Goal: Task Accomplishment & Management: Manage account settings

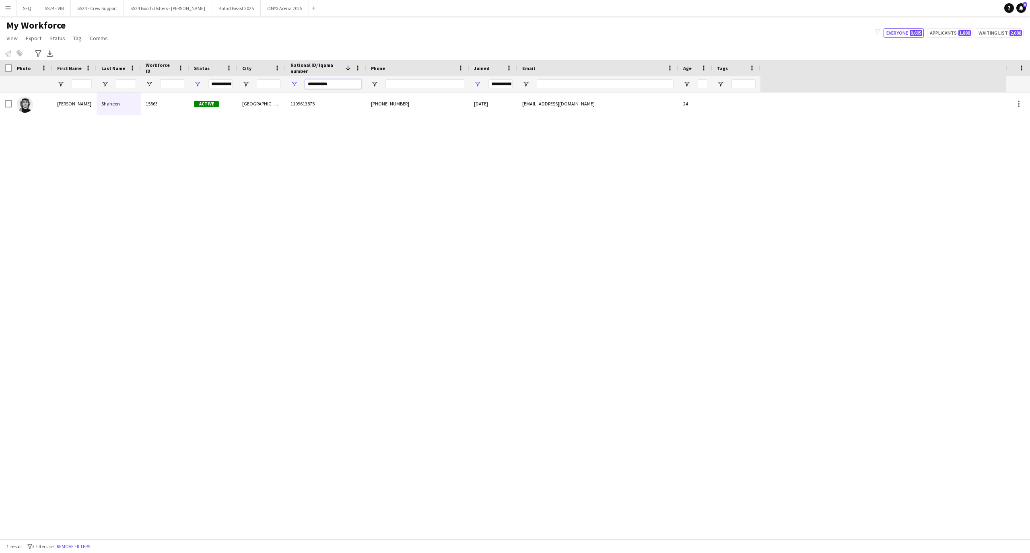
click at [336, 85] on input "**********" at bounding box center [333, 84] width 56 height 10
paste input "**********"
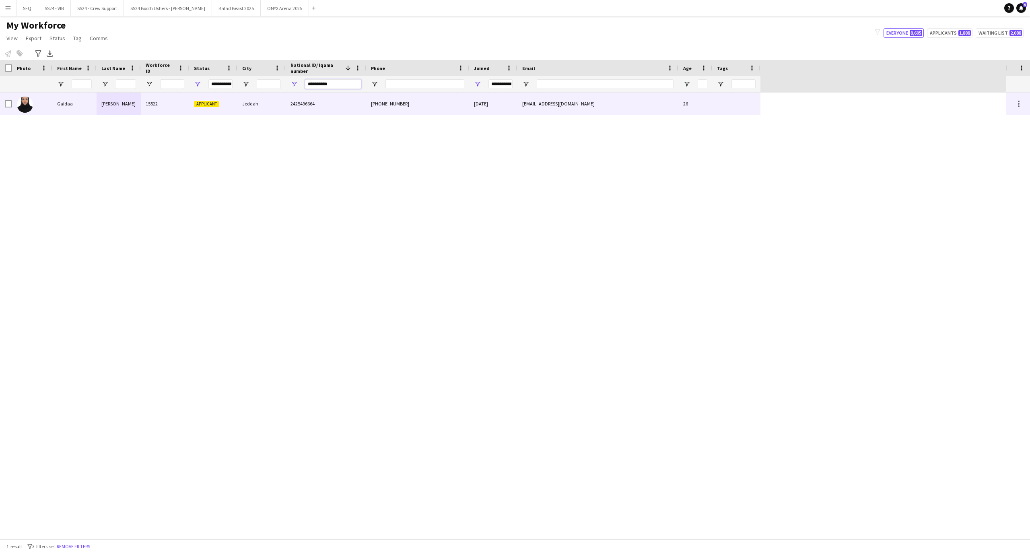
type input "**********"
click at [133, 105] on div "[PERSON_NAME]" at bounding box center [119, 104] width 44 height 22
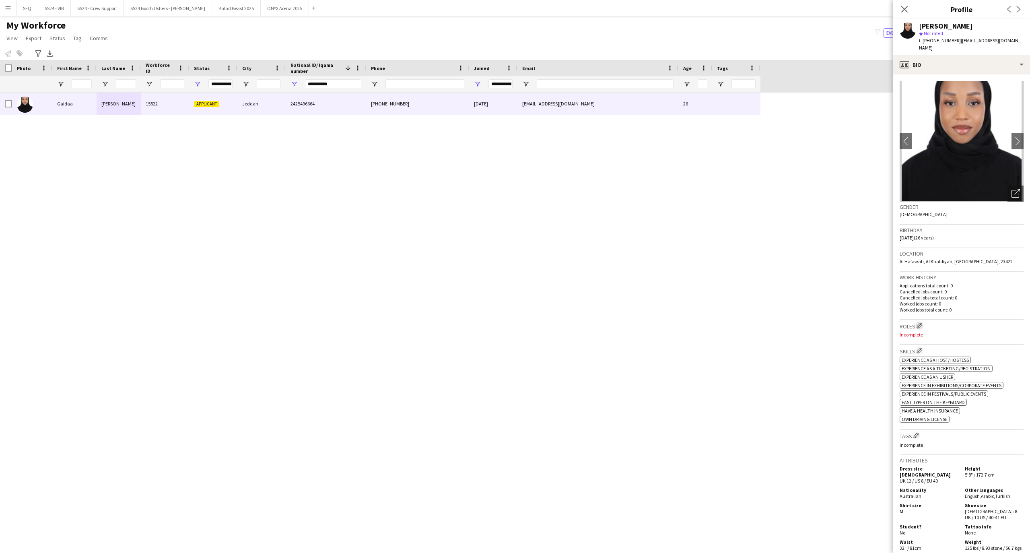
click at [921, 323] on app-icon "Edit crew company roles" at bounding box center [919, 326] width 6 height 6
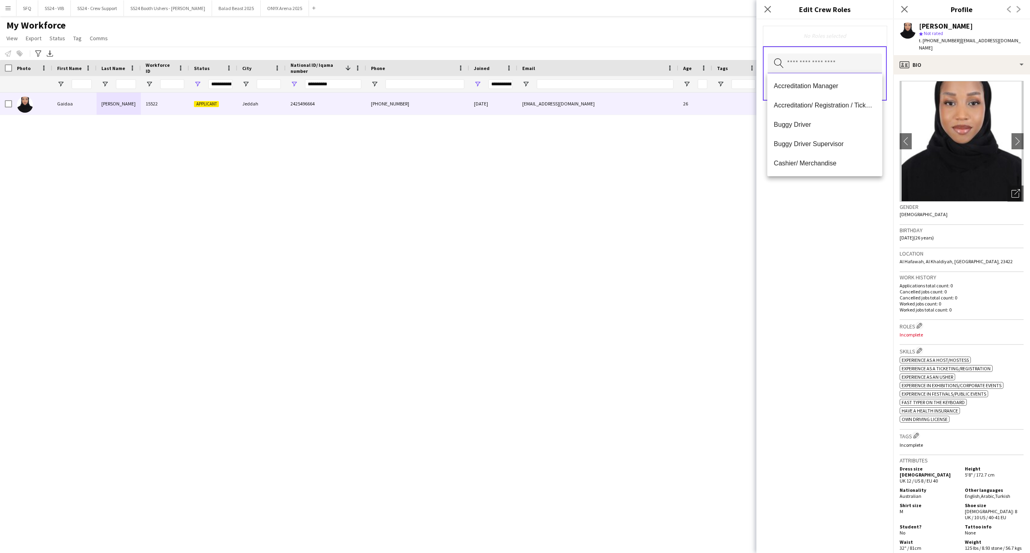
click at [826, 71] on input "text" at bounding box center [825, 64] width 114 height 20
click at [846, 115] on span "Customer Service Staff" at bounding box center [825, 114] width 102 height 8
click at [822, 141] on span "Team Lead" at bounding box center [825, 141] width 102 height 8
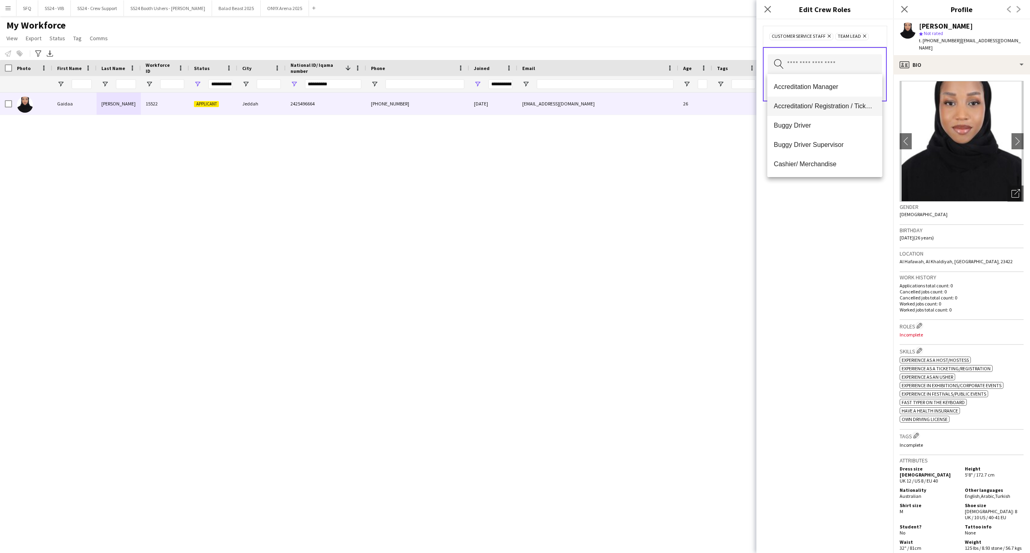
click at [821, 107] on span "Accreditation/ Registration / Ticketing" at bounding box center [825, 106] width 102 height 8
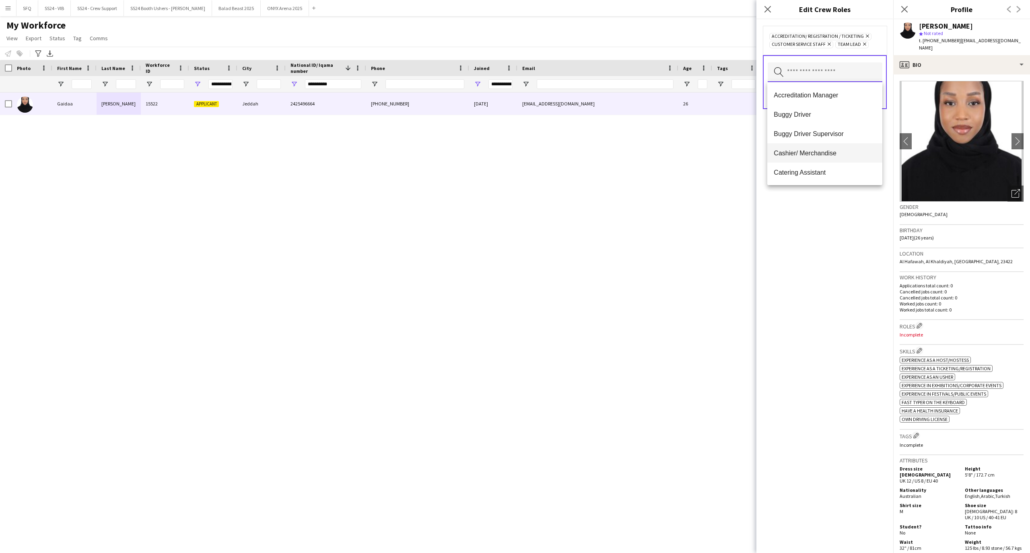
scroll to position [54, 0]
click at [825, 160] on span "Customer Service Staff - Senior" at bounding box center [825, 158] width 102 height 8
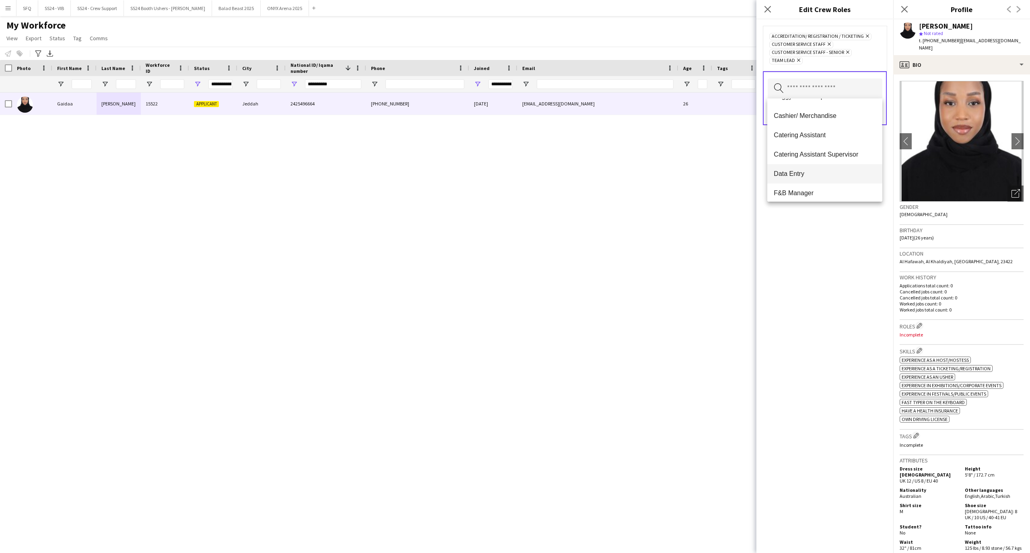
click at [823, 165] on mat-option "Data Entry" at bounding box center [824, 173] width 115 height 19
click at [817, 146] on mat-option "Host/ Hostess" at bounding box center [824, 139] width 115 height 19
click at [828, 169] on span "Info Booth Staff" at bounding box center [825, 167] width 102 height 8
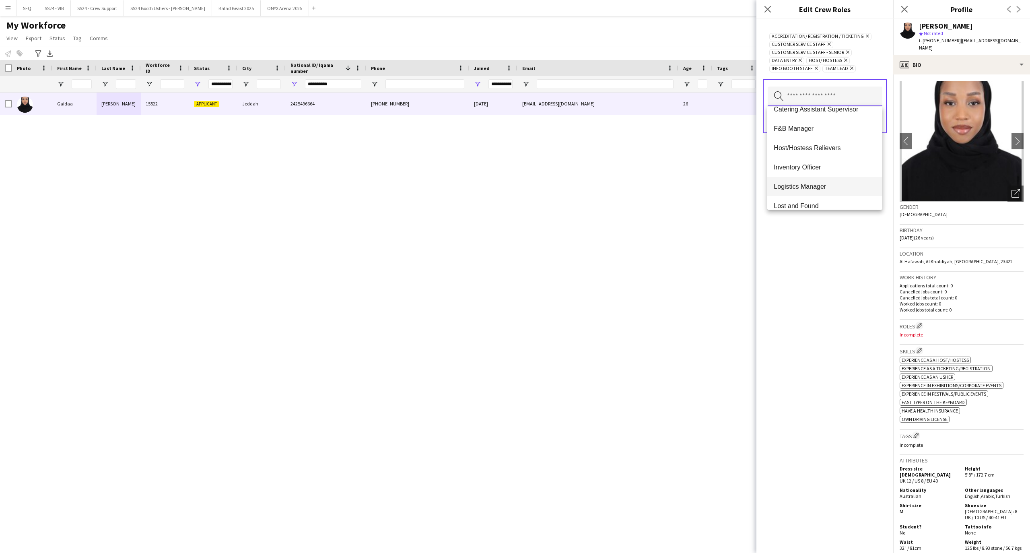
scroll to position [161, 0]
click at [826, 155] on span "Lost and Found" at bounding box center [825, 152] width 102 height 8
click at [833, 180] on span "PA/ Administration Staff" at bounding box center [825, 184] width 102 height 8
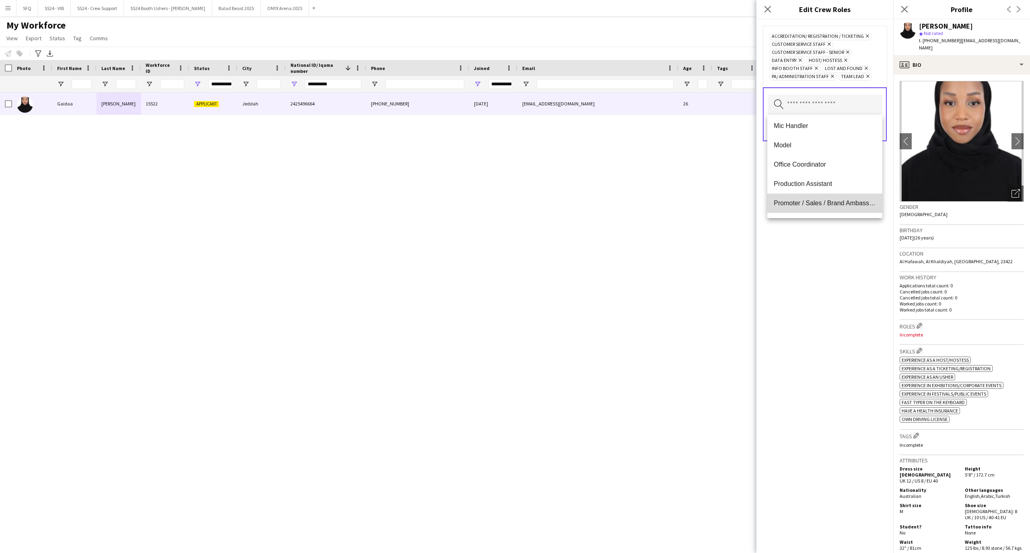
click at [836, 202] on span "Promoter / Sales / Brand Ambassador" at bounding box center [825, 203] width 102 height 8
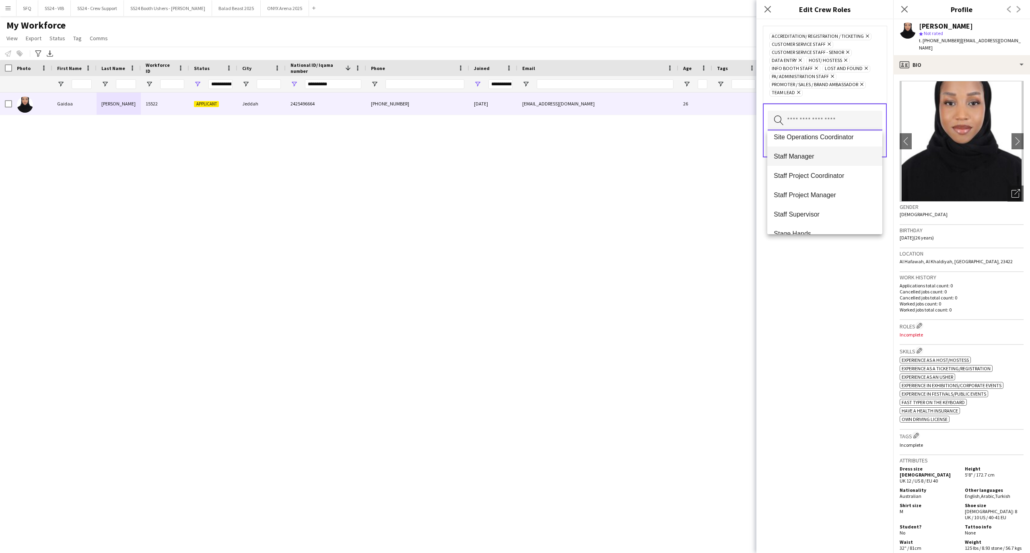
scroll to position [536, 0]
click at [829, 200] on mat-option "Staff Supervisor" at bounding box center [824, 206] width 115 height 19
click at [820, 261] on div "Accreditation/ Registration / Ticketing Remove Customer Service Staff Remove Cu…" at bounding box center [824, 285] width 137 height 533
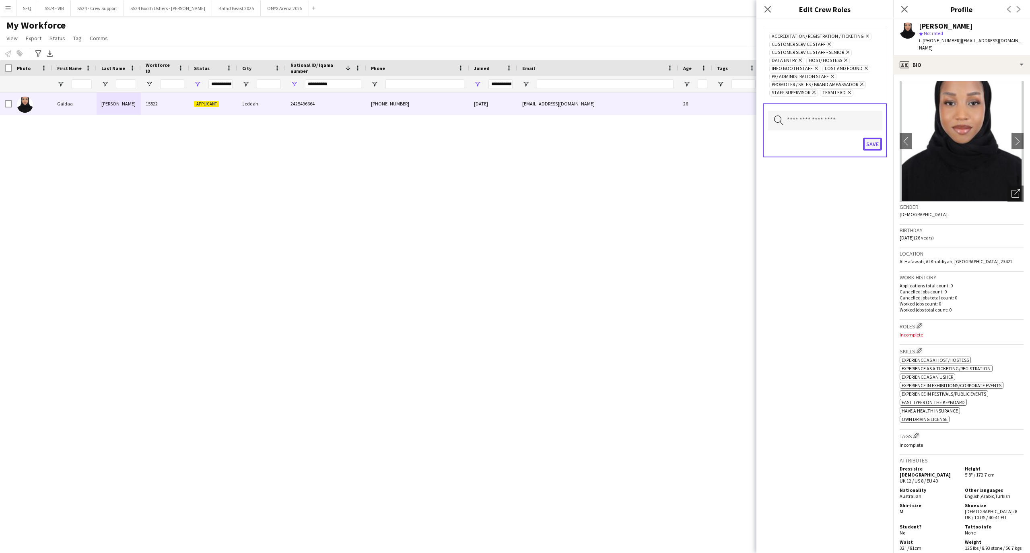
click at [868, 148] on button "Save" at bounding box center [872, 144] width 19 height 13
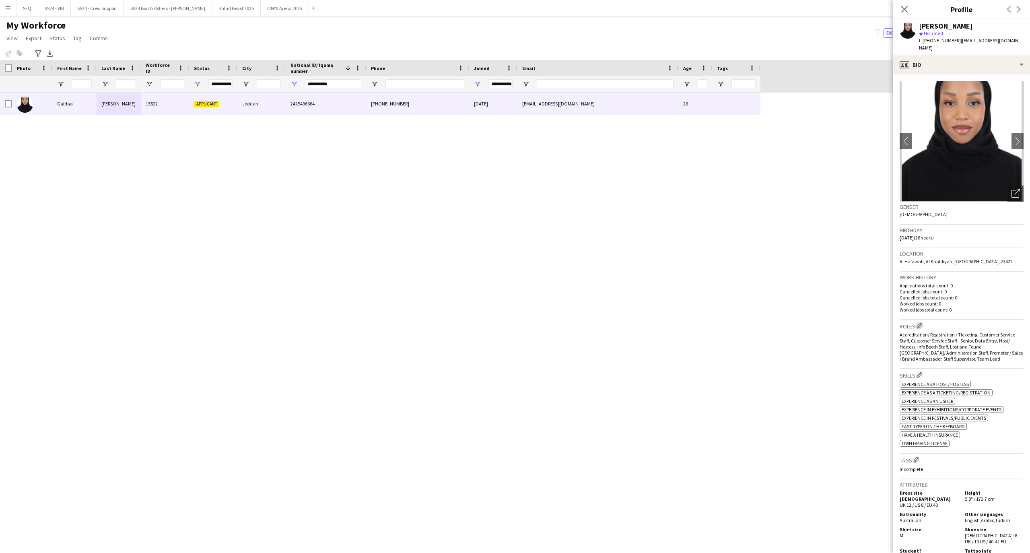
click at [917, 323] on app-icon "Edit crew company roles" at bounding box center [919, 326] width 6 height 6
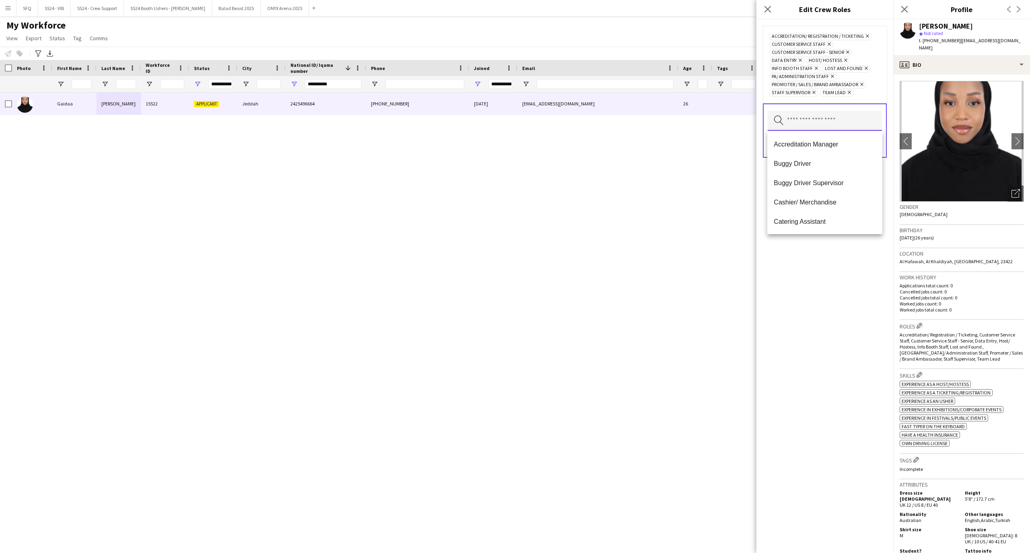
click at [792, 119] on input "text" at bounding box center [825, 121] width 114 height 20
click at [813, 139] on mat-option "Story Reader" at bounding box center [824, 143] width 115 height 19
click at [807, 292] on div "Accreditation/ Registration / Ticketing Remove Customer Service Staff Remove Cu…" at bounding box center [824, 285] width 137 height 533
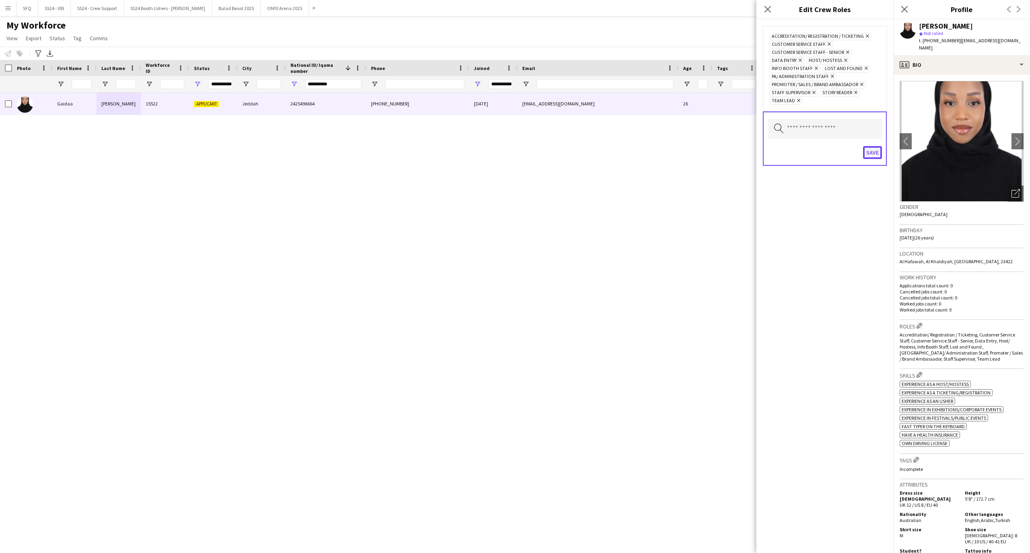
click at [875, 148] on button "Save" at bounding box center [872, 152] width 19 height 13
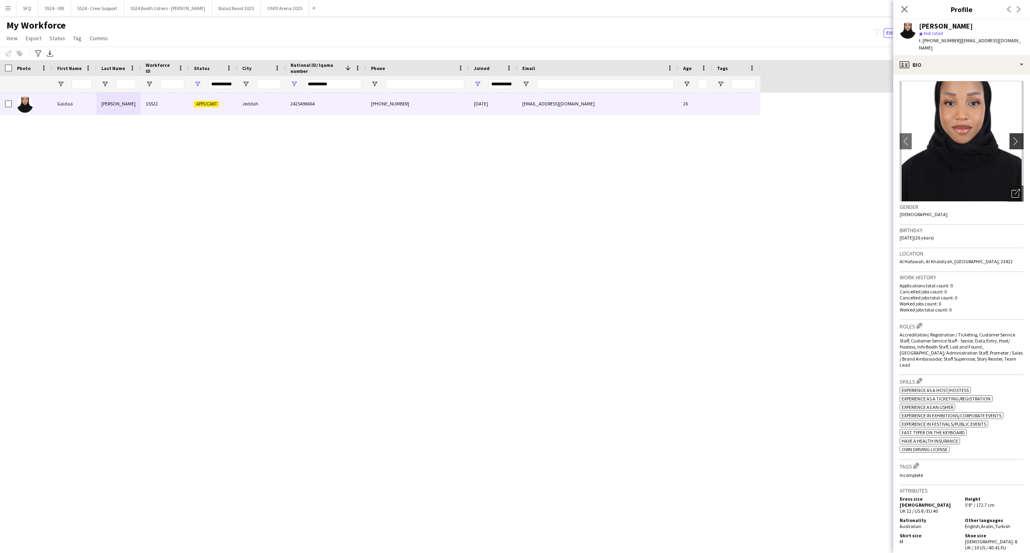
click at [1009, 133] on button "chevron-right" at bounding box center [1017, 141] width 16 height 16
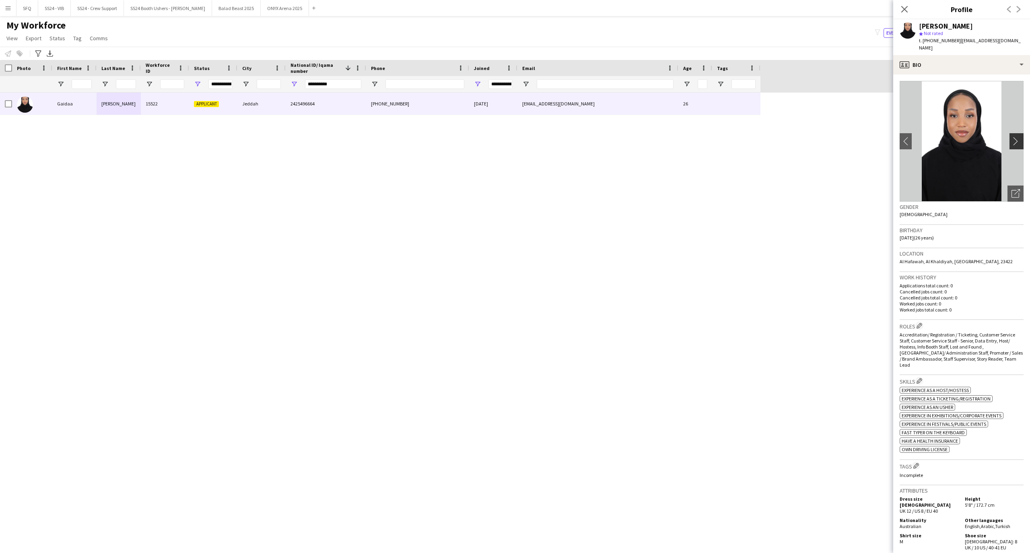
click at [1009, 133] on button "chevron-right" at bounding box center [1017, 141] width 16 height 16
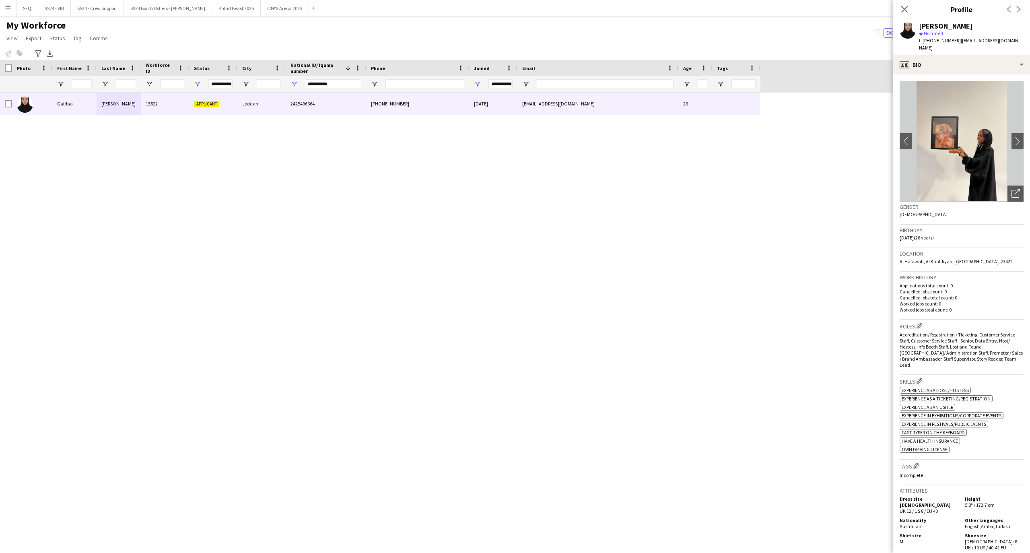
click at [1001, 177] on img at bounding box center [961, 141] width 124 height 121
click at [1011, 137] on app-icon "chevron-right" at bounding box center [1017, 141] width 12 height 8
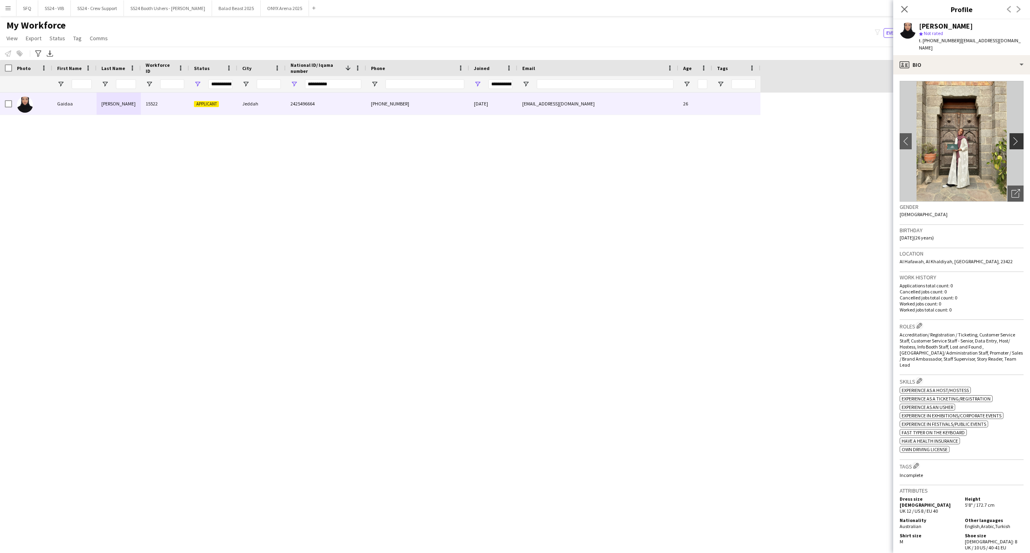
click at [1011, 137] on app-icon "chevron-right" at bounding box center [1017, 141] width 12 height 8
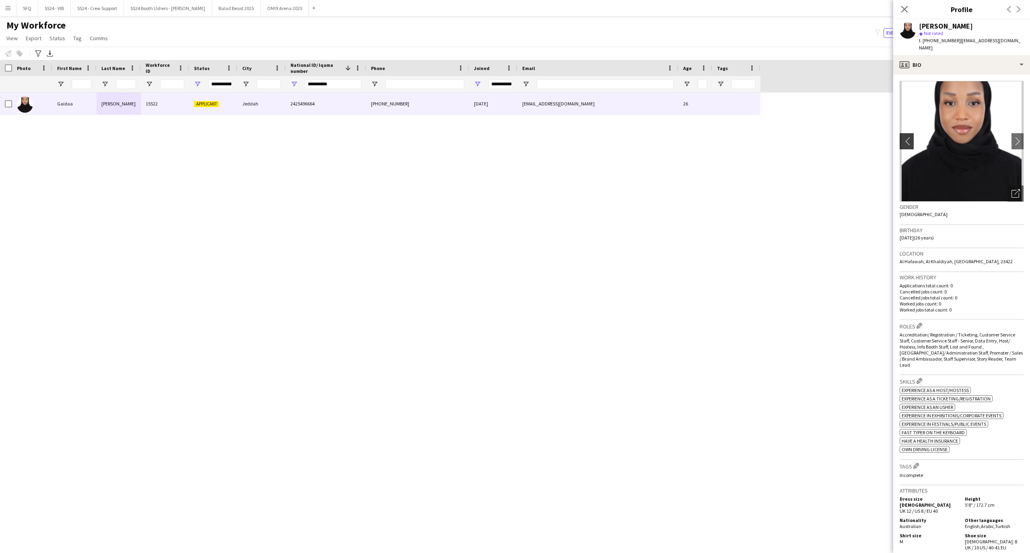
click at [901, 137] on app-icon "chevron-left" at bounding box center [905, 141] width 12 height 8
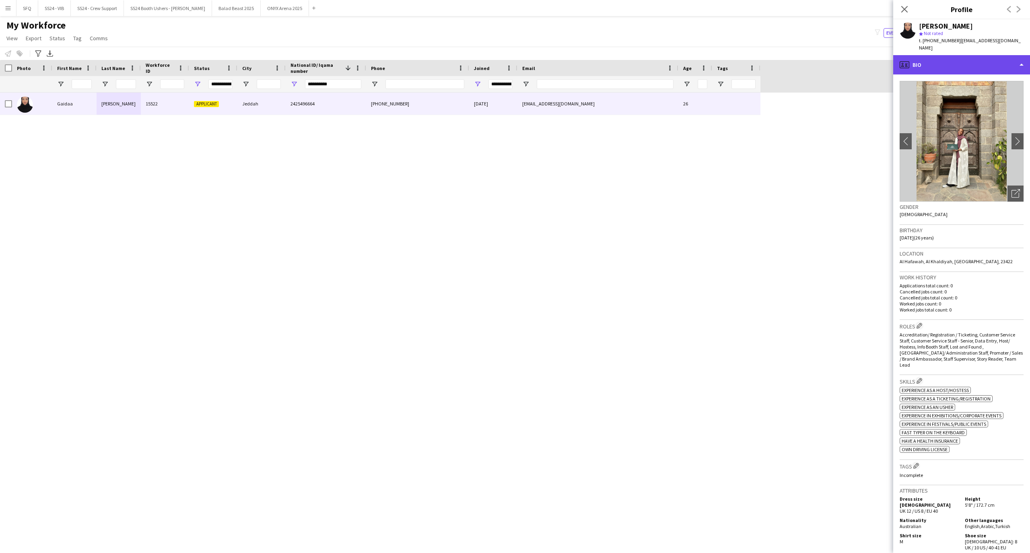
click at [942, 55] on div "profile Bio" at bounding box center [961, 64] width 137 height 19
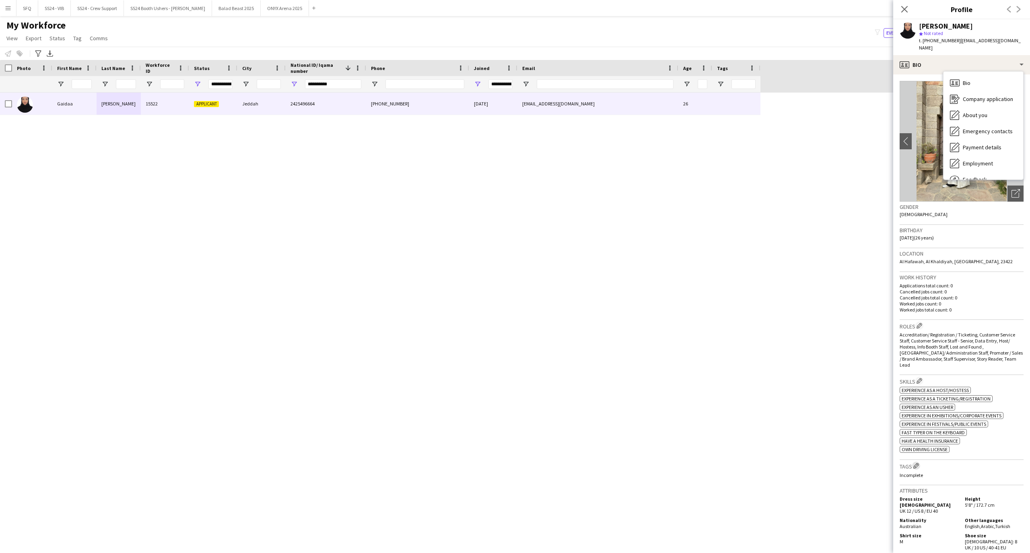
click at [918, 463] on app-icon "Edit crew company tags" at bounding box center [916, 466] width 6 height 6
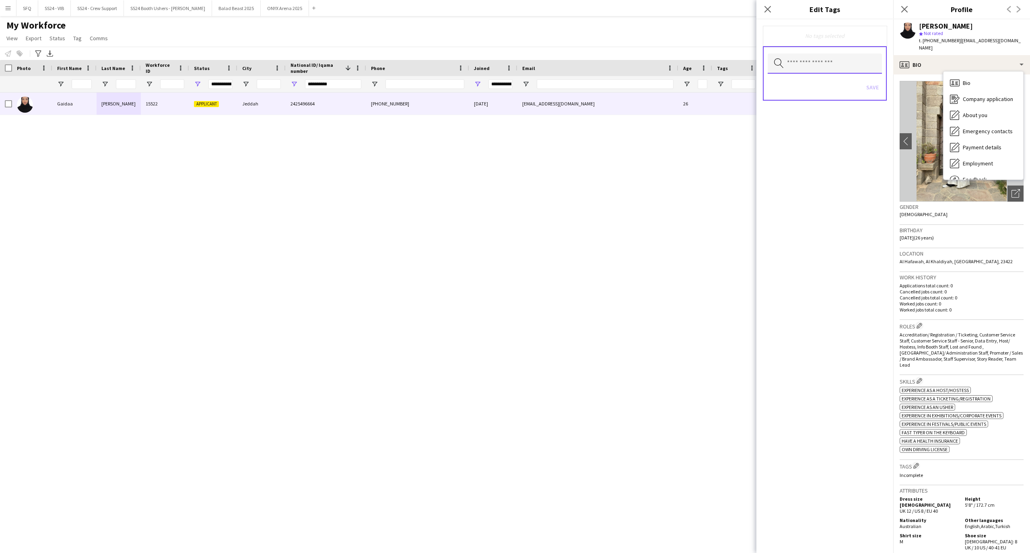
click at [846, 62] on input "text" at bounding box center [825, 64] width 114 height 20
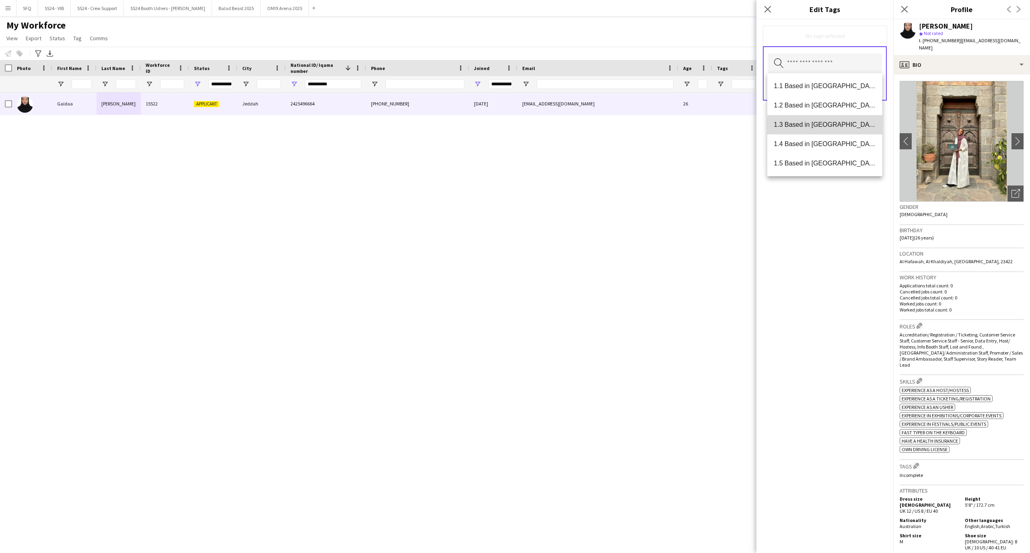
click at [833, 127] on span "1.3 Based in [GEOGRAPHIC_DATA]" at bounding box center [825, 125] width 102 height 8
click at [835, 222] on div "1.3 Based in [GEOGRAPHIC_DATA] Remove Search by tag name Save" at bounding box center [824, 285] width 137 height 533
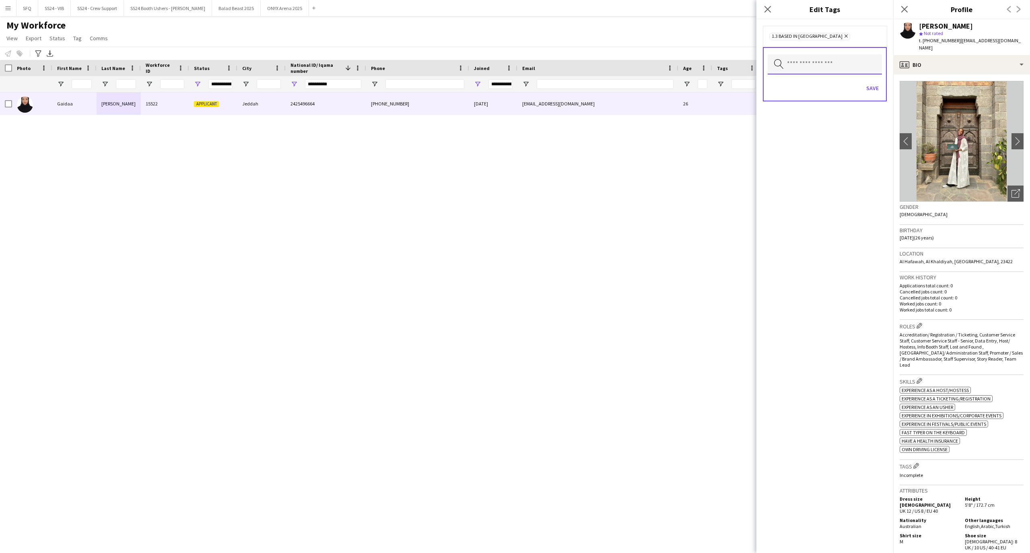
click at [857, 63] on input "text" at bounding box center [825, 64] width 114 height 20
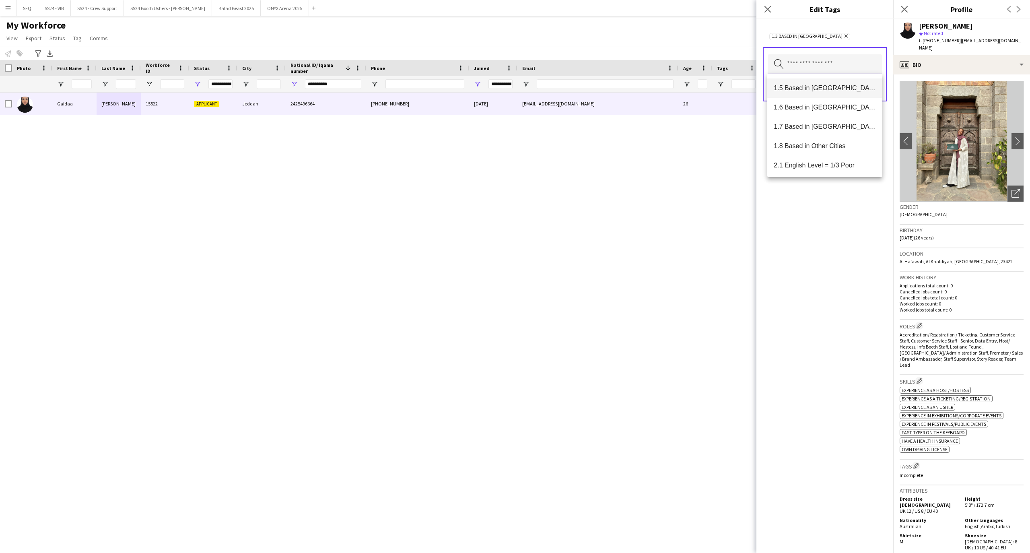
scroll to position [107, 0]
click at [854, 154] on span "2.3 English Level = 3/3 Excellent" at bounding box center [825, 154] width 102 height 8
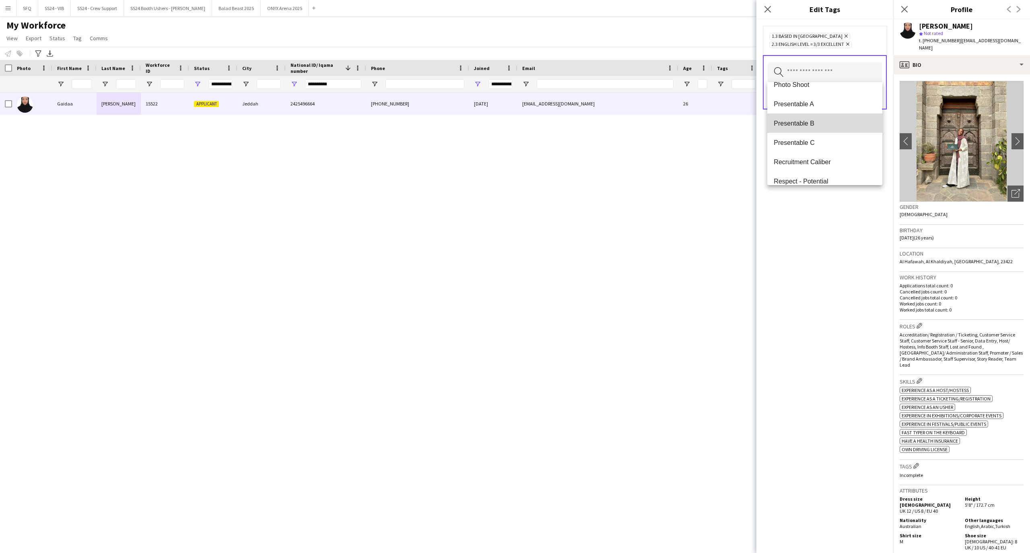
click at [828, 118] on mat-option "Presentable B" at bounding box center [824, 122] width 115 height 19
click at [833, 265] on div "1.3 Based in [GEOGRAPHIC_DATA] Remove 2.3 English Level = 3/3 Excellent Remove …" at bounding box center [824, 285] width 137 height 533
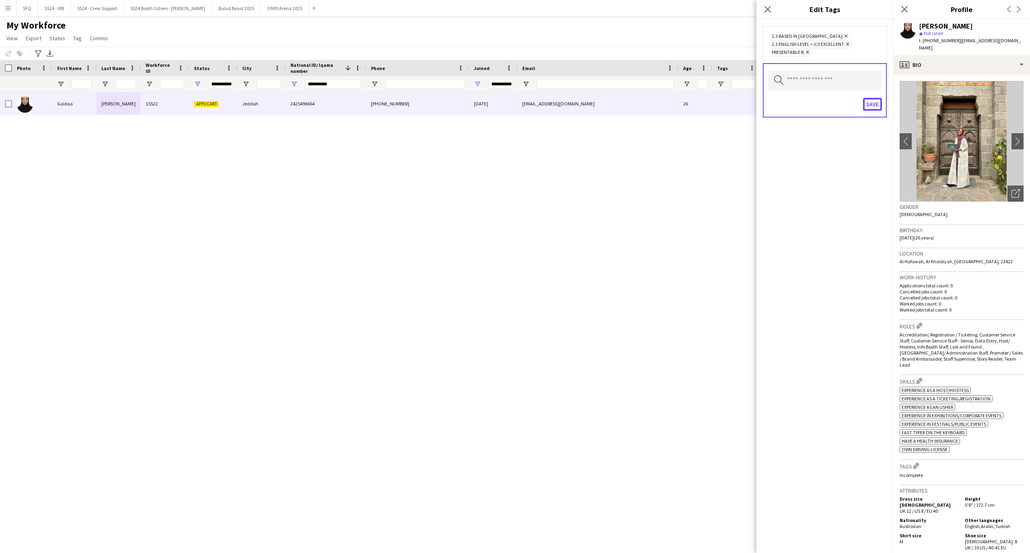
click at [875, 102] on button "Save" at bounding box center [872, 104] width 19 height 13
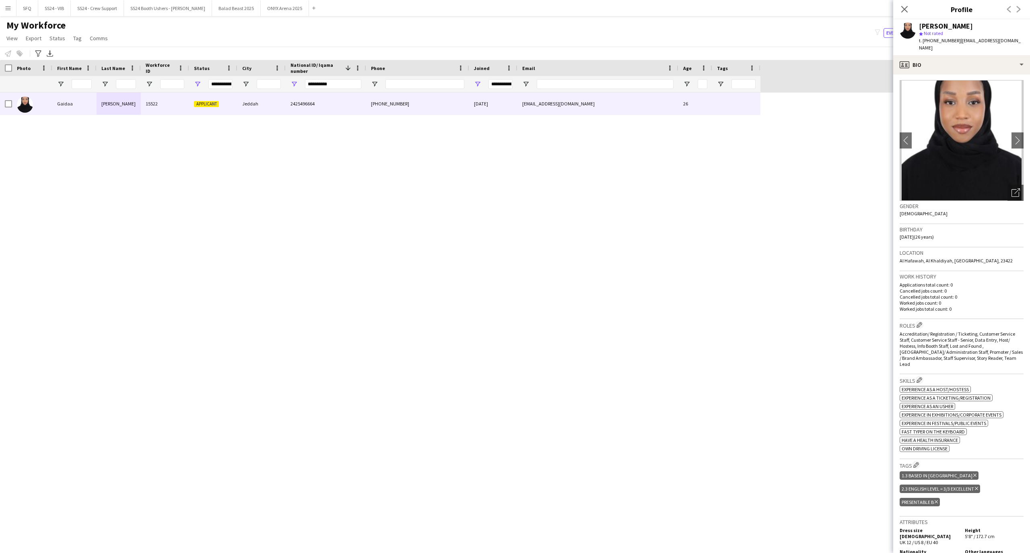
scroll to position [0, 0]
click at [1011, 137] on app-icon "chevron-right" at bounding box center [1017, 141] width 12 height 8
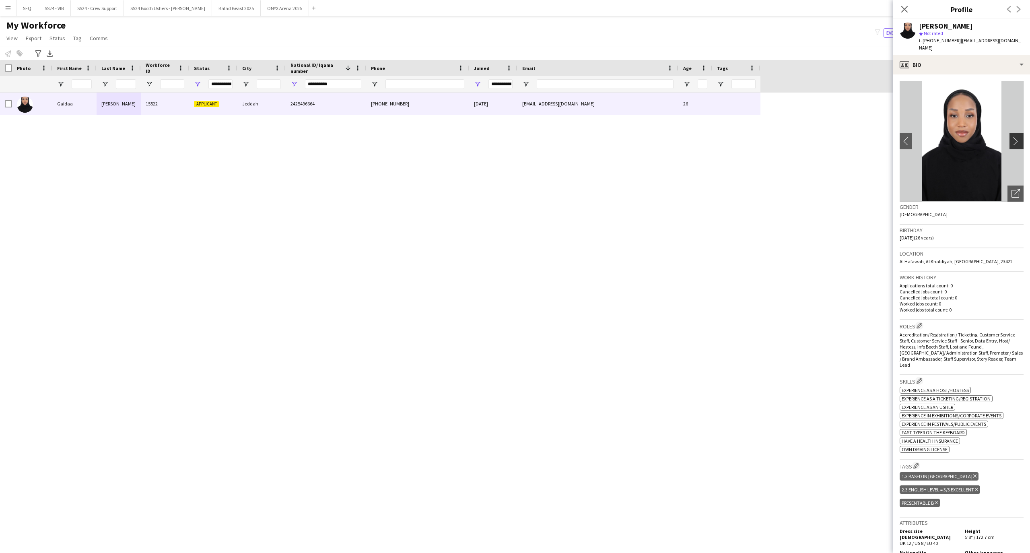
click at [1011, 137] on app-icon "chevron-right" at bounding box center [1017, 141] width 12 height 8
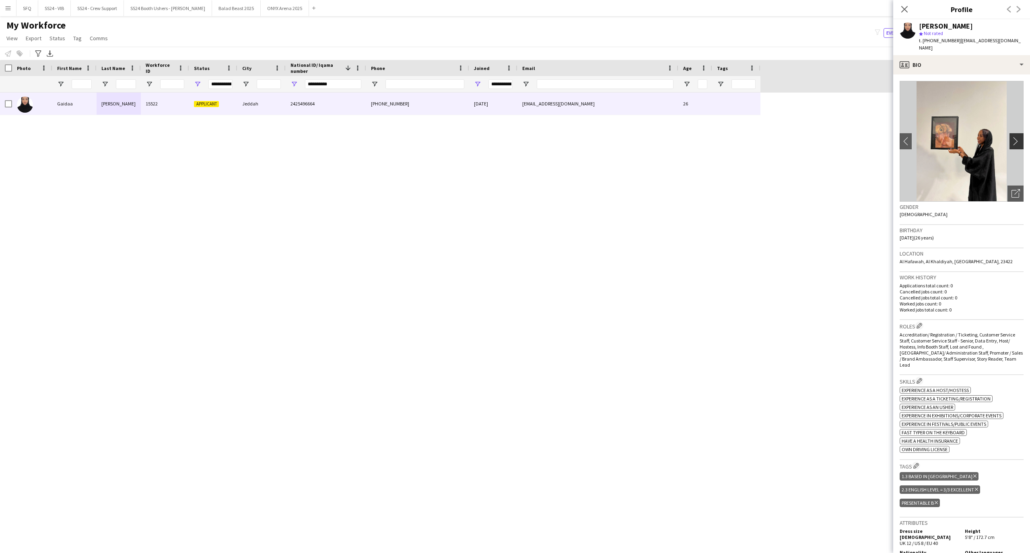
click at [1011, 137] on app-icon "chevron-right" at bounding box center [1017, 141] width 12 height 8
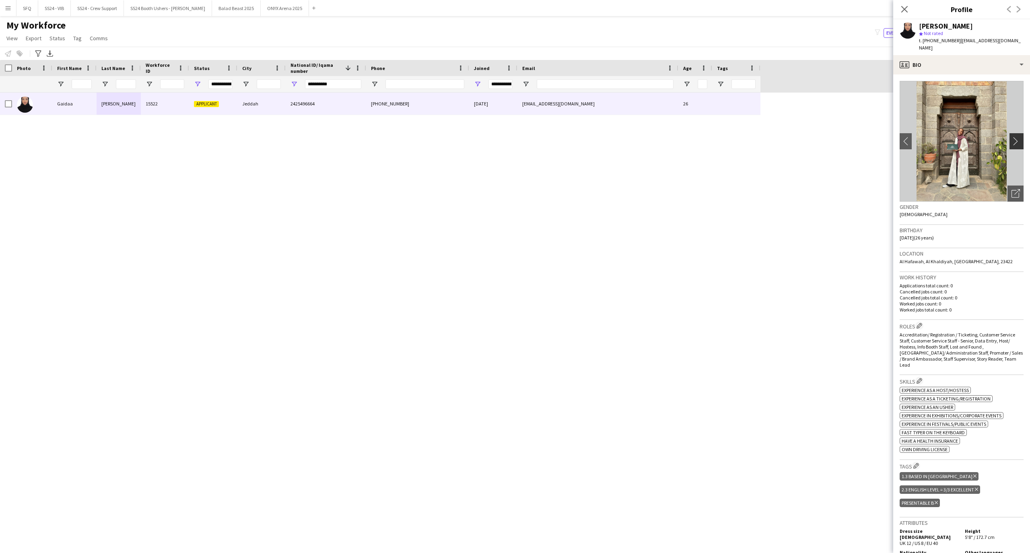
click at [1011, 137] on app-icon "chevron-right" at bounding box center [1017, 141] width 12 height 8
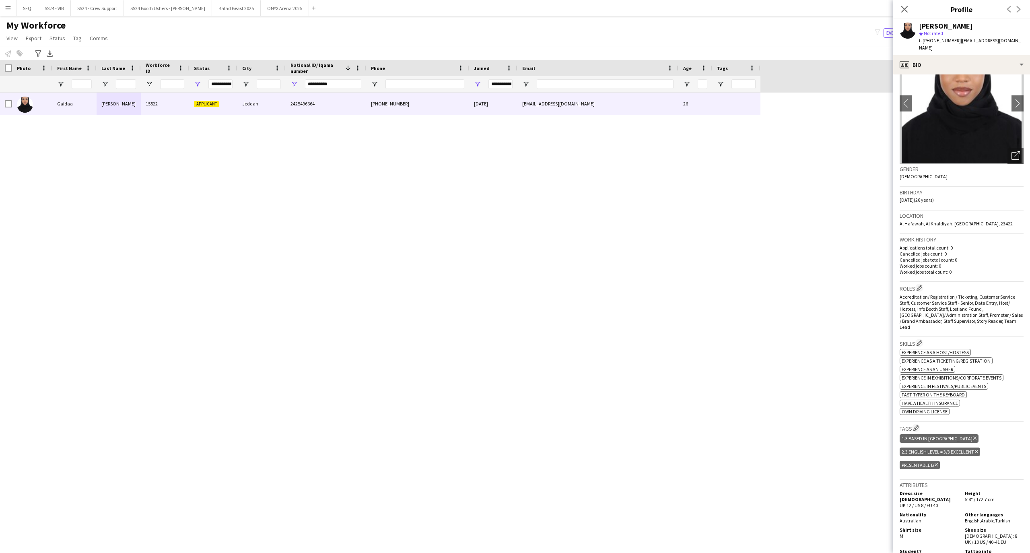
scroll to position [54, 0]
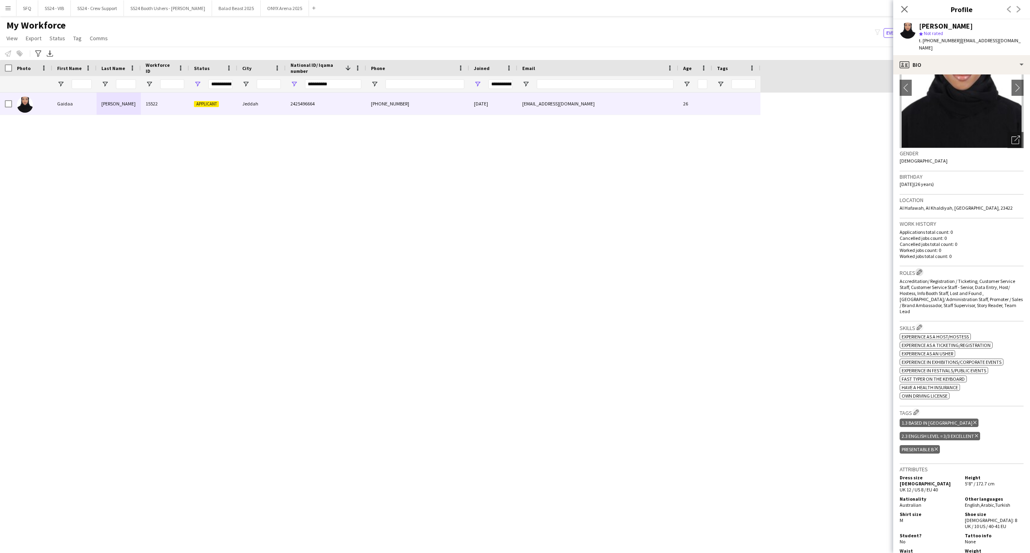
click at [920, 269] on app-icon "Edit crew company roles" at bounding box center [919, 272] width 6 height 6
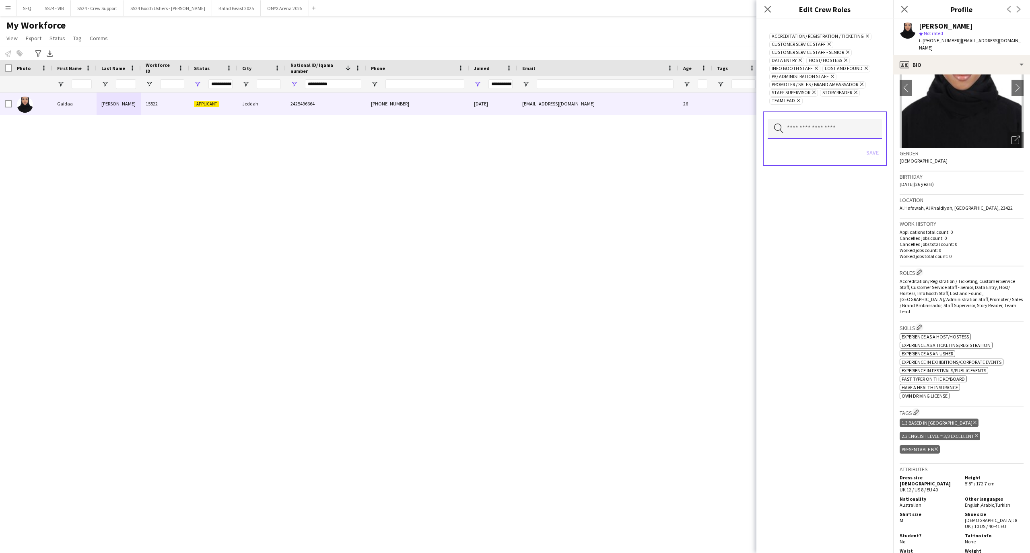
click at [866, 124] on input "text" at bounding box center [825, 129] width 114 height 20
click at [916, 409] on app-icon "Edit crew company tags" at bounding box center [916, 412] width 6 height 6
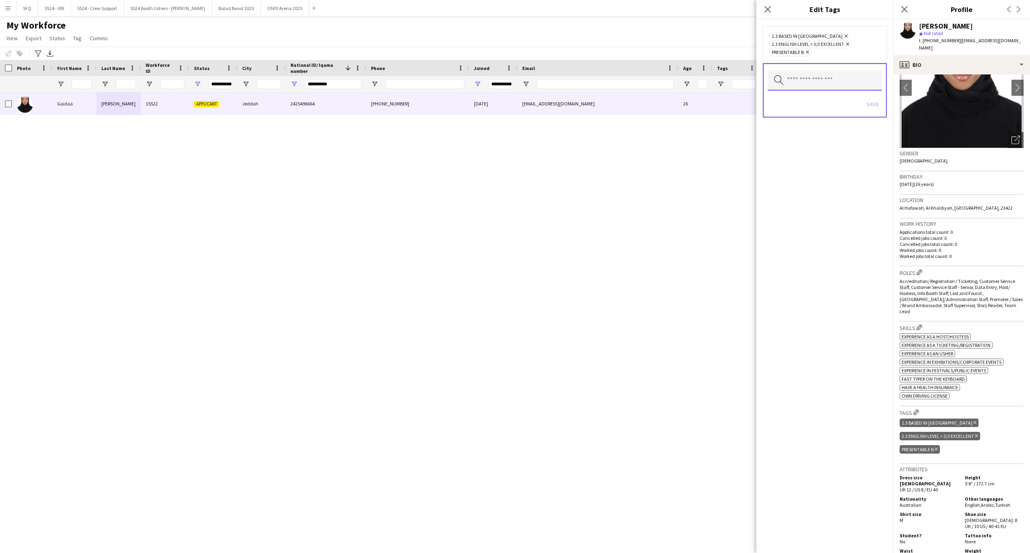
click at [844, 79] on input "text" at bounding box center [825, 80] width 114 height 20
click at [843, 175] on mat-option "Speaks different languages" at bounding box center [824, 180] width 115 height 19
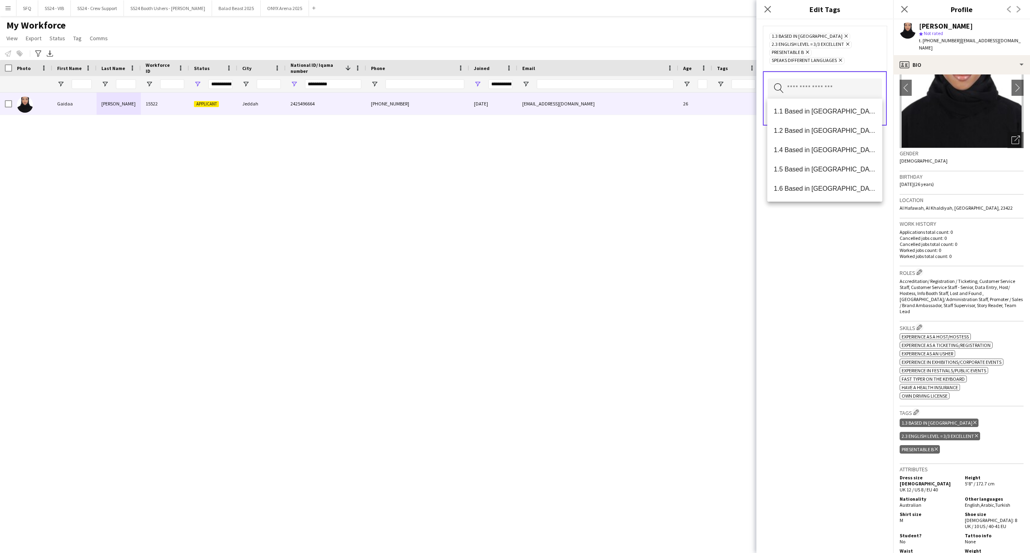
click at [838, 260] on div "1.3 Based in [GEOGRAPHIC_DATA] Remove 2.3 English Level = 3/3 Excellent Remove …" at bounding box center [824, 285] width 137 height 533
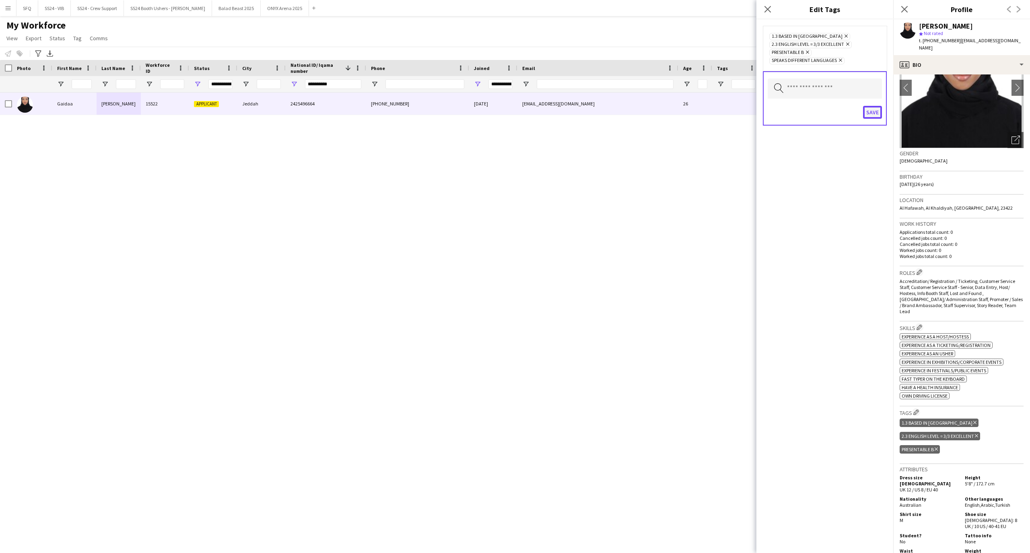
click at [875, 113] on button "Save" at bounding box center [872, 112] width 19 height 13
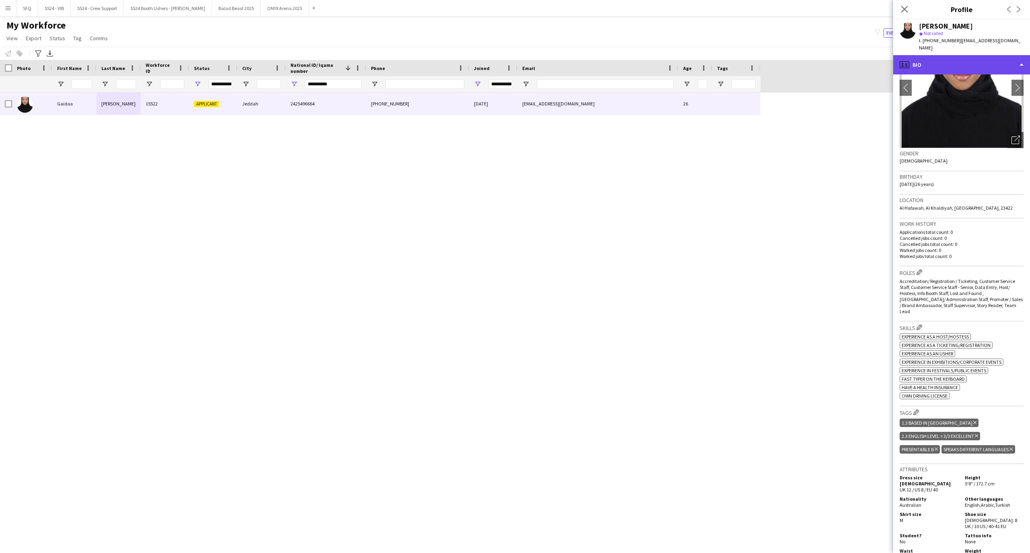
click at [927, 63] on div "profile Bio" at bounding box center [961, 64] width 137 height 19
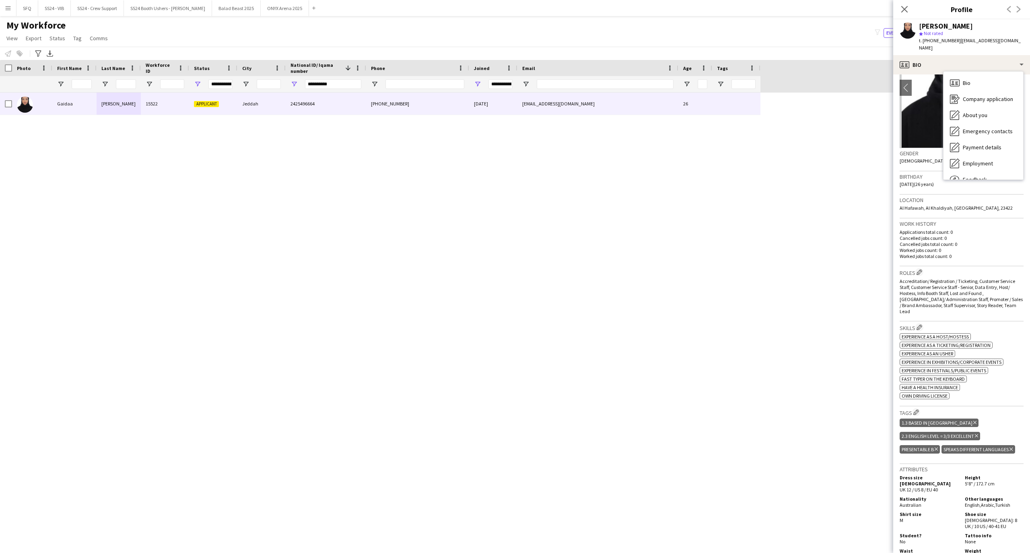
click at [967, 220] on div "Work history Applications total count: 0 Cancelled jobs count: 0 Cancelled jobs…" at bounding box center [961, 242] width 124 height 48
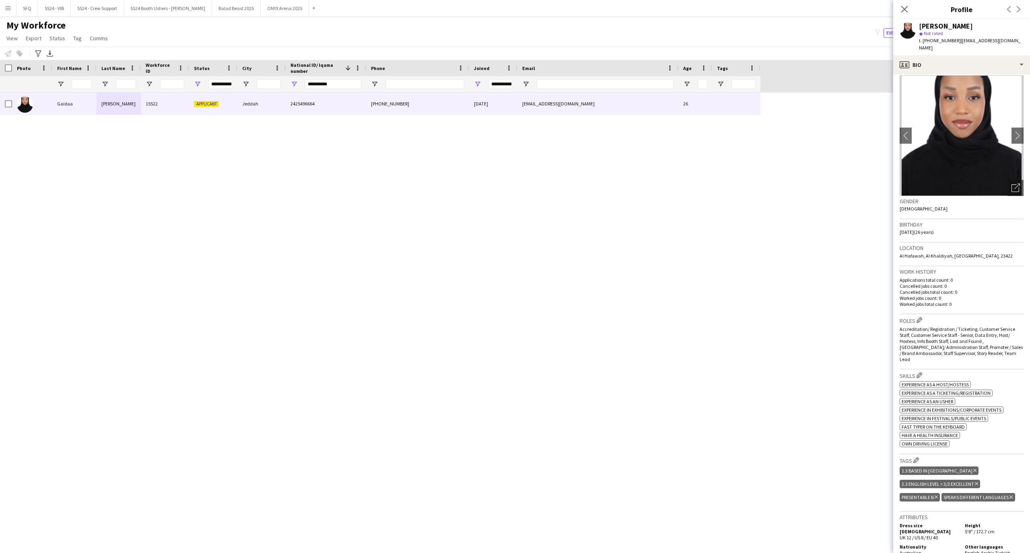
scroll to position [0, 0]
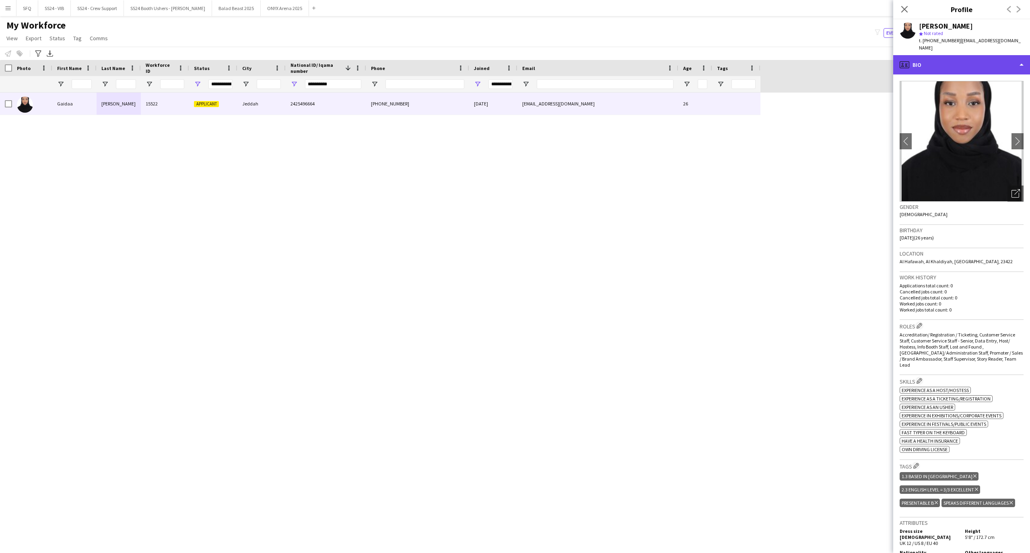
click at [959, 60] on div "profile Bio" at bounding box center [961, 64] width 137 height 19
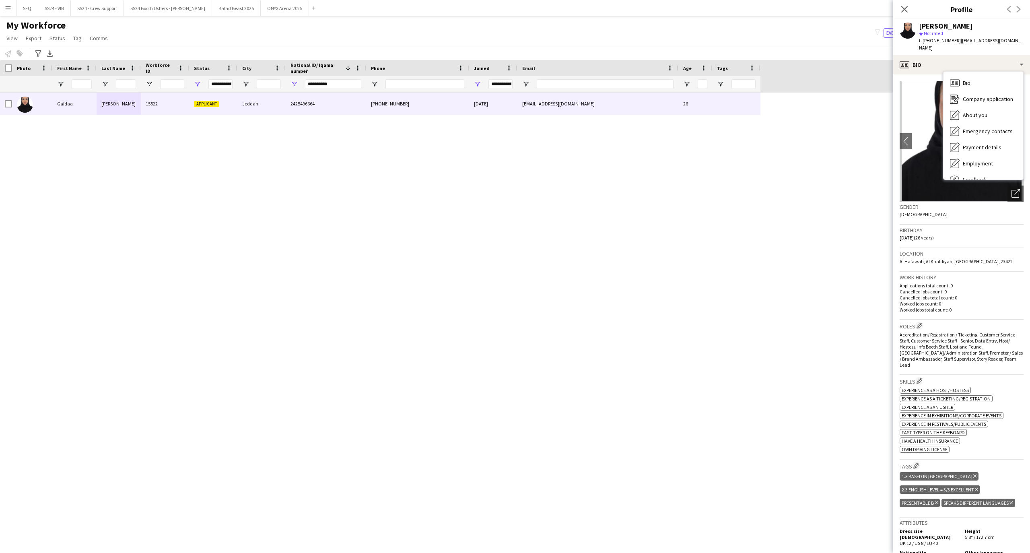
click at [959, 240] on div "Birthday [DEMOGRAPHIC_DATA] (26 years)" at bounding box center [961, 236] width 124 height 23
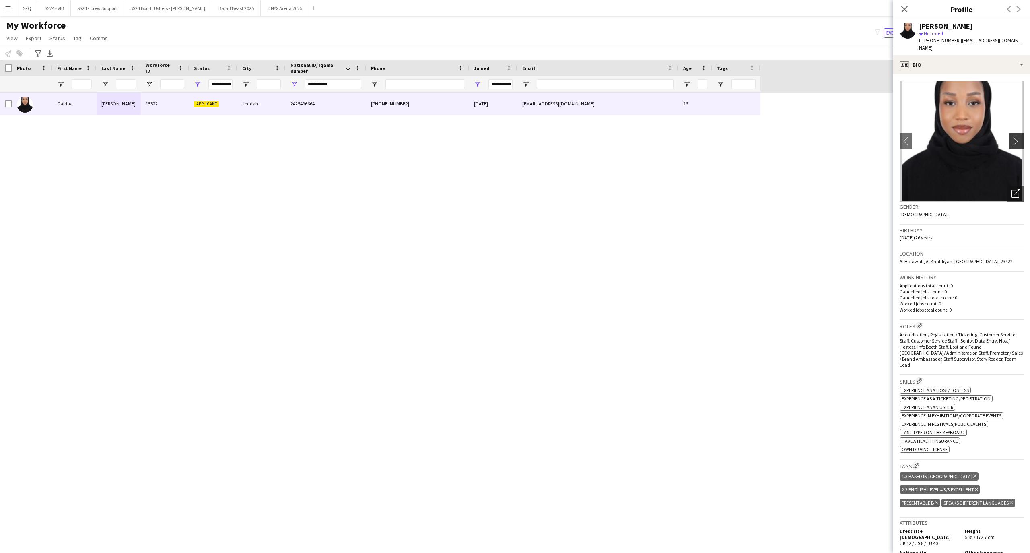
click at [1011, 137] on app-icon "chevron-right" at bounding box center [1017, 141] width 12 height 8
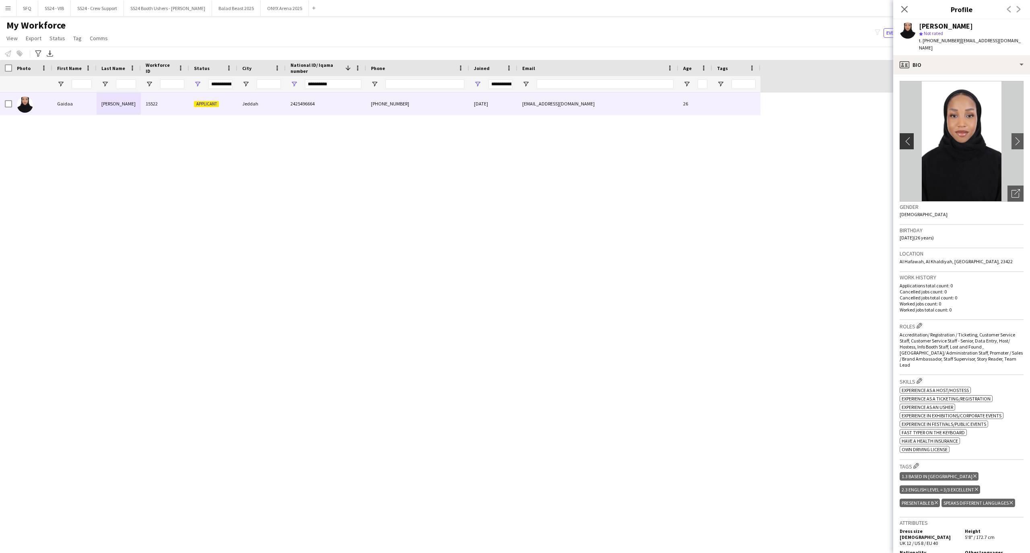
click at [908, 137] on app-icon "chevron-left" at bounding box center [905, 141] width 12 height 8
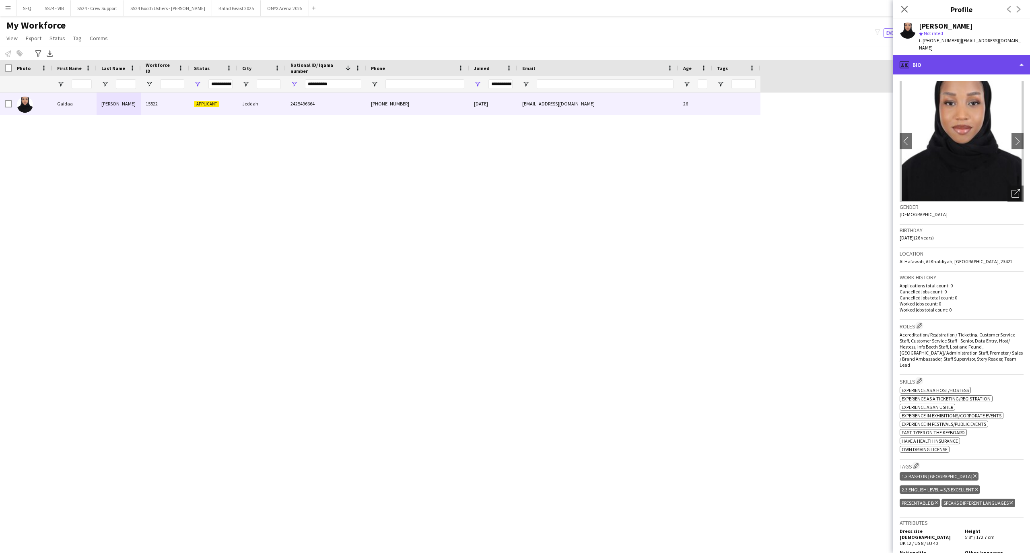
click at [916, 55] on div "profile Bio" at bounding box center [961, 64] width 137 height 19
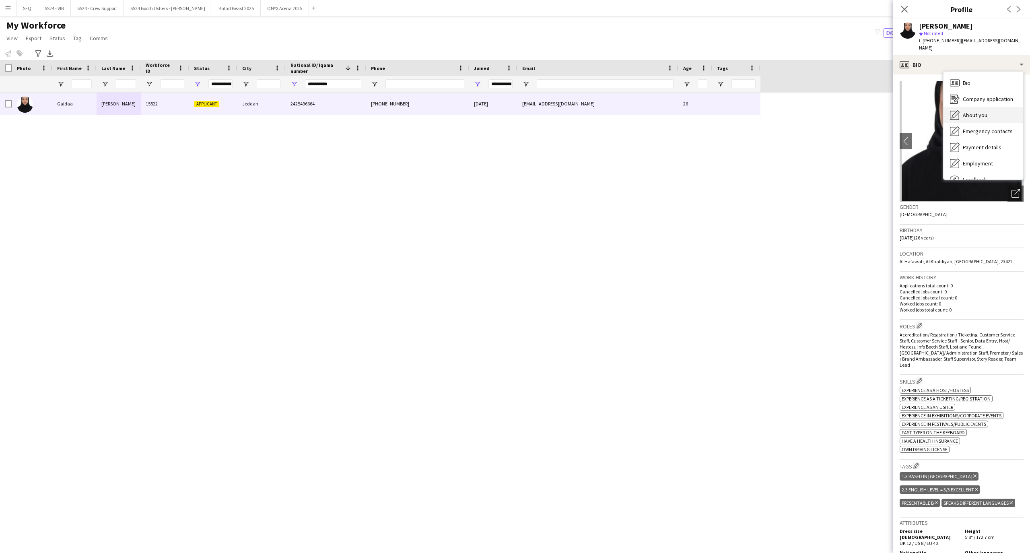
click at [984, 107] on div "About you About you" at bounding box center [983, 115] width 80 height 16
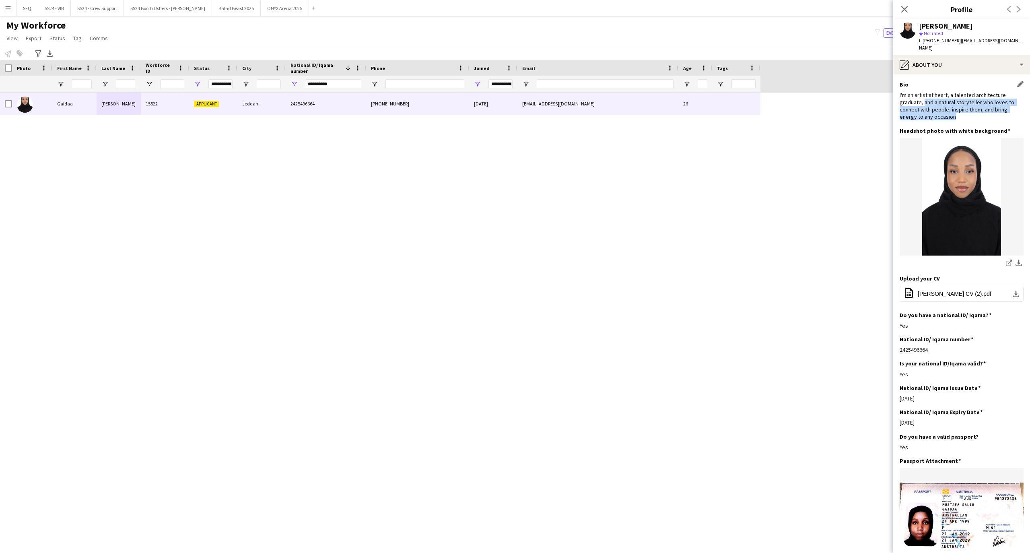
drag, startPoint x: 923, startPoint y: 97, endPoint x: 966, endPoint y: 110, distance: 45.2
click at [966, 110] on div "I'm an artist at heart, a talented architecture graduate, and a natural storyte…" at bounding box center [961, 105] width 124 height 29
click at [930, 99] on div "I'm an artist at heart, a talented architecture graduate, and a natural storyte…" at bounding box center [961, 105] width 124 height 29
click at [919, 94] on div "I'm an artist at heart, a talented architecture graduate, and a natural storyte…" at bounding box center [961, 105] width 124 height 29
click at [949, 311] on h3 "Do you have a national ID/ Iqama?" at bounding box center [945, 314] width 92 height 7
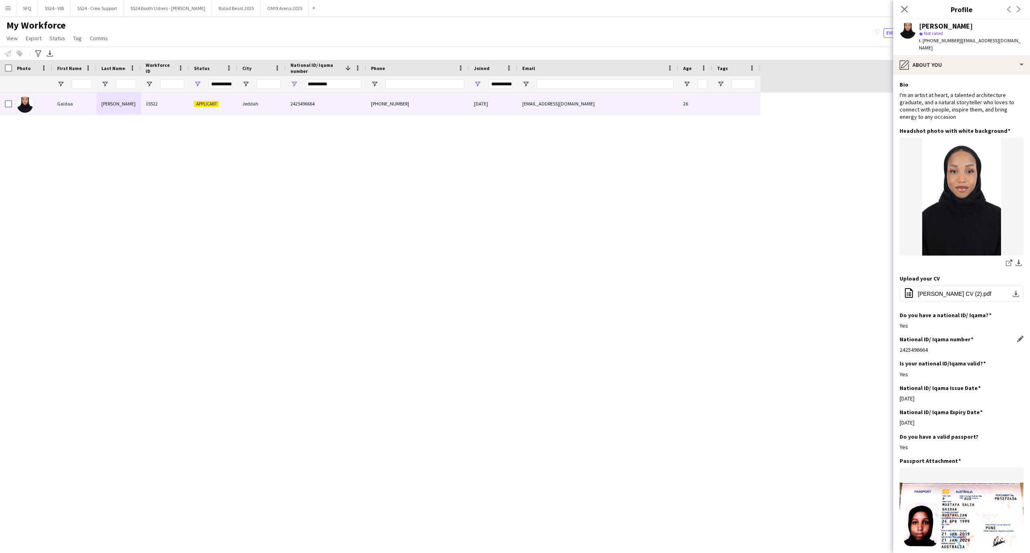
scroll to position [107, 0]
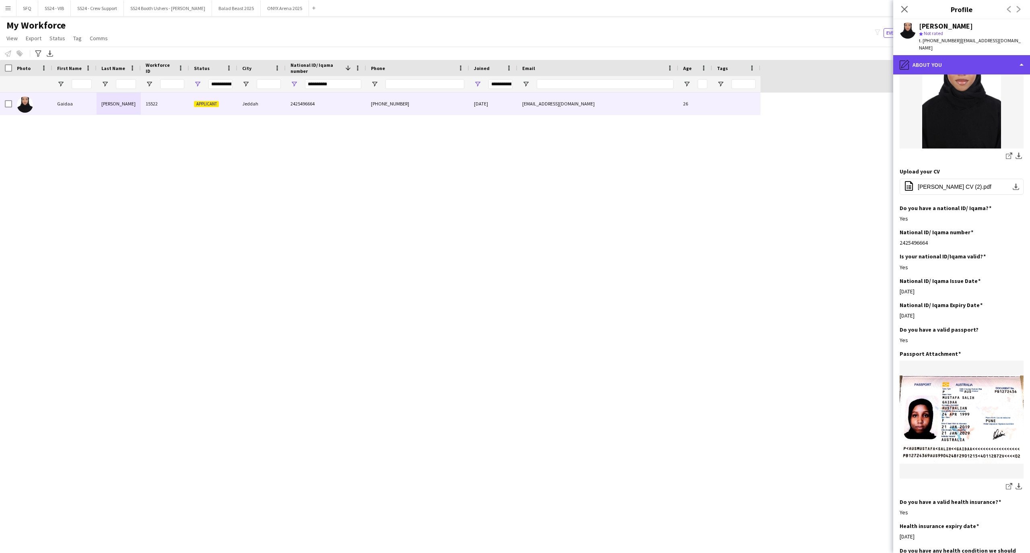
click at [960, 55] on div "pencil4 About you" at bounding box center [961, 64] width 137 height 19
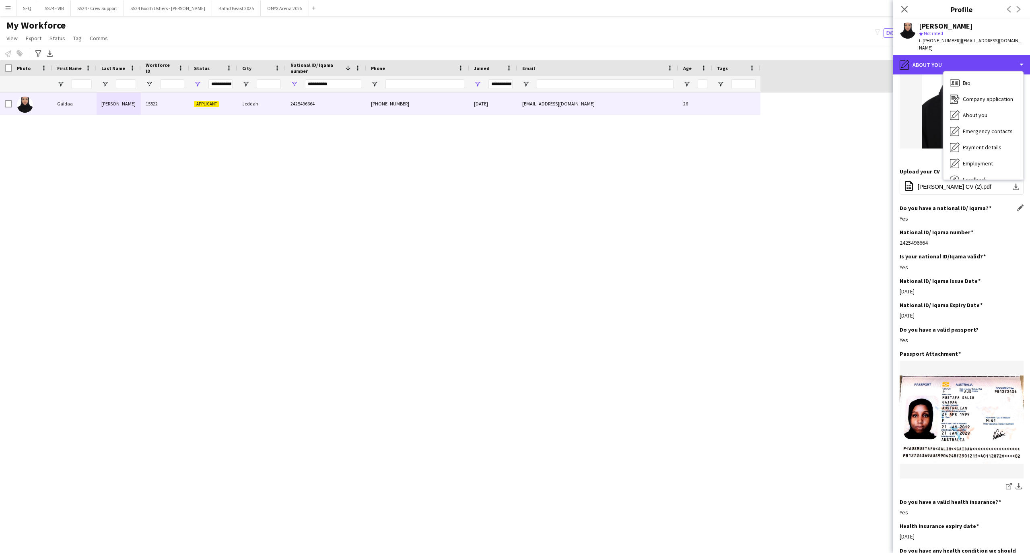
scroll to position [0, 0]
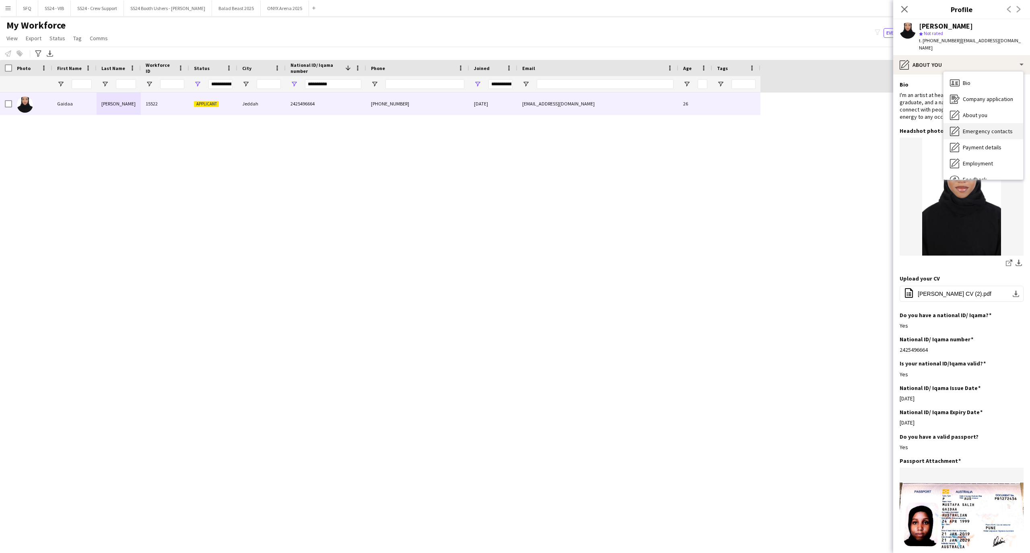
click at [987, 128] on div "Emergency contacts Emergency contacts" at bounding box center [983, 131] width 80 height 16
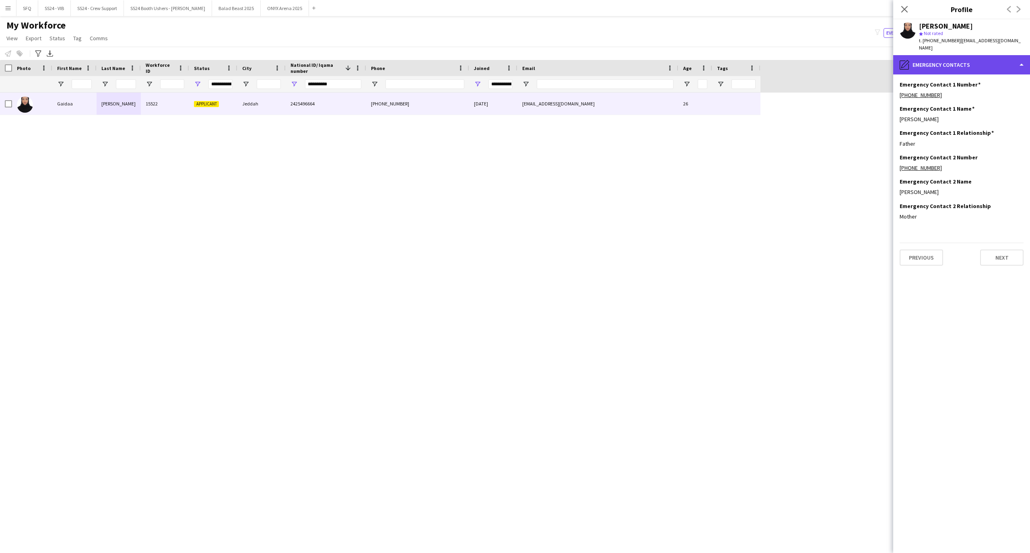
click at [959, 55] on div "pencil4 Emergency contacts" at bounding box center [961, 64] width 137 height 19
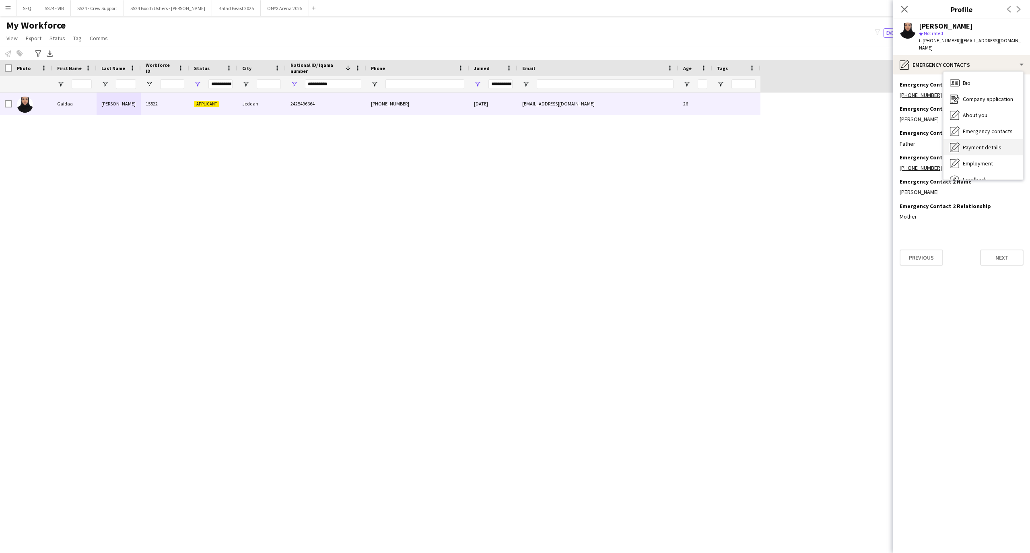
click at [981, 144] on span "Payment details" at bounding box center [982, 147] width 39 height 7
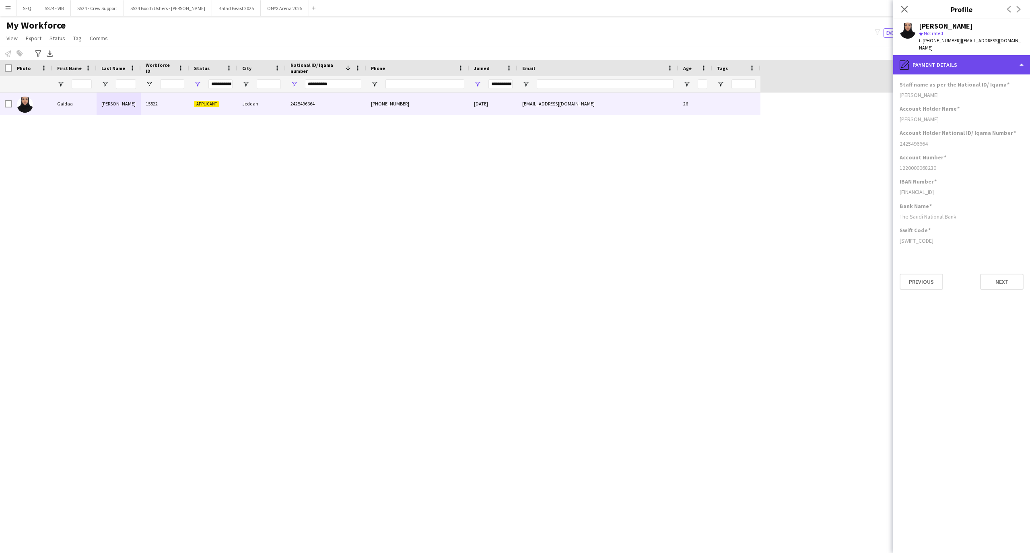
click at [957, 58] on div "pencil4 Payment details" at bounding box center [961, 64] width 137 height 19
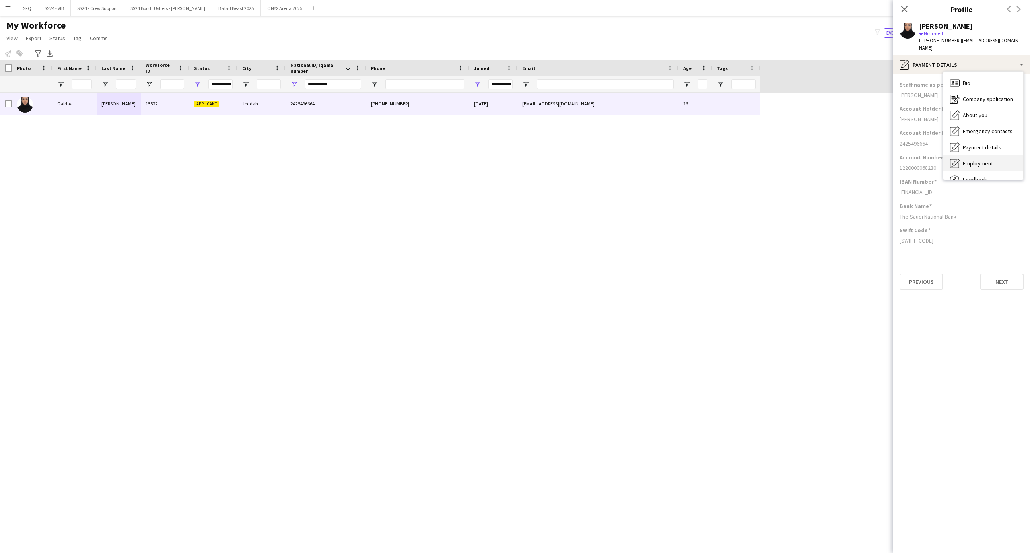
click at [978, 160] on span "Employment" at bounding box center [978, 163] width 30 height 7
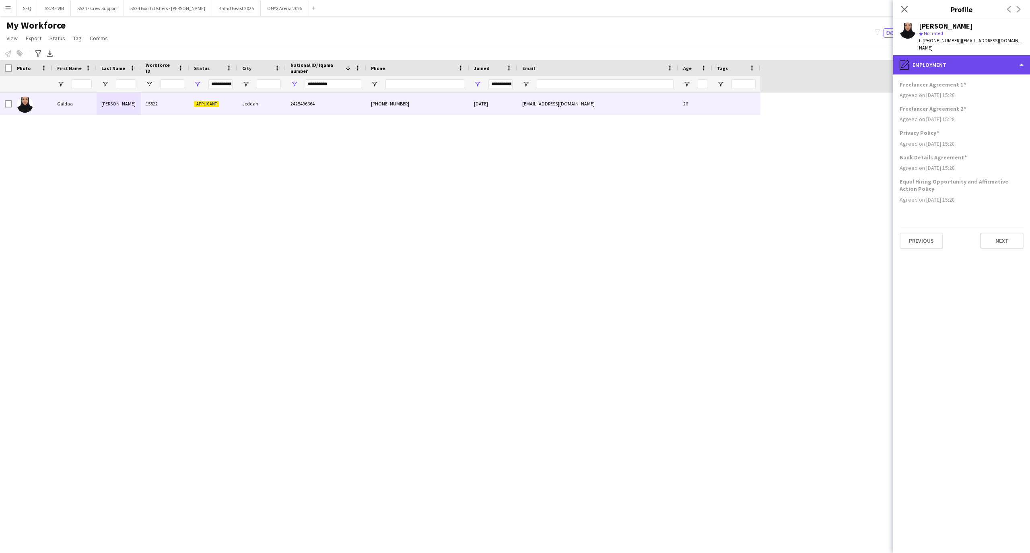
click at [937, 55] on div "pencil4 Employment" at bounding box center [961, 64] width 137 height 19
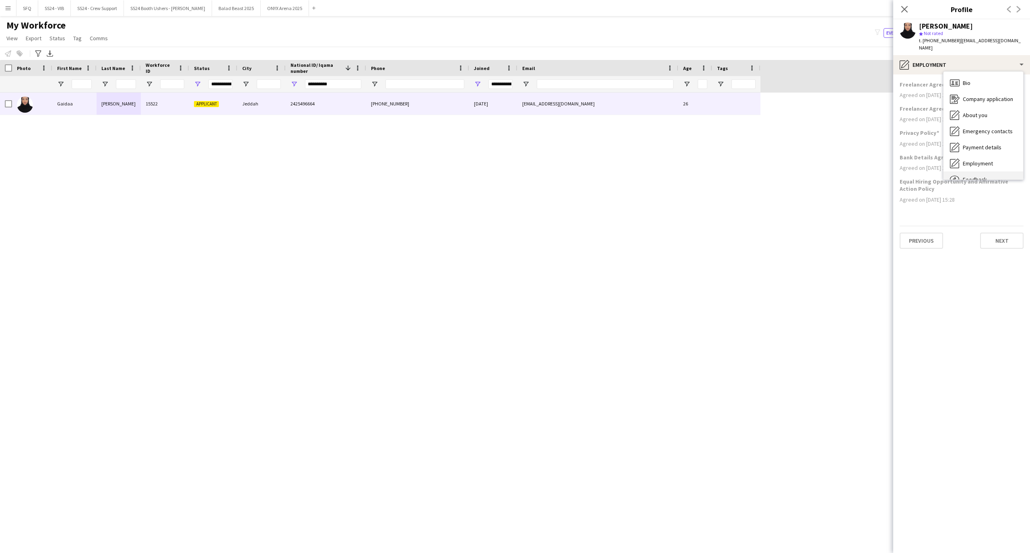
click at [993, 171] on div "Feedback Feedback" at bounding box center [983, 179] width 80 height 16
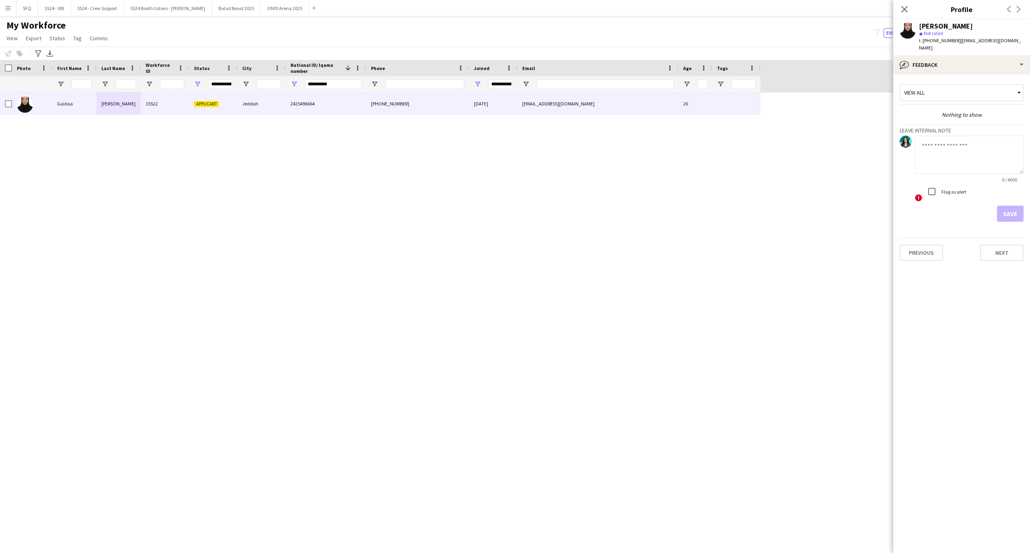
click at [976, 160] on textarea at bounding box center [969, 155] width 109 height 38
type textarea "*"
click at [971, 144] on textarea "**********" at bounding box center [969, 155] width 109 height 38
click at [986, 150] on textarea "**********" at bounding box center [969, 155] width 109 height 38
drag, startPoint x: 967, startPoint y: 140, endPoint x: 974, endPoint y: 140, distance: 6.9
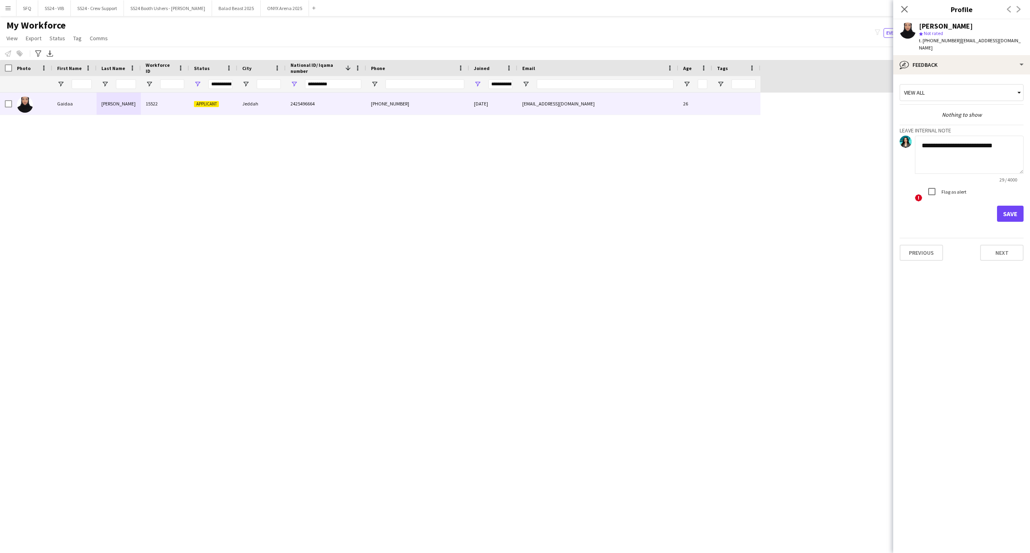
type textarea "**********"
click at [1011, 206] on button "Save" at bounding box center [1010, 214] width 27 height 16
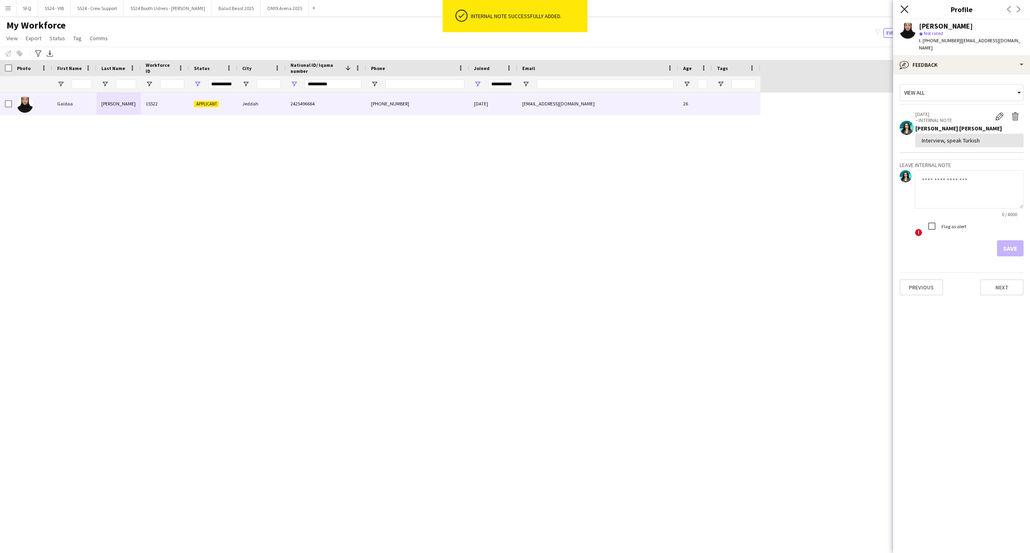
click at [903, 10] on icon "Close pop-in" at bounding box center [904, 9] width 8 height 8
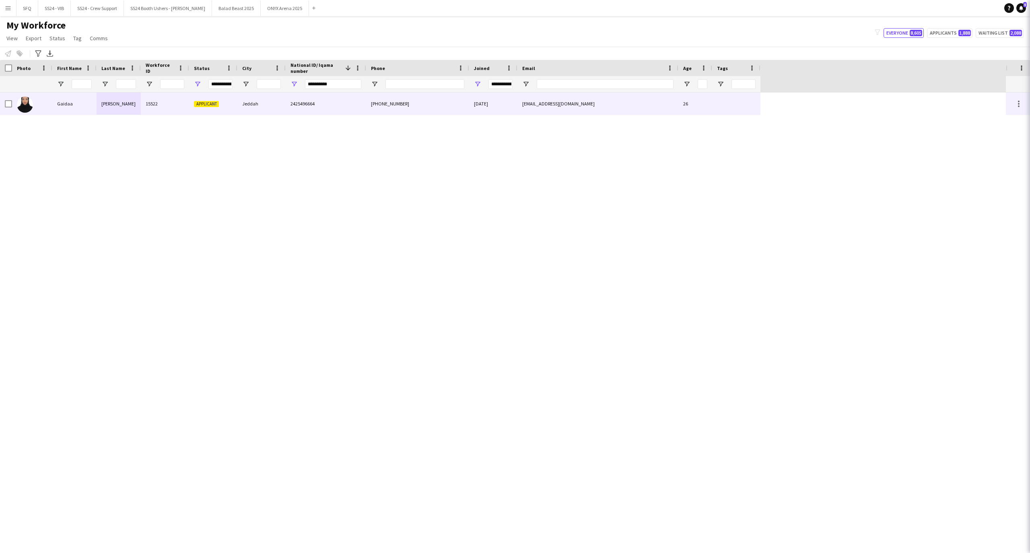
click at [1029, 6] on icon "Close pop-in" at bounding box center [1041, 9] width 6 height 6
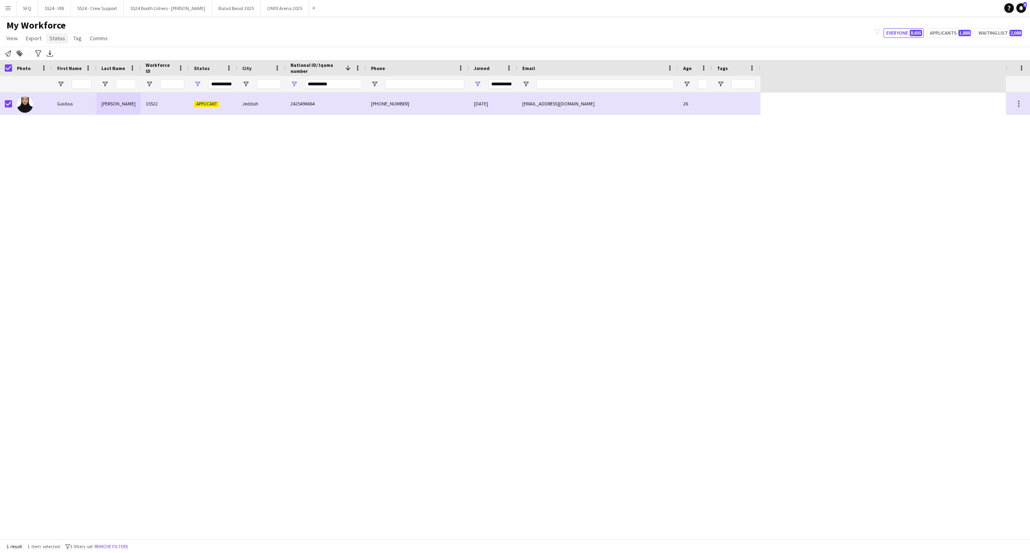
click at [60, 39] on span "Status" at bounding box center [57, 38] width 16 height 7
click at [72, 52] on link "Edit" at bounding box center [74, 55] width 56 height 17
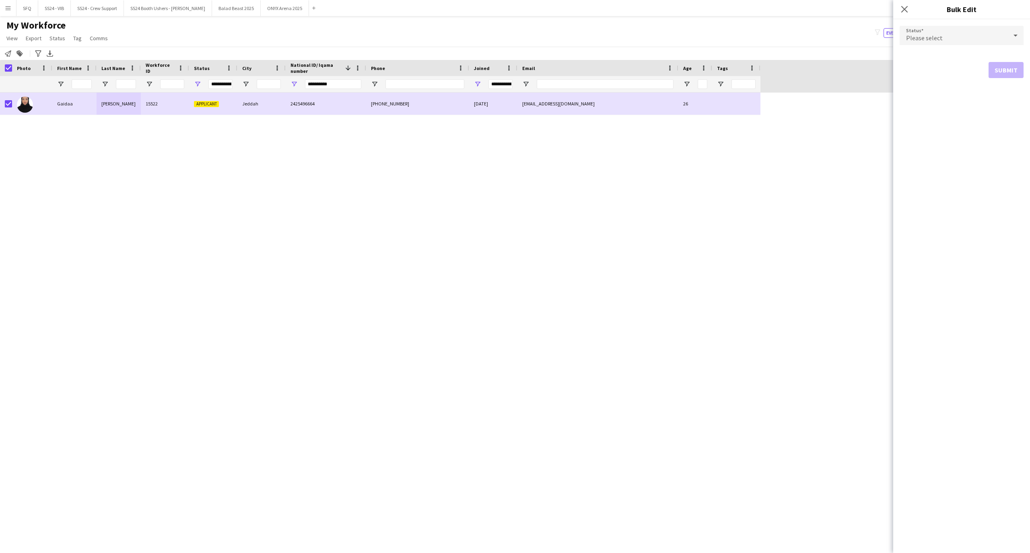
click at [935, 29] on div "Please select" at bounding box center [953, 35] width 108 height 19
click at [935, 56] on span "Active" at bounding box center [961, 58] width 111 height 8
click at [1003, 96] on button "Submit" at bounding box center [1005, 97] width 35 height 16
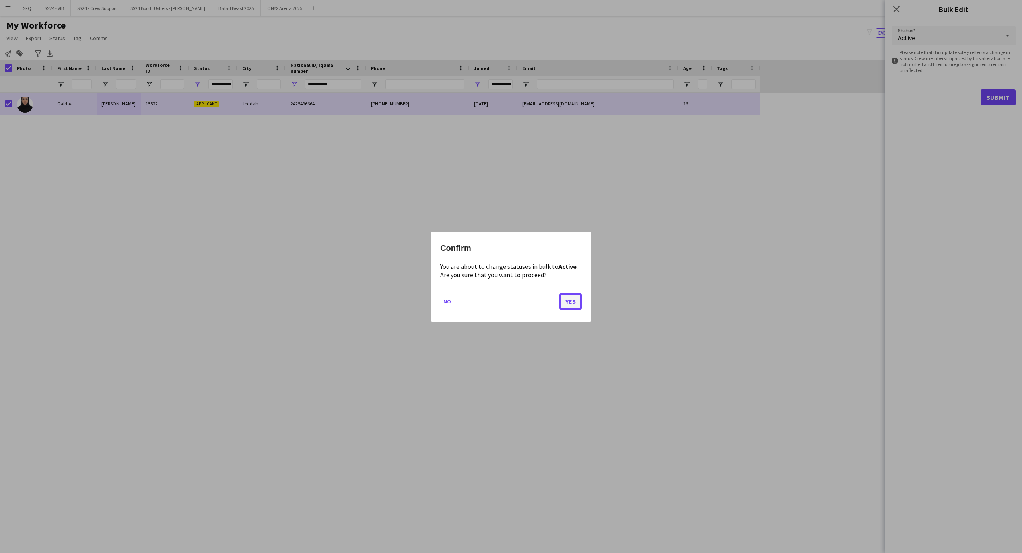
click at [568, 302] on button "Yes" at bounding box center [570, 301] width 23 height 16
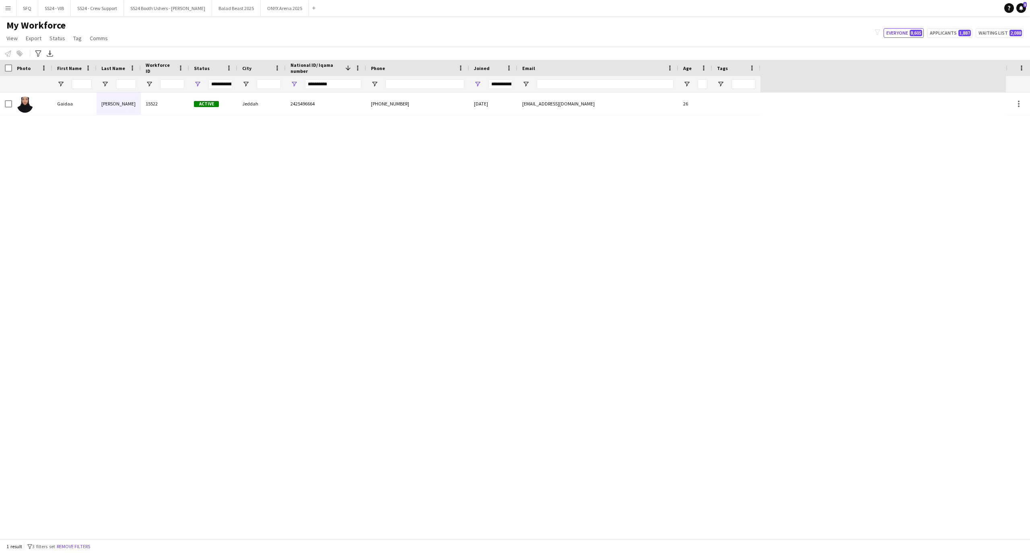
click at [337, 91] on div "**********" at bounding box center [333, 84] width 56 height 16
click at [340, 88] on input "**********" at bounding box center [333, 84] width 56 height 10
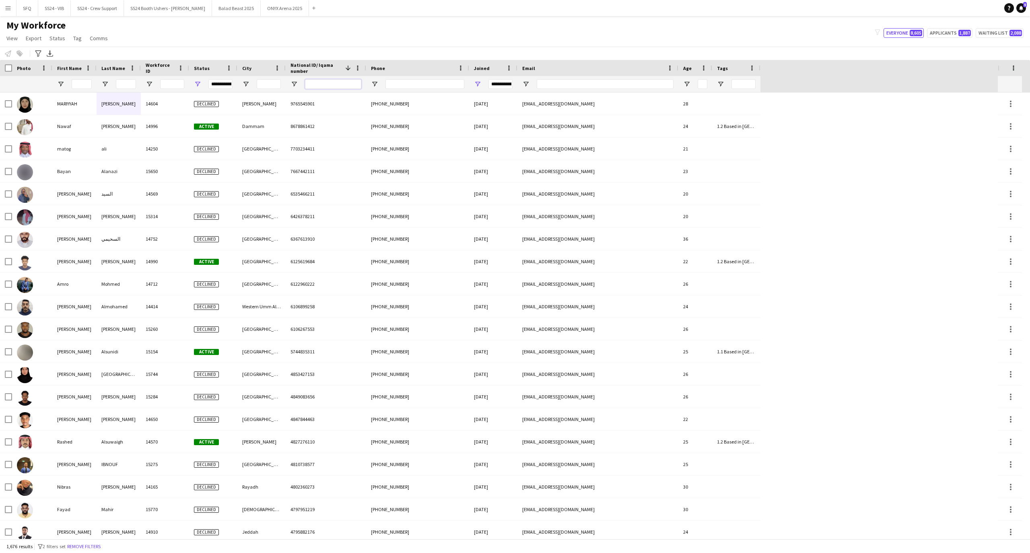
click at [327, 87] on input "National ID/ Iqama number Filter Input" at bounding box center [333, 84] width 56 height 10
paste input "**********"
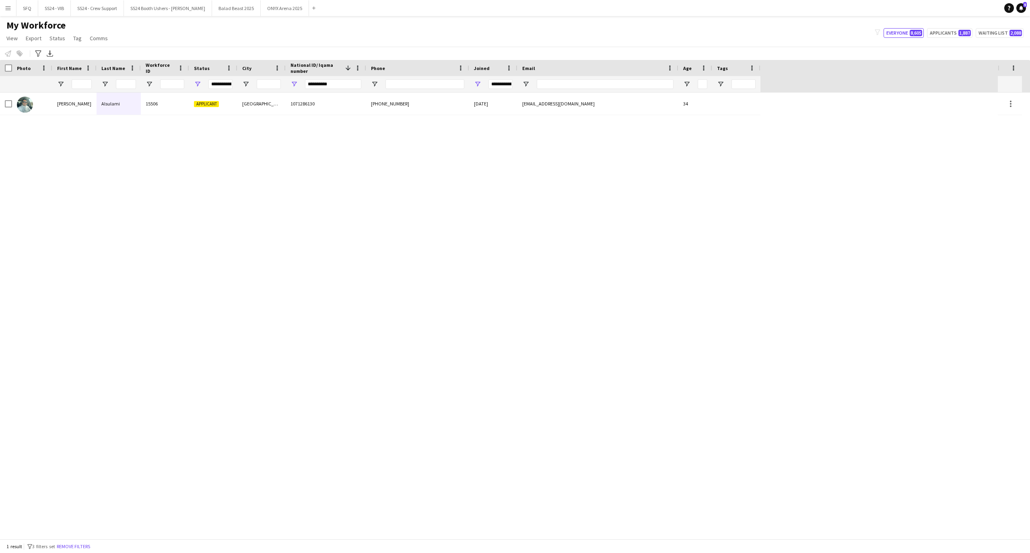
click at [311, 77] on div "**********" at bounding box center [333, 84] width 56 height 16
click at [311, 83] on input "**********" at bounding box center [333, 84] width 56 height 10
paste input "National ID/ Iqama number Filter Input"
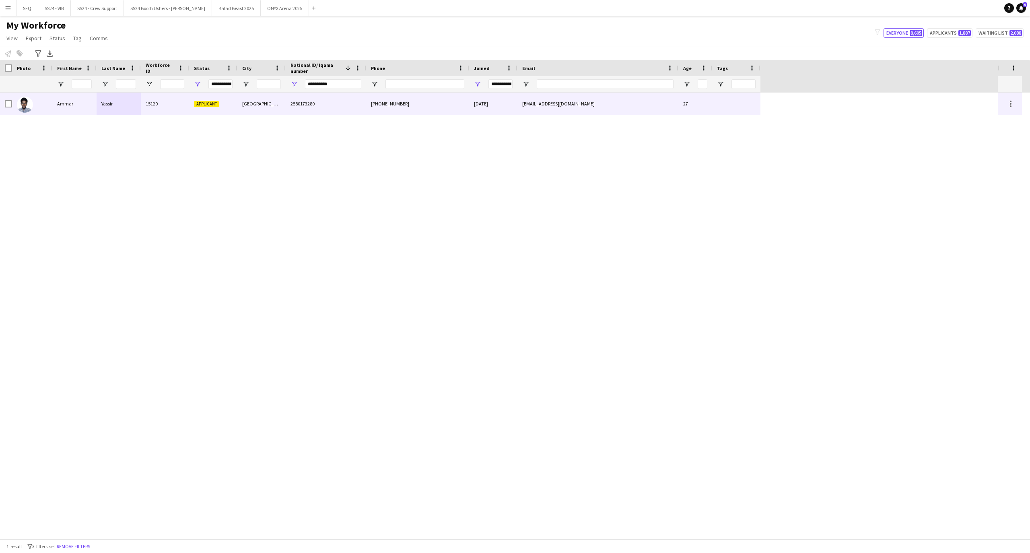
click at [218, 103] on span "Applicant" at bounding box center [206, 104] width 25 height 6
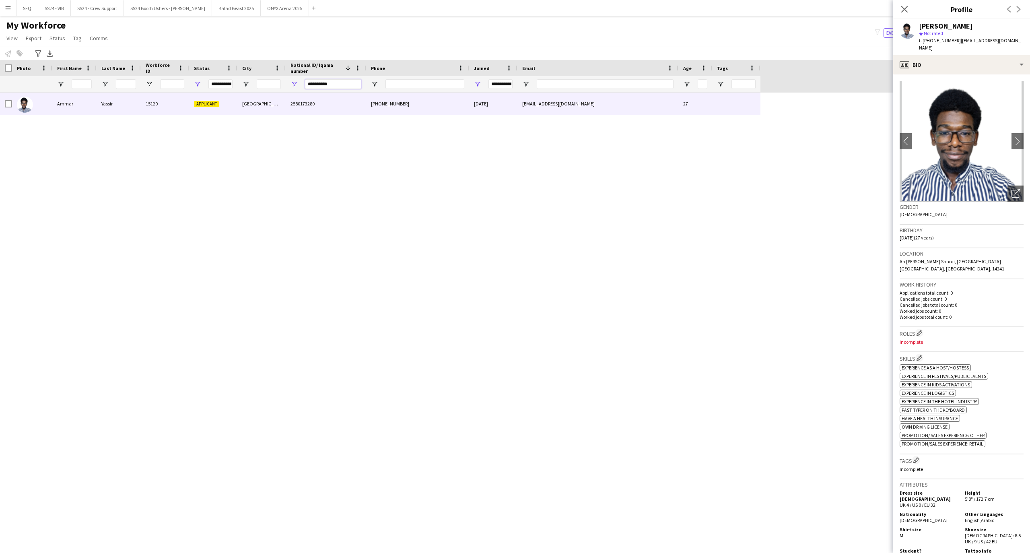
click at [342, 84] on input "**********" at bounding box center [333, 84] width 56 height 10
paste input "National ID/ Iqama number Filter Input"
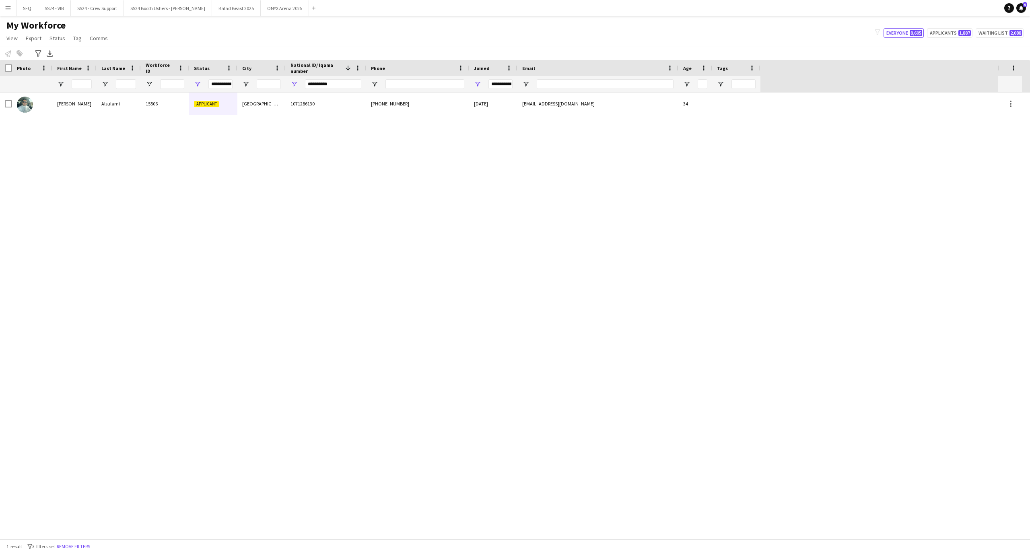
click at [63, 116] on div "[PERSON_NAME] 15506 Applicant جدة 1071286130 [PHONE_NUMBER] [DATE] [EMAIL_ADDRE…" at bounding box center [499, 316] width 998 height 446
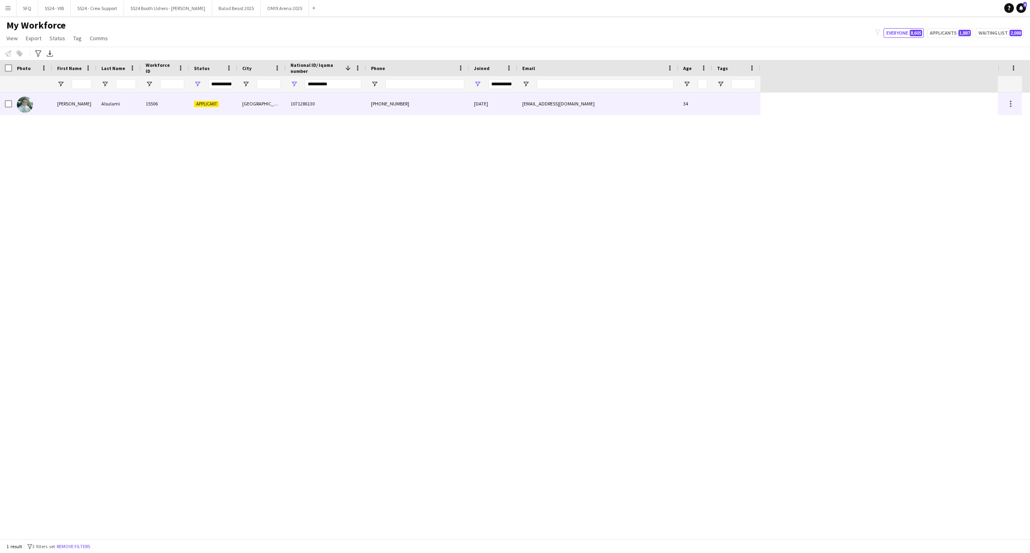
click at [63, 109] on div "[PERSON_NAME]" at bounding box center [74, 104] width 44 height 22
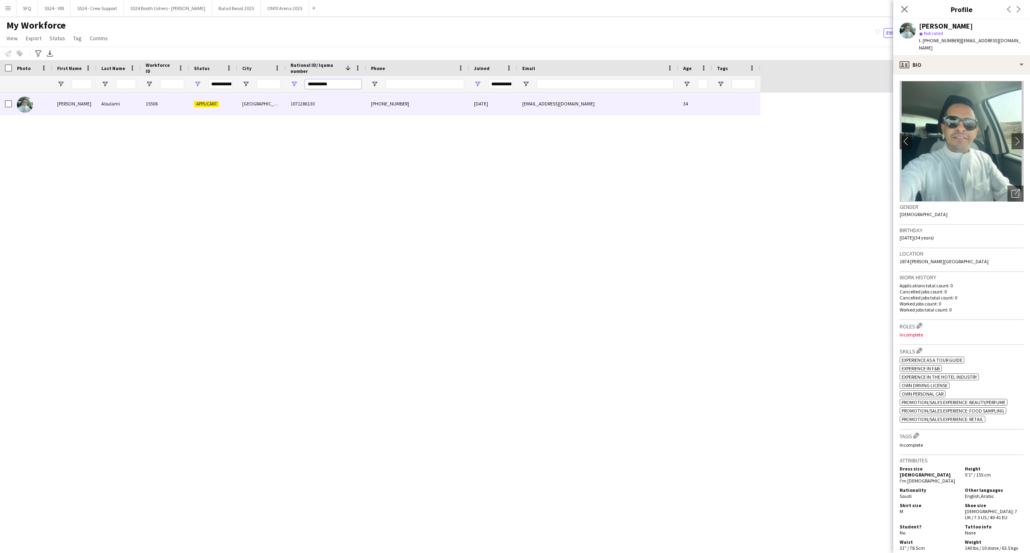
click at [338, 86] on input "**********" at bounding box center [333, 84] width 56 height 10
paste input "National ID/ Iqama number Filter Input"
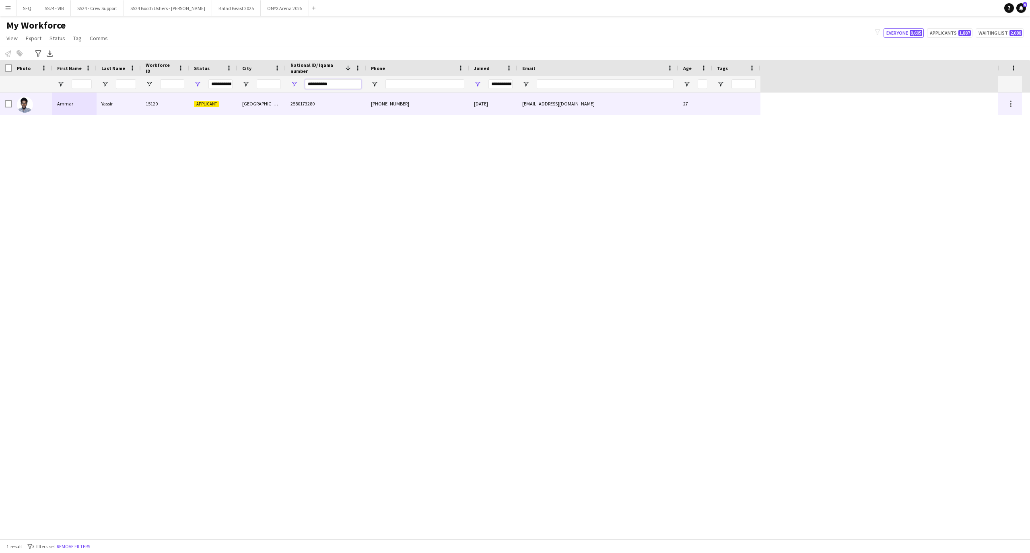
type input "**********"
click at [124, 105] on div "Yassir" at bounding box center [119, 104] width 44 height 22
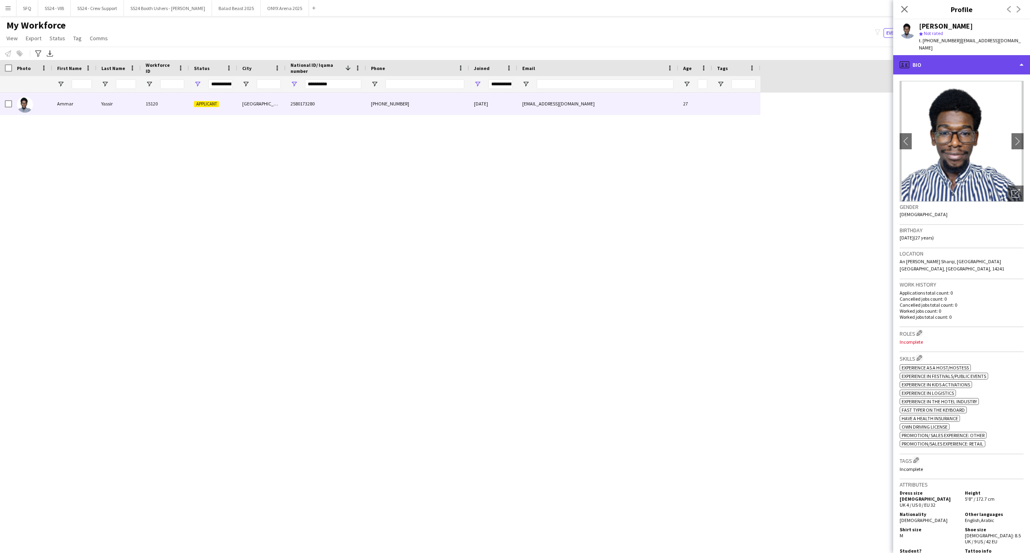
click at [938, 56] on div "profile Bio" at bounding box center [961, 64] width 137 height 19
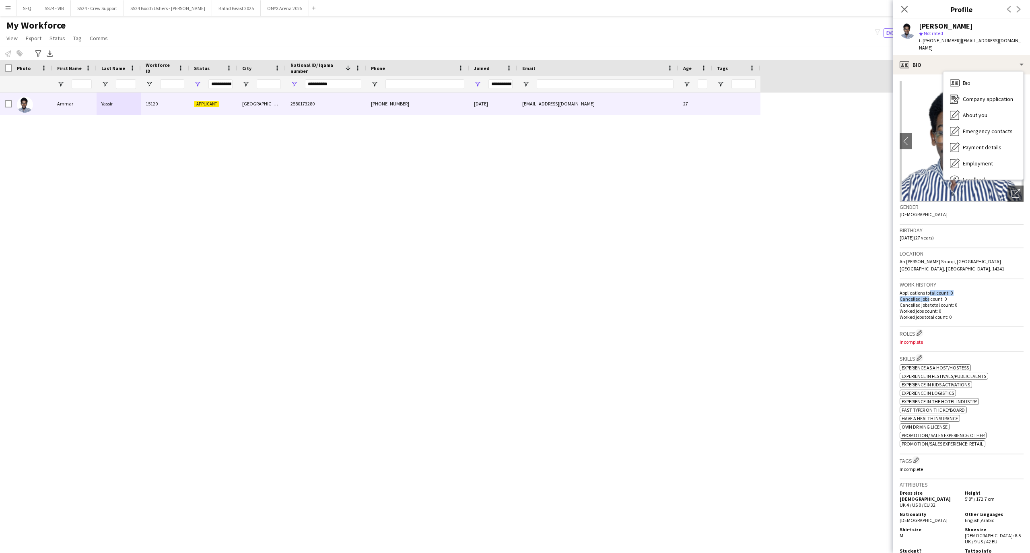
drag, startPoint x: 927, startPoint y: 278, endPoint x: 929, endPoint y: 274, distance: 4.3
click at [928, 290] on div "Applications total count: 0 Cancelled jobs count: 0 Cancelled jobs total count:…" at bounding box center [961, 305] width 124 height 30
click at [1011, 137] on app-icon "chevron-right" at bounding box center [1017, 141] width 12 height 8
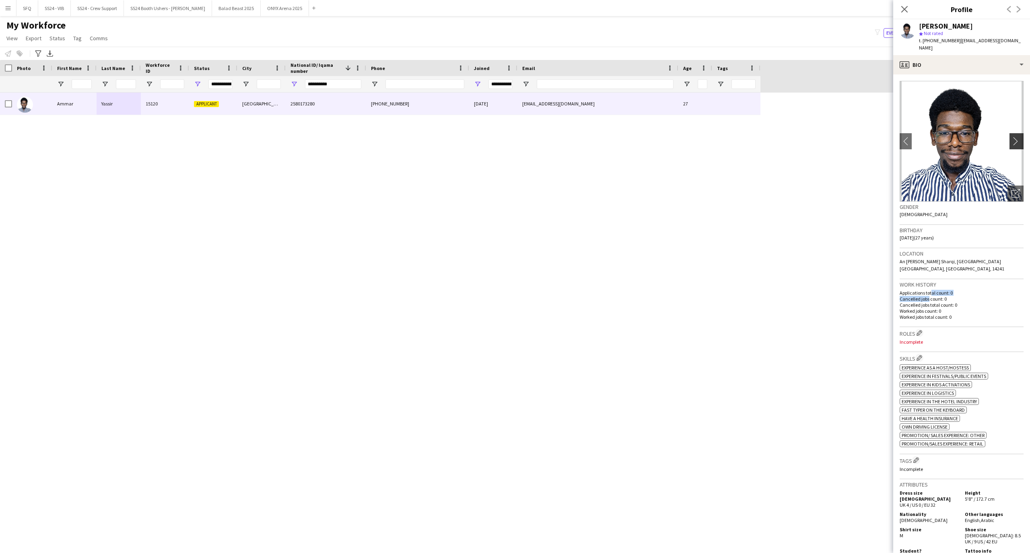
click at [1011, 137] on app-icon "chevron-right" at bounding box center [1017, 141] width 12 height 8
click at [956, 225] on div "Birthday [DEMOGRAPHIC_DATA] (27 years)" at bounding box center [961, 236] width 124 height 23
click at [957, 66] on div "profile Bio" at bounding box center [961, 64] width 137 height 19
click at [987, 128] on span "Emergency contacts" at bounding box center [988, 131] width 50 height 7
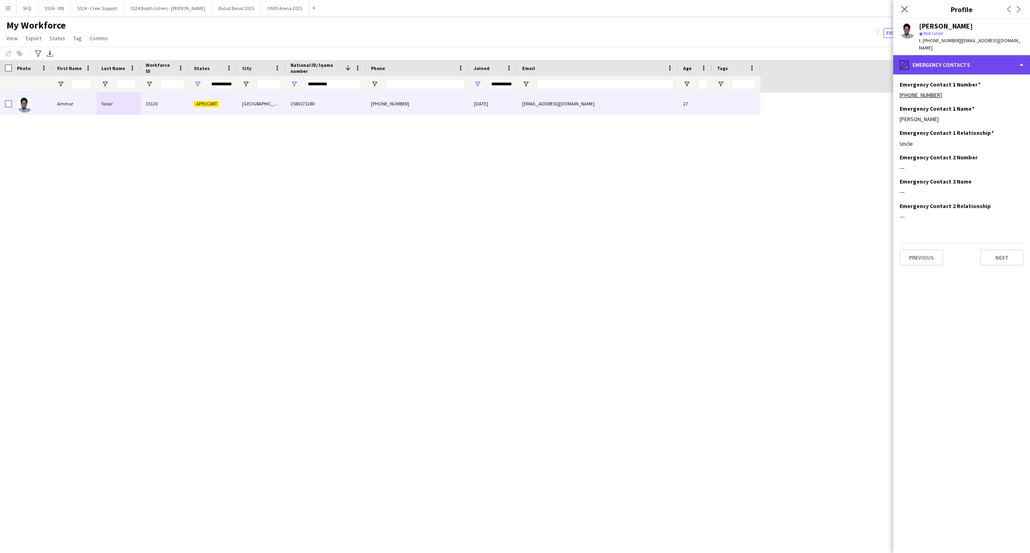
click at [964, 59] on div "pencil4 Emergency contacts" at bounding box center [961, 64] width 137 height 19
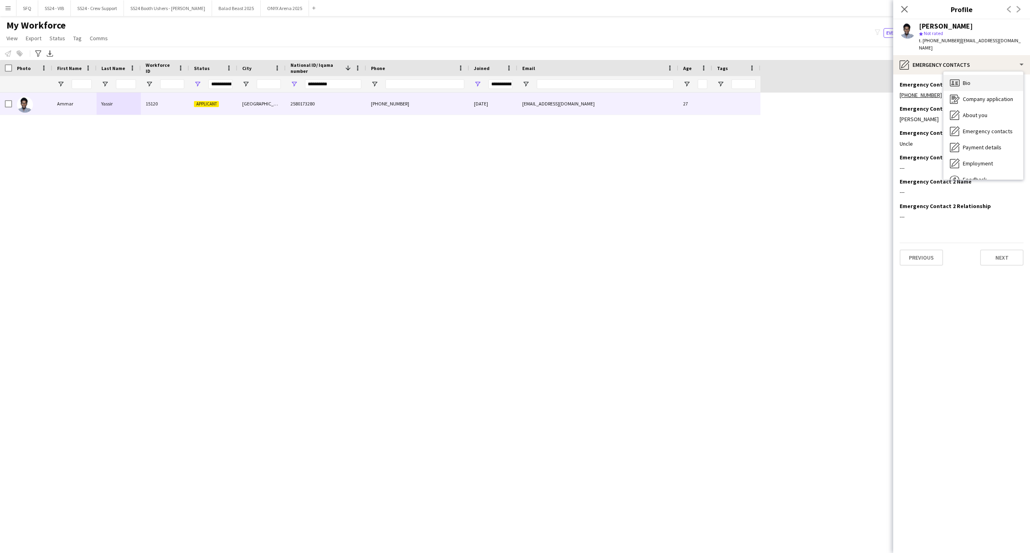
click at [966, 79] on span "Bio" at bounding box center [967, 82] width 8 height 7
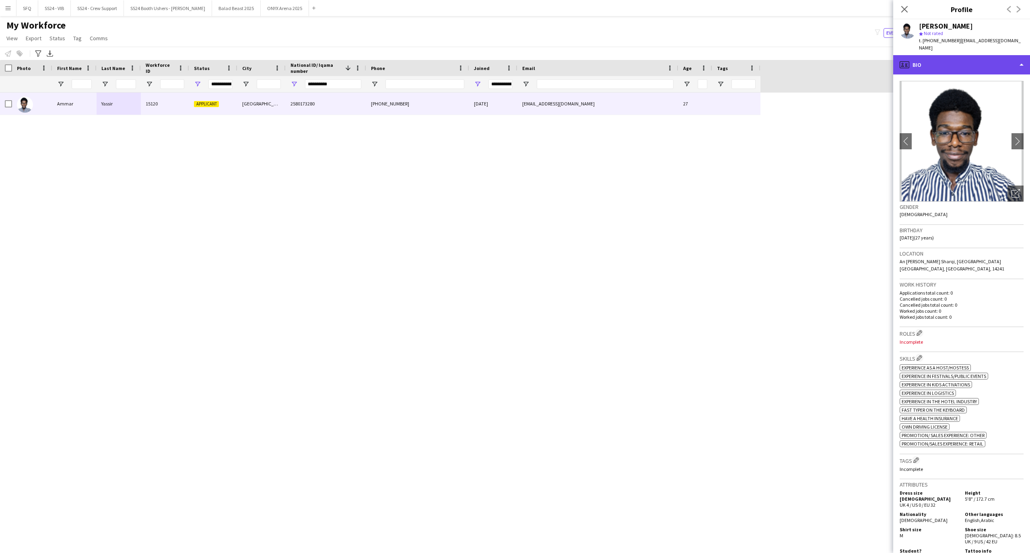
click at [963, 63] on div "profile Bio" at bounding box center [961, 64] width 137 height 19
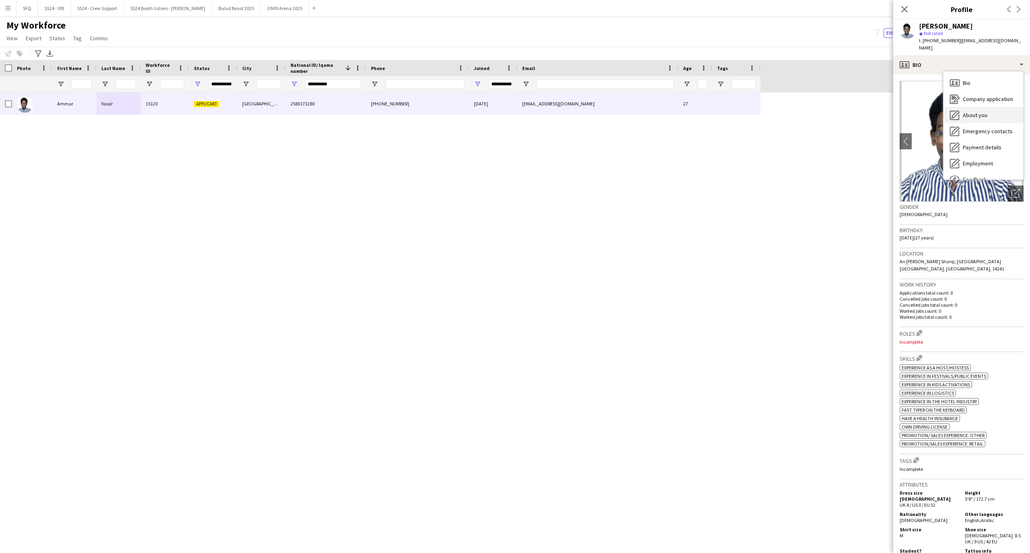
drag, startPoint x: 990, startPoint y: 116, endPoint x: 990, endPoint y: 109, distance: 7.3
click at [990, 109] on div "Bio Bio Company application Company application About you About you Emergency c…" at bounding box center [983, 126] width 80 height 108
click at [990, 109] on div "About you About you" at bounding box center [983, 115] width 80 height 16
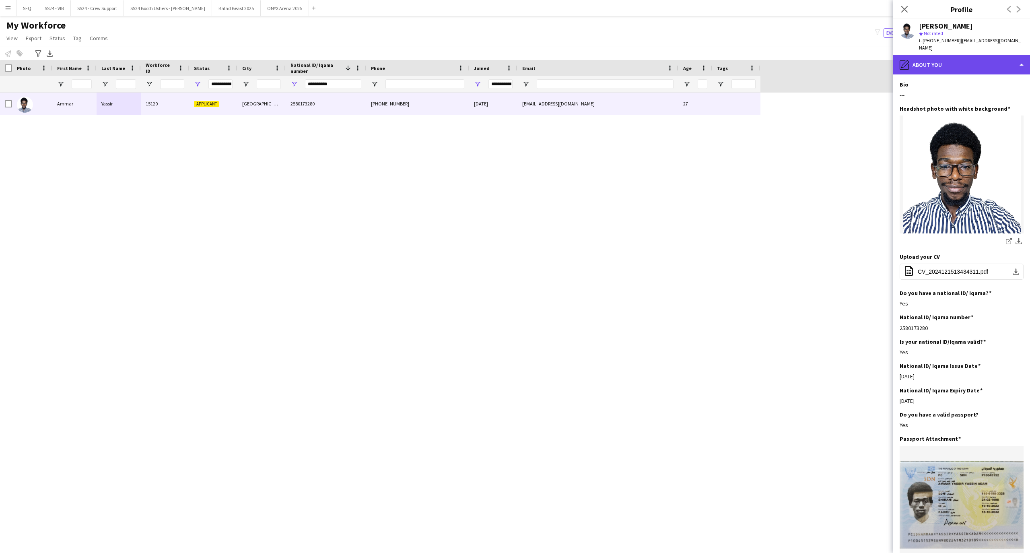
click at [932, 59] on div "pencil4 About you" at bounding box center [961, 64] width 137 height 19
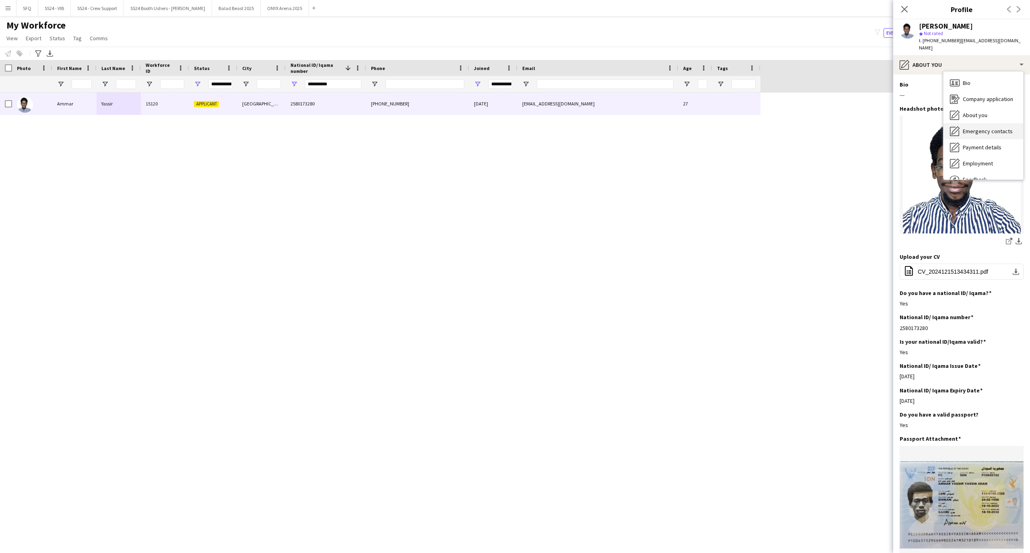
click at [967, 129] on div "Emergency contacts Emergency contacts" at bounding box center [983, 131] width 80 height 16
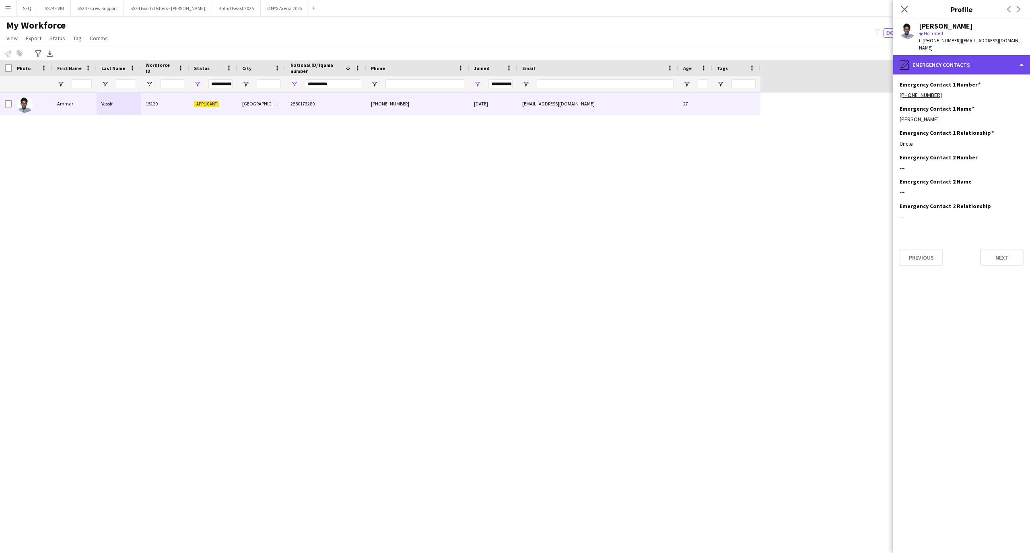
click at [962, 64] on div "pencil4 Emergency contacts" at bounding box center [961, 64] width 137 height 19
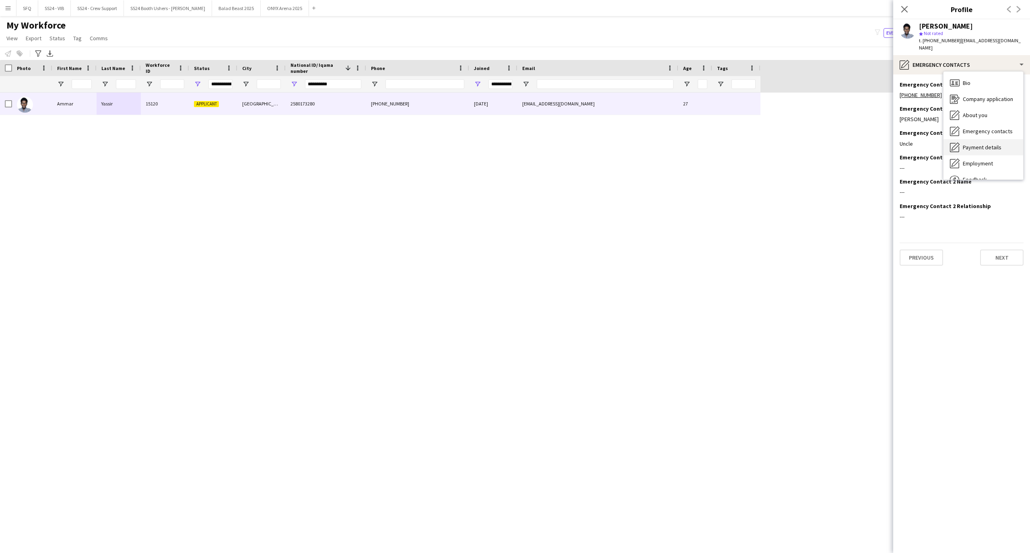
click at [975, 144] on span "Payment details" at bounding box center [982, 147] width 39 height 7
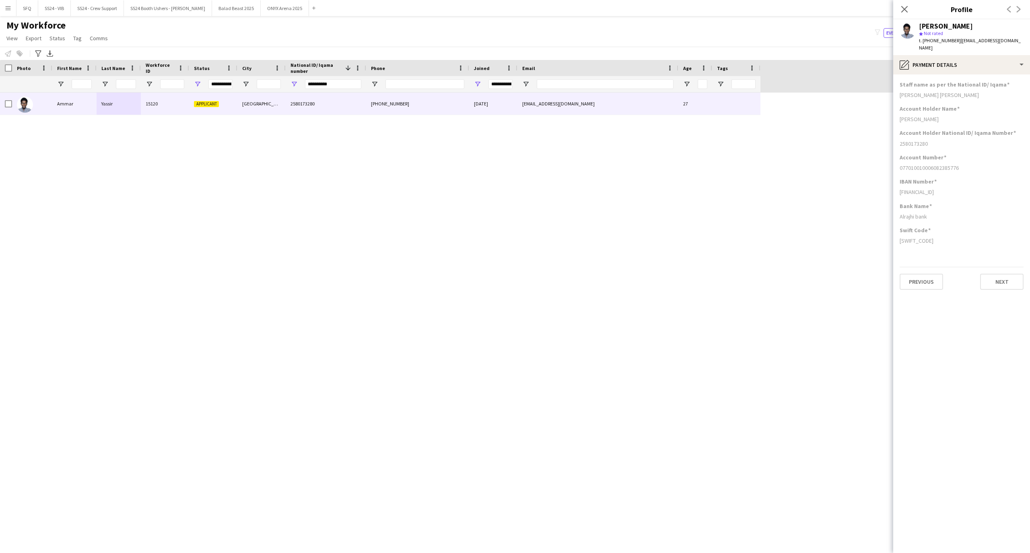
click at [958, 81] on h3 "Staff name as per the National ID/ Iqama" at bounding box center [954, 84] width 110 height 7
click at [949, 63] on div "pencil4 Payment details" at bounding box center [961, 64] width 137 height 19
click at [981, 160] on span "Employment" at bounding box center [978, 163] width 30 height 7
click at [958, 55] on div "pencil4 Employment" at bounding box center [961, 64] width 137 height 19
click at [1000, 171] on div "Feedback Feedback" at bounding box center [983, 179] width 80 height 16
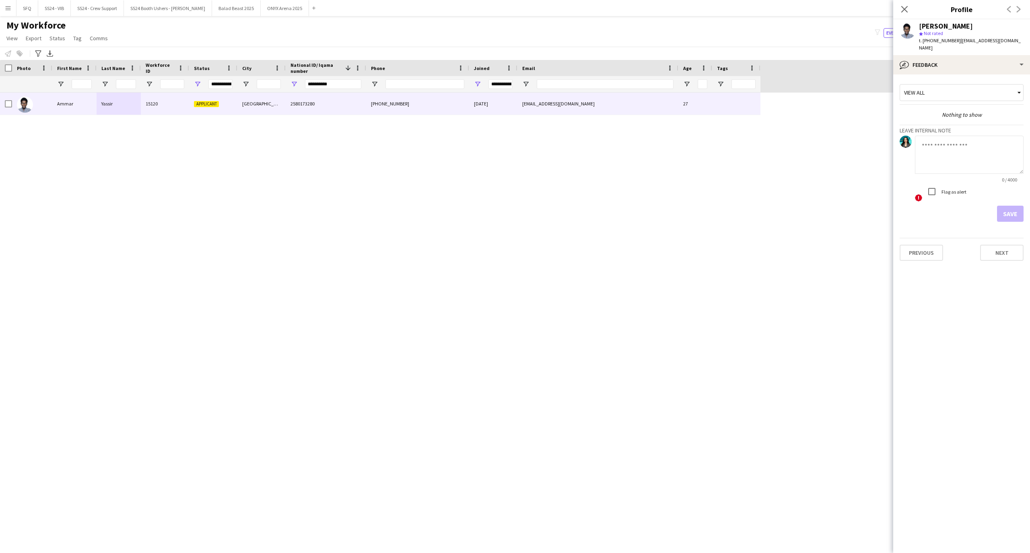
click at [977, 150] on textarea at bounding box center [969, 155] width 109 height 38
type textarea "*"
type textarea "*********"
click at [1009, 206] on button "Save" at bounding box center [1010, 214] width 27 height 16
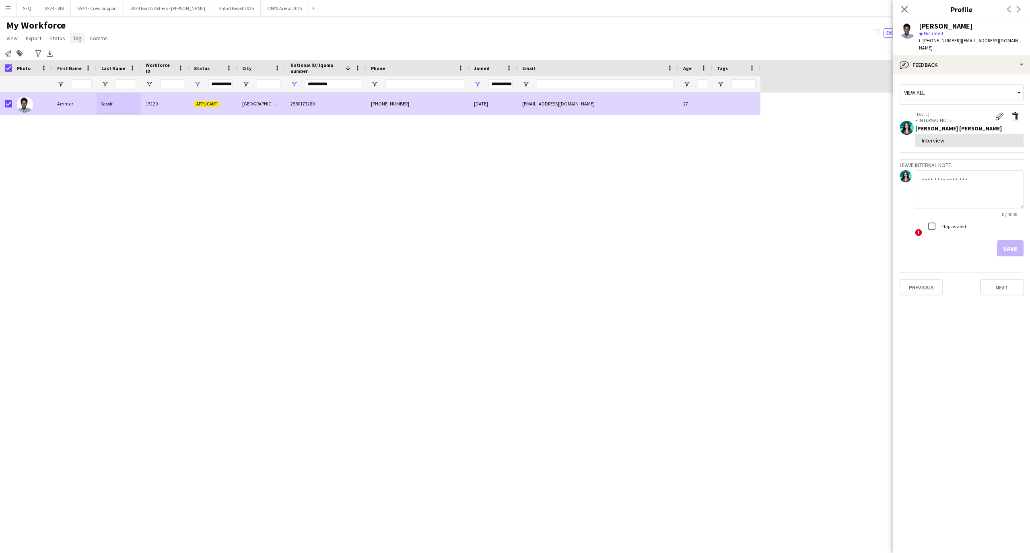
click at [74, 38] on span "Tag" at bounding box center [77, 38] width 8 height 7
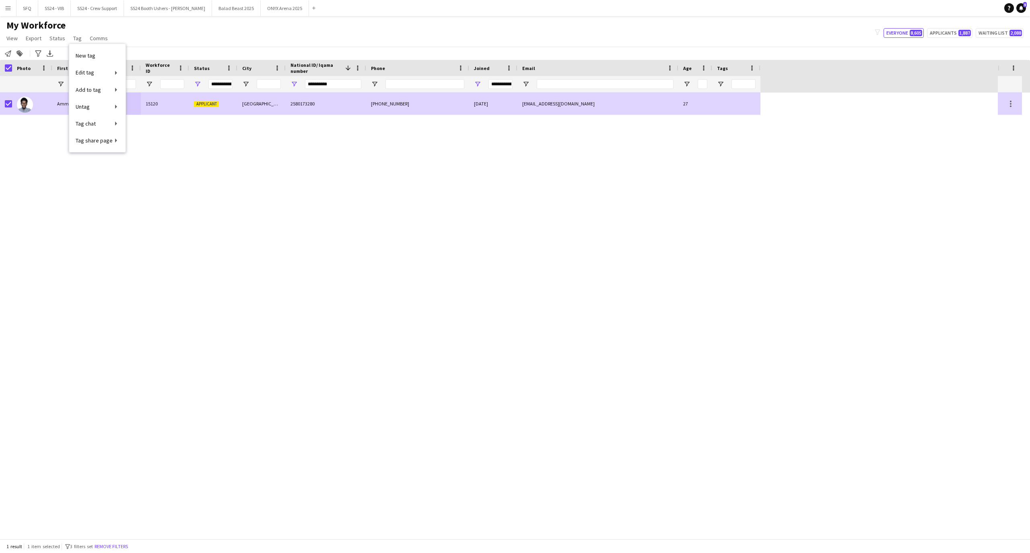
click at [337, 105] on div "2580173280" at bounding box center [326, 104] width 80 height 22
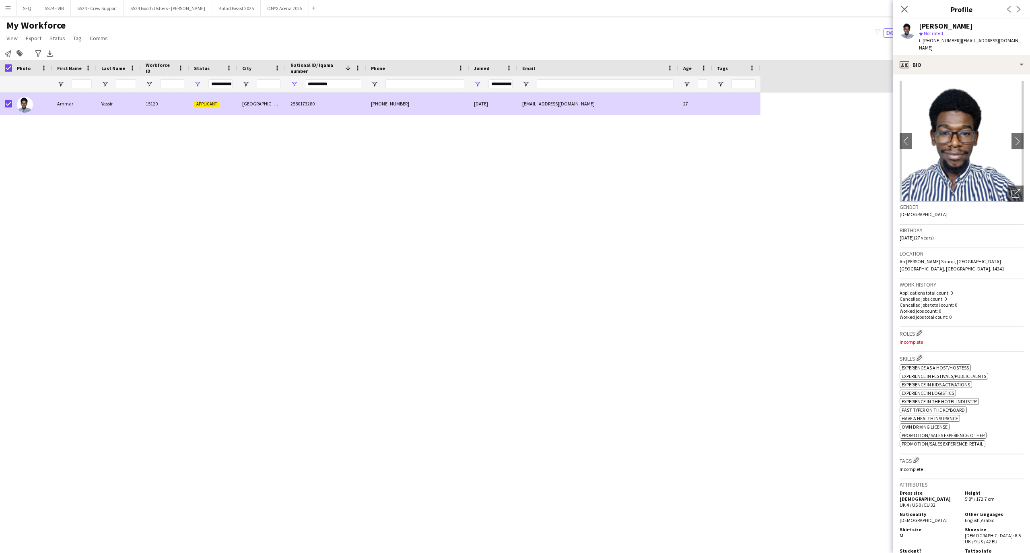
click at [920, 329] on h3 "Roles Edit crew company roles" at bounding box center [961, 333] width 124 height 8
click at [920, 330] on app-icon "Edit crew company roles" at bounding box center [919, 333] width 6 height 6
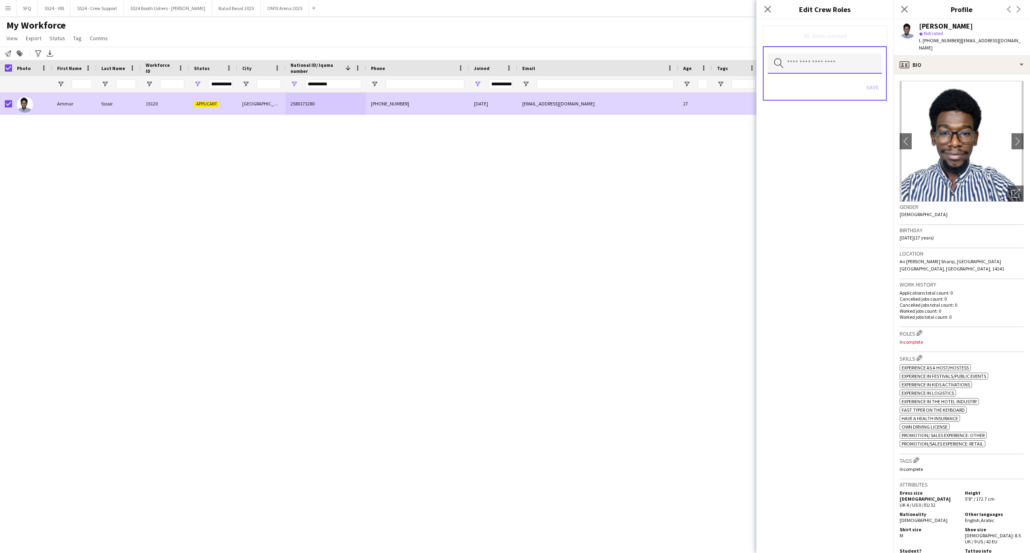
click at [847, 66] on input "text" at bounding box center [825, 64] width 114 height 20
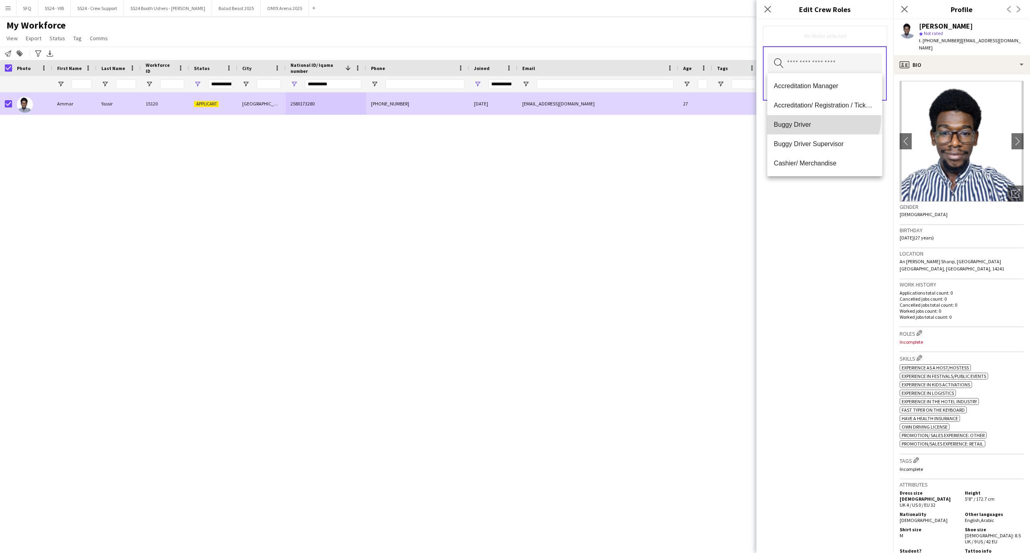
click at [823, 118] on mat-option "Buggy Driver" at bounding box center [824, 124] width 115 height 19
click at [807, 148] on span "Runner" at bounding box center [825, 149] width 102 height 8
click at [813, 114] on mat-option "Radio Assistant" at bounding box center [824, 121] width 115 height 19
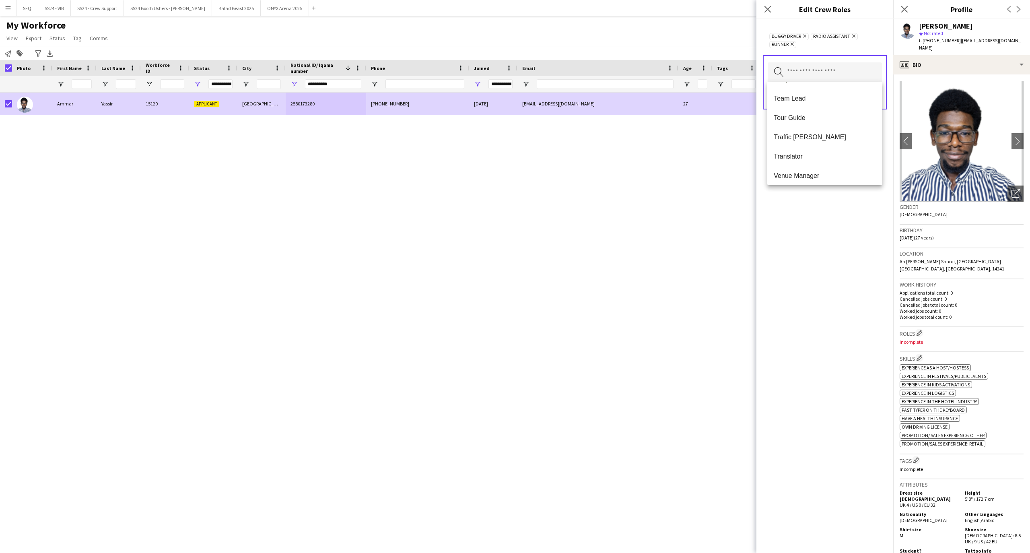
scroll to position [772, 0]
click at [830, 213] on div "Buggy Driver Remove Radio Assistant Remove Runner Remove Search by role type Sa…" at bounding box center [824, 285] width 137 height 533
click at [873, 94] on button "Save" at bounding box center [872, 96] width 19 height 13
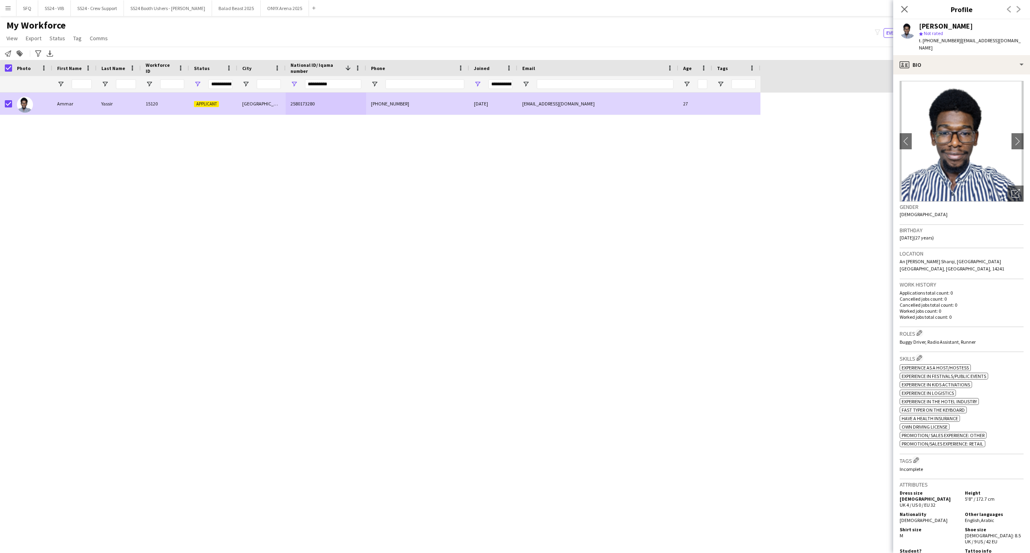
click at [912, 456] on h3 "Tags Edit crew company tags" at bounding box center [961, 460] width 124 height 8
click at [913, 456] on button "Edit crew company tags" at bounding box center [916, 460] width 8 height 8
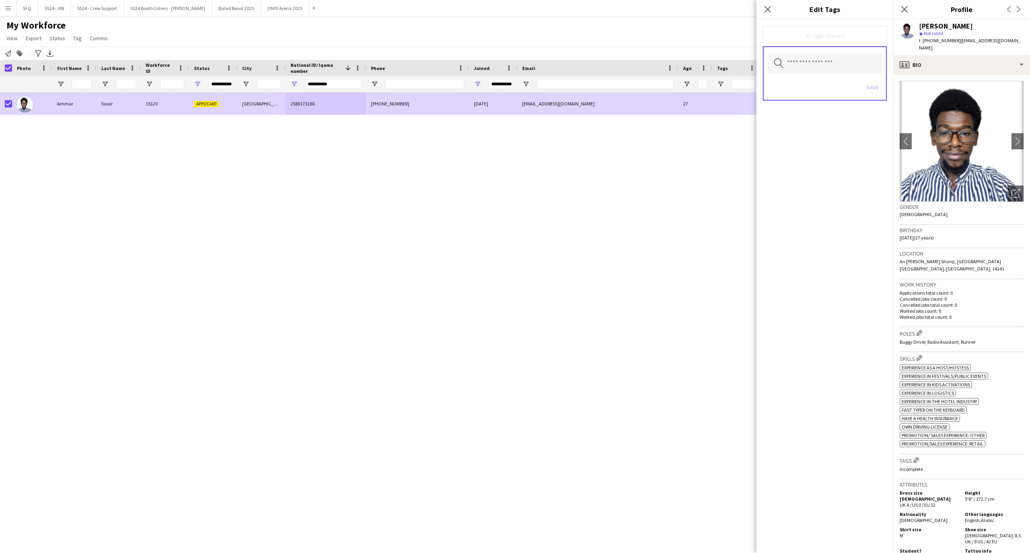
click at [847, 47] on div "Search by tag name Save" at bounding box center [825, 73] width 124 height 54
click at [849, 61] on input "text" at bounding box center [825, 64] width 114 height 20
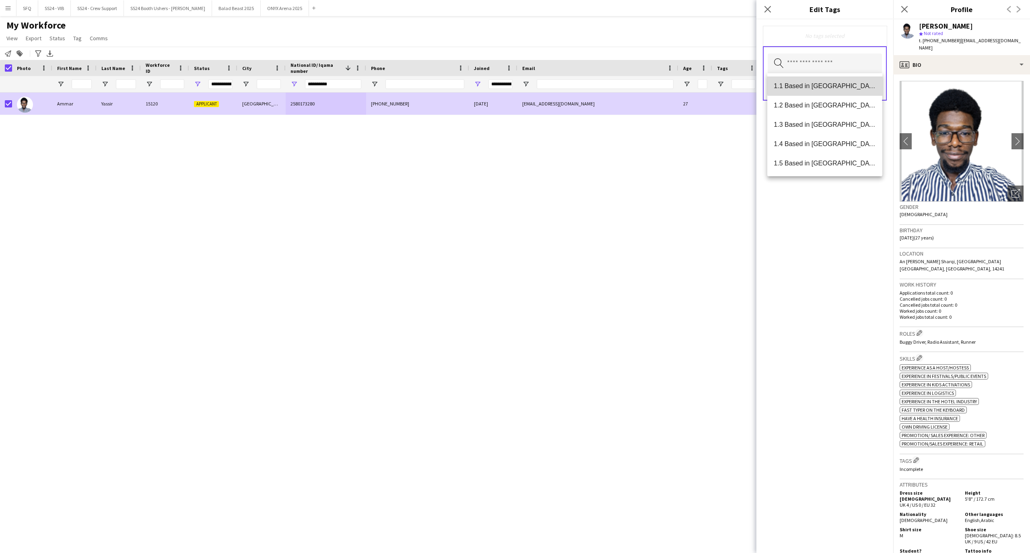
click at [852, 82] on span "1.1 Based in [GEOGRAPHIC_DATA]" at bounding box center [825, 86] width 102 height 8
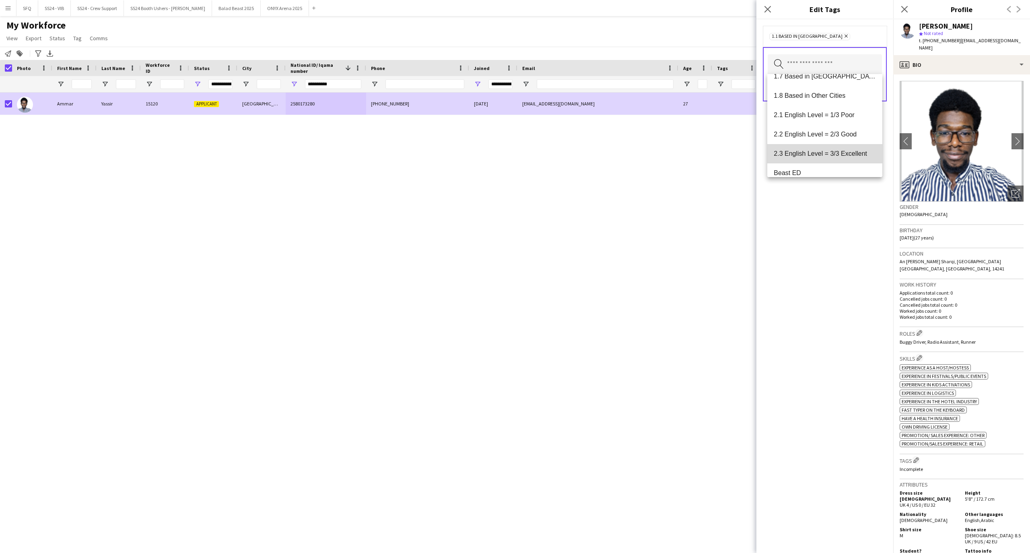
click at [848, 152] on span "2.3 English Level = 3/3 Excellent" at bounding box center [825, 154] width 102 height 8
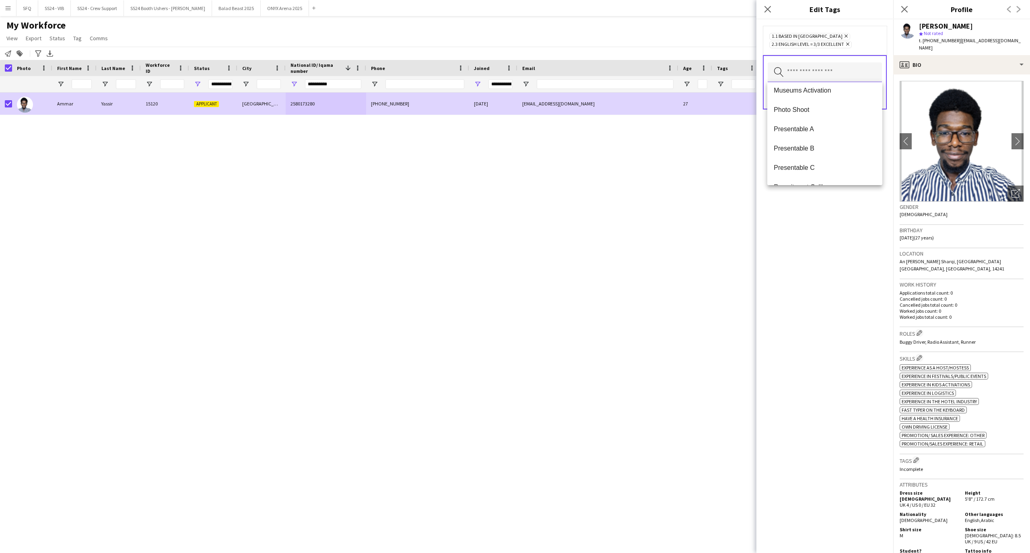
scroll to position [590, 0]
click at [838, 144] on span "Presentable C" at bounding box center [825, 143] width 102 height 8
drag, startPoint x: 813, startPoint y: 325, endPoint x: 834, endPoint y: 226, distance: 102.0
click at [813, 325] on div "1.1 Based in [GEOGRAPHIC_DATA] Remove 2.3 English Level = 3/3 Excellent Remove …" at bounding box center [824, 285] width 137 height 533
click at [834, 90] on body "Menu Boards Boards Boards All jobs Status Workforce Workforce My Workforce Recr…" at bounding box center [515, 276] width 1030 height 553
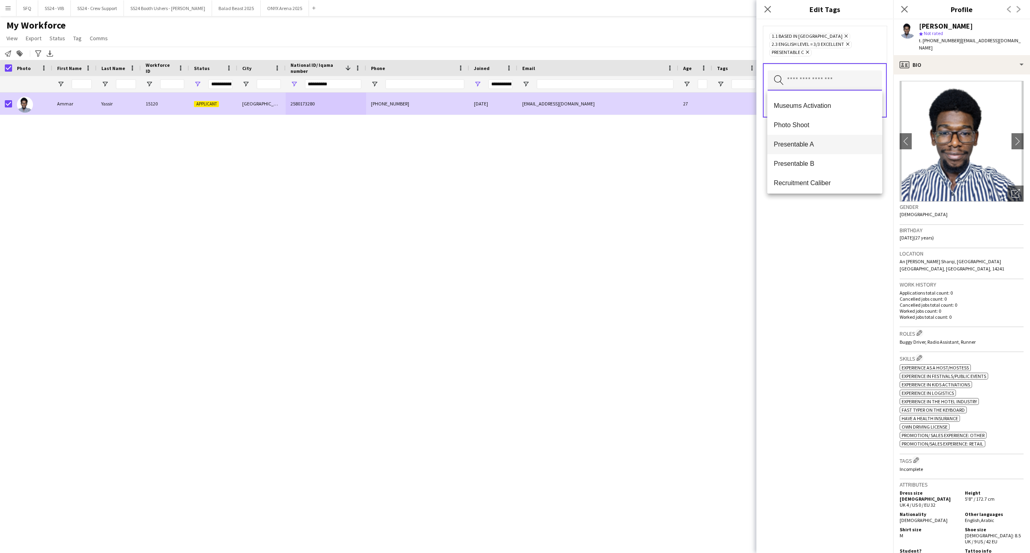
scroll to position [573, 0]
click at [814, 157] on mat-option "Presentable B" at bounding box center [824, 148] width 115 height 19
click at [853, 54] on icon "Remove" at bounding box center [850, 51] width 5 height 5
click at [871, 107] on button "Save" at bounding box center [872, 104] width 19 height 13
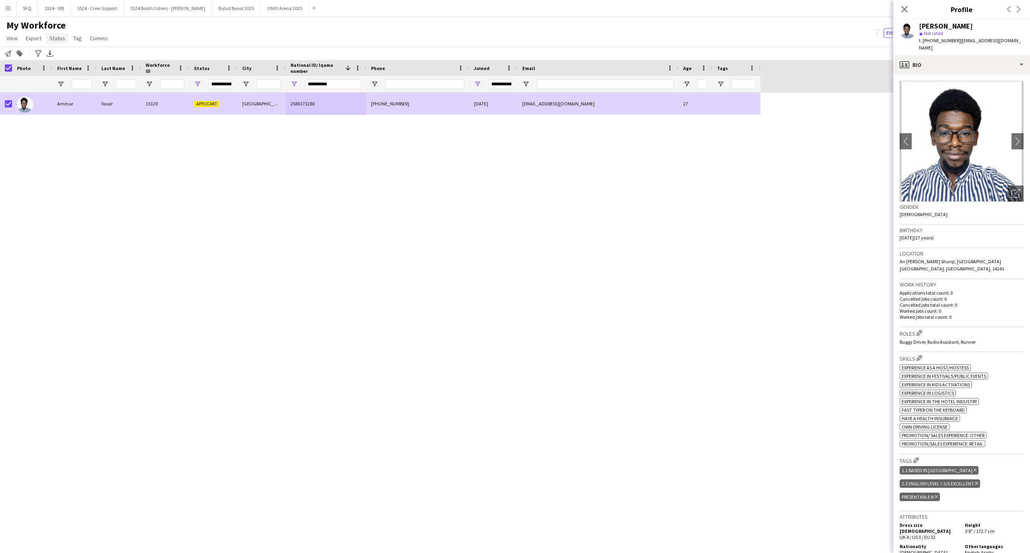
click at [60, 34] on link "Status" at bounding box center [57, 38] width 22 height 10
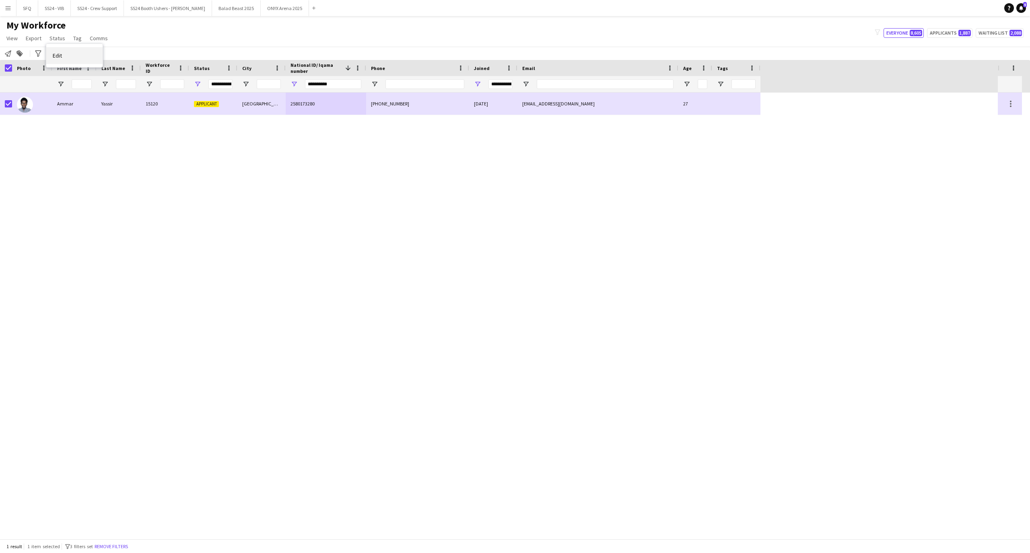
click at [71, 59] on link "Edit" at bounding box center [74, 55] width 56 height 17
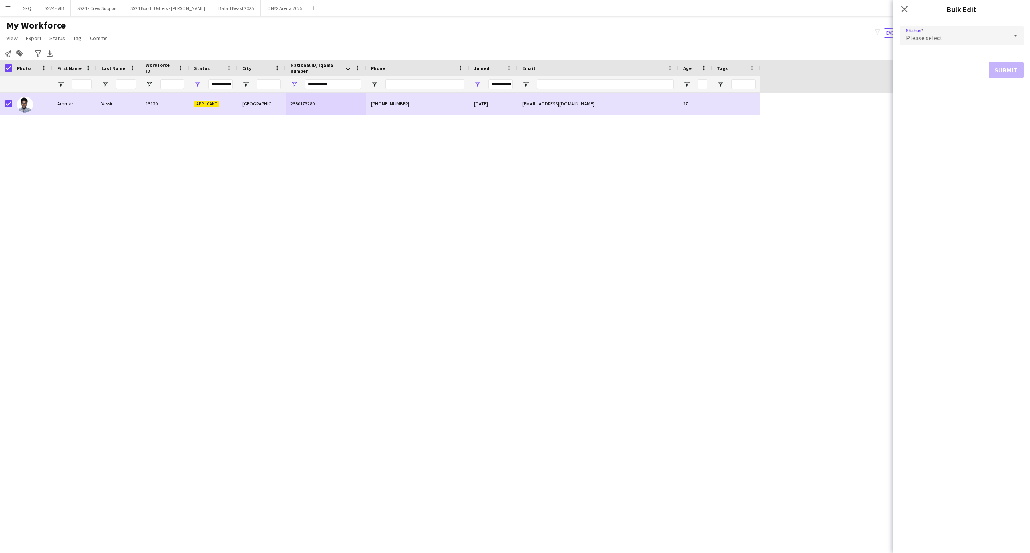
click at [914, 42] on div "Please select" at bounding box center [953, 35] width 108 height 19
click at [911, 56] on span "Active" at bounding box center [961, 58] width 111 height 8
click at [1007, 100] on button "Submit" at bounding box center [1005, 97] width 35 height 16
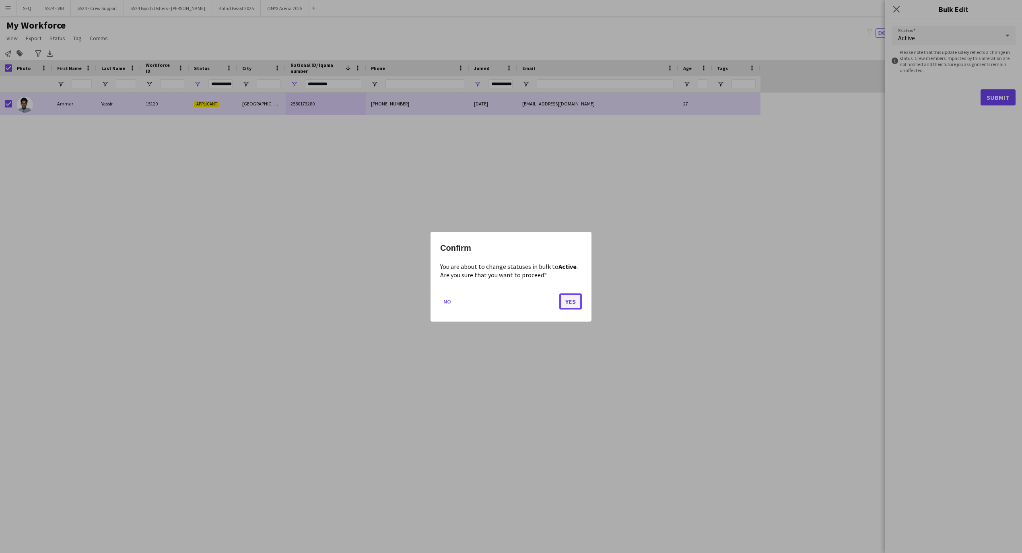
click at [578, 295] on button "Yes" at bounding box center [570, 301] width 23 height 16
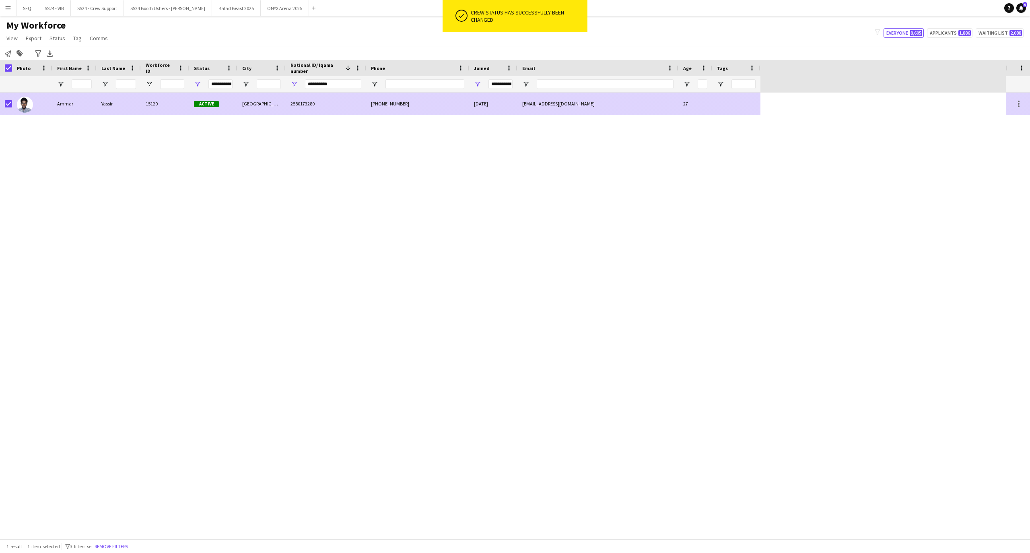
click at [67, 101] on div "Ammar" at bounding box center [74, 104] width 44 height 22
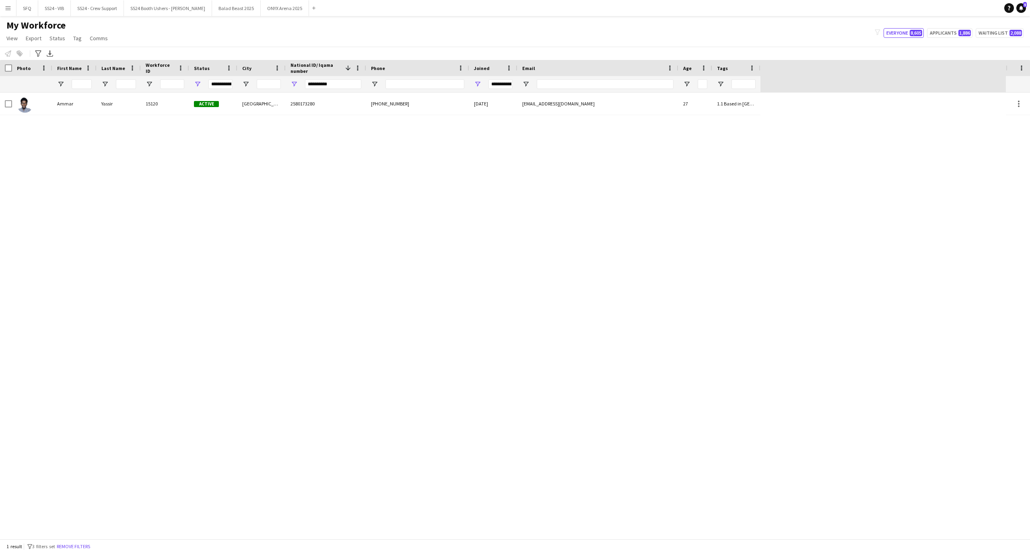
click at [234, 49] on div "Notify workforce Add to tag Select at least one crew to tag him or her. Advance…" at bounding box center [515, 53] width 1030 height 13
click at [359, 88] on input "**********" at bounding box center [333, 84] width 56 height 10
click at [361, 87] on input "**********" at bounding box center [333, 84] width 56 height 10
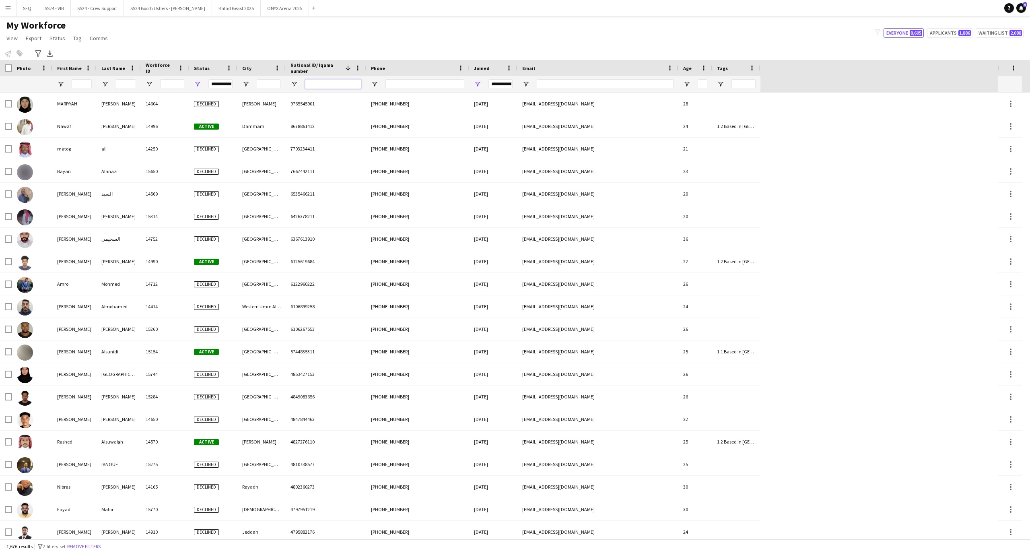
click at [310, 82] on input "National ID/ Iqama number Filter Input" at bounding box center [333, 84] width 56 height 10
paste input "**********"
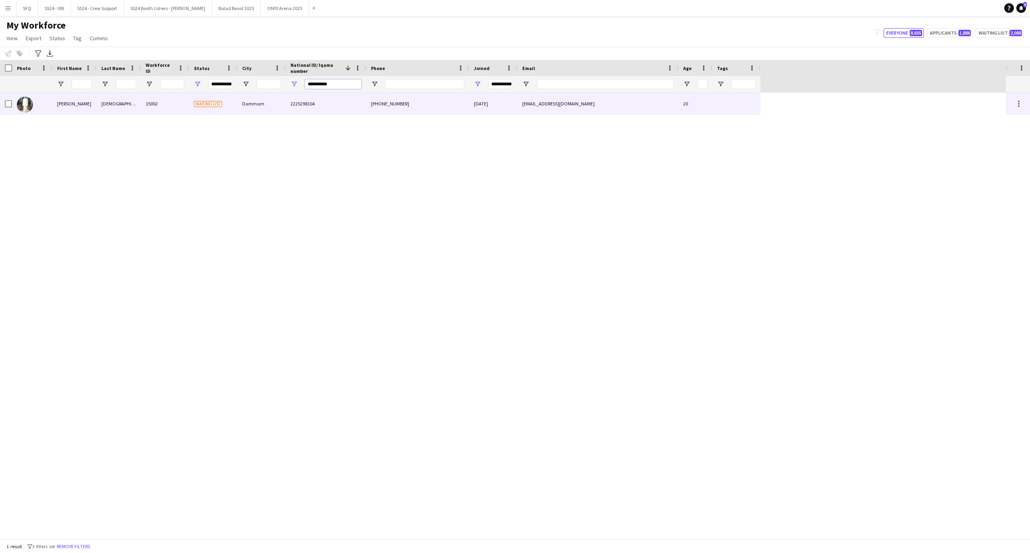
type input "**********"
click at [170, 101] on div "15002" at bounding box center [165, 104] width 48 height 22
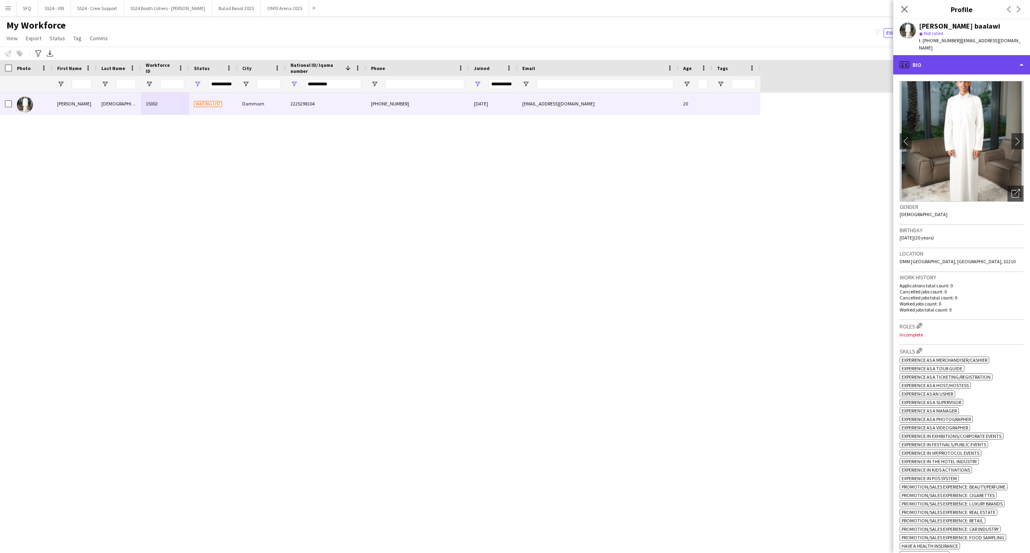
click at [945, 60] on div "profile Bio" at bounding box center [961, 64] width 137 height 19
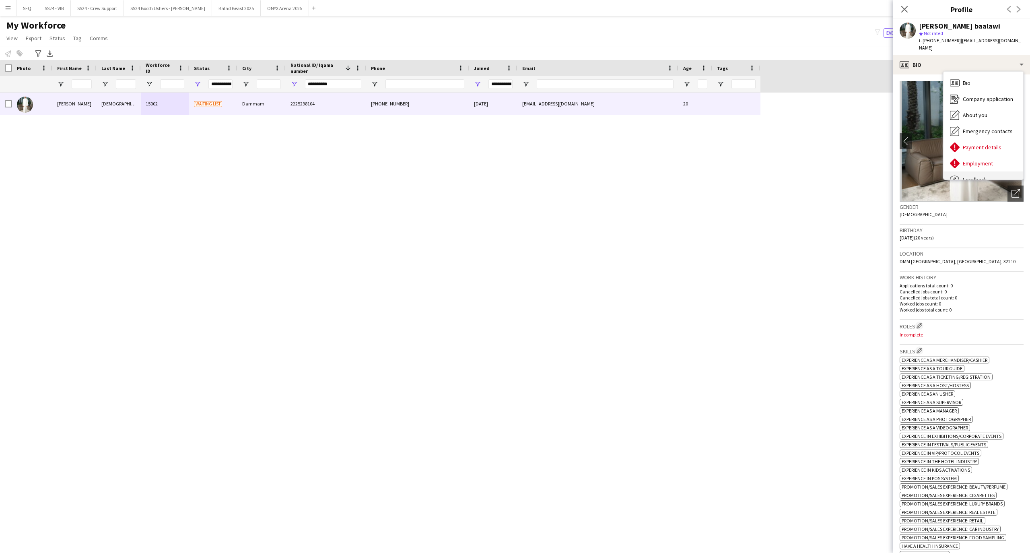
click at [976, 171] on div "Feedback Feedback" at bounding box center [983, 179] width 80 height 16
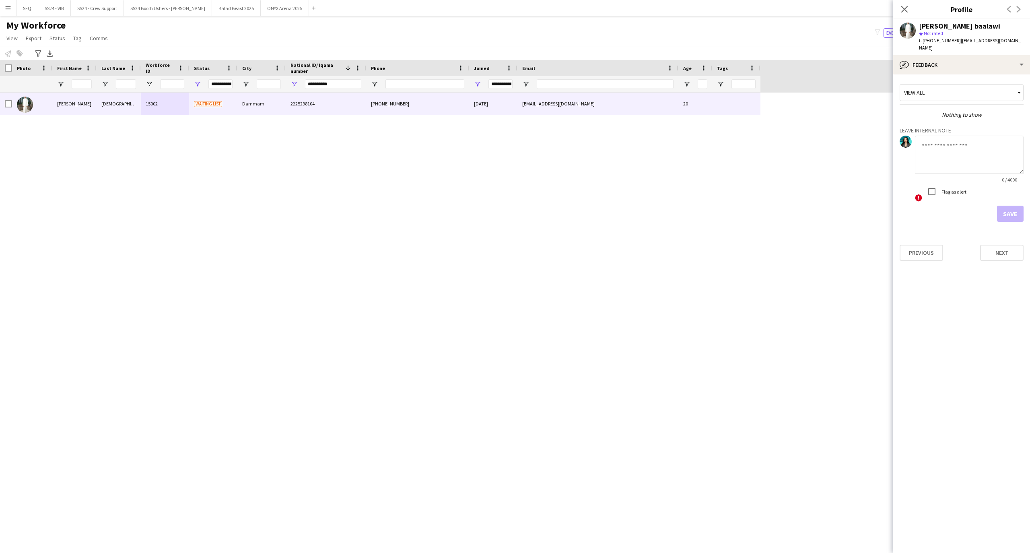
click at [965, 159] on textarea at bounding box center [969, 155] width 109 height 38
type textarea "*******"
click at [945, 183] on div "Flag as alert" at bounding box center [945, 191] width 43 height 16
click at [947, 189] on label "Flag as alert" at bounding box center [953, 192] width 27 height 6
click at [1000, 206] on button "Save" at bounding box center [1010, 214] width 27 height 16
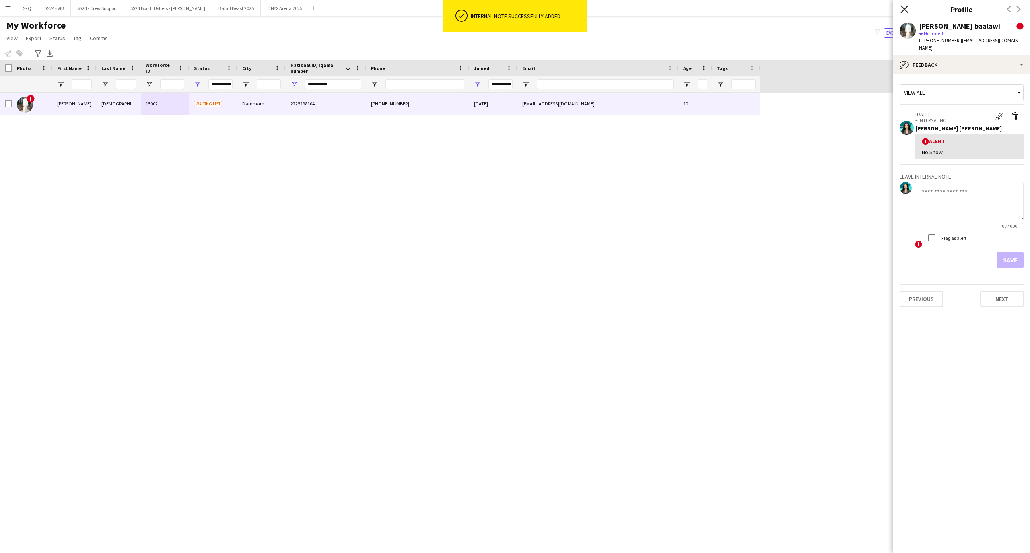
click at [905, 10] on icon at bounding box center [904, 9] width 8 height 8
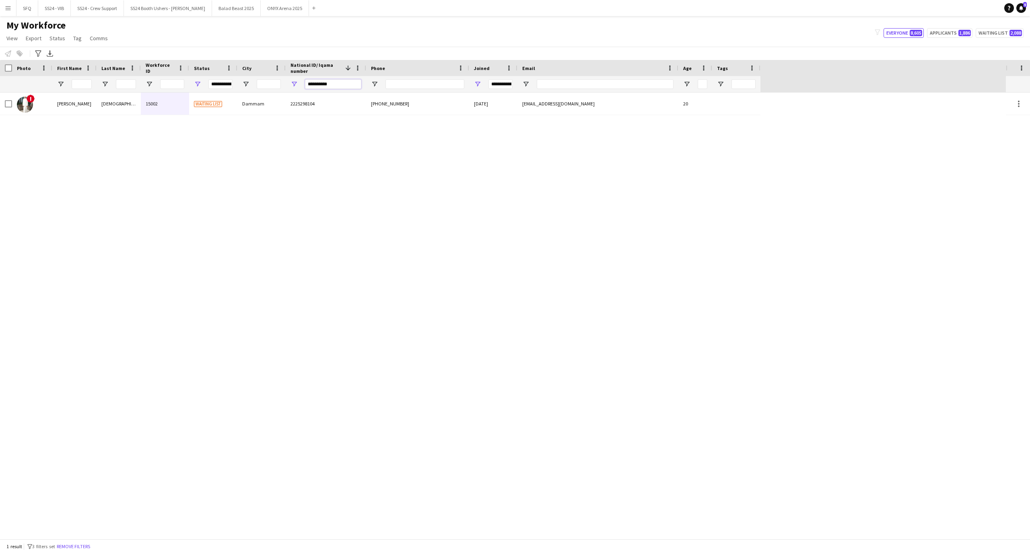
click at [329, 87] on input "**********" at bounding box center [333, 84] width 56 height 10
paste input "National ID/ Iqama number Filter Input"
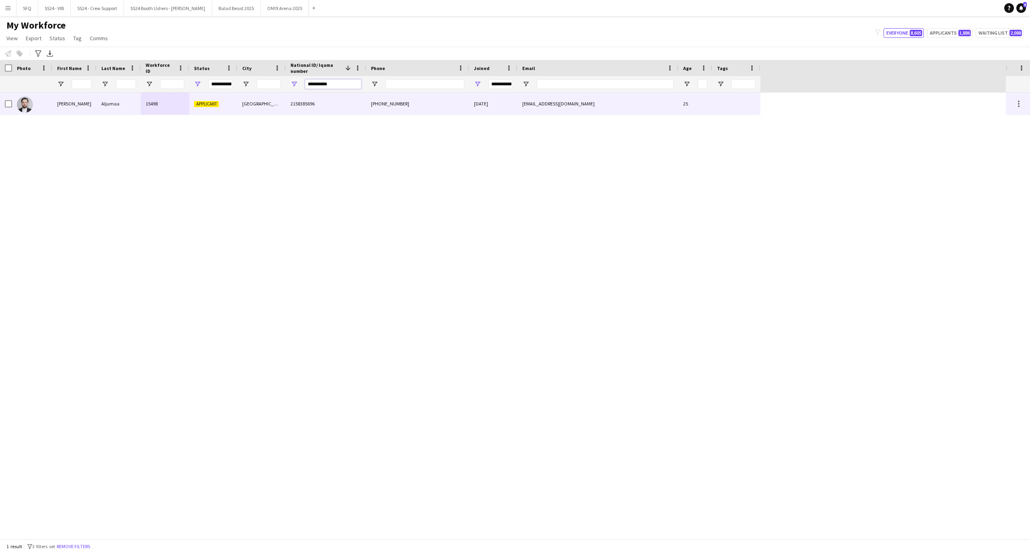
type input "**********"
click at [102, 107] on div "Aljumaa" at bounding box center [119, 104] width 44 height 22
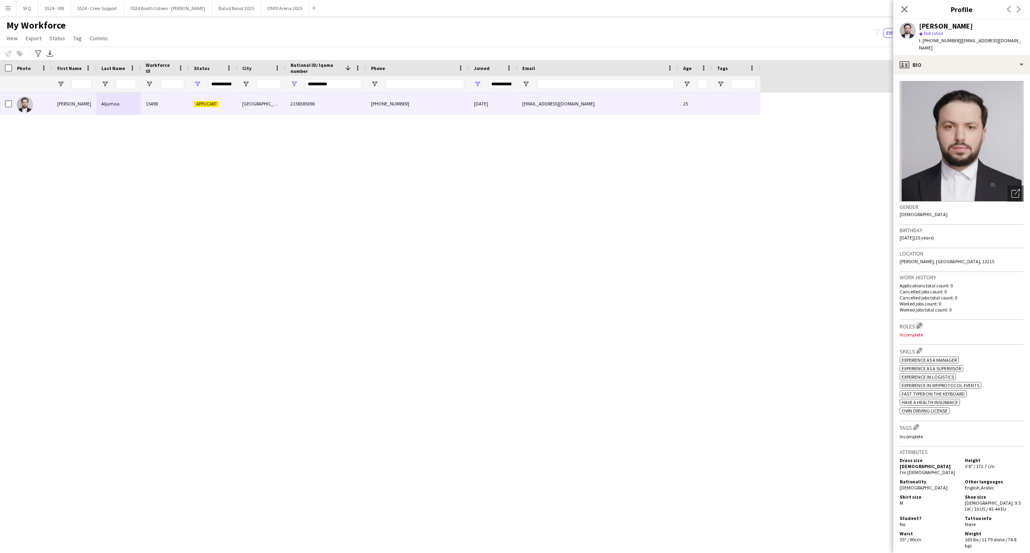
click at [920, 321] on button "Edit crew company roles" at bounding box center [919, 325] width 8 height 8
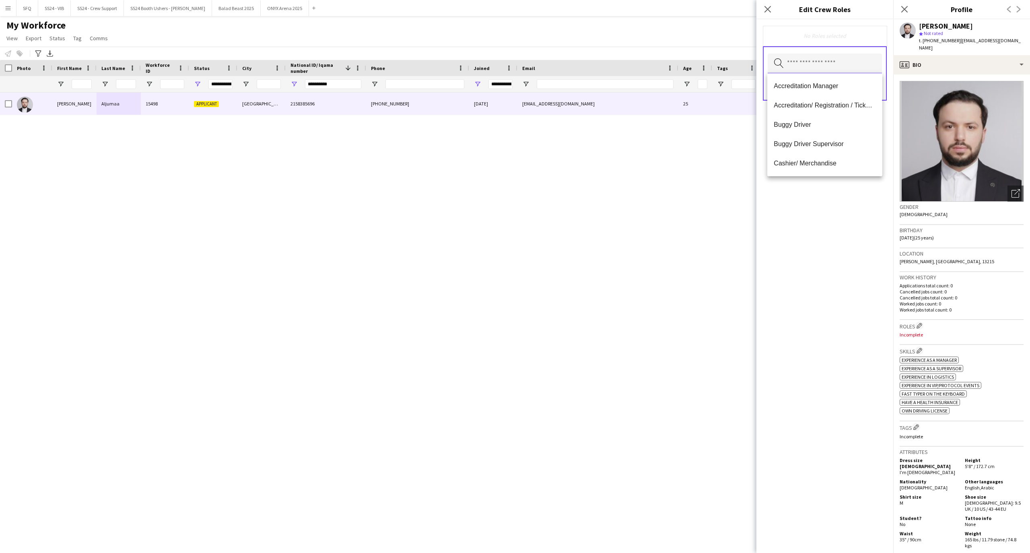
click at [851, 71] on input "text" at bounding box center [825, 64] width 114 height 20
click at [787, 116] on span "Customer Service Staff" at bounding box center [825, 114] width 102 height 8
click at [800, 161] on span "Lost and Found" at bounding box center [825, 162] width 102 height 8
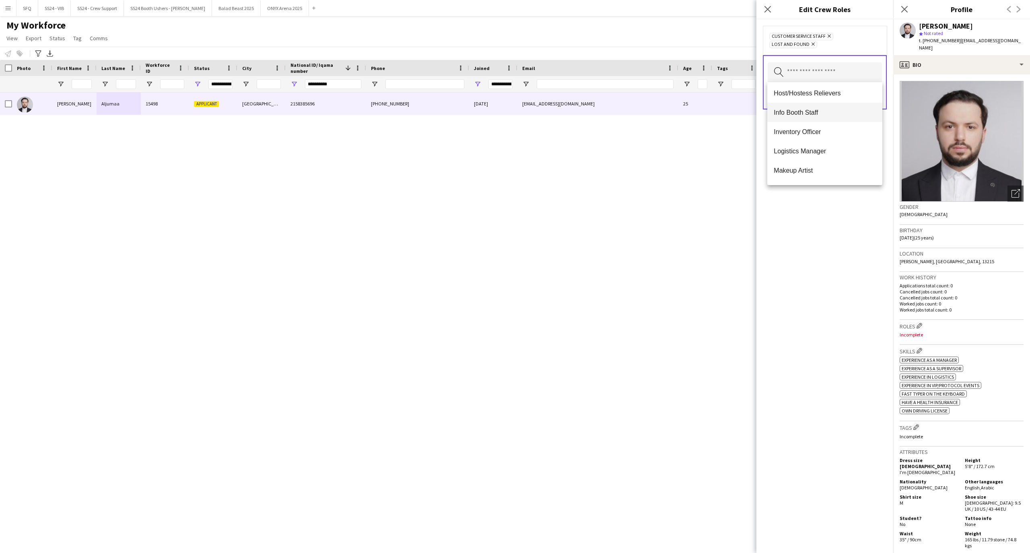
click at [792, 111] on span "Info Booth Staff" at bounding box center [825, 113] width 102 height 8
click at [850, 116] on span "Accreditation/ Registration / Ticketing" at bounding box center [825, 115] width 102 height 8
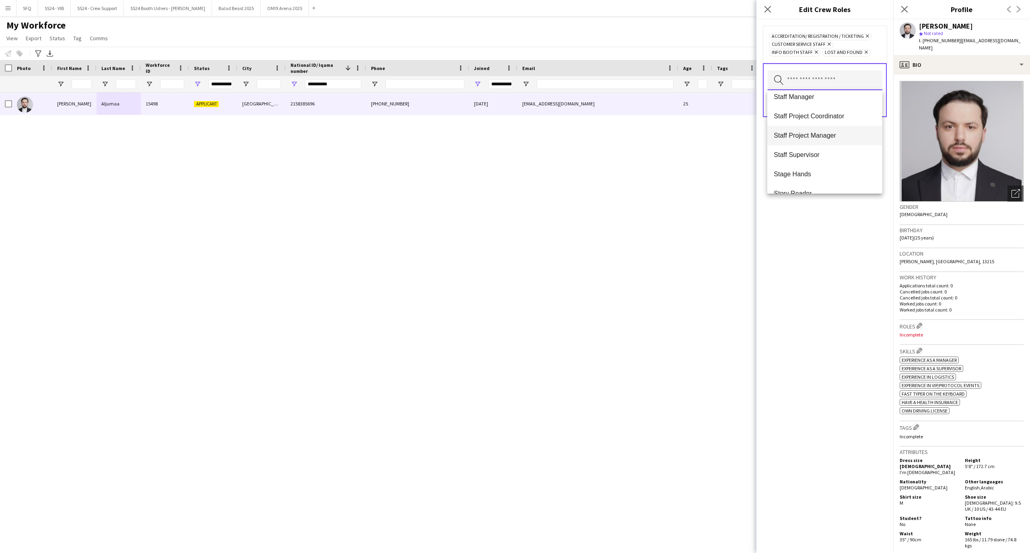
scroll to position [753, 0]
click at [830, 203] on div "Accreditation/ Registration / Ticketing Remove Customer Service Staff Remove In…" at bounding box center [824, 285] width 137 height 533
click at [879, 107] on button "Save" at bounding box center [872, 103] width 19 height 13
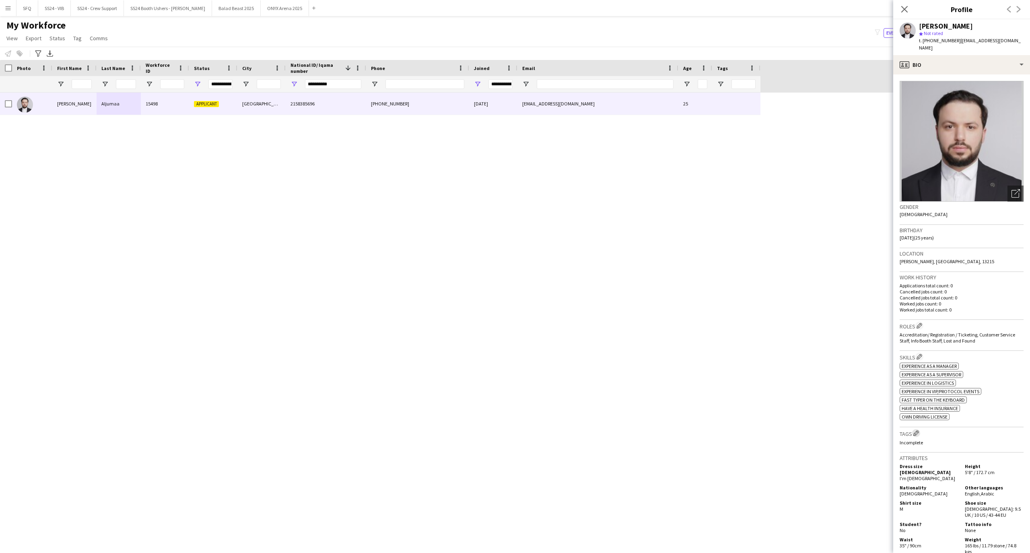
click at [919, 430] on app-icon "Edit crew company tags" at bounding box center [916, 433] width 6 height 6
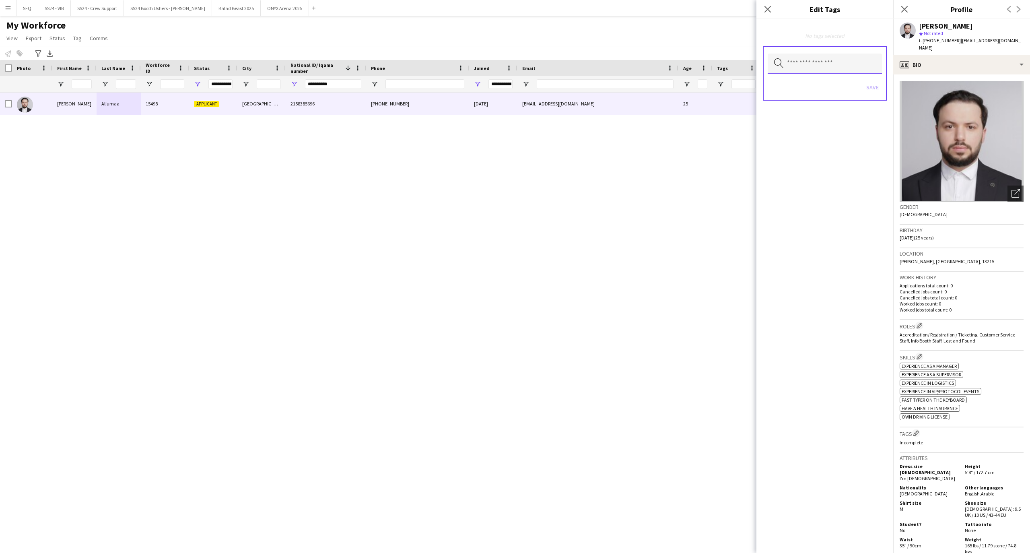
click at [855, 64] on input "text" at bounding box center [825, 64] width 114 height 20
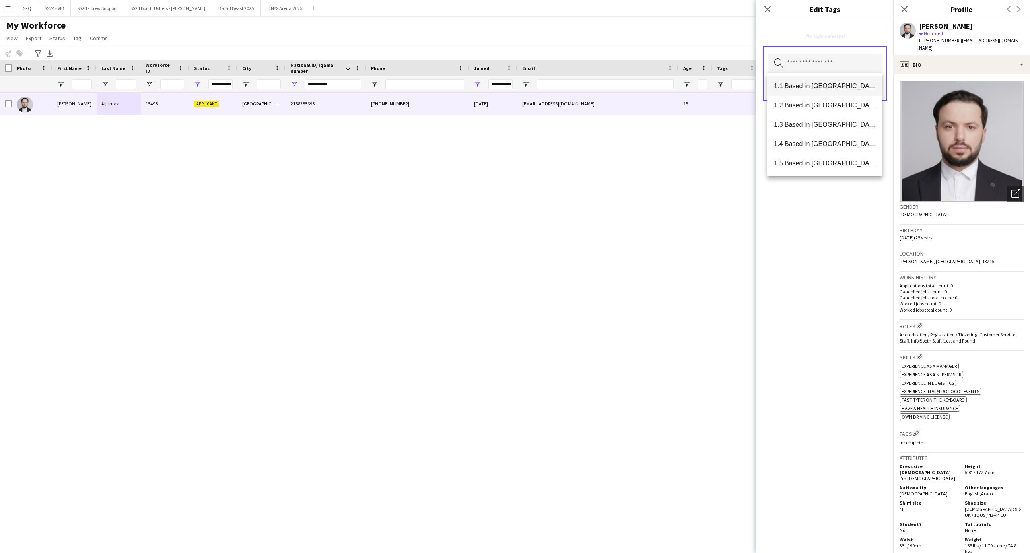
click at [858, 88] on span "1.1 Based in [GEOGRAPHIC_DATA]" at bounding box center [825, 86] width 102 height 8
click at [859, 96] on span "2.3 English Level = 3/3 Excellent" at bounding box center [825, 100] width 102 height 8
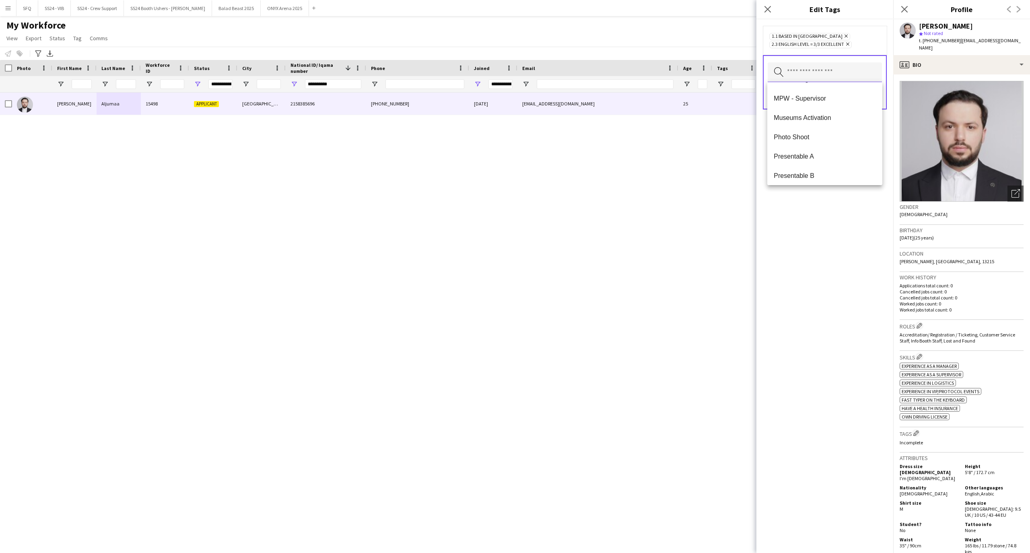
scroll to position [536, 0]
click at [827, 174] on span "Presentable B" at bounding box center [825, 177] width 102 height 8
drag, startPoint x: 838, startPoint y: 302, endPoint x: 855, endPoint y: 195, distance: 107.9
click at [838, 301] on div "1.1 Based in Riyadh Remove 2.3 English Level = 3/3 Excellent Remove Presentable…" at bounding box center [824, 285] width 137 height 533
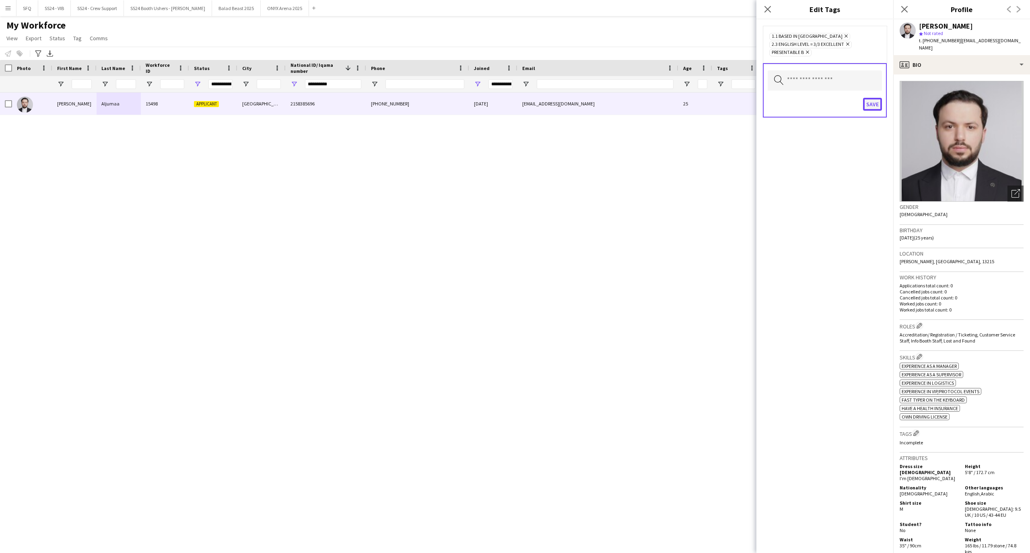
click at [871, 105] on button "Save" at bounding box center [872, 104] width 19 height 13
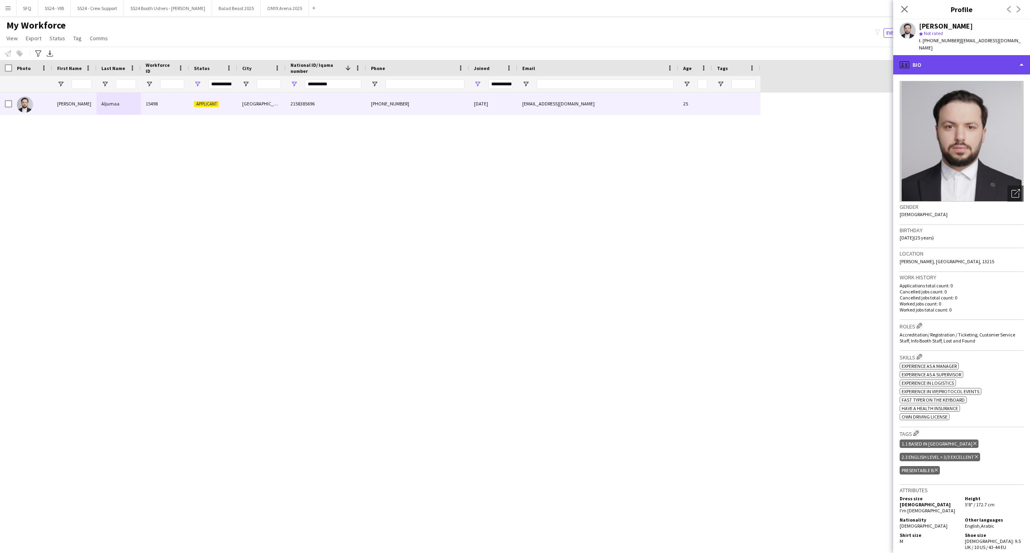
click at [920, 60] on div "profile Bio" at bounding box center [961, 64] width 137 height 19
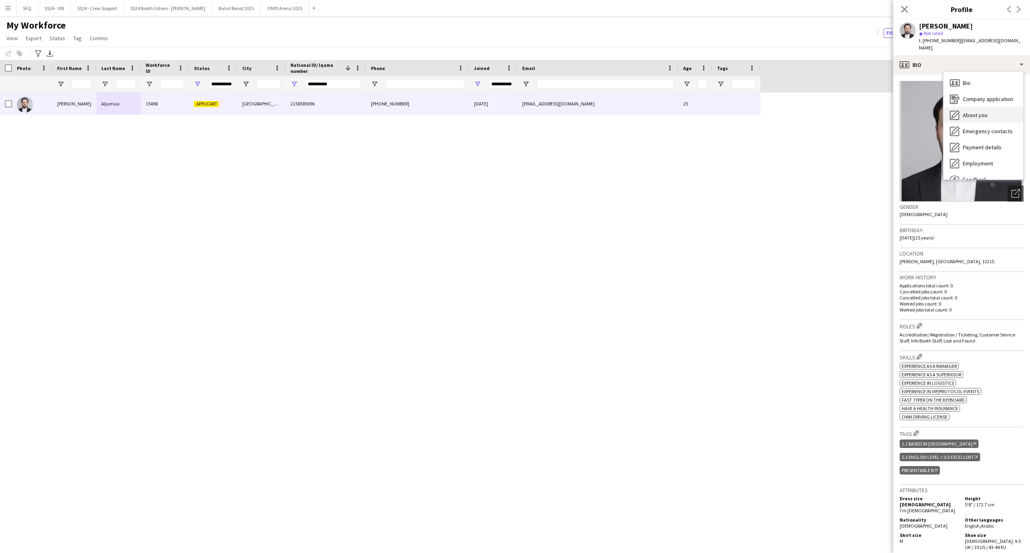
click at [978, 111] on span "About you" at bounding box center [975, 114] width 25 height 7
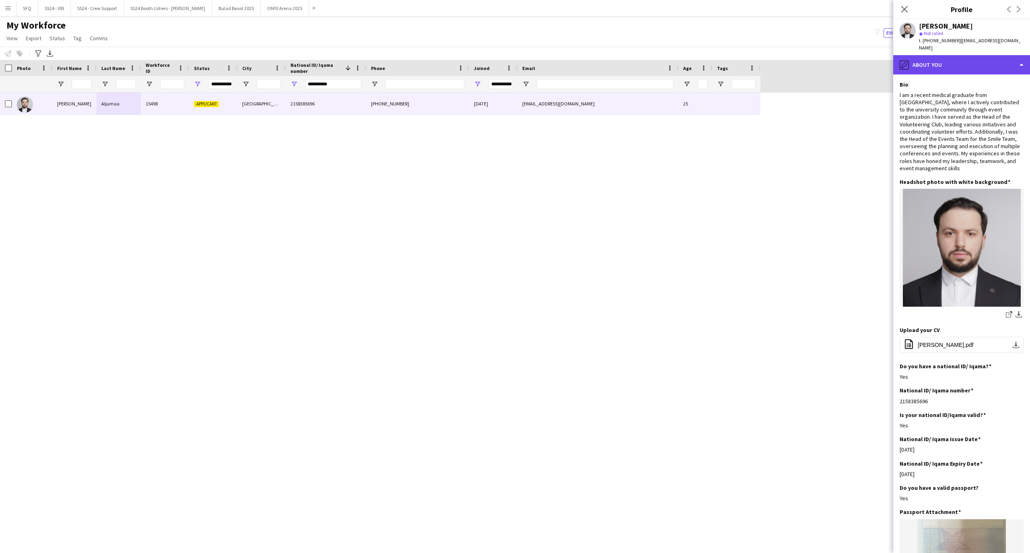
click at [961, 63] on div "pencil4 About you" at bounding box center [961, 64] width 137 height 19
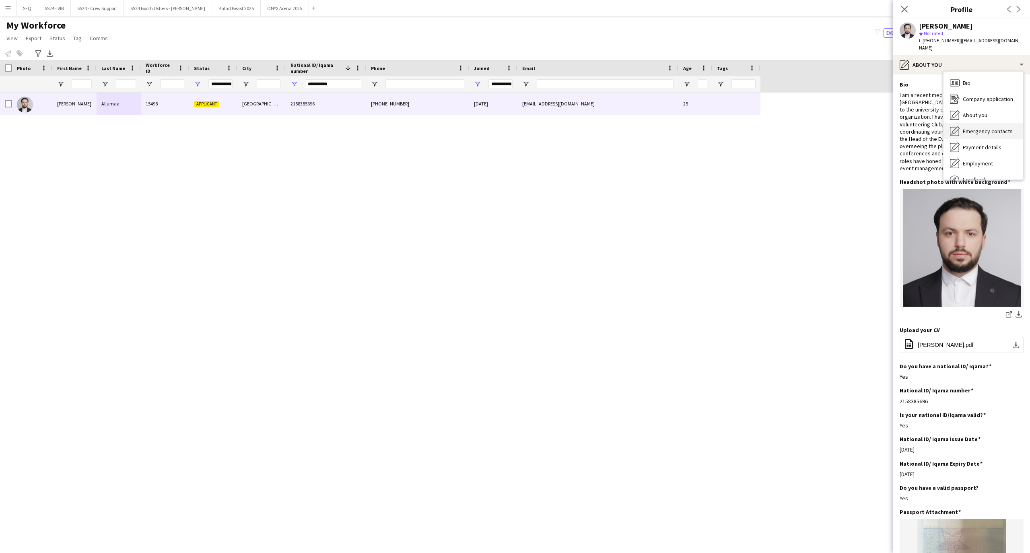
click at [977, 123] on div "Emergency contacts Emergency contacts" at bounding box center [983, 131] width 80 height 16
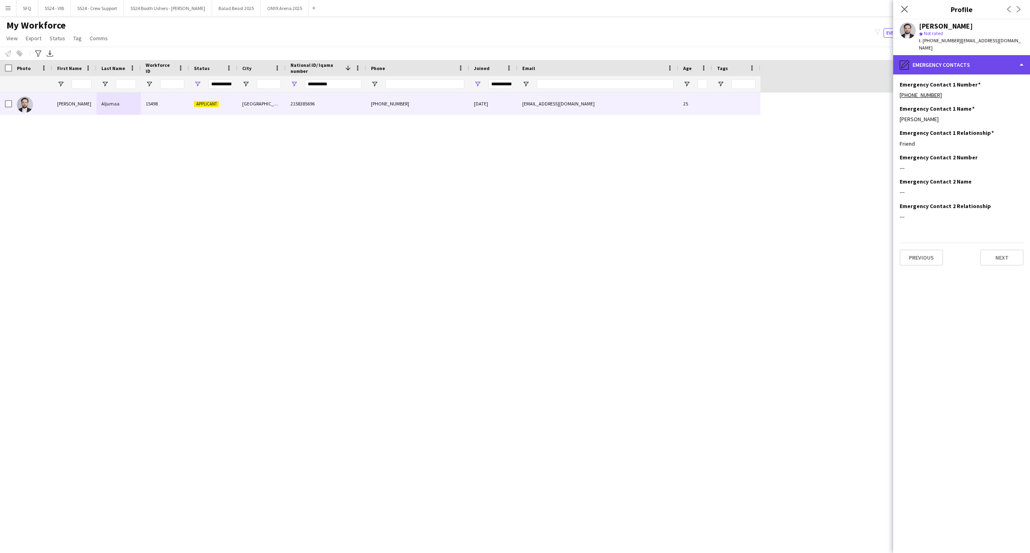
click at [965, 55] on div "pencil4 Emergency contacts" at bounding box center [961, 64] width 137 height 19
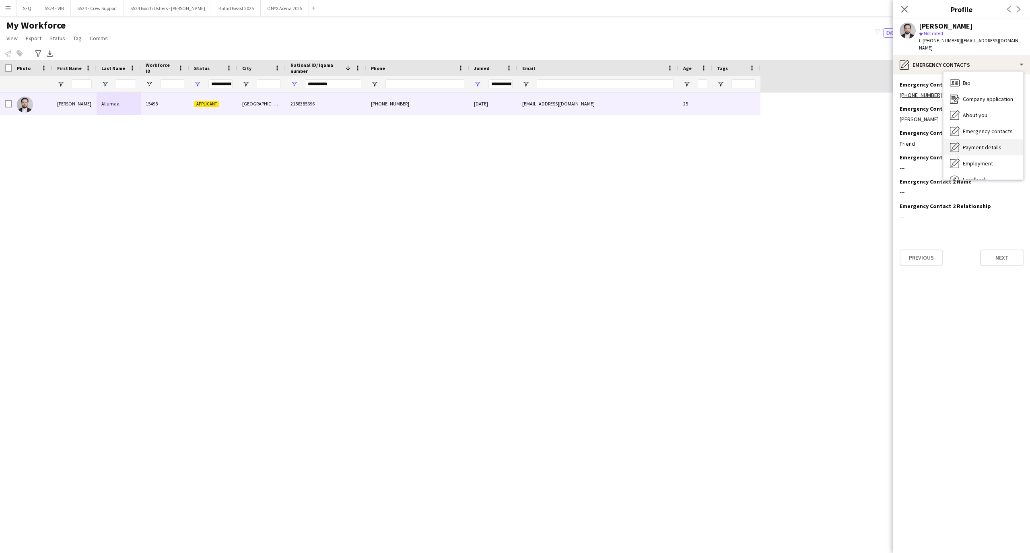
click at [978, 144] on span "Payment details" at bounding box center [982, 147] width 39 height 7
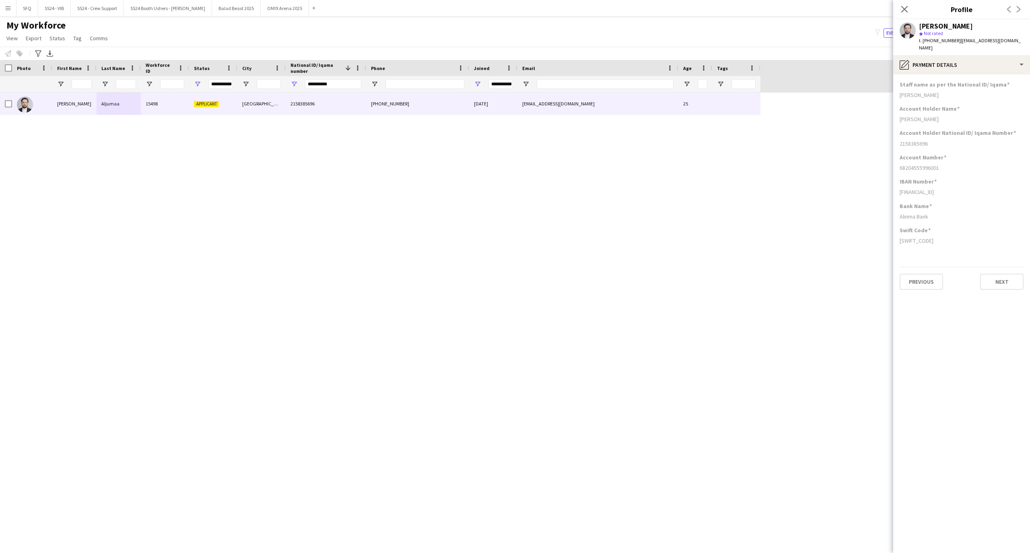
click at [950, 74] on app-section-data-types "Staff name as per the National ID/ Iqama Ahmad Aljumaa Account Holder Name Ahma…" at bounding box center [961, 313] width 137 height 478
click at [949, 74] on app-section-data-types "Staff name as per the National ID/ Iqama Ahmad Aljumaa Account Holder Name Ahma…" at bounding box center [961, 313] width 137 height 478
click at [949, 63] on div "pencil4 Payment details" at bounding box center [961, 64] width 137 height 19
click at [949, 98] on div "Bio Bio Company application Company application About you About you Emergency c…" at bounding box center [983, 126] width 80 height 108
click at [961, 123] on div "Emergency contacts Emergency contacts" at bounding box center [983, 131] width 80 height 16
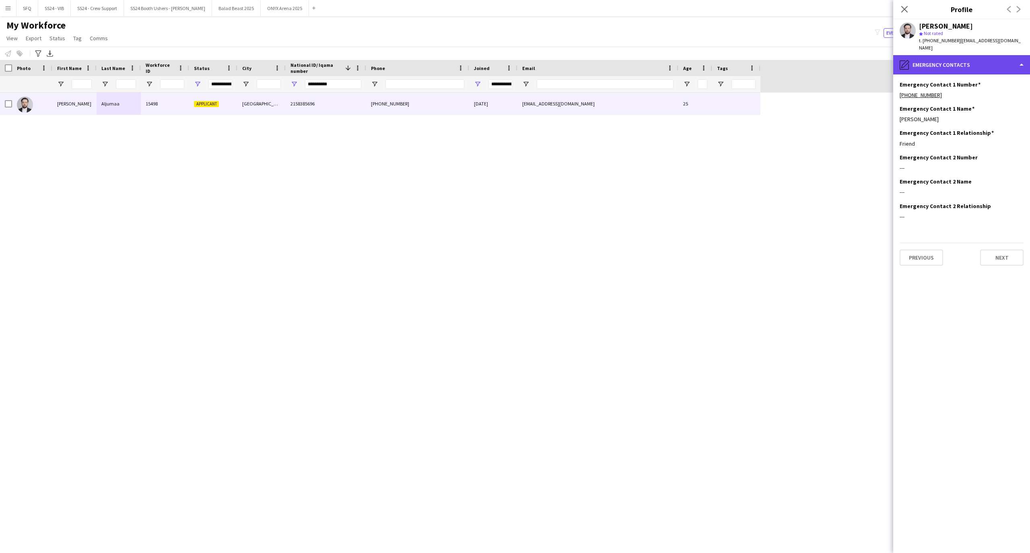
click at [939, 60] on div "pencil4 Emergency contacts" at bounding box center [961, 64] width 137 height 19
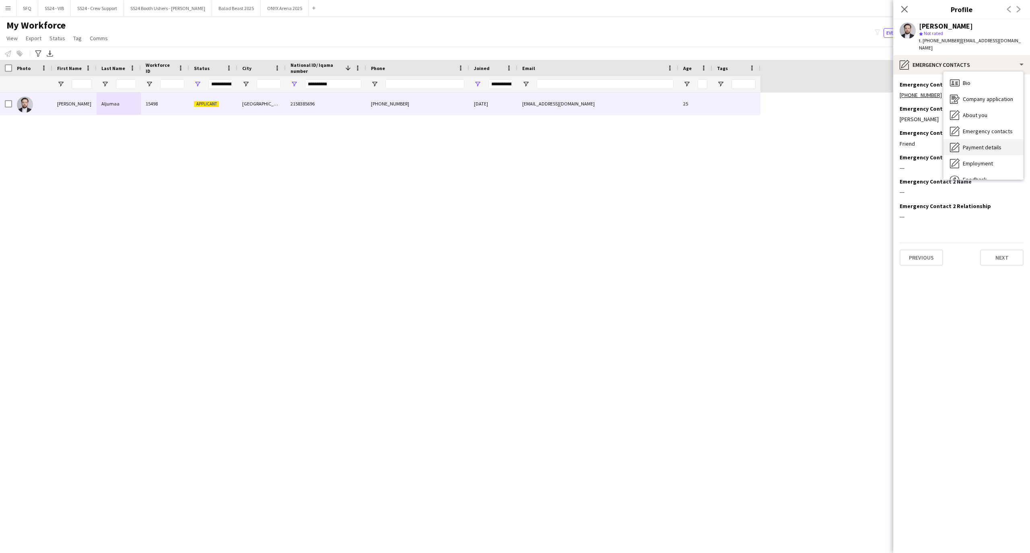
click at [990, 144] on div "Payment details Payment details" at bounding box center [983, 147] width 80 height 16
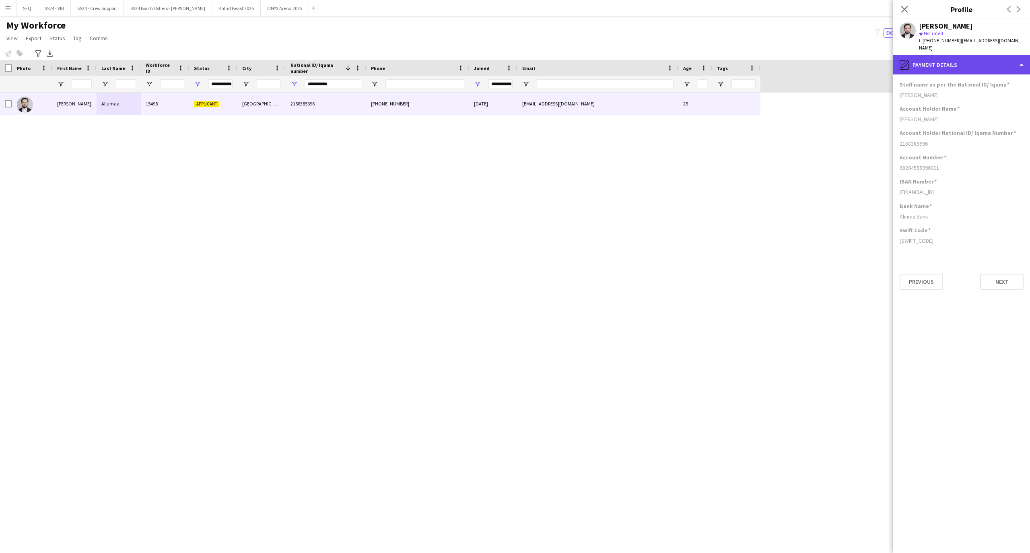
click at [920, 61] on div "pencil4 Payment details" at bounding box center [961, 64] width 137 height 19
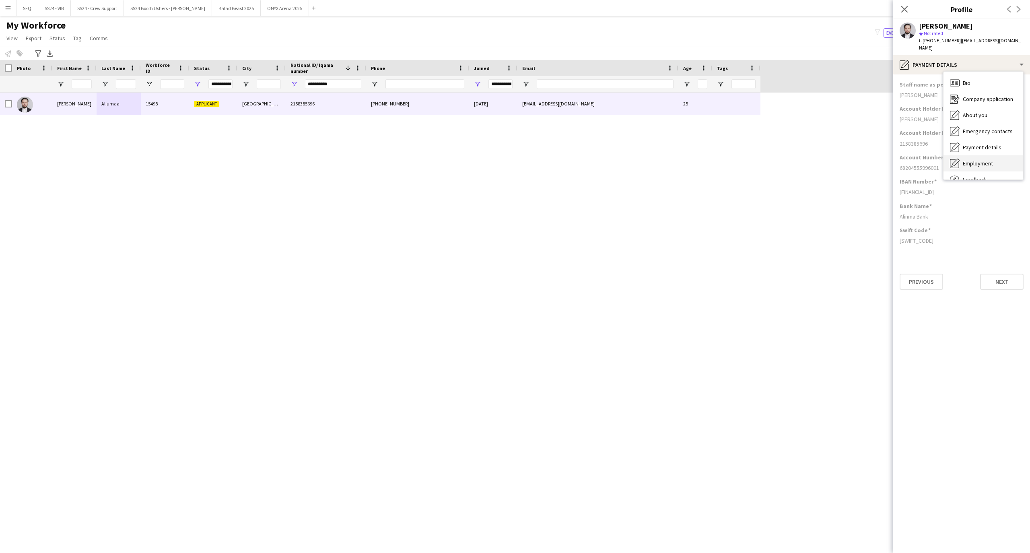
click at [953, 158] on icon "Employment" at bounding box center [955, 163] width 10 height 10
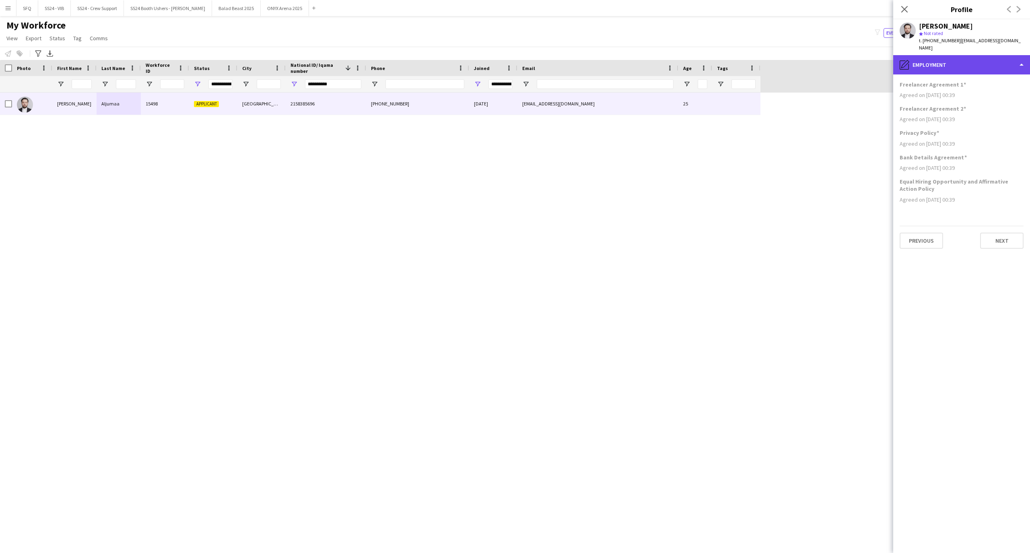
click at [914, 62] on div "pencil4 Employment" at bounding box center [961, 64] width 137 height 19
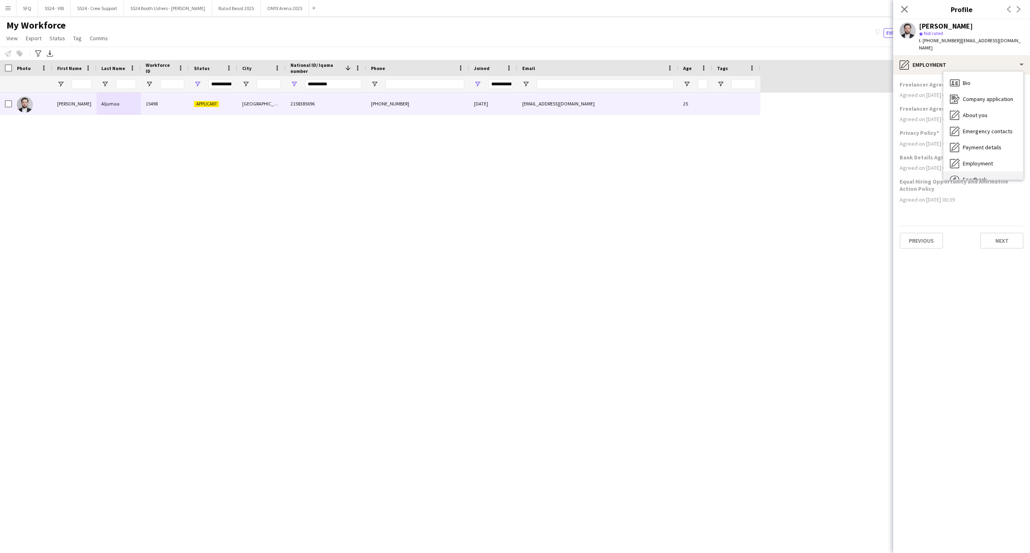
click at [994, 171] on div "Feedback Feedback" at bounding box center [983, 179] width 80 height 16
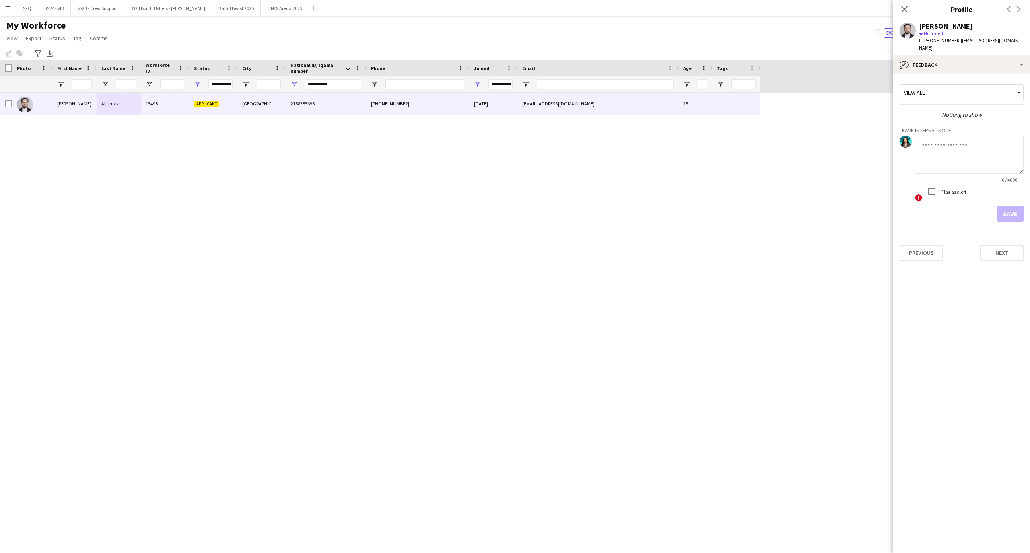
click at [980, 168] on div at bounding box center [969, 155] width 109 height 39
click at [974, 157] on textarea at bounding box center [969, 155] width 109 height 38
type textarea "*********"
click at [1003, 206] on button "Save" at bounding box center [1010, 214] width 27 height 16
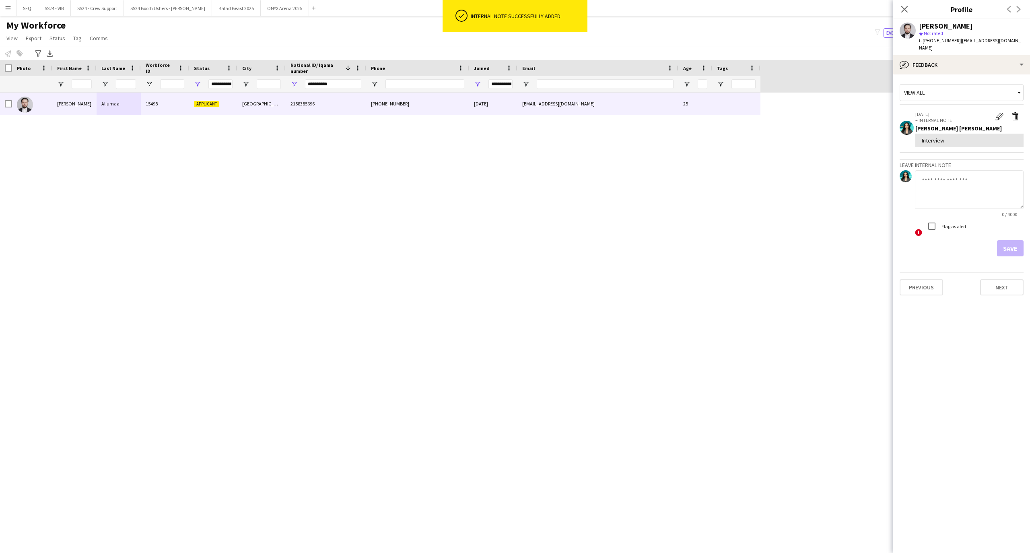
click at [930, 74] on app-crew-profile-feedback-tab "View all 17-08-2025 – INTERNAL NOTE Edit internal note Delete internal note Rag…" at bounding box center [961, 313] width 137 height 478
click at [928, 63] on div "bubble-pencil Feedback" at bounding box center [961, 64] width 137 height 19
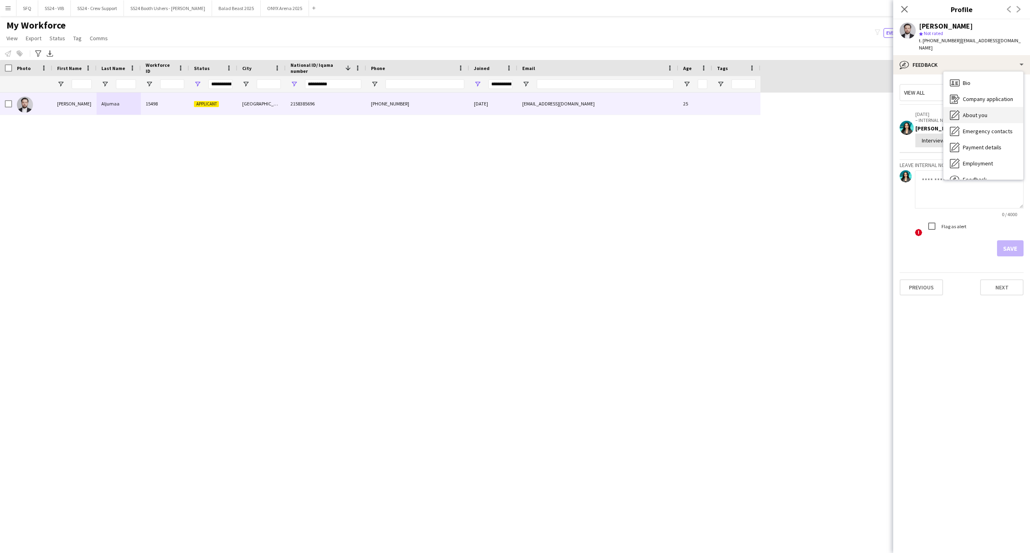
click at [965, 111] on span "About you" at bounding box center [975, 114] width 25 height 7
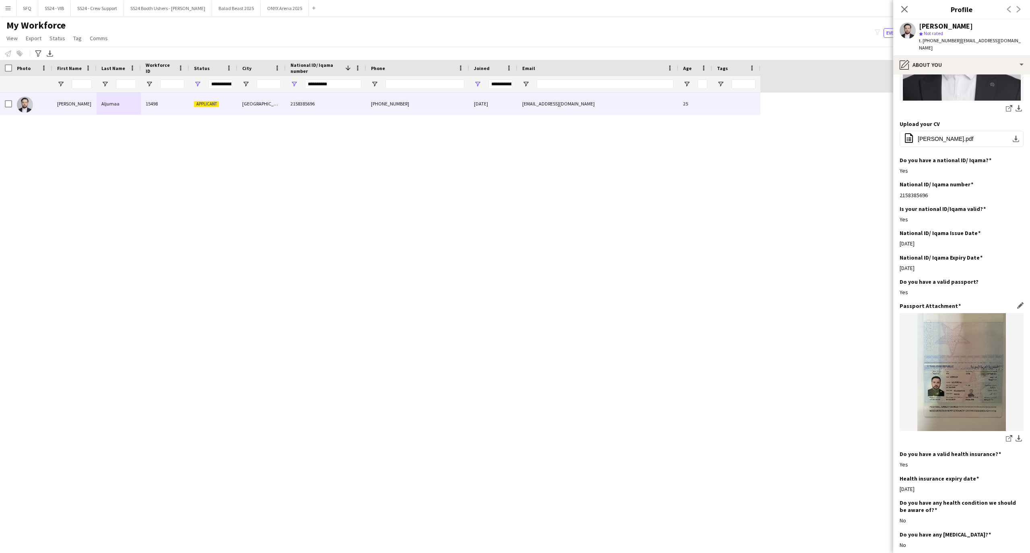
scroll to position [326, 0]
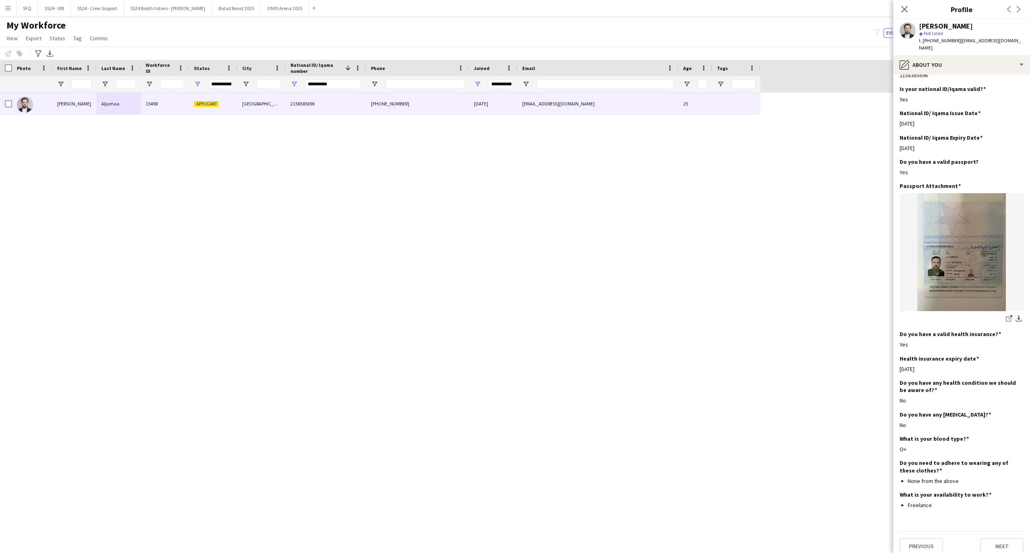
click at [946, 72] on div "2158385696" at bounding box center [961, 75] width 124 height 7
click at [943, 58] on div "pencil4 About you" at bounding box center [961, 64] width 137 height 19
click at [974, 80] on div "Bio Bio" at bounding box center [983, 83] width 80 height 16
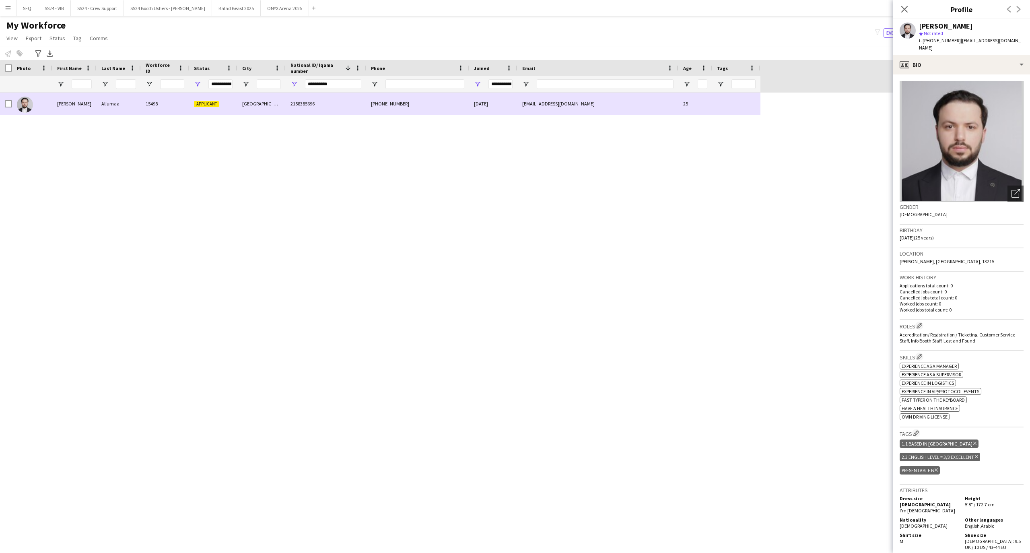
click at [13, 101] on div at bounding box center [32, 104] width 40 height 22
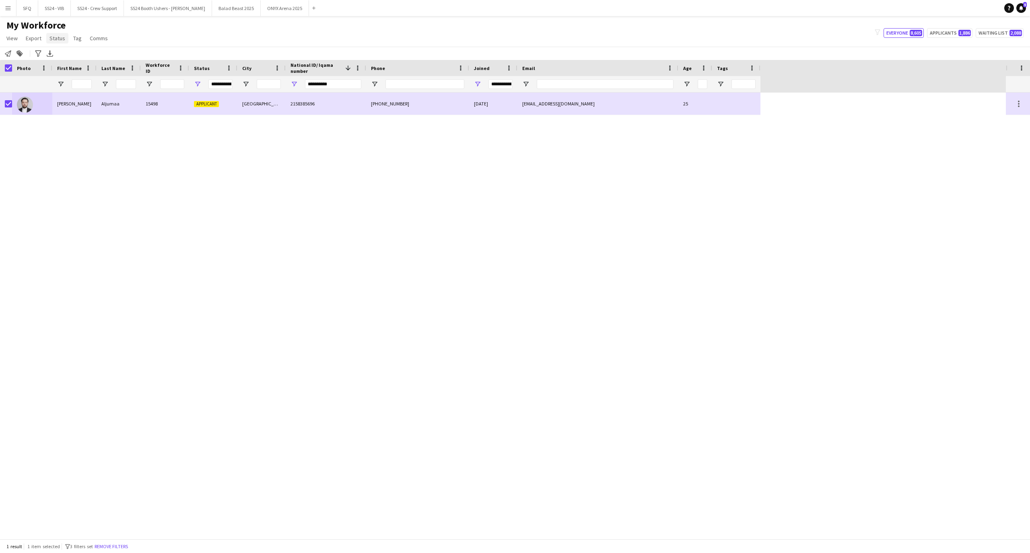
click at [57, 37] on span "Status" at bounding box center [57, 38] width 16 height 7
click at [85, 58] on link "Edit" at bounding box center [74, 55] width 56 height 17
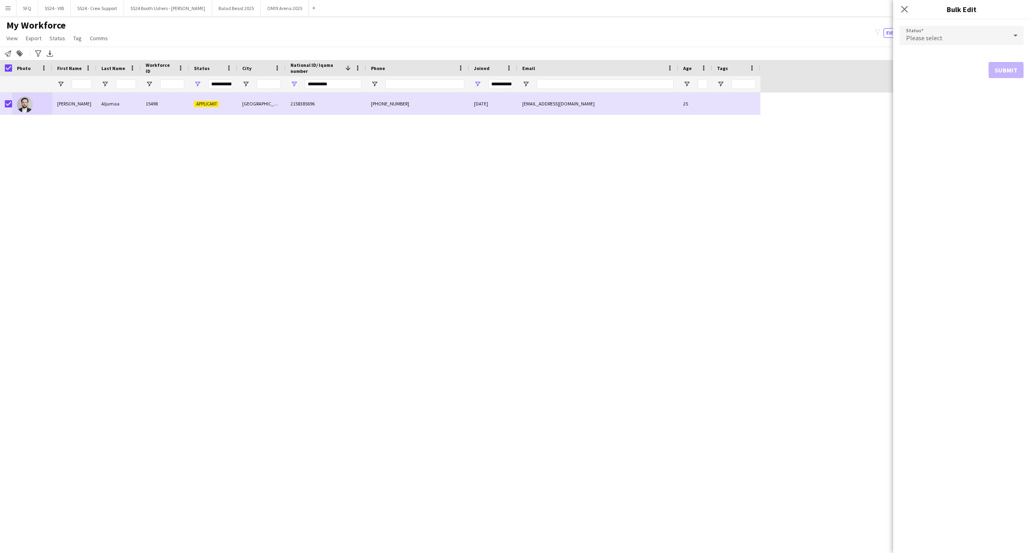
click at [983, 31] on div "Please select" at bounding box center [953, 35] width 108 height 19
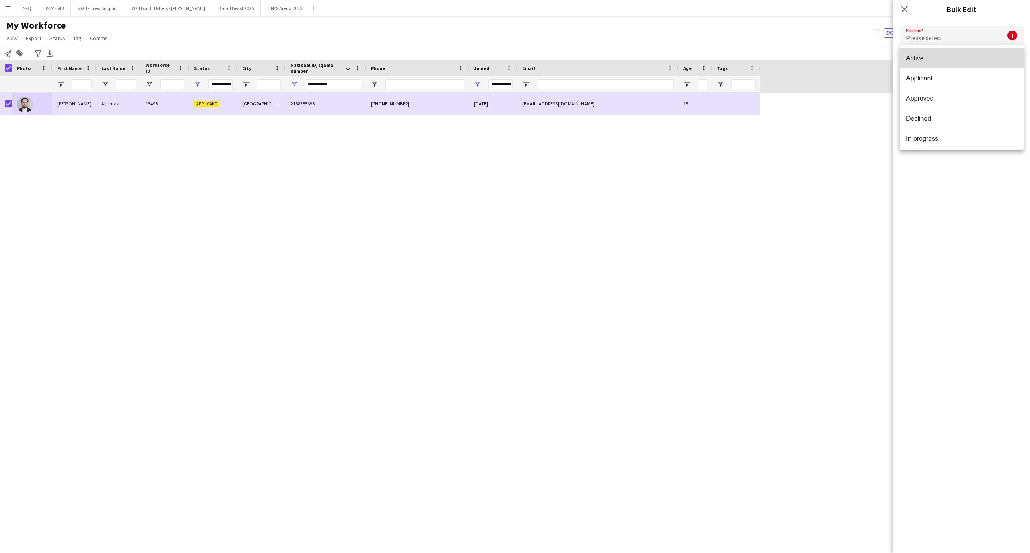
click at [983, 57] on span "Active" at bounding box center [961, 58] width 111 height 8
click at [1006, 93] on button "Submit" at bounding box center [1005, 97] width 35 height 16
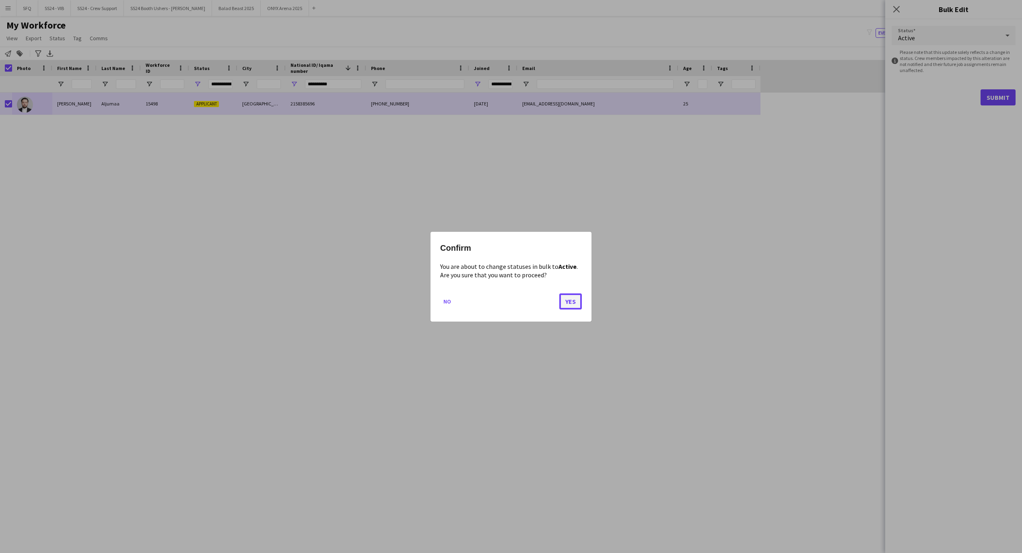
click at [565, 298] on button "Yes" at bounding box center [570, 301] width 23 height 16
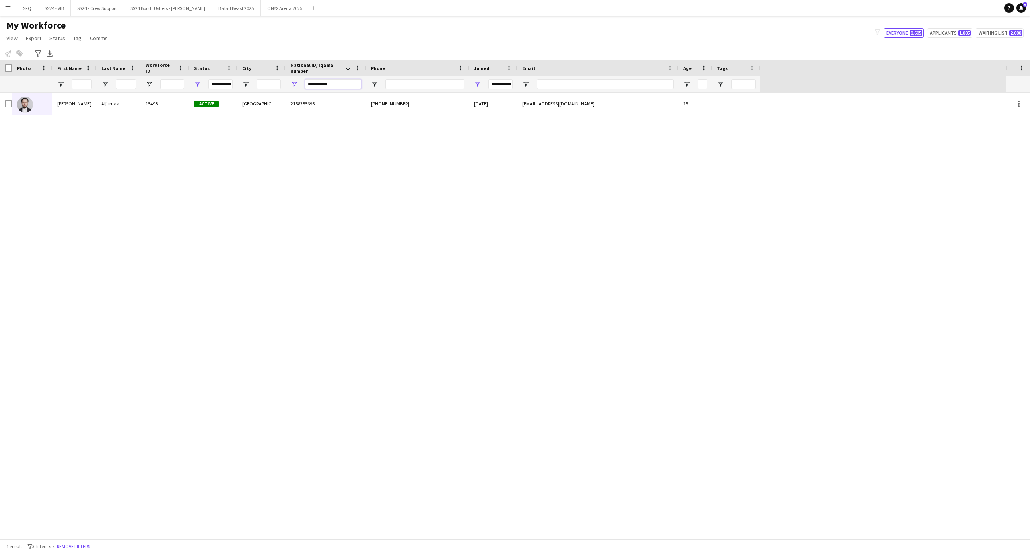
click at [342, 82] on input "**********" at bounding box center [333, 84] width 56 height 10
paste input "National ID/ Iqama number Filter Input"
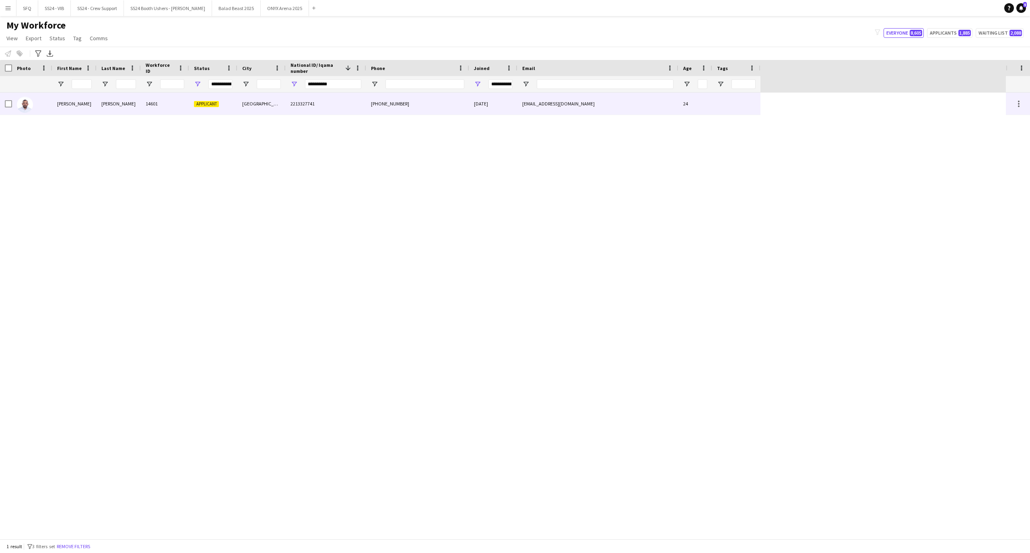
click at [55, 106] on div "Abdur Rahmaan" at bounding box center [74, 104] width 44 height 22
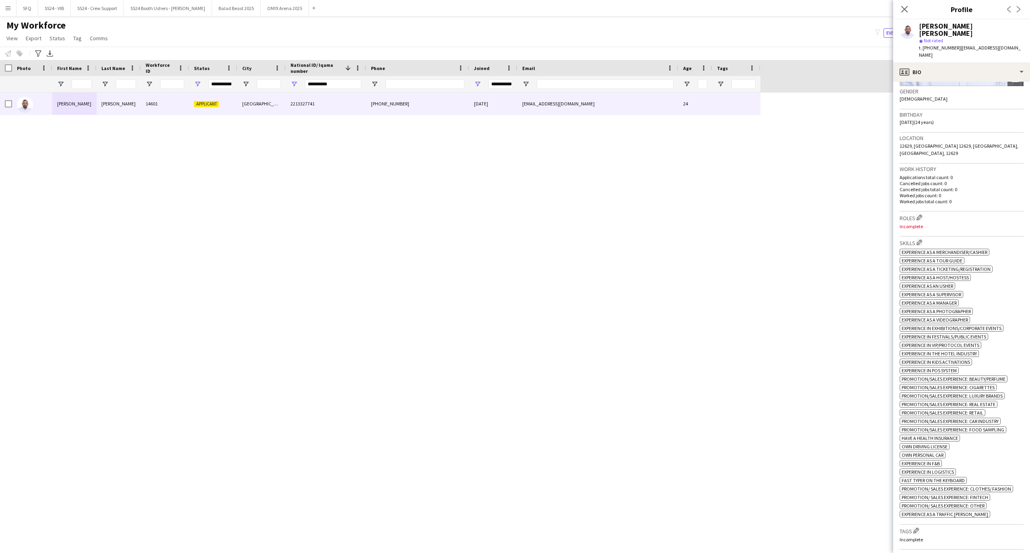
scroll to position [0, 0]
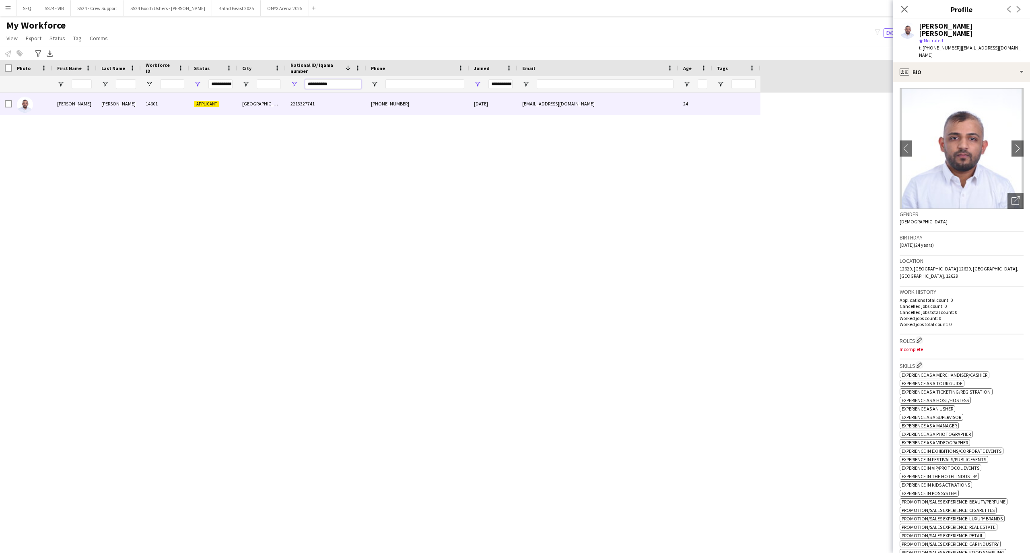
click at [338, 82] on input "**********" at bounding box center [333, 84] width 56 height 10
paste input "National ID/ Iqama number Filter Input"
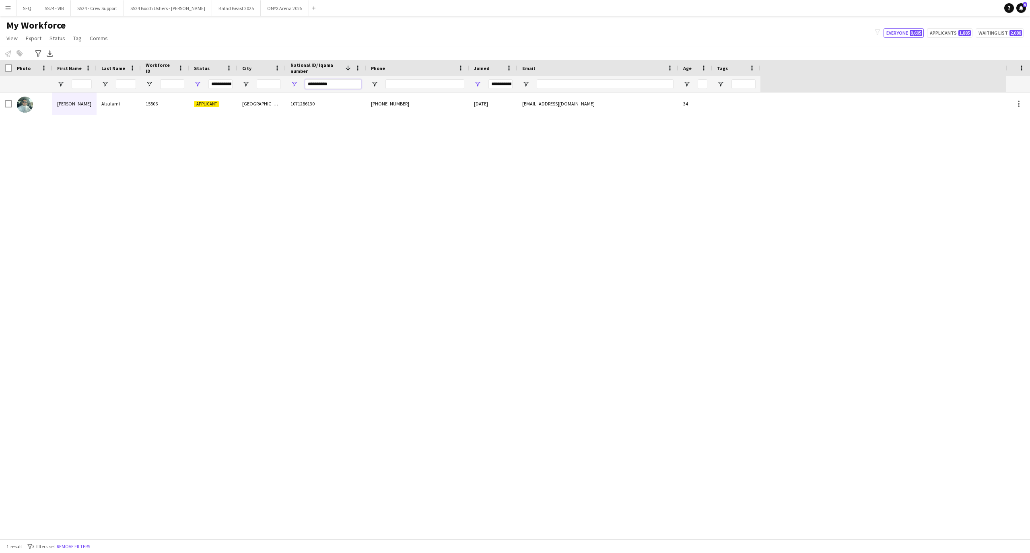
type input "**********"
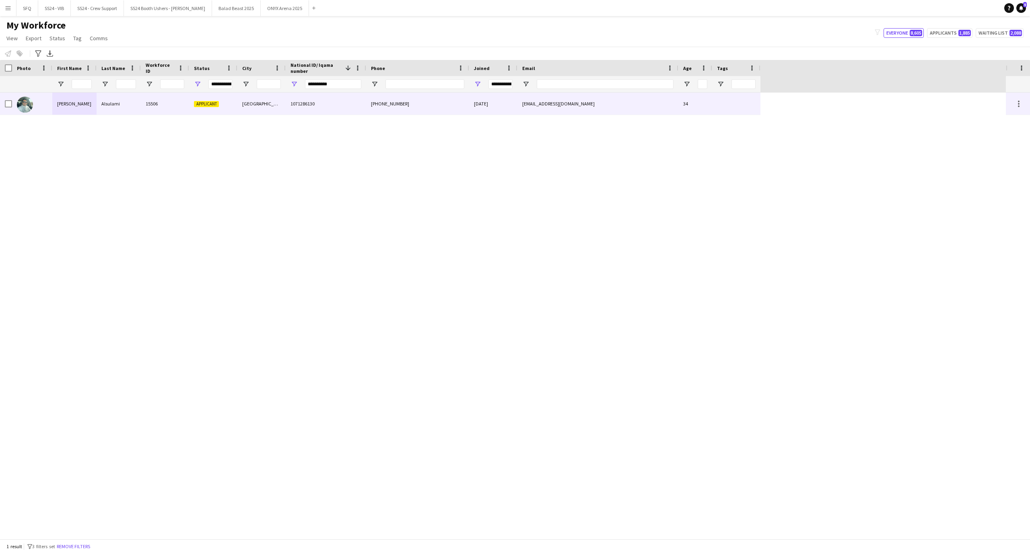
click at [141, 105] on div "15506" at bounding box center [165, 104] width 48 height 22
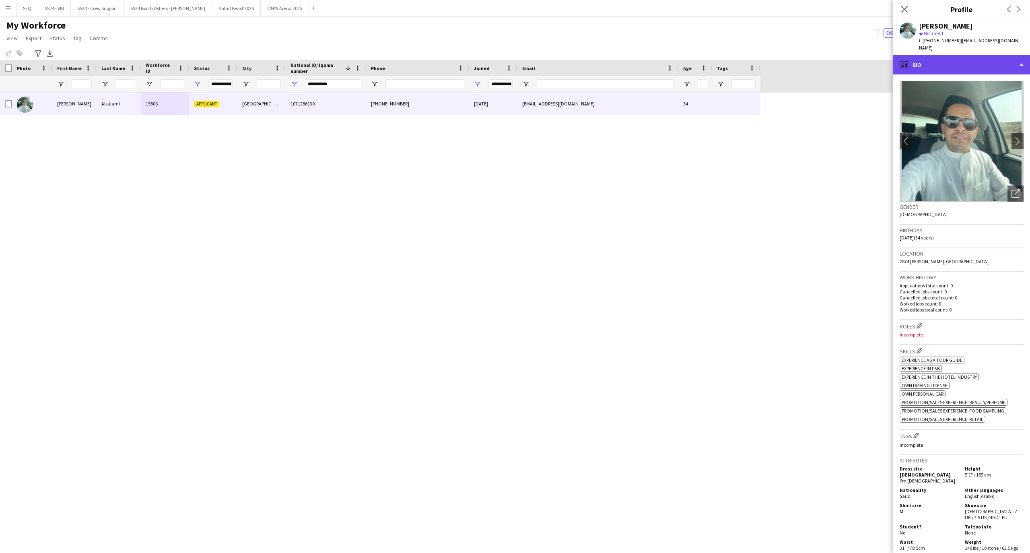
click at [963, 56] on div "profile Bio" at bounding box center [961, 64] width 137 height 19
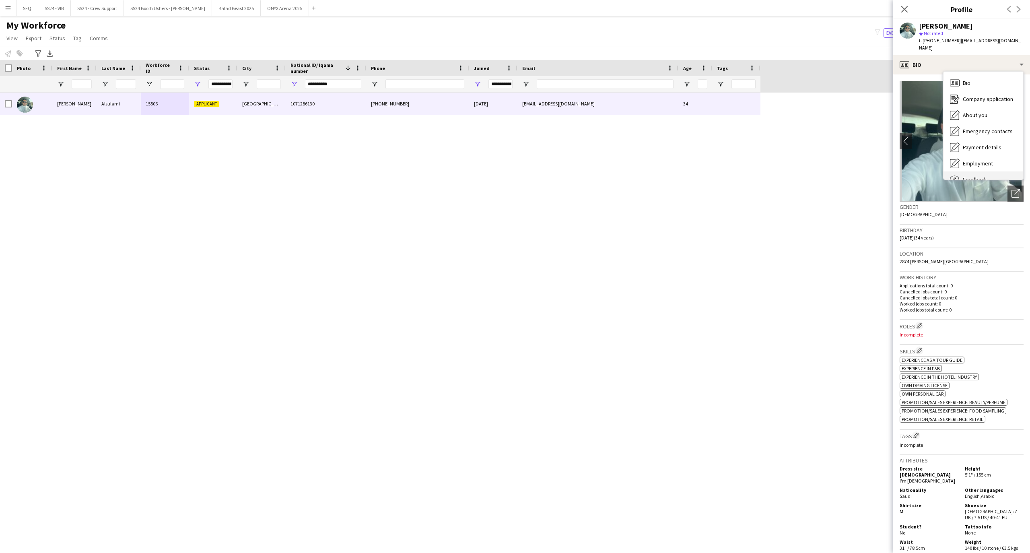
click at [974, 176] on span "Feedback" at bounding box center [975, 179] width 24 height 7
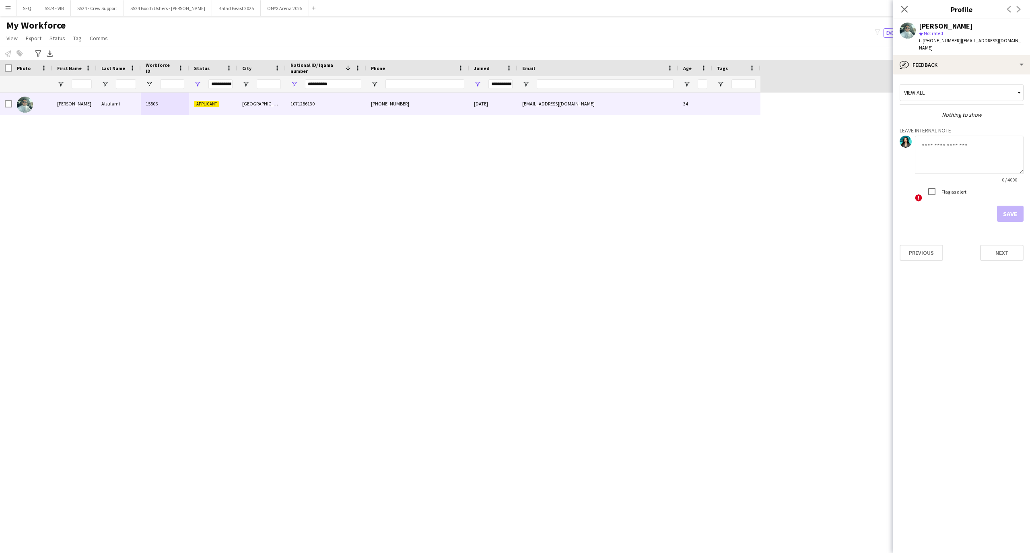
click at [950, 147] on textarea at bounding box center [969, 155] width 109 height 38
type textarea "*******"
click at [949, 183] on div "Flag as alert" at bounding box center [945, 191] width 43 height 16
click at [949, 187] on div "Flag as alert" at bounding box center [945, 191] width 43 height 16
click at [1003, 206] on button "Save" at bounding box center [1010, 214] width 27 height 16
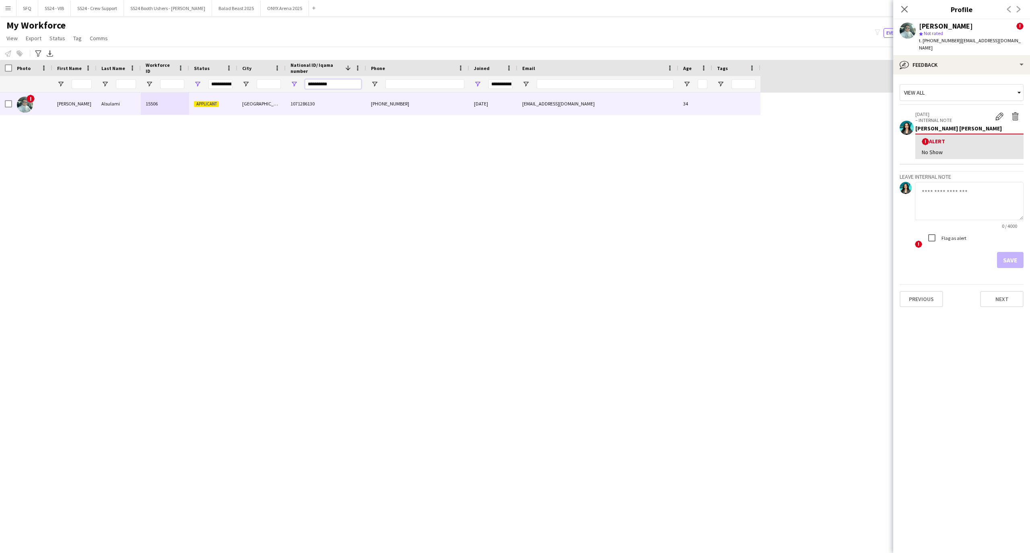
click at [337, 80] on input "**********" at bounding box center [333, 84] width 56 height 10
paste input "National ID/ Iqama number Filter Input"
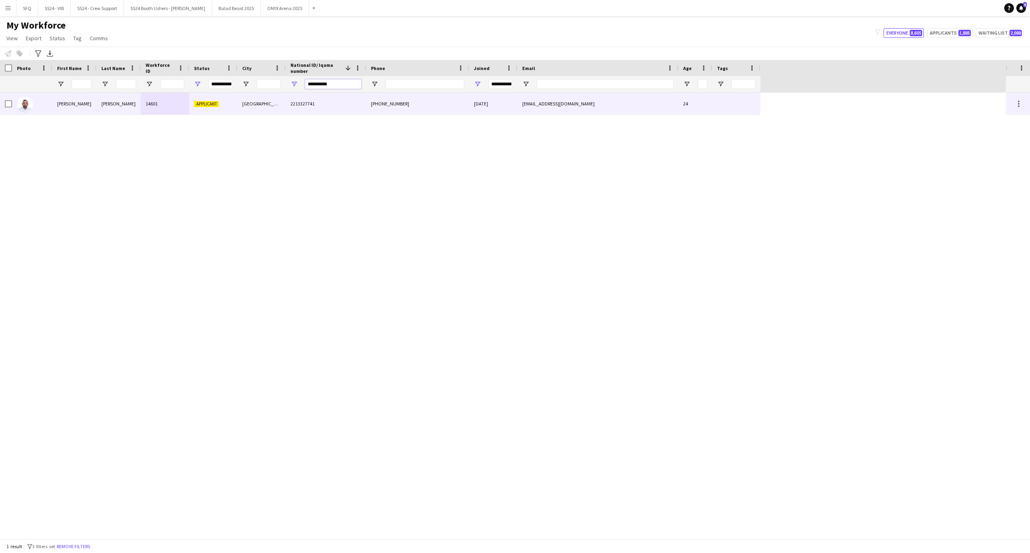
type input "**********"
click at [178, 110] on div "14601" at bounding box center [165, 104] width 48 height 22
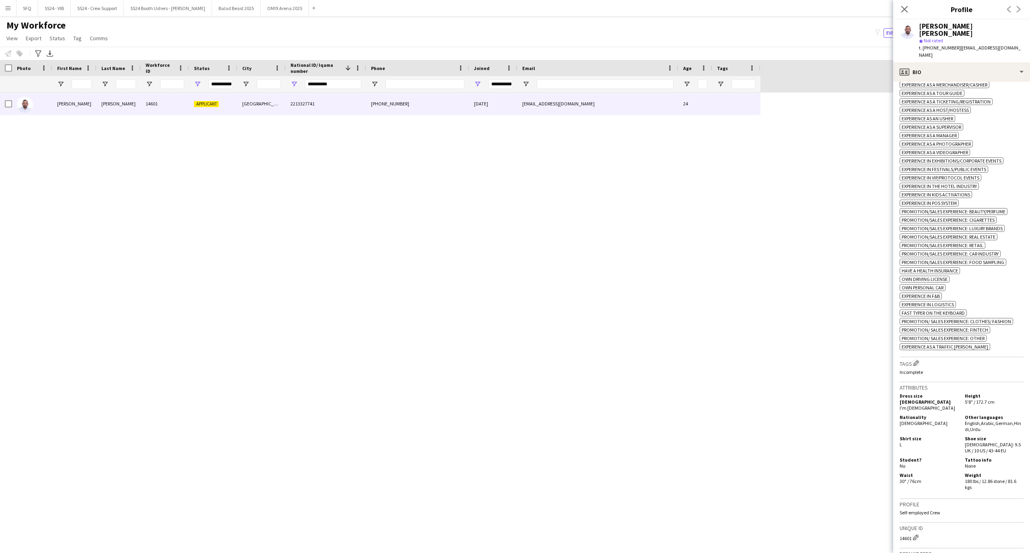
scroll to position [138, 0]
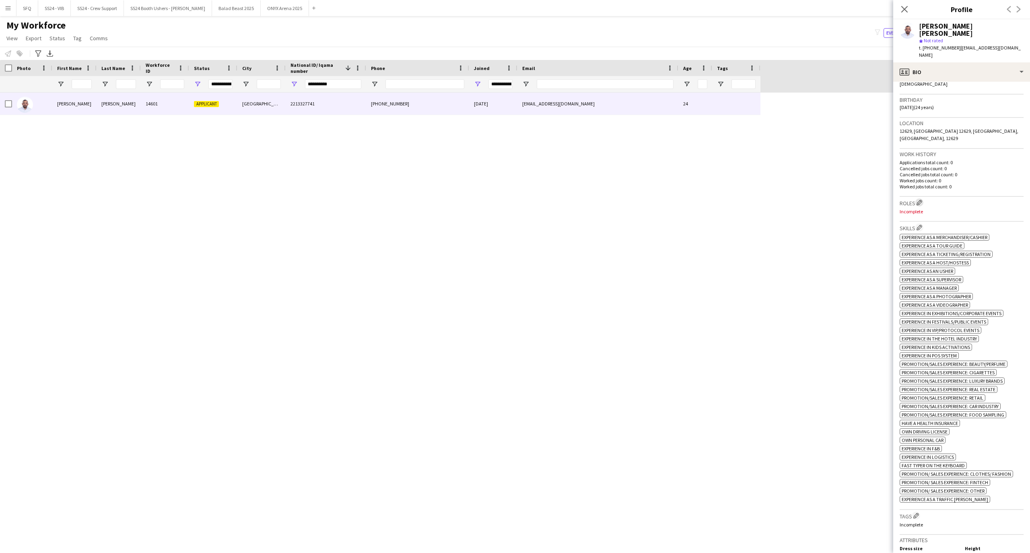
click at [918, 200] on app-icon "Edit crew company roles" at bounding box center [919, 203] width 6 height 6
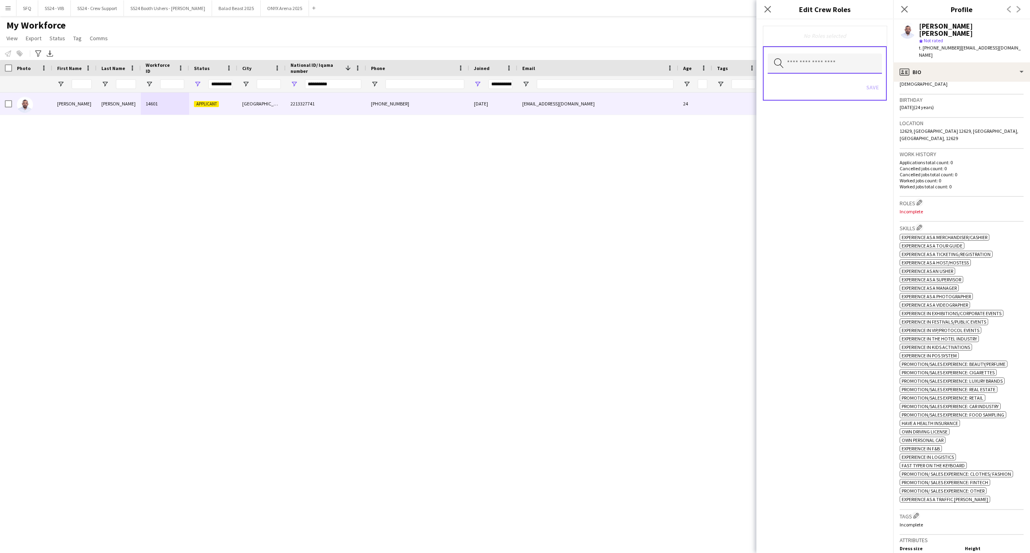
click at [841, 69] on input "text" at bounding box center [825, 64] width 114 height 20
click at [846, 108] on span "Accreditation/ Registration / Ticketing" at bounding box center [825, 105] width 102 height 8
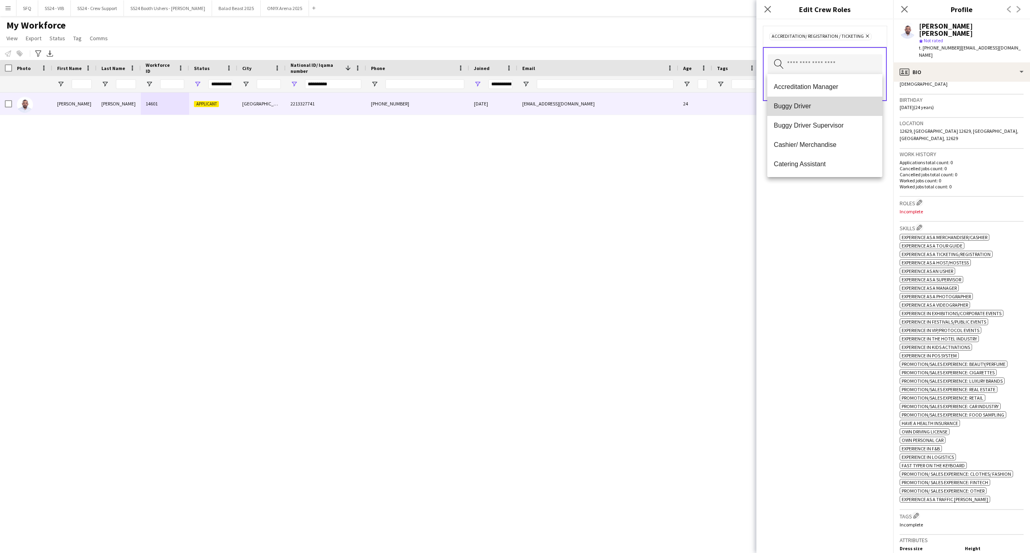
click at [851, 112] on mat-option "Buggy Driver" at bounding box center [824, 106] width 115 height 19
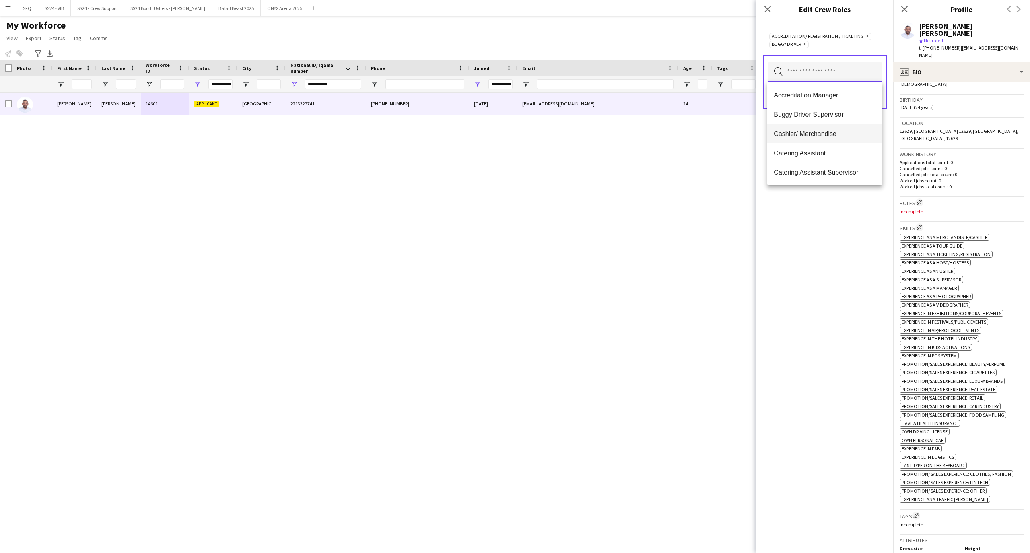
scroll to position [54, 0]
click at [846, 138] on span "Customer Service Staff" at bounding box center [825, 138] width 102 height 8
click at [846, 139] on span "Customer Service Staff - Senior" at bounding box center [825, 138] width 102 height 8
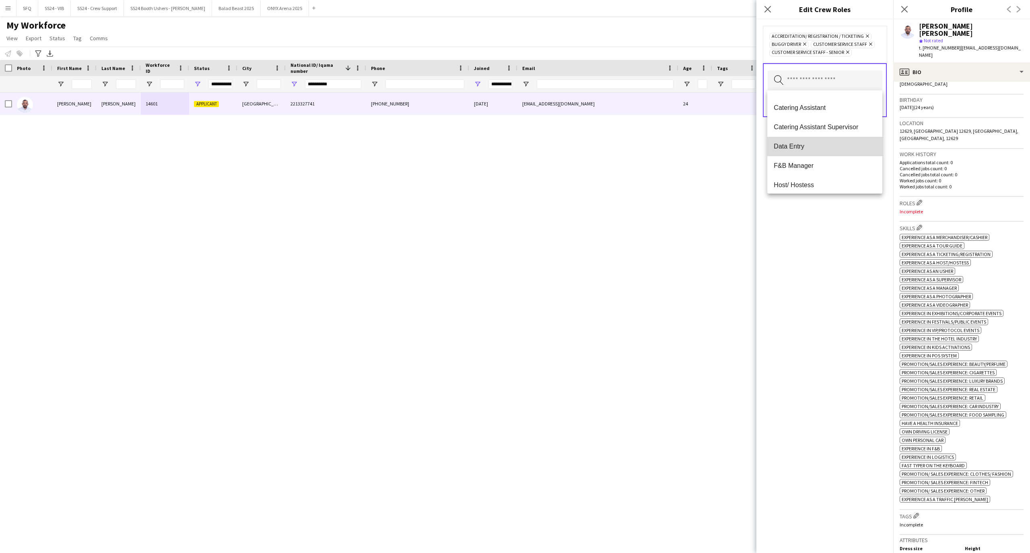
click at [839, 142] on span "Data Entry" at bounding box center [825, 146] width 102 height 8
click at [842, 156] on span "Info Booth Staff" at bounding box center [825, 159] width 102 height 8
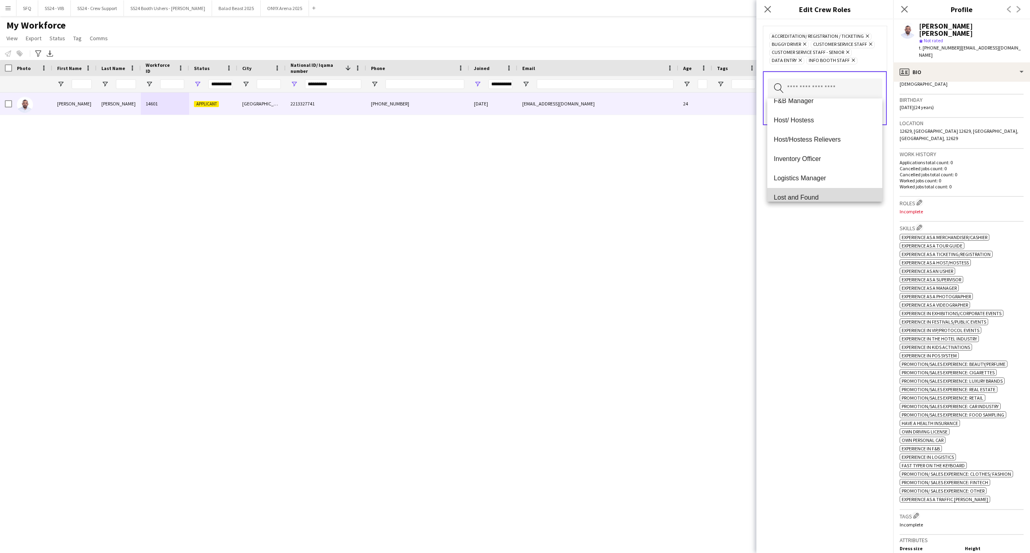
click at [832, 190] on mat-option "Lost and Found" at bounding box center [824, 197] width 115 height 19
click at [800, 169] on mat-option "PA/ Administration Staff" at bounding box center [824, 175] width 115 height 19
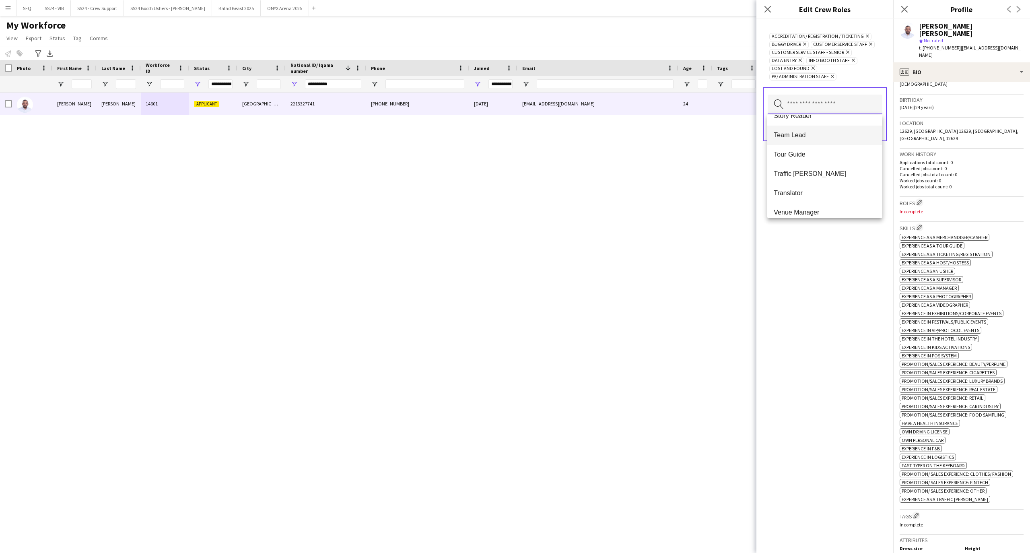
scroll to position [676, 0]
click at [788, 128] on span "Team Lead" at bounding box center [825, 128] width 102 height 8
click at [803, 156] on mat-option "Promoter / Sales / Brand Ambassador" at bounding box center [824, 149] width 115 height 19
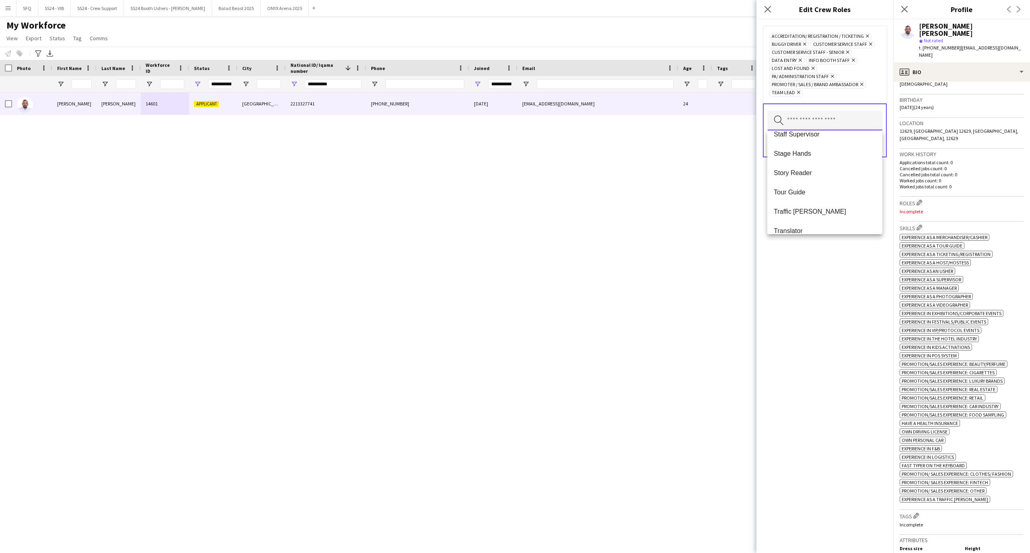
scroll to position [583, 0]
click at [796, 163] on mat-option "Staff Supervisor" at bounding box center [824, 159] width 115 height 19
drag, startPoint x: 821, startPoint y: 322, endPoint x: 823, endPoint y: 302, distance: 20.2
click at [821, 319] on div "Accreditation/ Registration / Ticketing Remove Buggy Driver Remove Customer Ser…" at bounding box center [824, 285] width 137 height 533
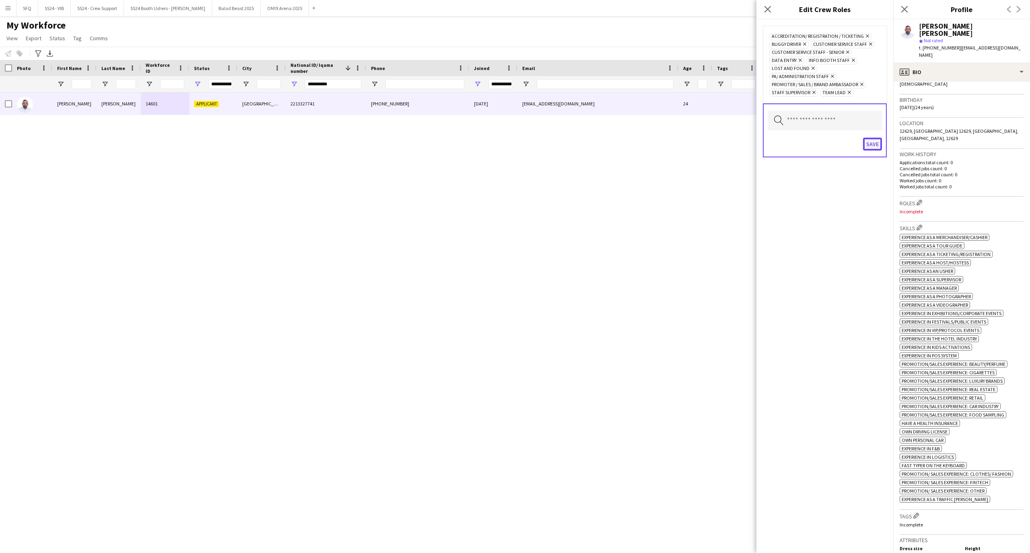
click at [874, 144] on button "Save" at bounding box center [872, 144] width 19 height 13
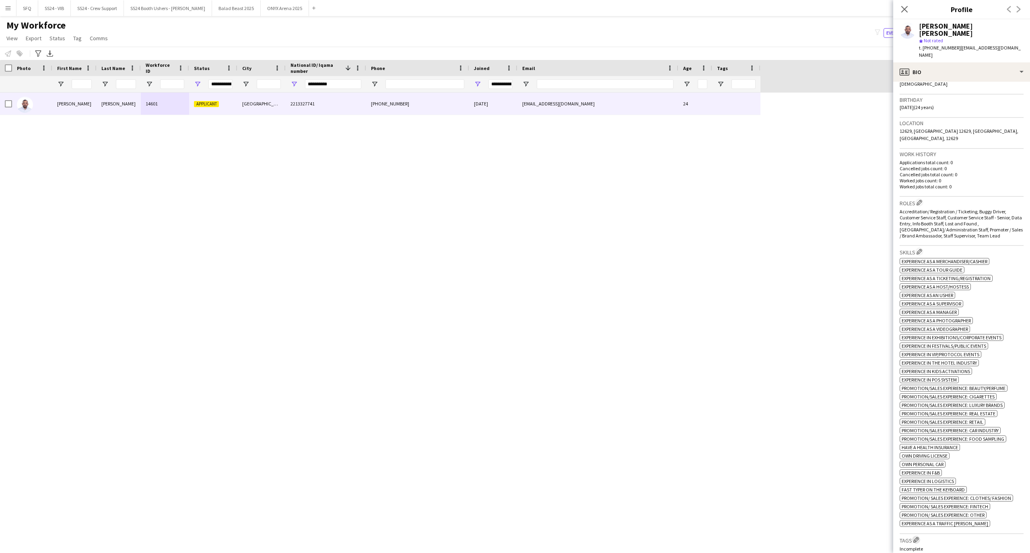
click at [914, 537] on app-icon "Edit crew company tags" at bounding box center [916, 540] width 6 height 6
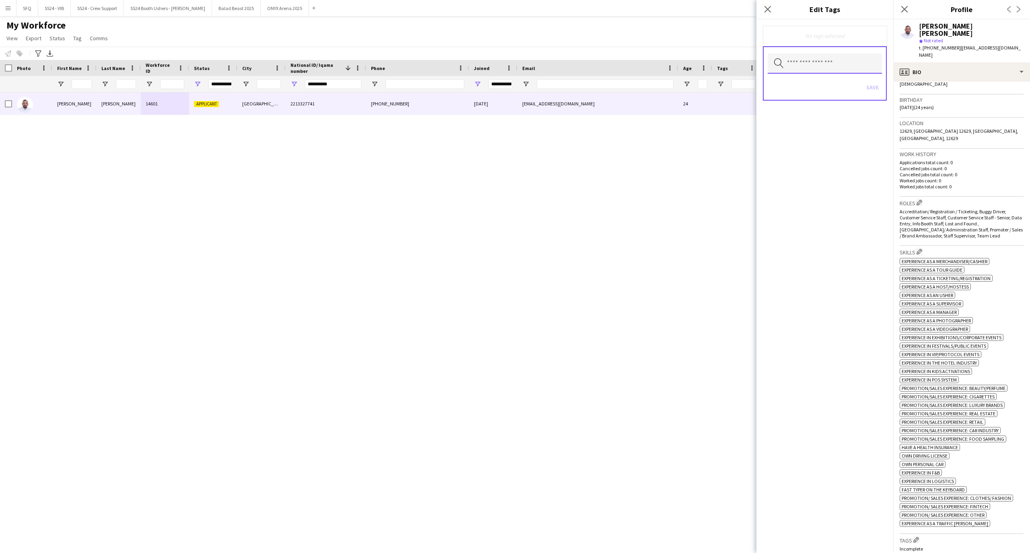
click at [819, 70] on input "text" at bounding box center [825, 64] width 114 height 20
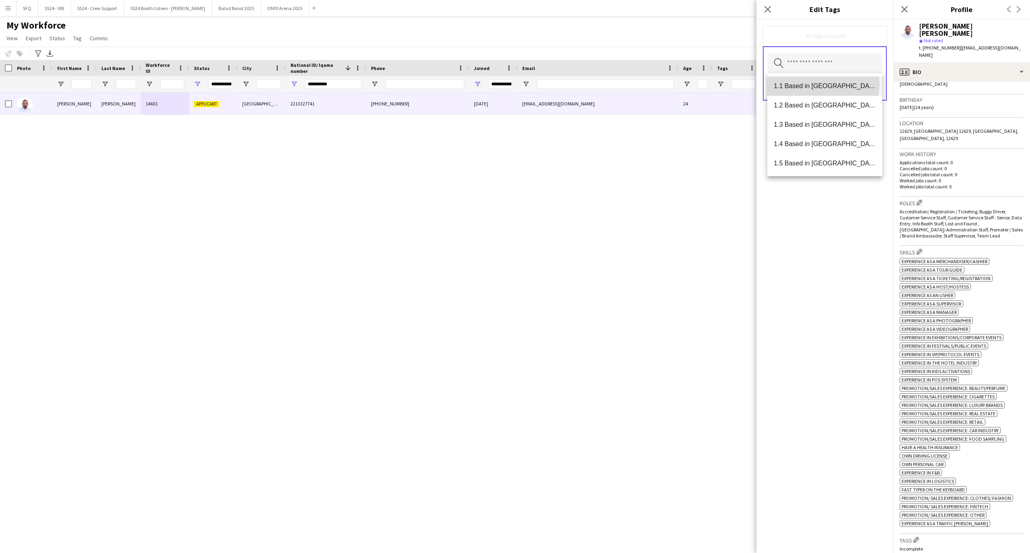
click at [823, 84] on span "1.1 Based in [GEOGRAPHIC_DATA]" at bounding box center [825, 86] width 102 height 8
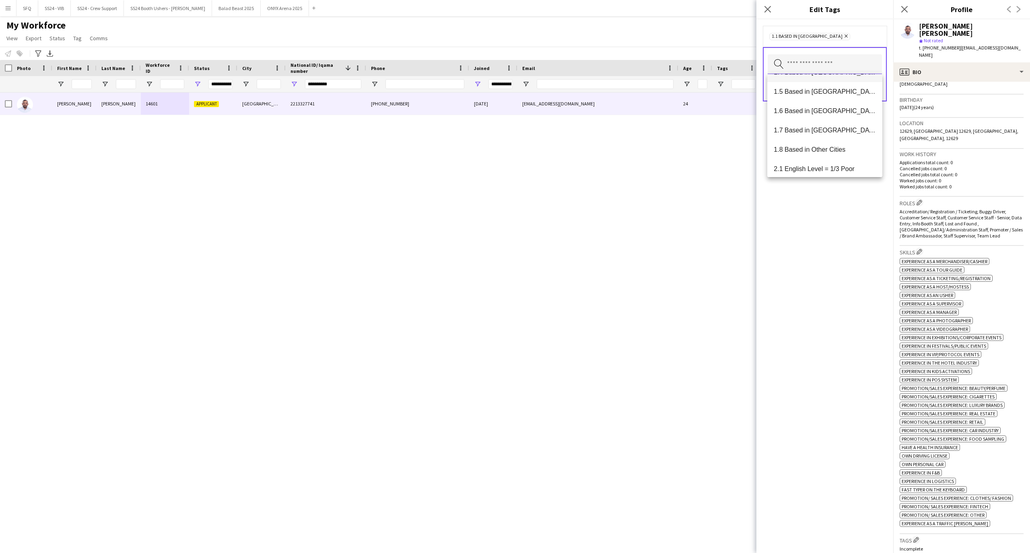
scroll to position [107, 0]
click at [850, 150] on span "2.3 English Level = 3/3 Excellent" at bounding box center [825, 154] width 102 height 8
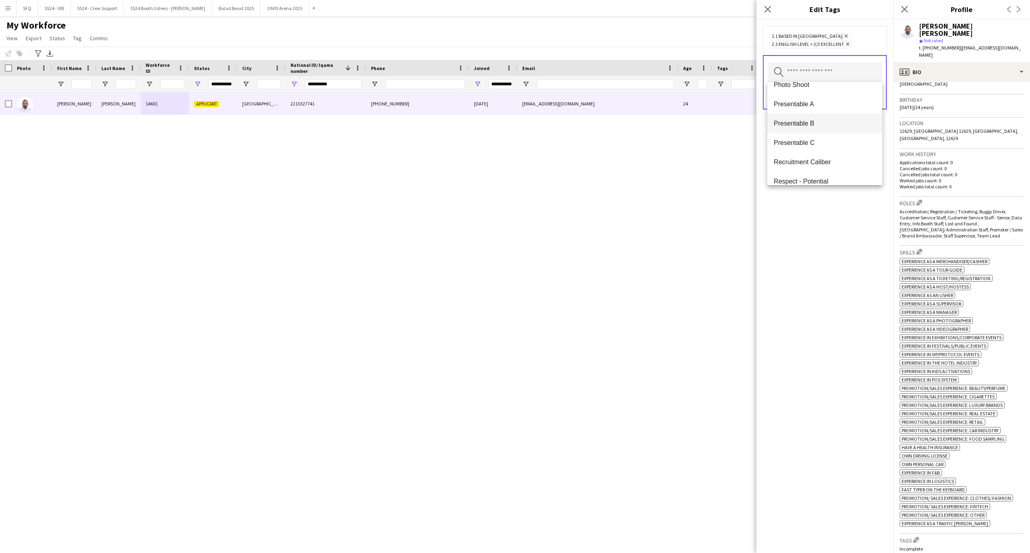
click at [839, 131] on mat-option "Presentable B" at bounding box center [824, 122] width 115 height 19
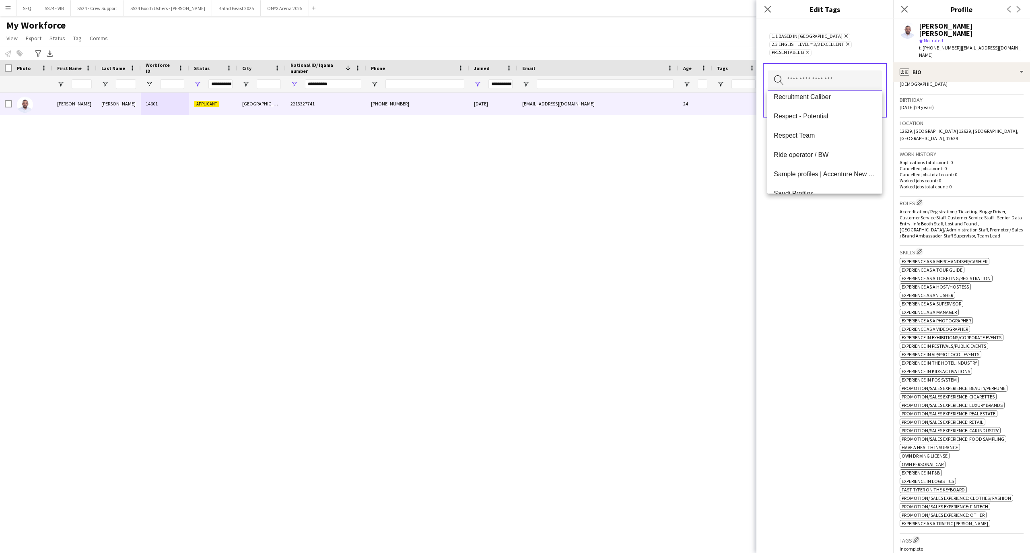
scroll to position [734, 0]
click at [836, 227] on div "1.1 Based in Riyadh Remove 2.3 English Level = 3/3 Excellent Remove Presentable…" at bounding box center [824, 285] width 137 height 533
click at [866, 105] on button "Save" at bounding box center [872, 104] width 19 height 13
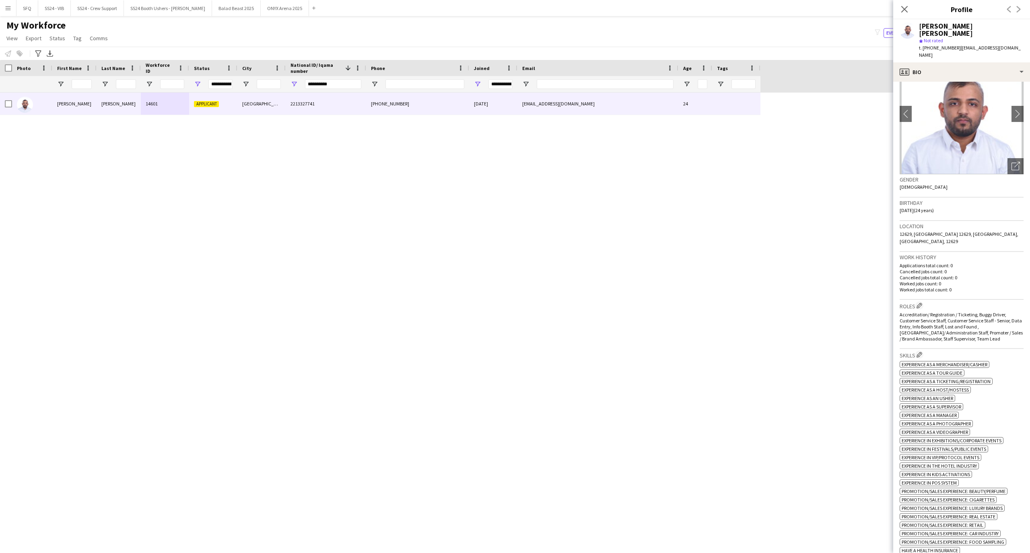
scroll to position [0, 0]
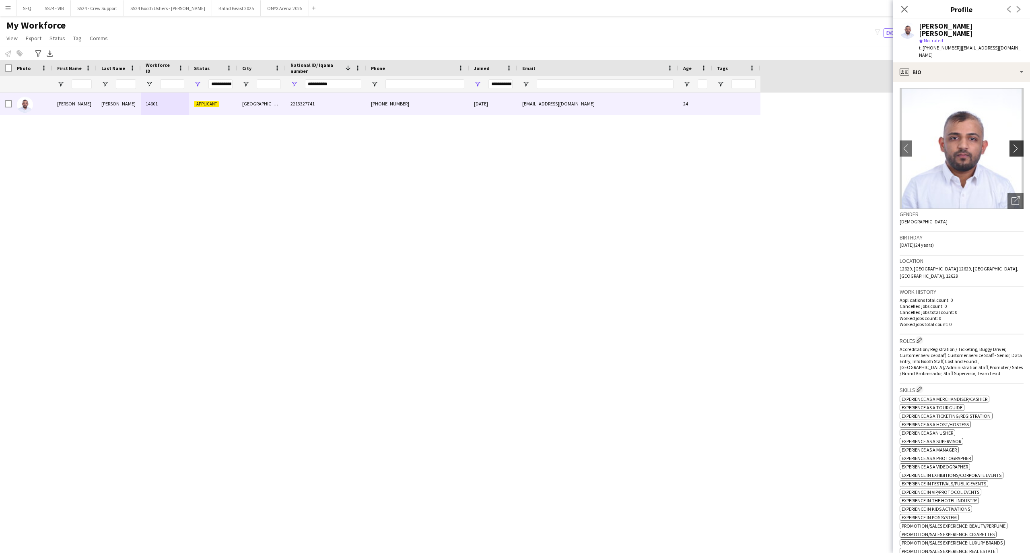
click at [1011, 144] on app-icon "chevron-right" at bounding box center [1017, 148] width 12 height 8
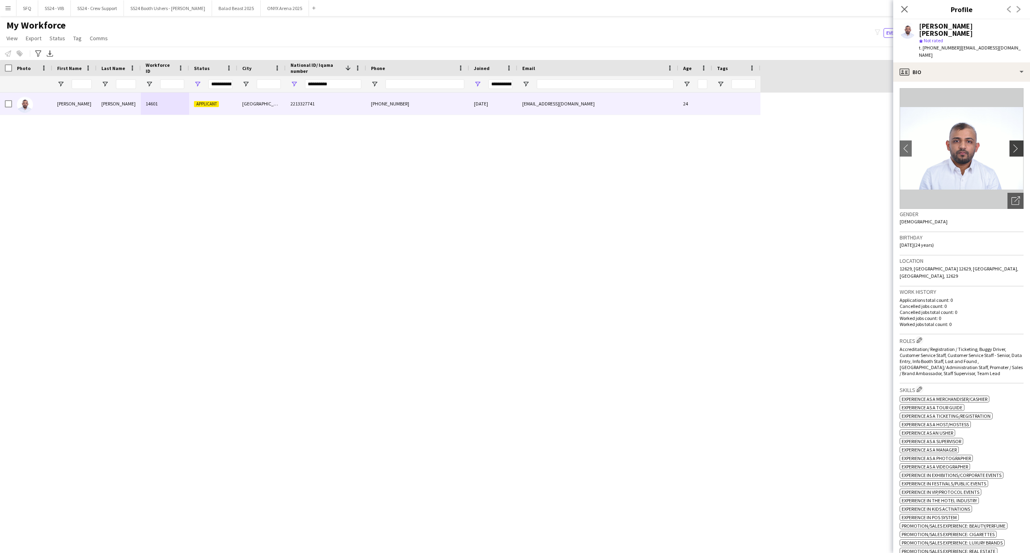
click at [1011, 144] on app-icon "chevron-right" at bounding box center [1017, 148] width 12 height 8
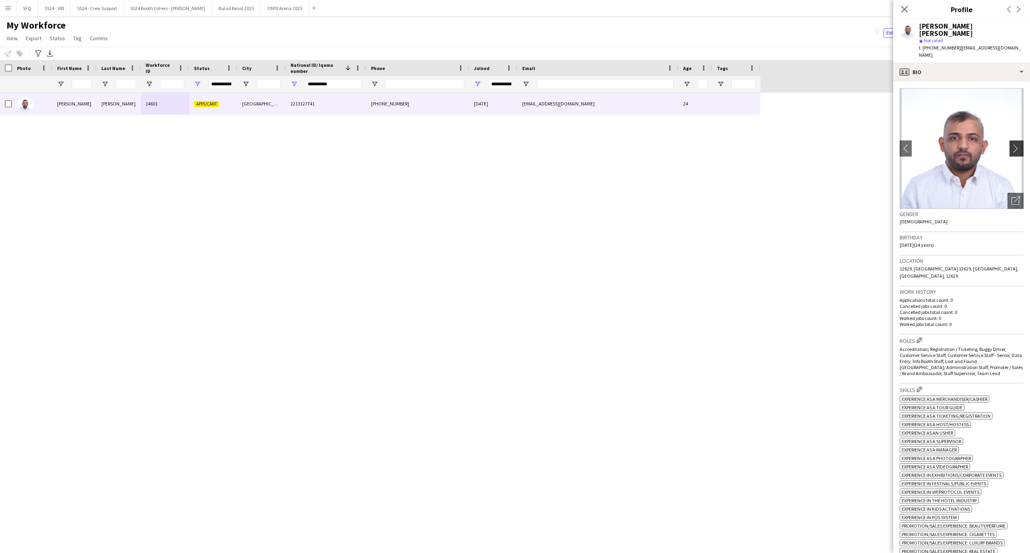
click at [1011, 144] on app-icon "chevron-right" at bounding box center [1017, 148] width 12 height 8
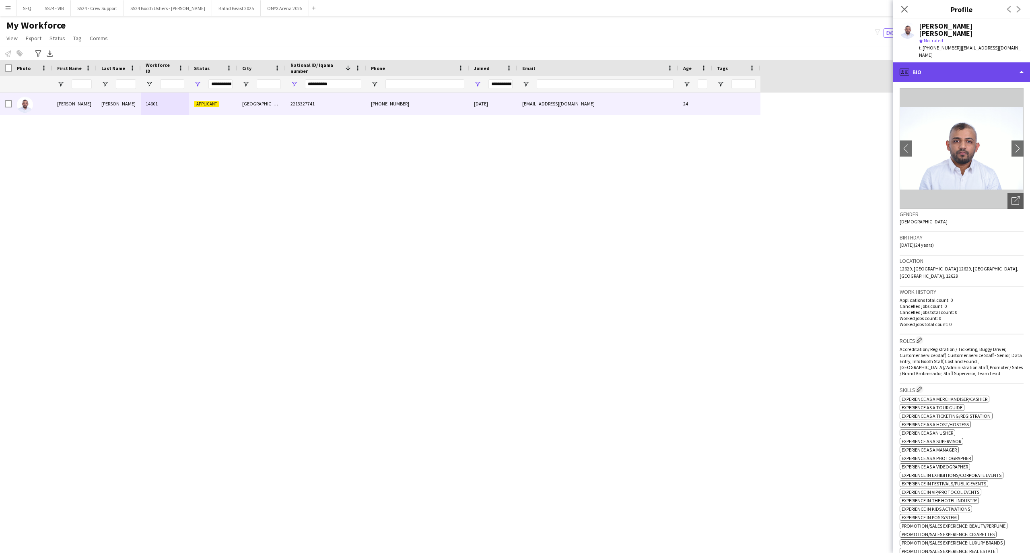
click at [943, 62] on div "profile Bio" at bounding box center [961, 71] width 137 height 19
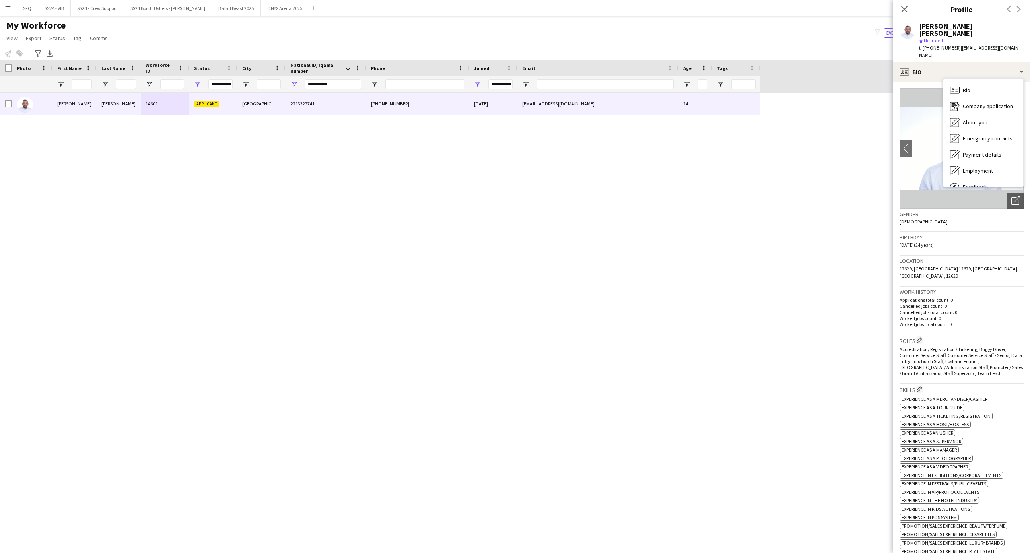
click at [930, 82] on app-crew-profile-bio "chevron-left chevron-right Open photos pop-in Gender Male Birthday 03-04-2001 (…" at bounding box center [961, 317] width 137 height 471
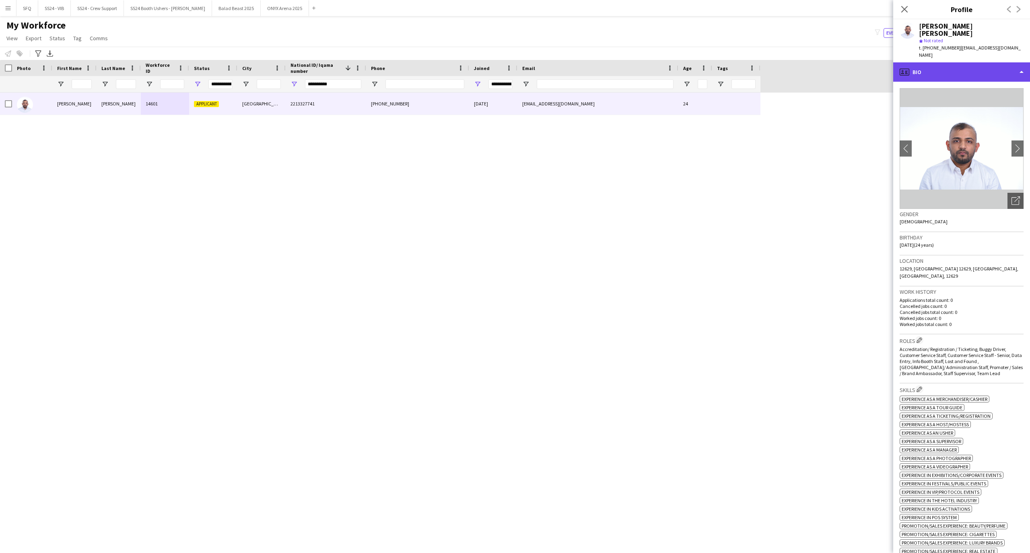
click at [948, 62] on div "profile Bio" at bounding box center [961, 71] width 137 height 19
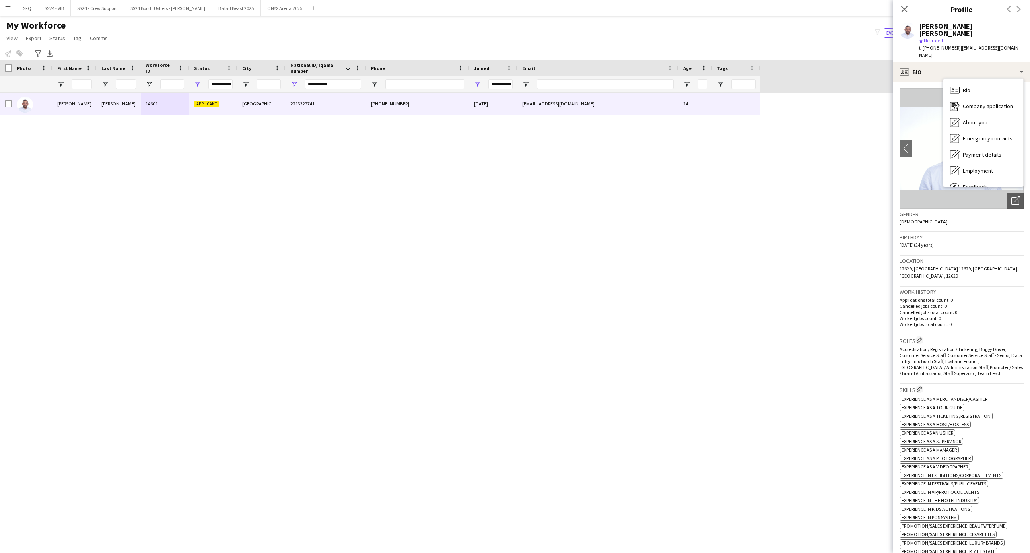
click at [1015, 37] on div "star Not rated" at bounding box center [971, 40] width 105 height 7
click at [1011, 144] on app-icon "chevron-right" at bounding box center [1017, 148] width 12 height 8
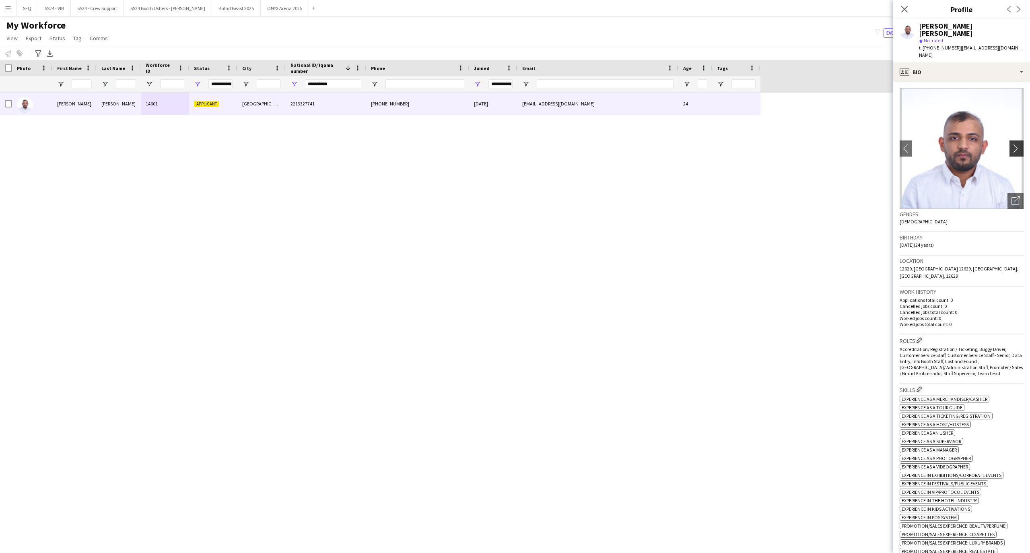
click at [1011, 144] on app-icon "chevron-right" at bounding box center [1017, 148] width 12 height 8
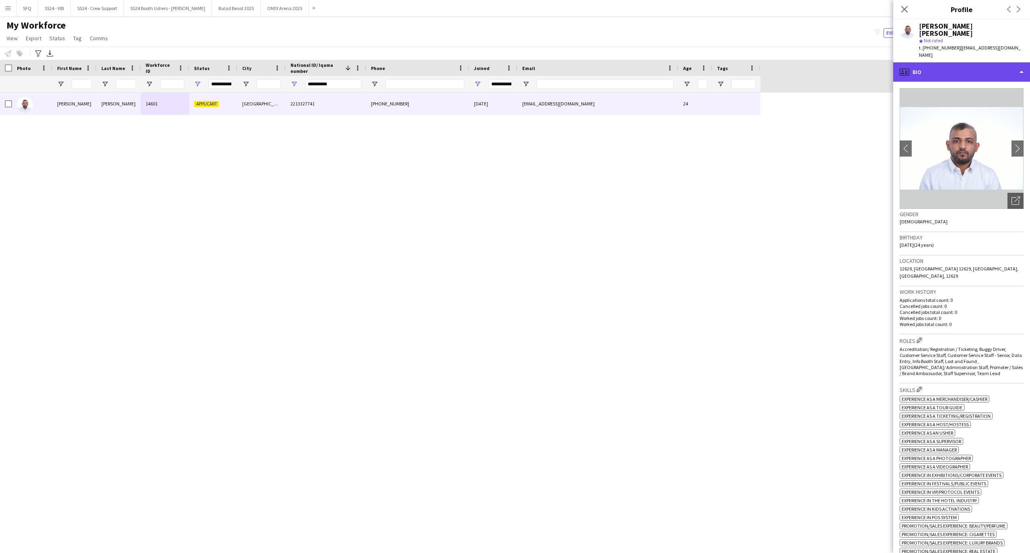
click at [969, 62] on div "profile Bio" at bounding box center [961, 71] width 137 height 19
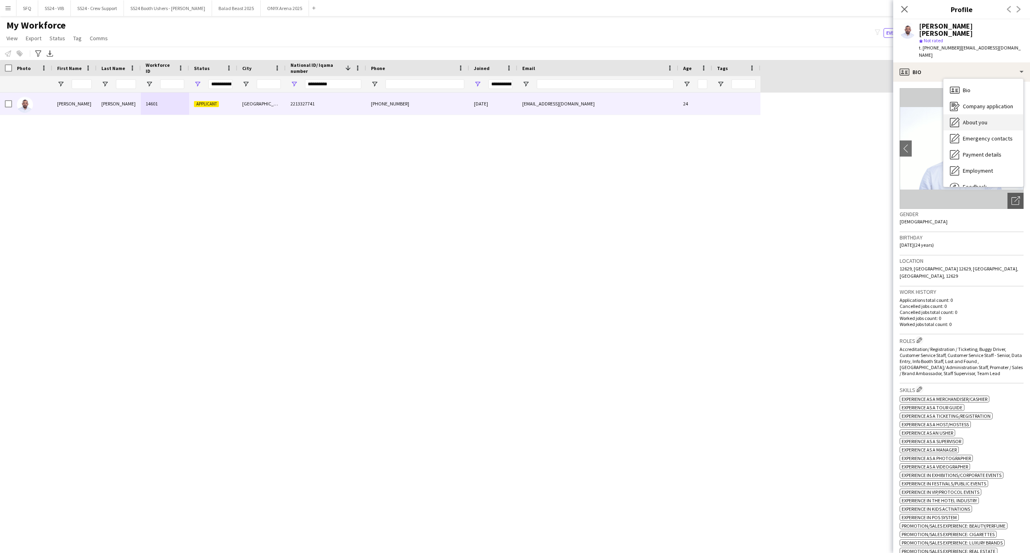
click at [998, 114] on div "About you About you" at bounding box center [983, 122] width 80 height 16
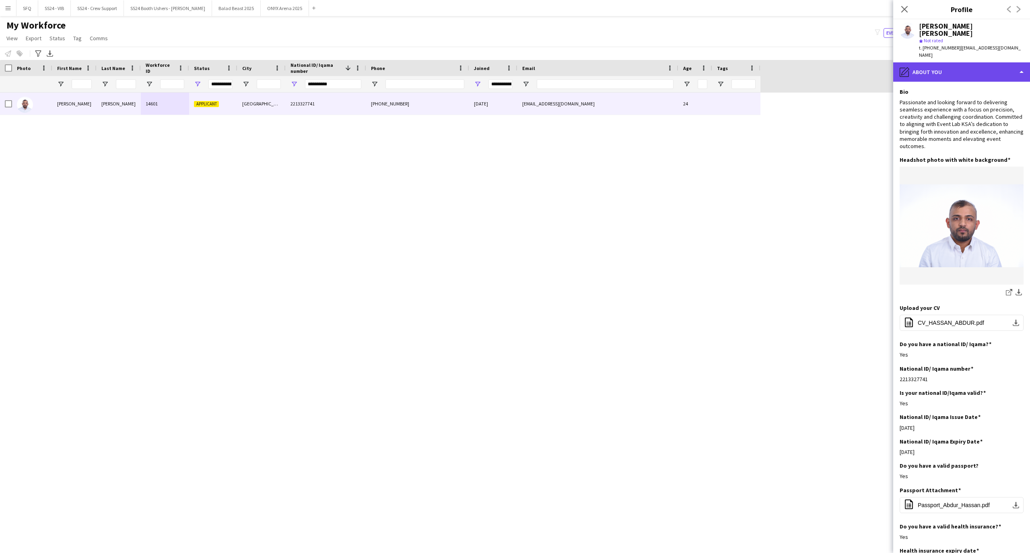
click at [970, 64] on div "pencil4 About you" at bounding box center [961, 71] width 137 height 19
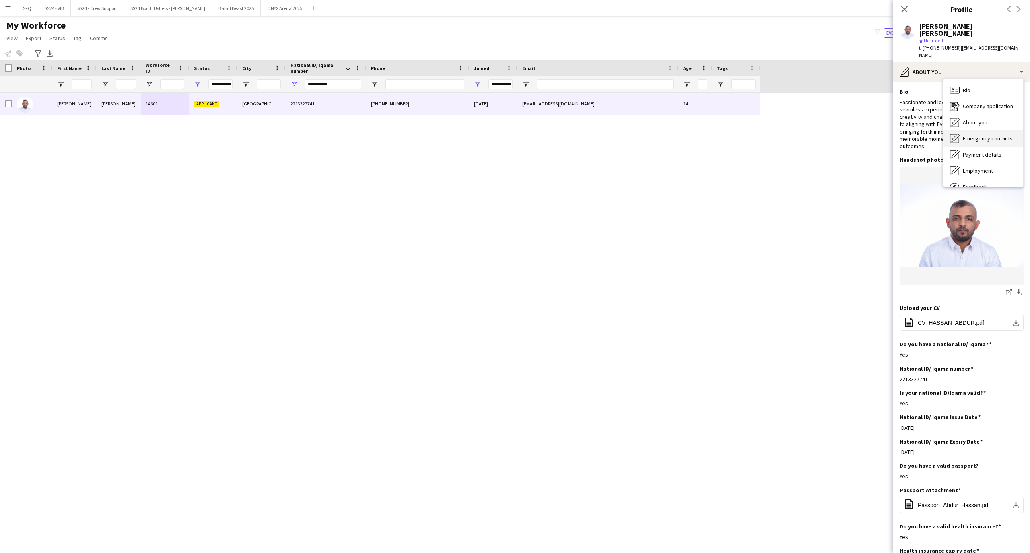
click at [975, 130] on div "Emergency contacts Emergency contacts" at bounding box center [983, 138] width 80 height 16
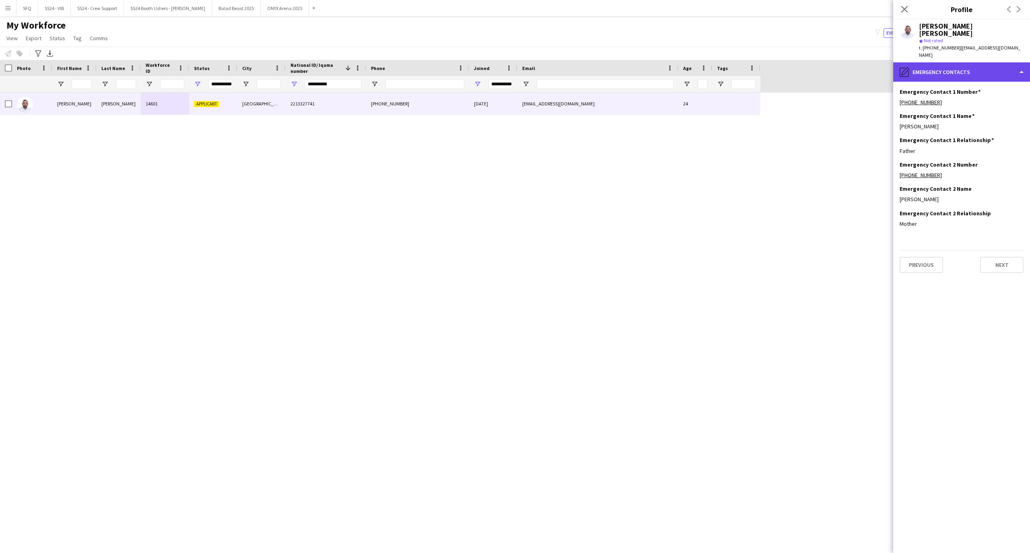
click at [959, 62] on div "pencil4 Emergency contacts" at bounding box center [961, 71] width 137 height 19
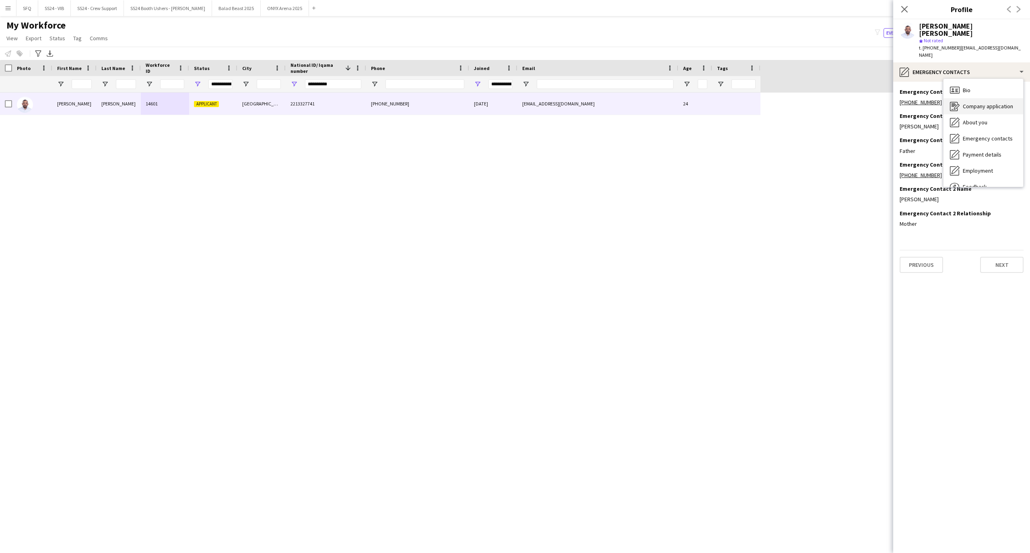
click at [977, 103] on span "Company application" at bounding box center [988, 106] width 50 height 7
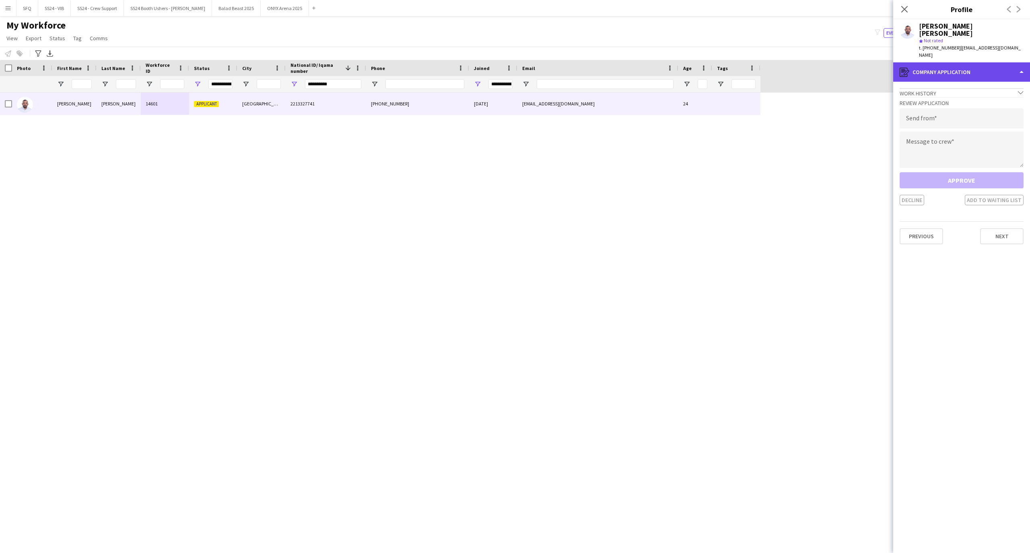
click at [958, 62] on div "register Company application" at bounding box center [961, 71] width 137 height 19
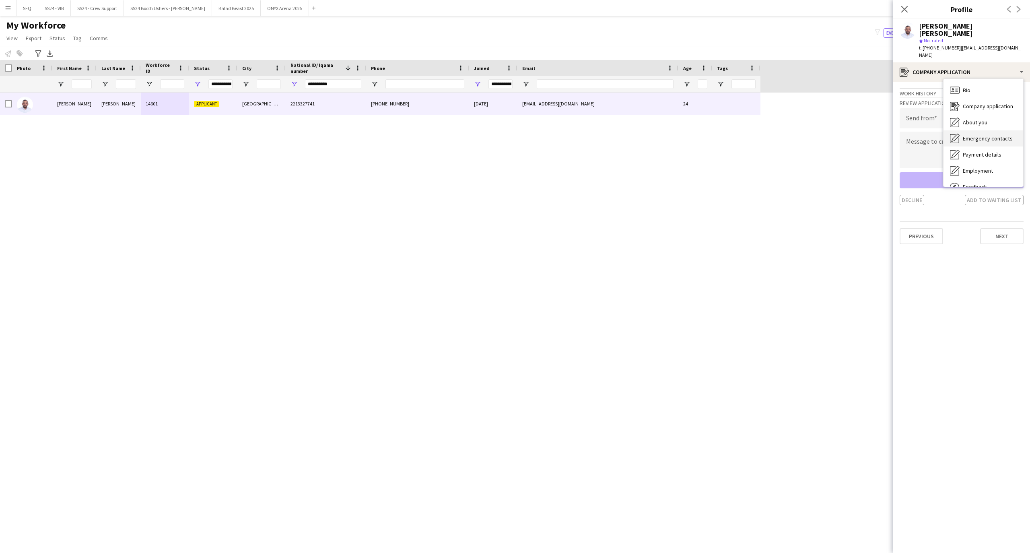
click at [982, 130] on div "Emergency contacts Emergency contacts" at bounding box center [983, 138] width 80 height 16
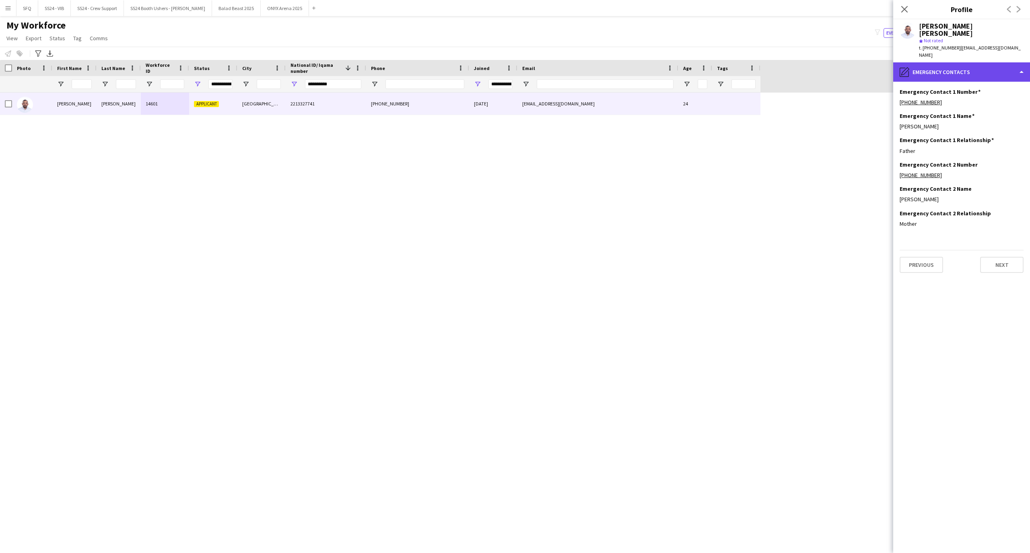
click at [940, 64] on div "pencil4 Emergency contacts" at bounding box center [961, 71] width 137 height 19
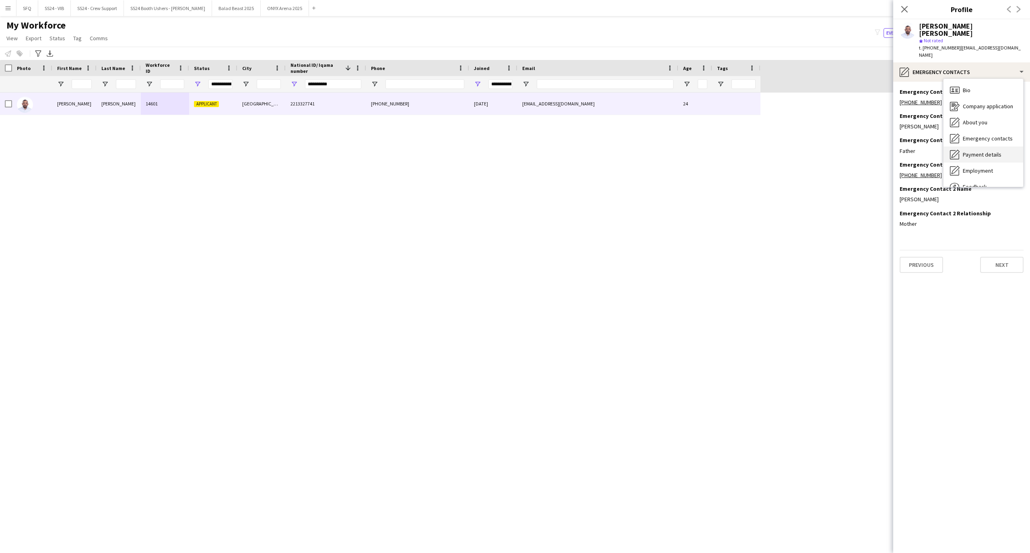
click at [979, 151] on span "Payment details" at bounding box center [982, 154] width 39 height 7
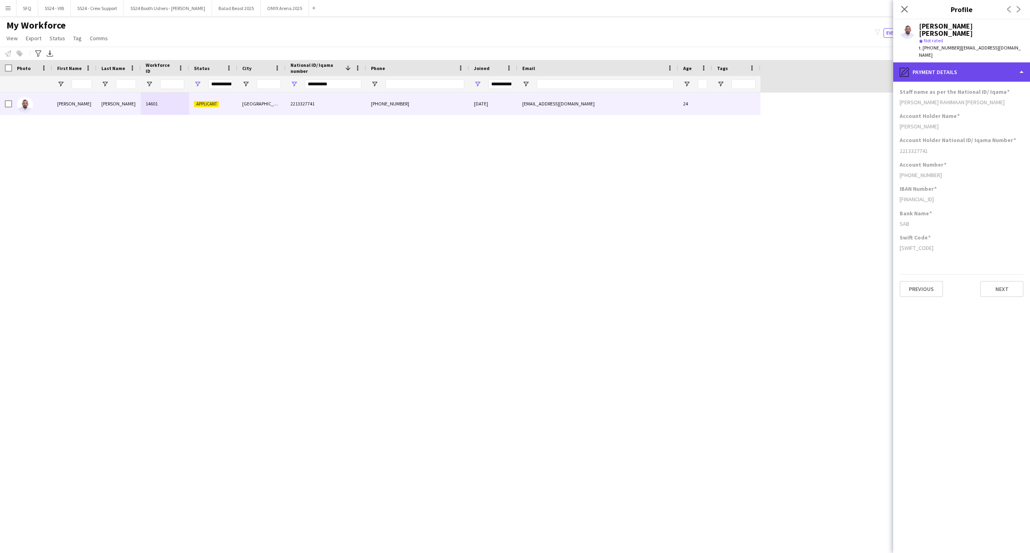
click at [937, 62] on div "pencil4 Payment details" at bounding box center [961, 71] width 137 height 19
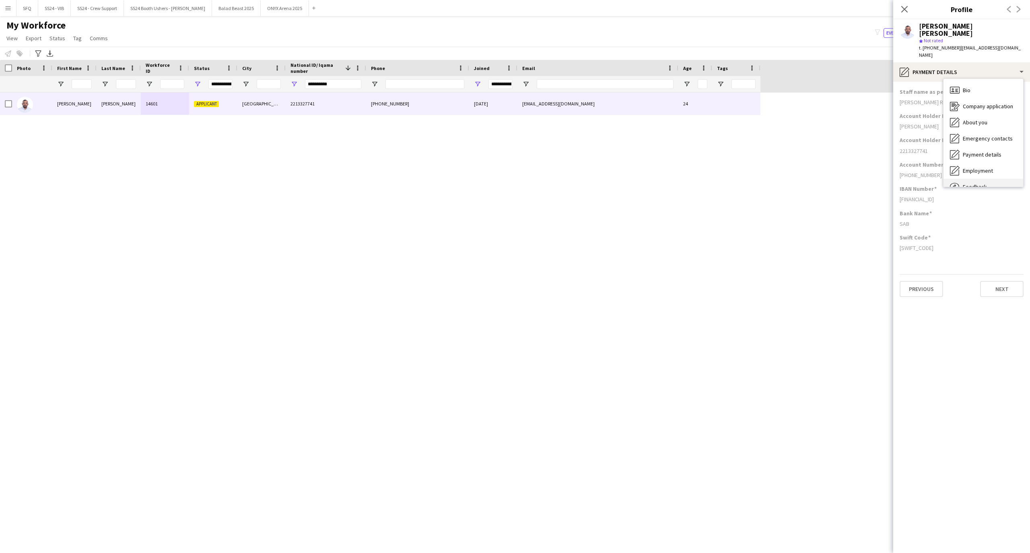
click at [982, 179] on div "Feedback Feedback" at bounding box center [983, 187] width 80 height 16
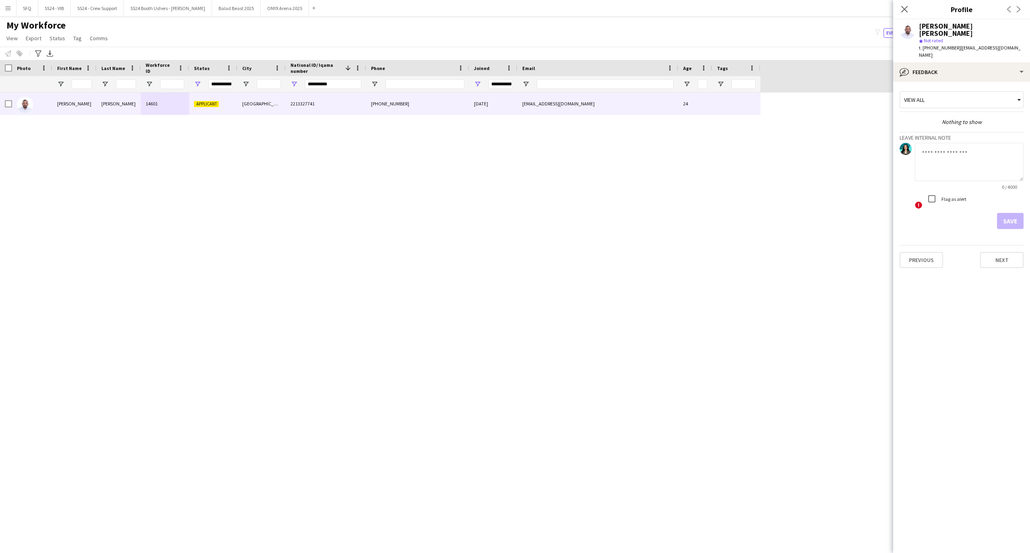
click at [964, 156] on textarea at bounding box center [969, 162] width 109 height 38
type textarea "*********"
click at [1015, 213] on button "Save" at bounding box center [1010, 221] width 27 height 16
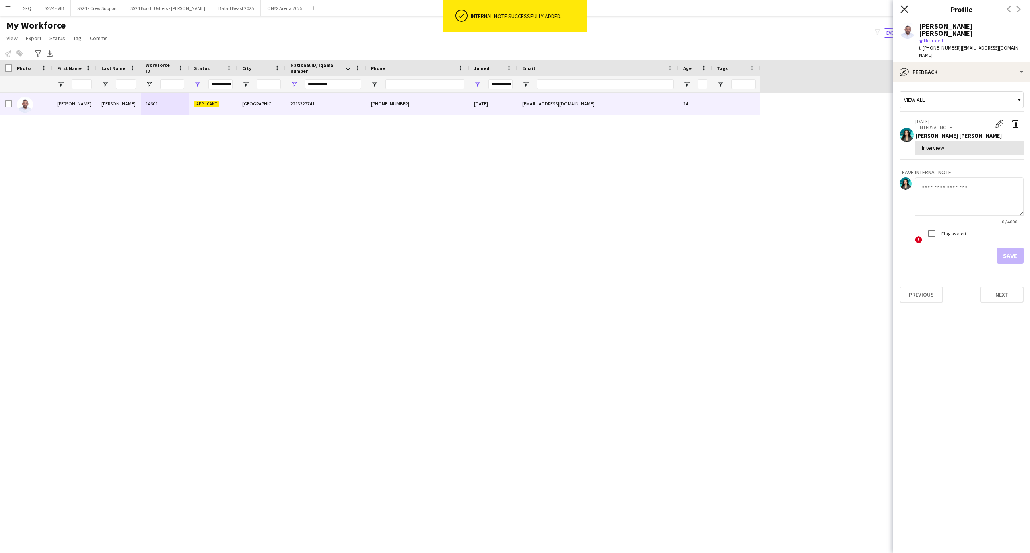
click at [903, 7] on icon "Close pop-in" at bounding box center [904, 9] width 8 height 8
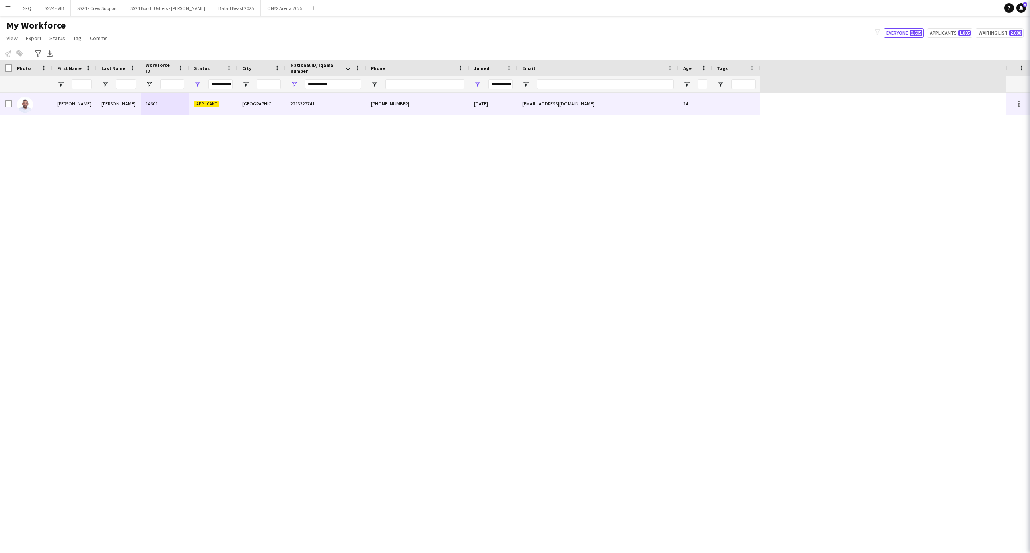
click at [4, 105] on div at bounding box center [6, 104] width 12 height 22
click at [10, 108] on div at bounding box center [8, 104] width 7 height 23
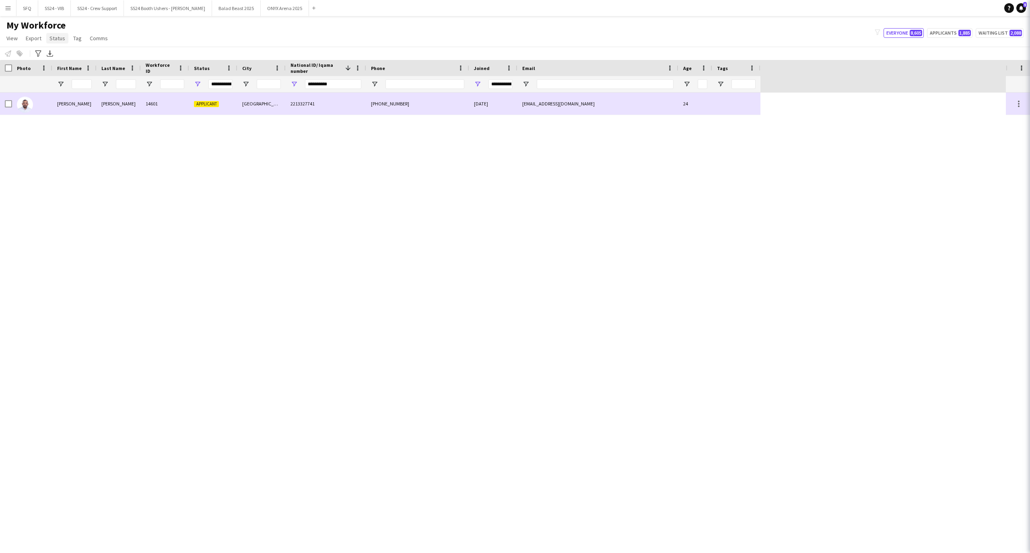
click at [60, 39] on span "Status" at bounding box center [57, 38] width 16 height 7
click at [64, 51] on link "Edit" at bounding box center [74, 55] width 56 height 17
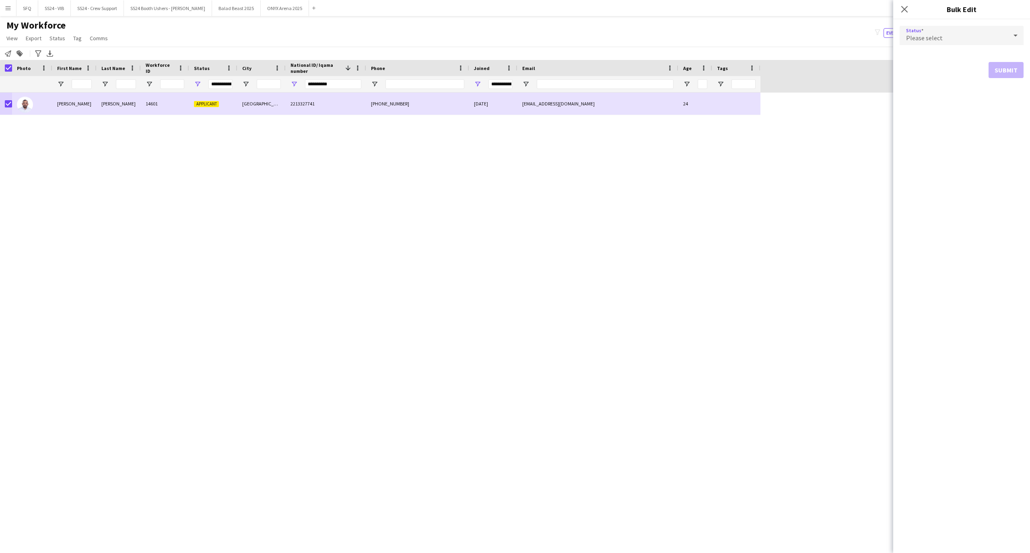
click at [984, 39] on div "Please select" at bounding box center [953, 35] width 108 height 19
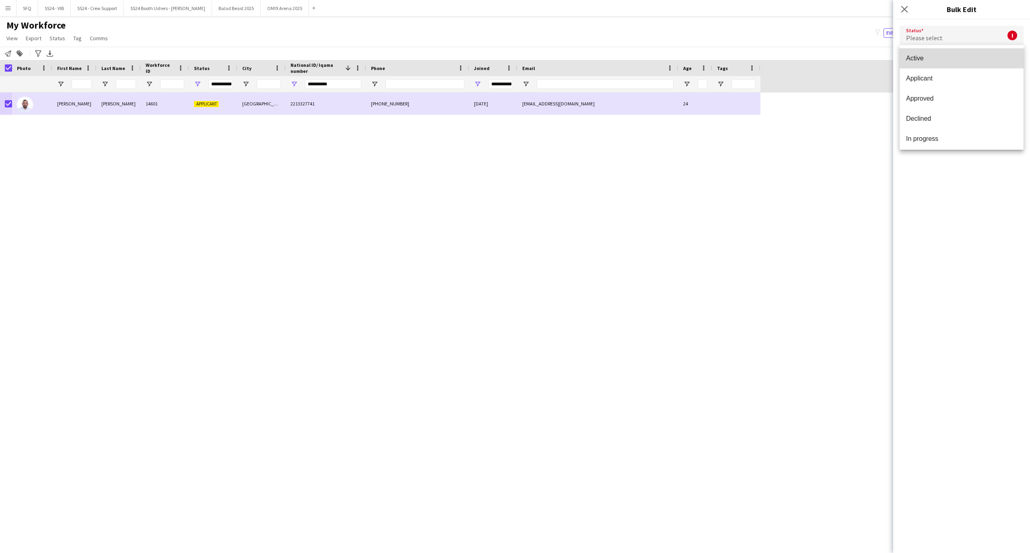
click at [978, 55] on span "Active" at bounding box center [961, 58] width 111 height 8
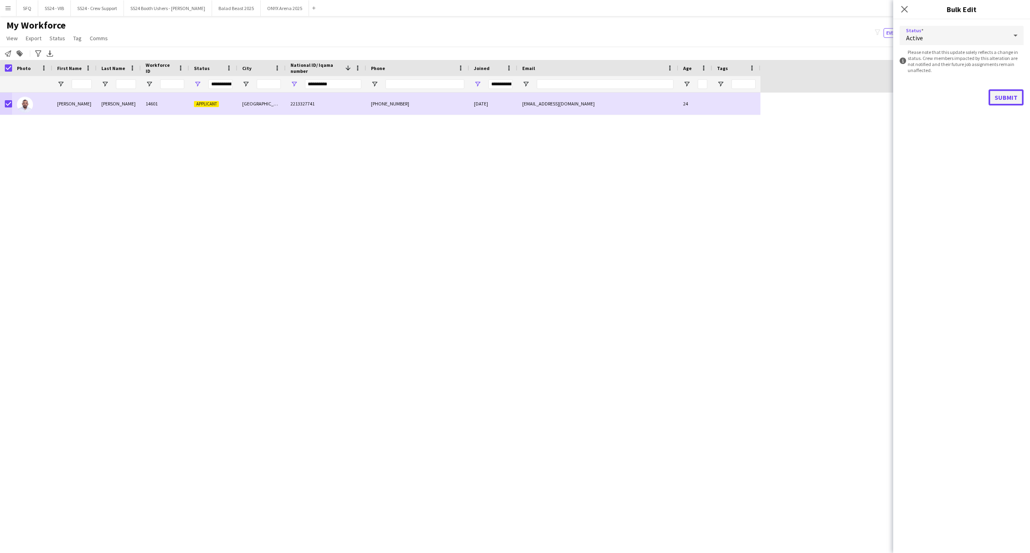
click at [1009, 103] on button "Submit" at bounding box center [1005, 97] width 35 height 16
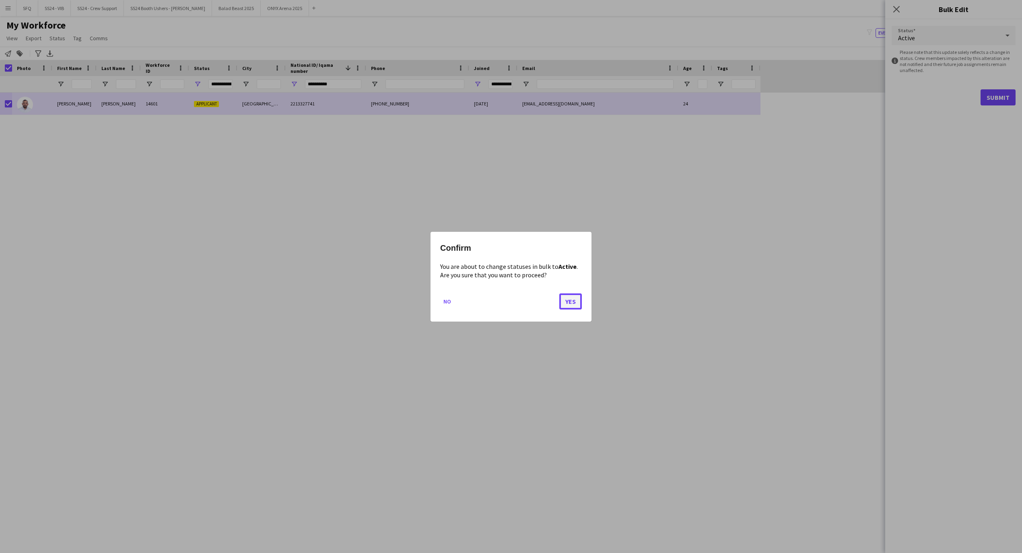
click at [570, 302] on button "Yes" at bounding box center [570, 301] width 23 height 16
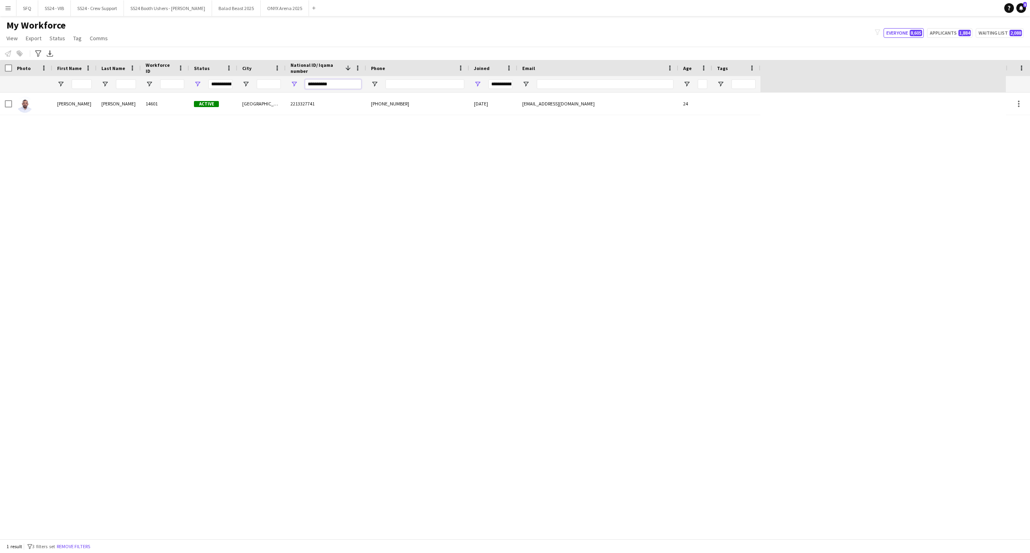
click at [353, 80] on input "**********" at bounding box center [333, 84] width 56 height 10
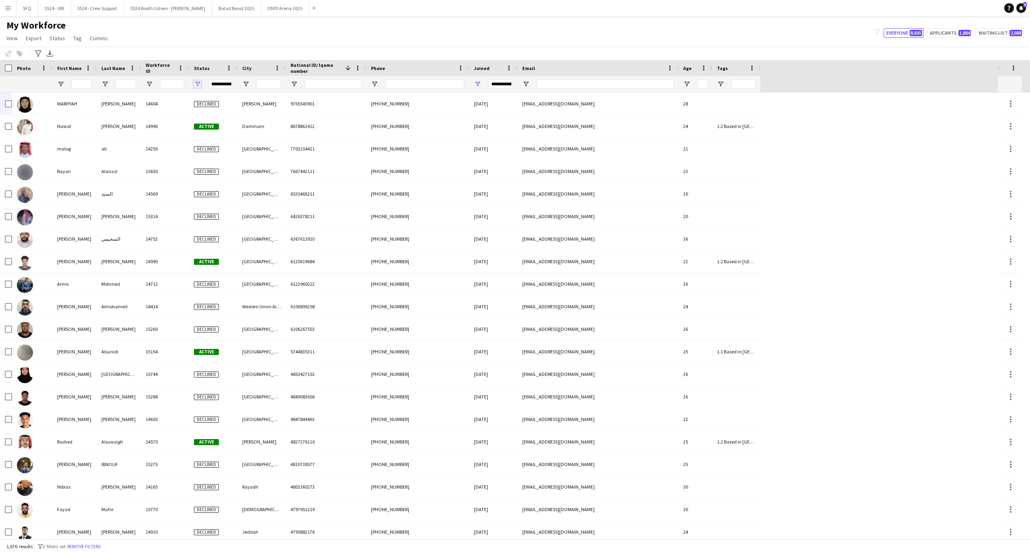
click at [196, 82] on span "Open Filter Menu" at bounding box center [197, 83] width 7 height 7
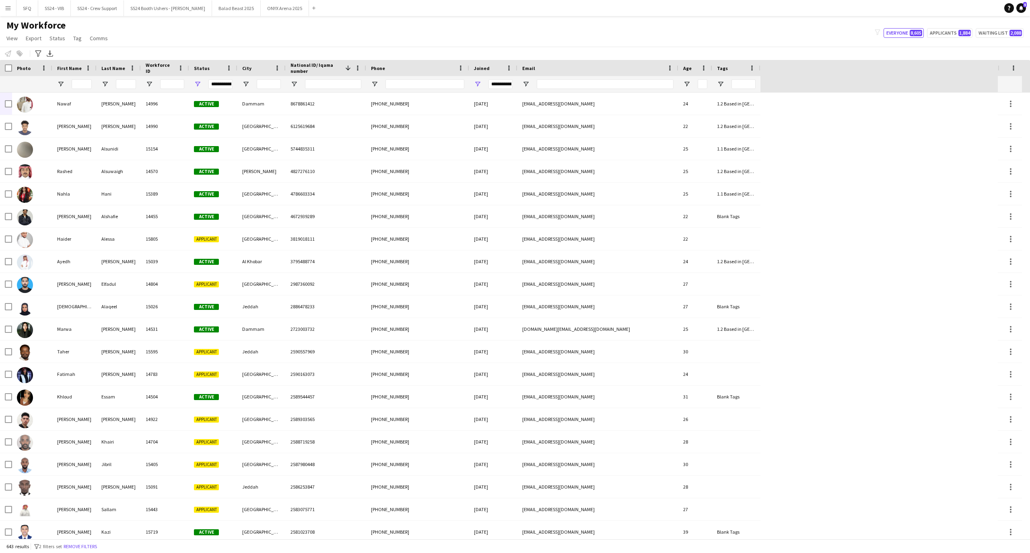
click at [248, 36] on div "My Workforce View Views Default view R4ven New view Update view Delete view Edi…" at bounding box center [515, 32] width 1030 height 27
click at [200, 82] on span "Open Filter Menu" at bounding box center [197, 83] width 7 height 7
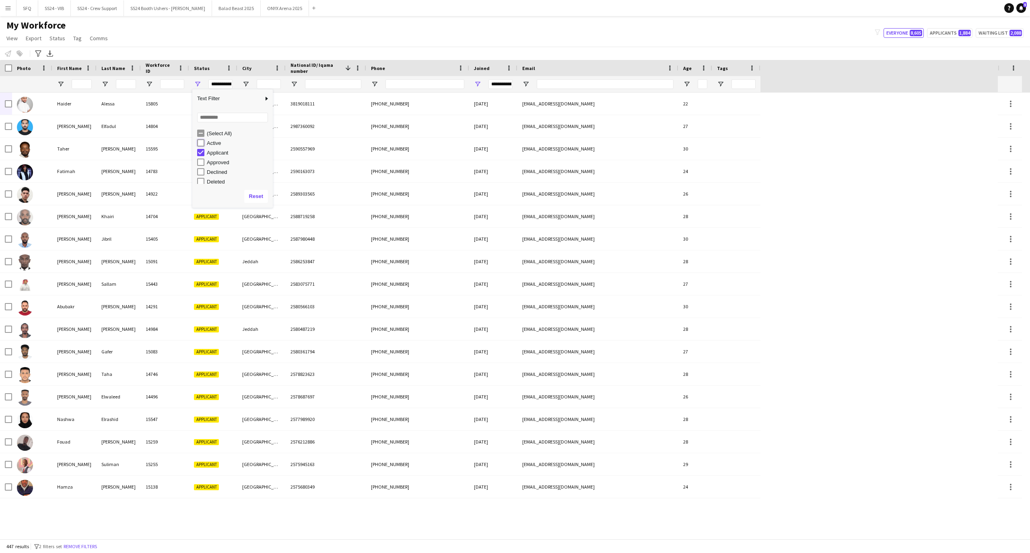
type input "**********"
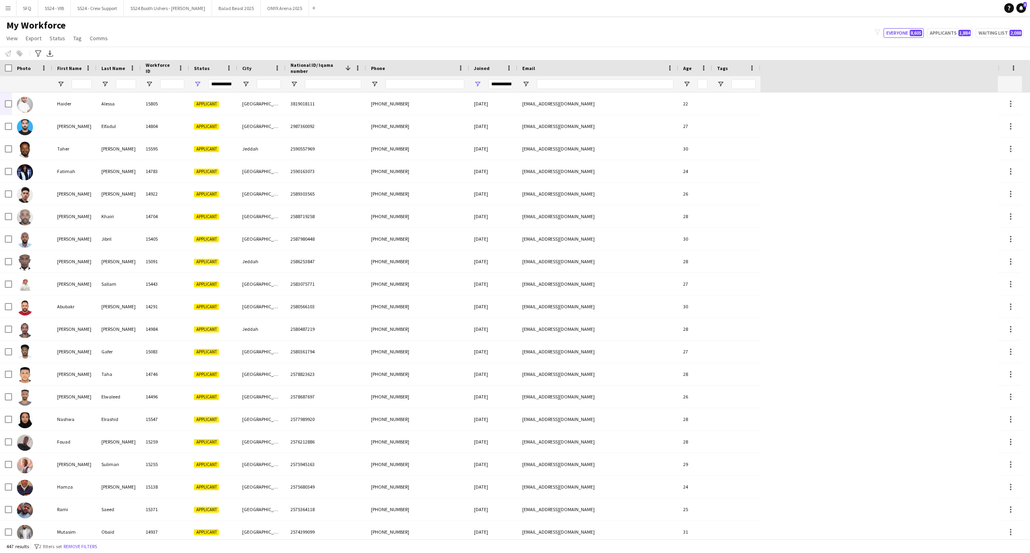
click at [231, 52] on div "Notify workforce Add to tag Select at least one crew to tag him or her. Advance…" at bounding box center [515, 53] width 1030 height 13
click at [517, 39] on div "My Workforce View Views Default view R4ven New view Update view Delete view Edi…" at bounding box center [515, 32] width 1030 height 27
drag, startPoint x: 300, startPoint y: 79, endPoint x: 331, endPoint y: 74, distance: 31.0
click at [327, 74] on div "Workforce Details Profile Data Workforce Details Photo" at bounding box center [515, 299] width 1030 height 479
click at [333, 76] on div at bounding box center [333, 84] width 56 height 16
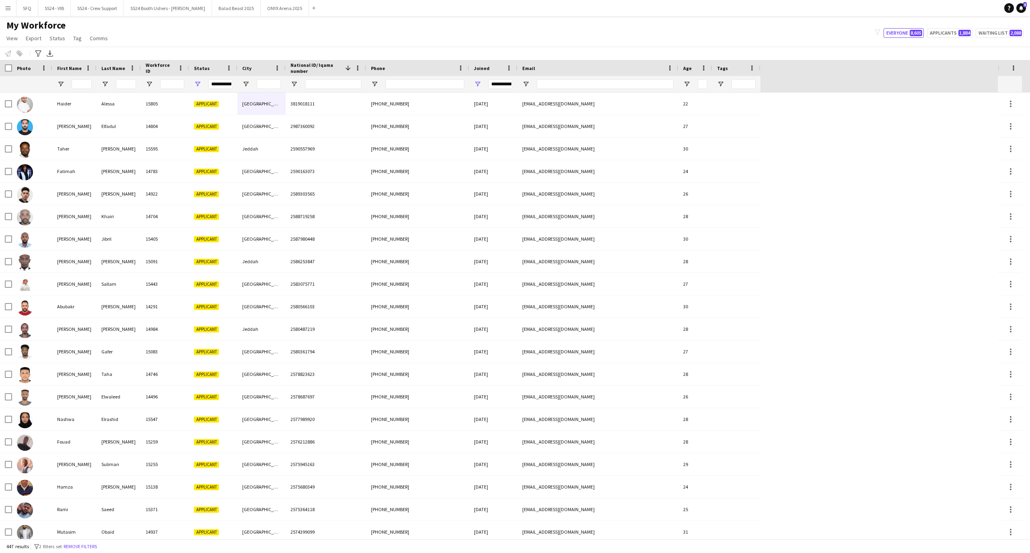
click at [333, 79] on div at bounding box center [333, 84] width 56 height 16
click at [332, 82] on input "National ID/ Iqama number Filter Input" at bounding box center [333, 84] width 56 height 10
paste input "**********"
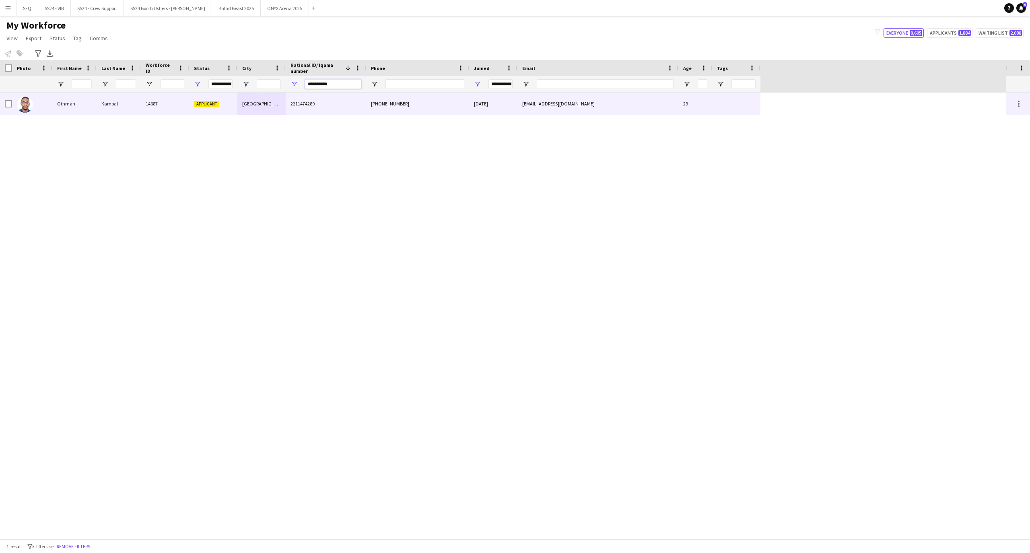
type input "**********"
click at [39, 111] on div at bounding box center [32, 104] width 40 height 22
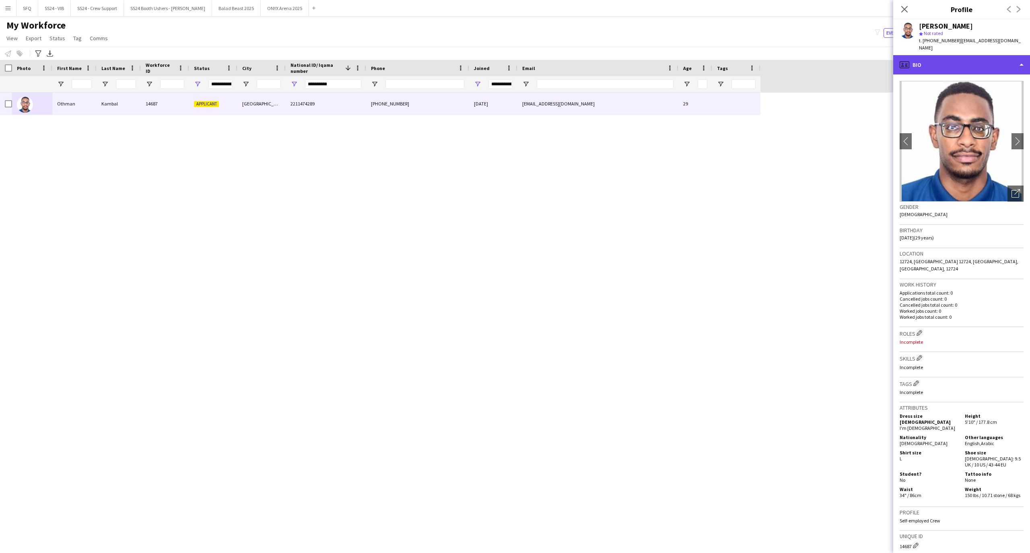
click at [915, 55] on div "profile Bio" at bounding box center [961, 64] width 137 height 19
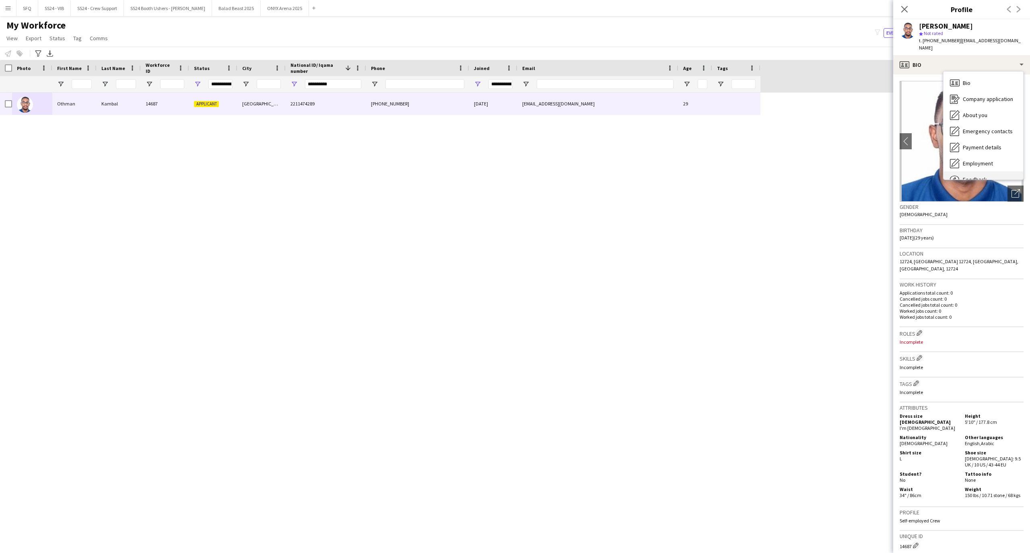
click at [957, 175] on icon "Feedback" at bounding box center [955, 180] width 10 height 10
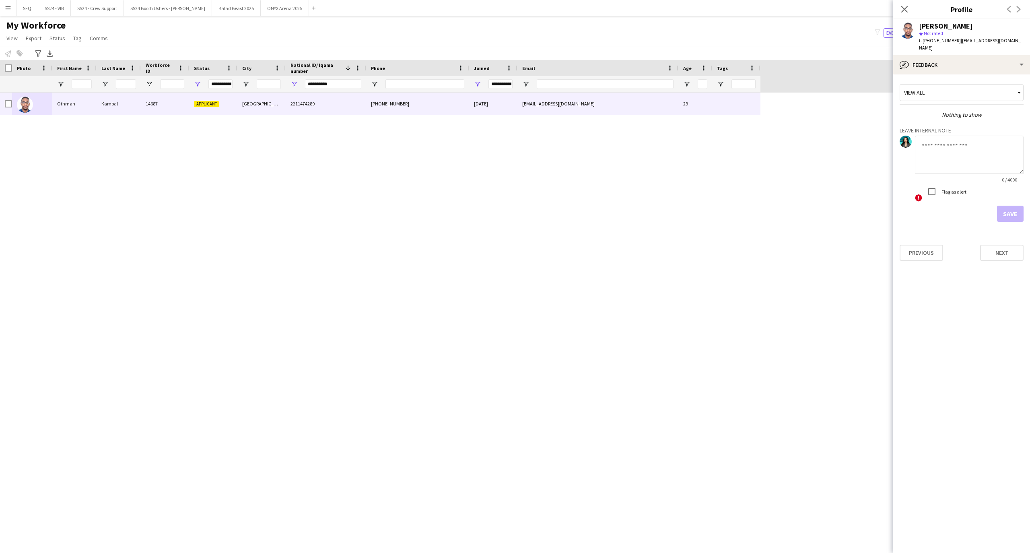
click at [948, 145] on textarea at bounding box center [969, 155] width 109 height 38
type textarea "*******"
click at [1001, 208] on button "Save" at bounding box center [1010, 214] width 27 height 16
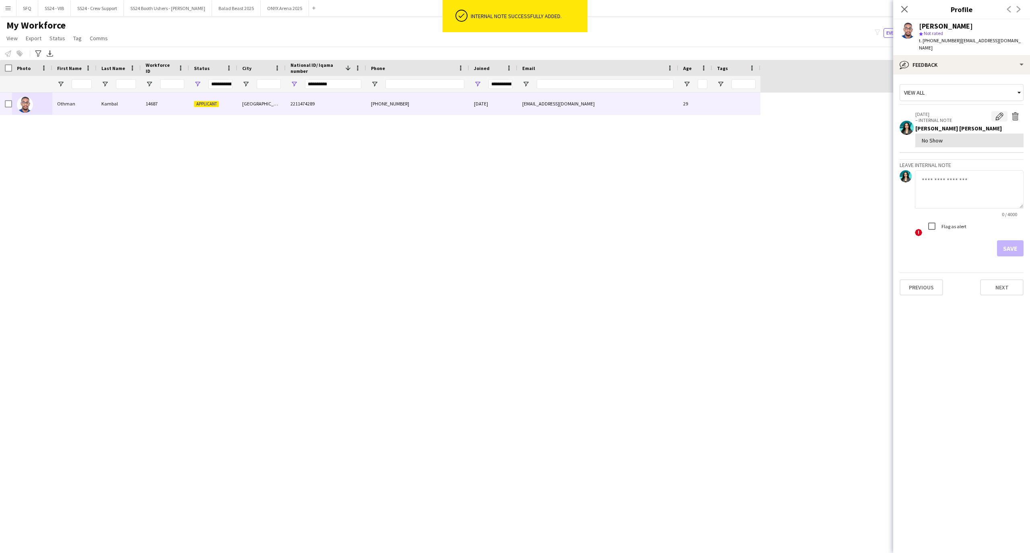
click at [1001, 112] on app-icon "Edit internal note" at bounding box center [999, 116] width 8 height 8
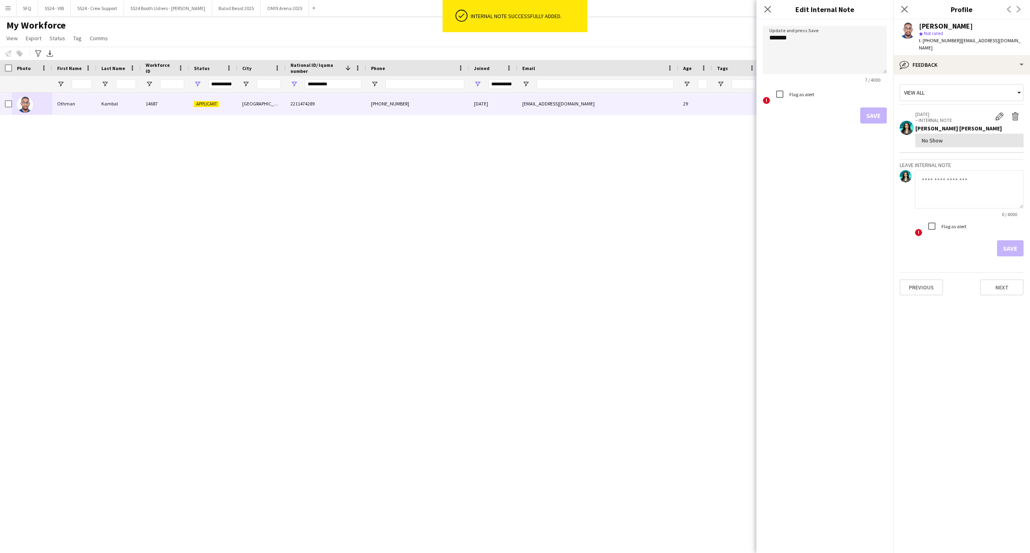
click at [808, 100] on div "Flag as alert" at bounding box center [793, 94] width 43 height 16
click at [797, 91] on div "Flag as alert" at bounding box center [793, 94] width 43 height 16
click at [792, 96] on label "Flag as alert" at bounding box center [801, 94] width 27 height 6
click at [864, 109] on button "Save" at bounding box center [873, 115] width 27 height 16
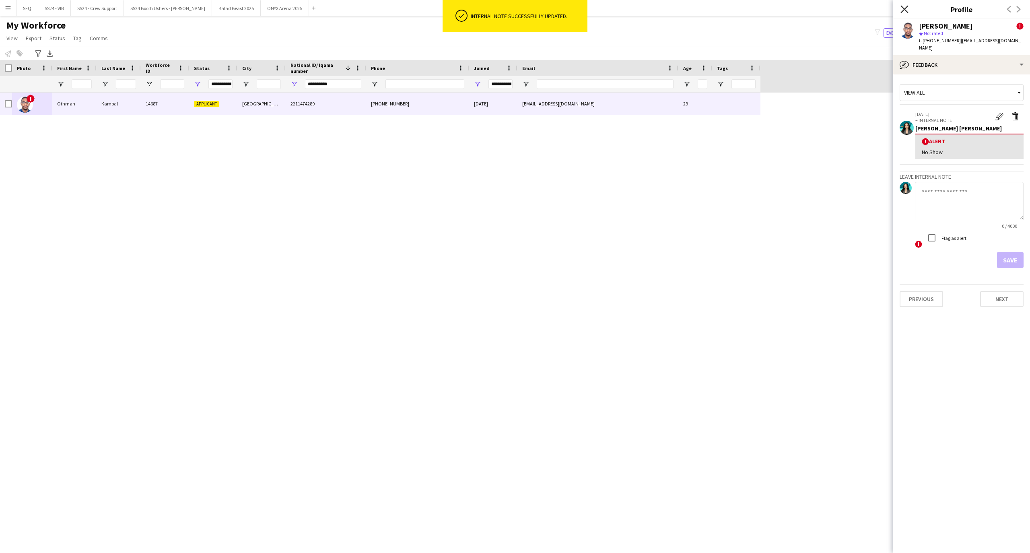
click at [902, 8] on icon "Close pop-in" at bounding box center [904, 9] width 8 height 8
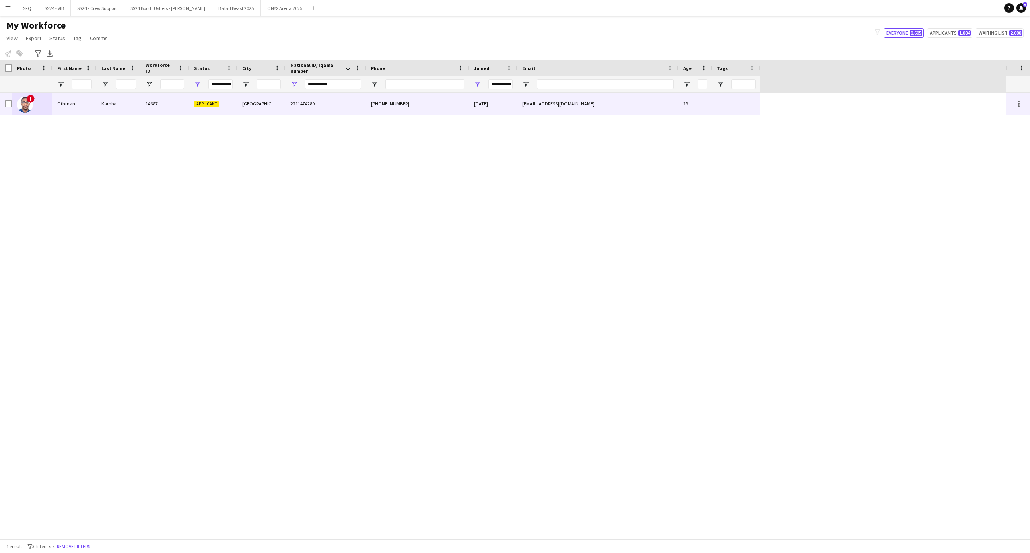
click at [235, 100] on div "Applicant" at bounding box center [213, 104] width 48 height 22
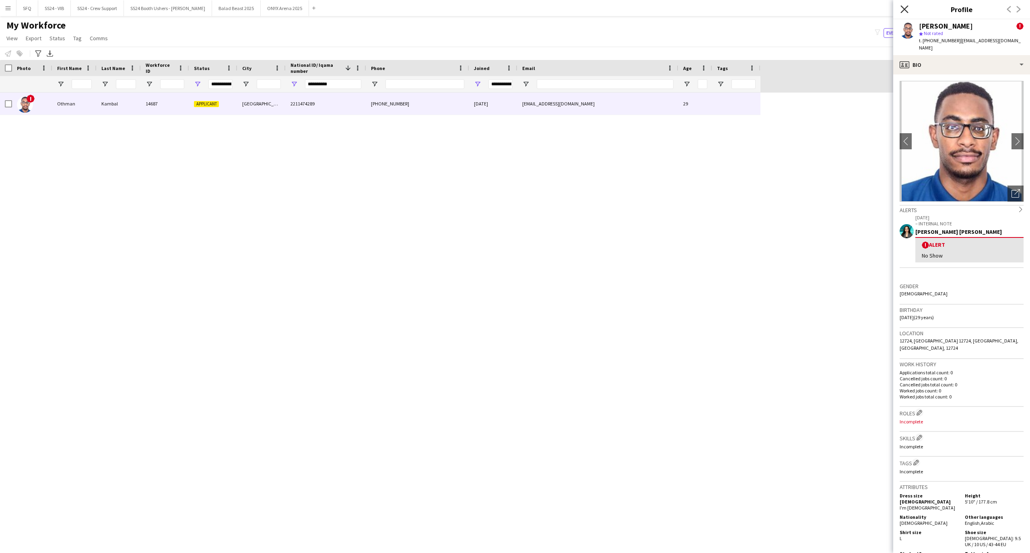
click at [905, 9] on icon at bounding box center [904, 9] width 8 height 8
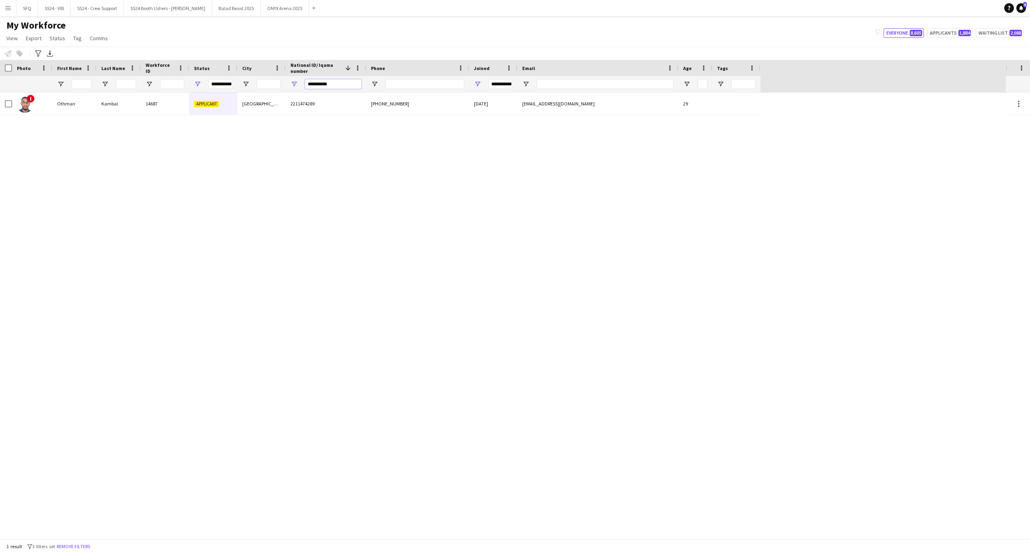
click at [347, 80] on input "**********" at bounding box center [333, 84] width 56 height 10
paste input "National ID/ Iqama number Filter Input"
type input "**********"
click at [348, 84] on input "**********" at bounding box center [333, 84] width 56 height 10
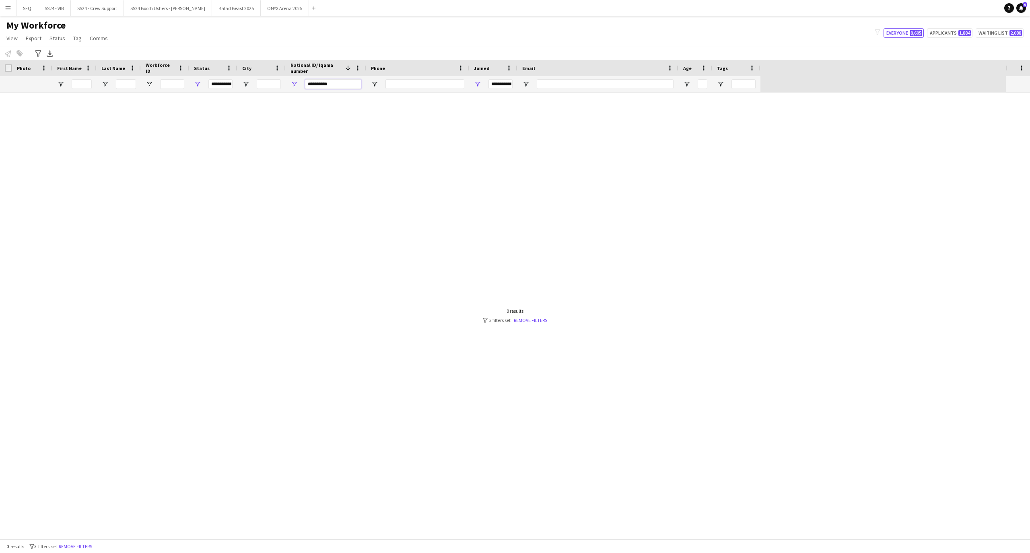
click at [348, 84] on input "**********" at bounding box center [333, 84] width 56 height 10
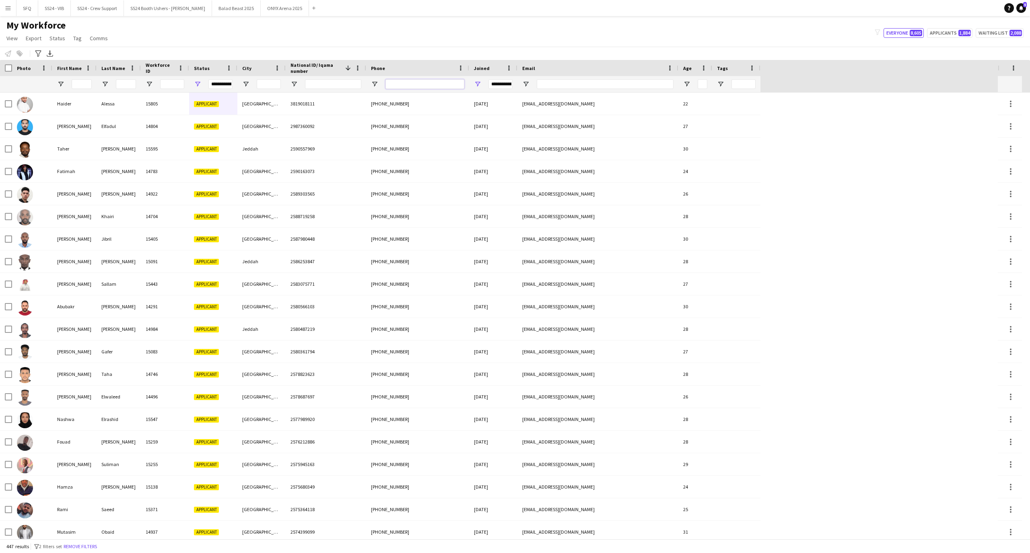
click at [414, 79] on input "Phone Filter Input" at bounding box center [424, 84] width 79 height 10
paste input "*********"
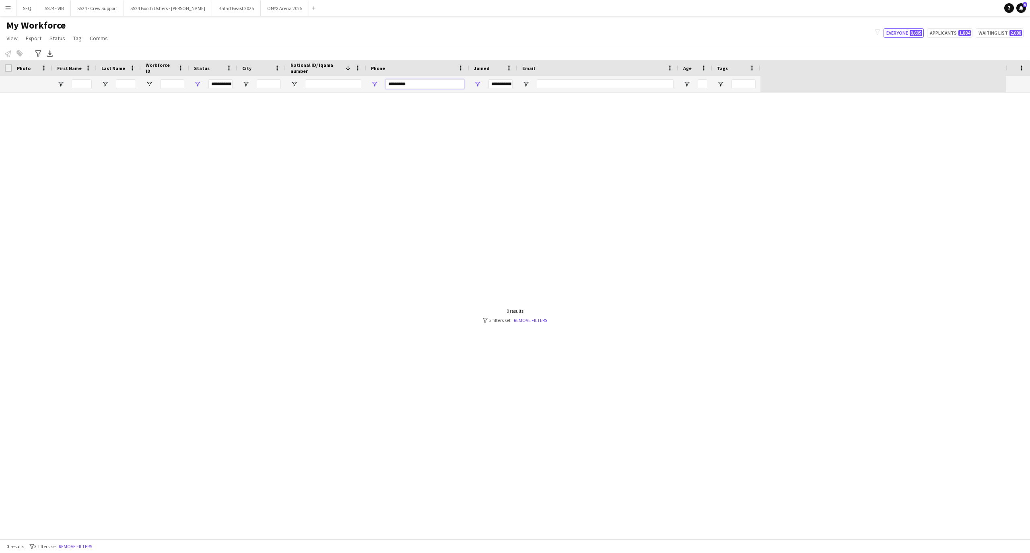
type input "*********"
click at [200, 84] on div "**********" at bounding box center [213, 84] width 48 height 16
click at [198, 84] on span "Open Filter Menu" at bounding box center [197, 83] width 7 height 7
click at [218, 142] on div "Active" at bounding box center [239, 143] width 64 height 6
click at [228, 171] on div "Declined" at bounding box center [239, 172] width 64 height 6
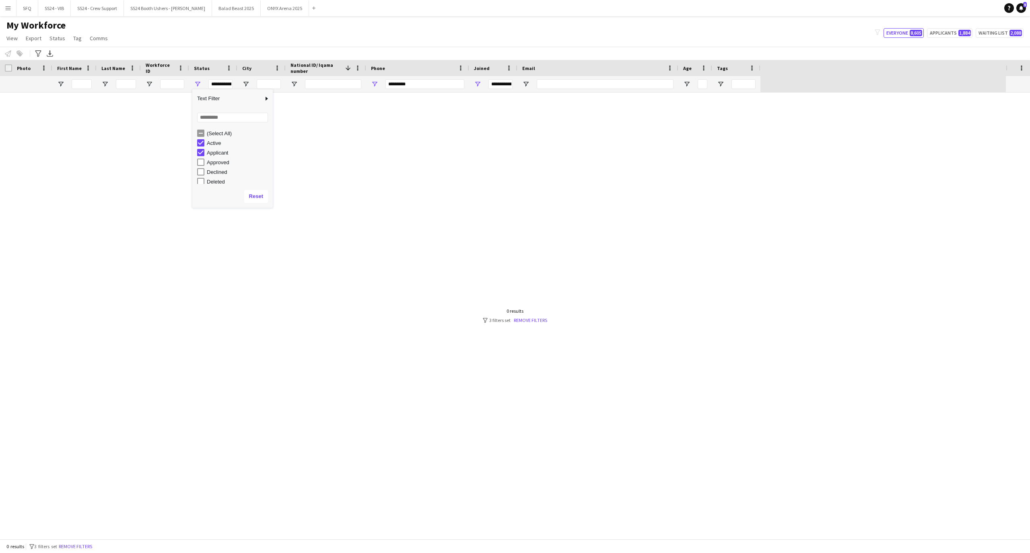
type input "**********"
click at [258, 31] on div "My Workforce View Views Default view R4ven New view Update view Delete view Edi…" at bounding box center [515, 32] width 1030 height 27
click at [398, 80] on input "*********" at bounding box center [424, 84] width 79 height 10
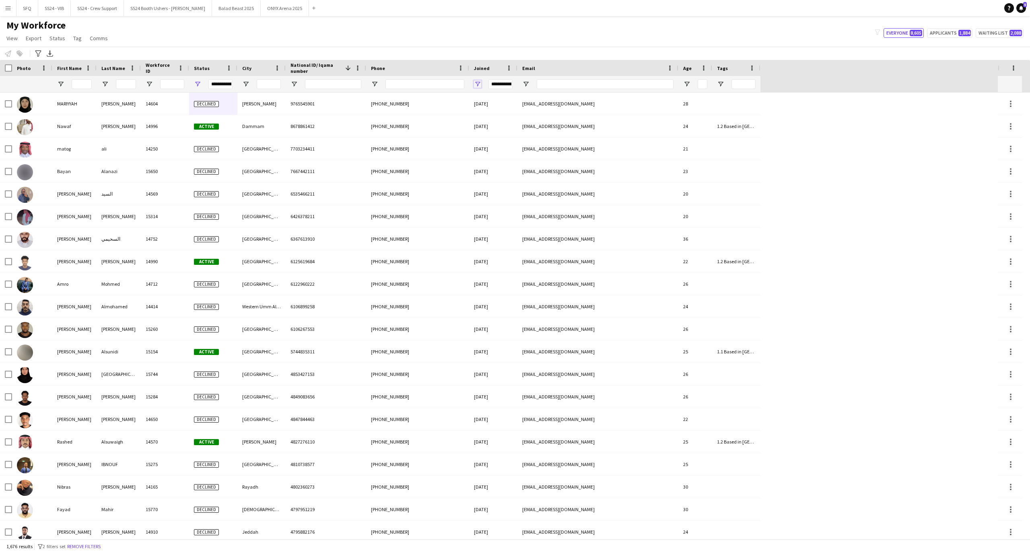
click at [478, 84] on span "Open Filter Menu" at bounding box center [477, 83] width 7 height 7
click at [527, 179] on button "Reset" at bounding box center [528, 183] width 24 height 13
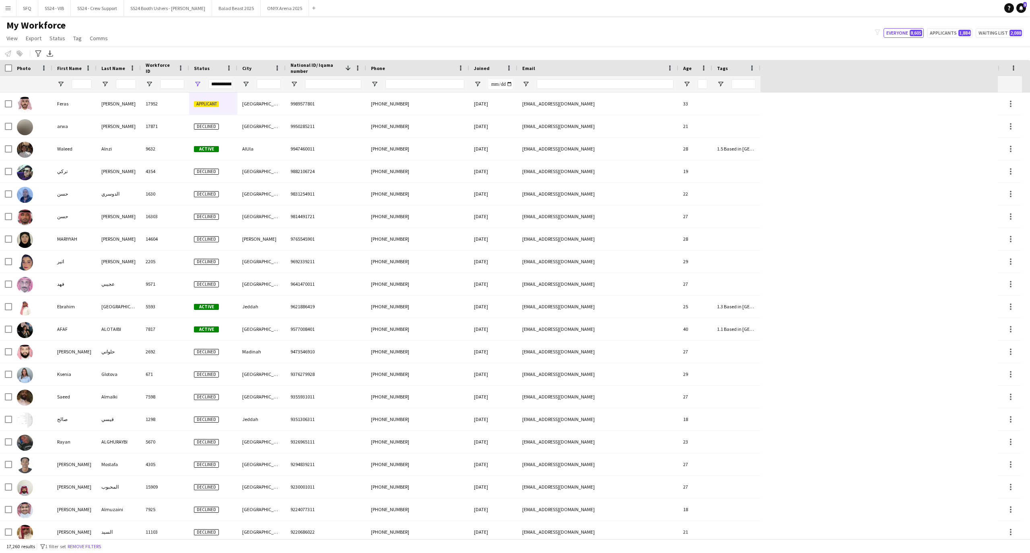
click at [364, 16] on main "My Workforce View Views Default view R4ven New view Update view Delete view Edi…" at bounding box center [515, 279] width 1030 height 526
click at [202, 84] on div "**********" at bounding box center [213, 84] width 48 height 16
click at [198, 84] on span "Open Filter Menu" at bounding box center [197, 83] width 7 height 7
click at [207, 152] on div "Applicant" at bounding box center [239, 153] width 64 height 6
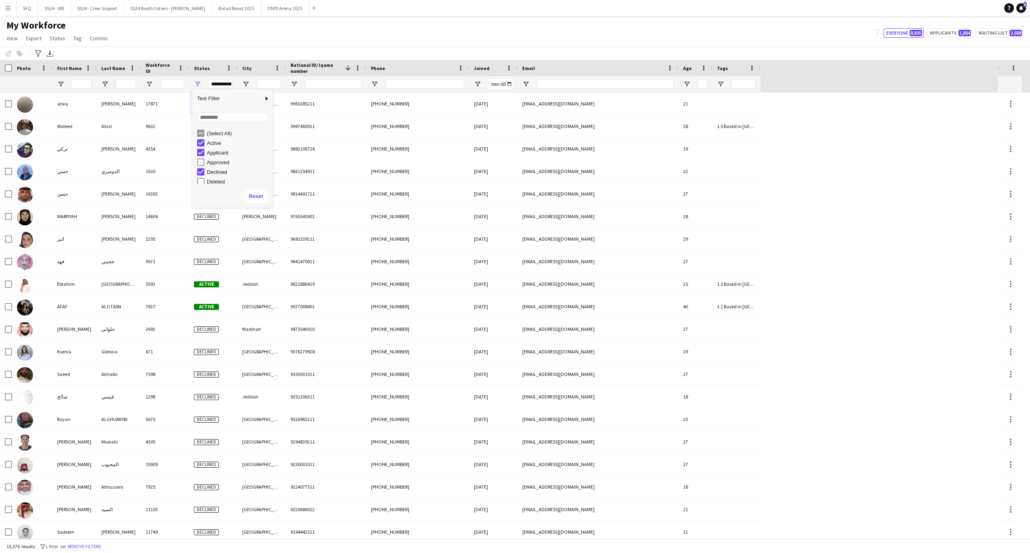
click at [210, 174] on div "Declined" at bounding box center [239, 172] width 64 height 6
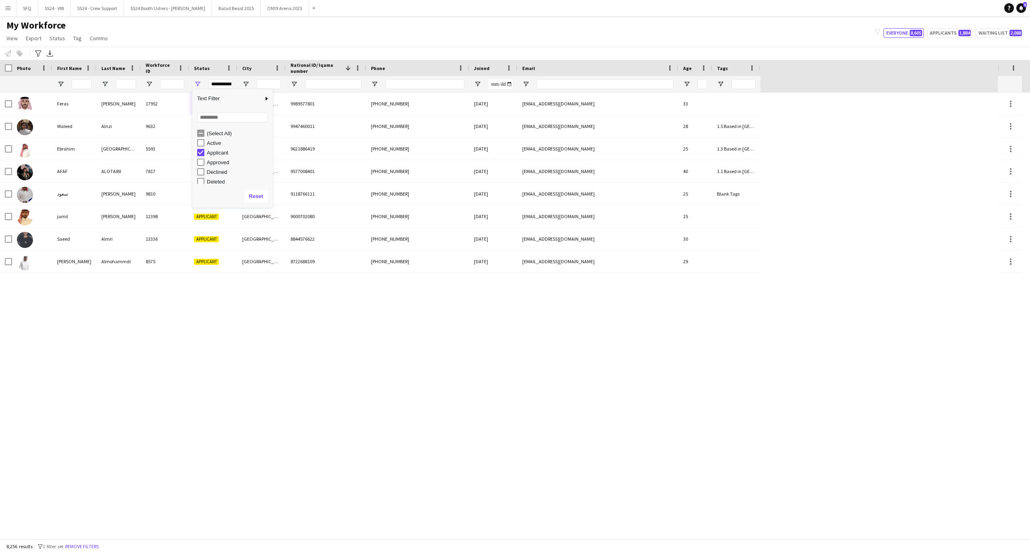
click at [256, 22] on div "My Workforce View Views Default view R4ven New view Update view Delete view Edi…" at bounding box center [515, 32] width 1030 height 27
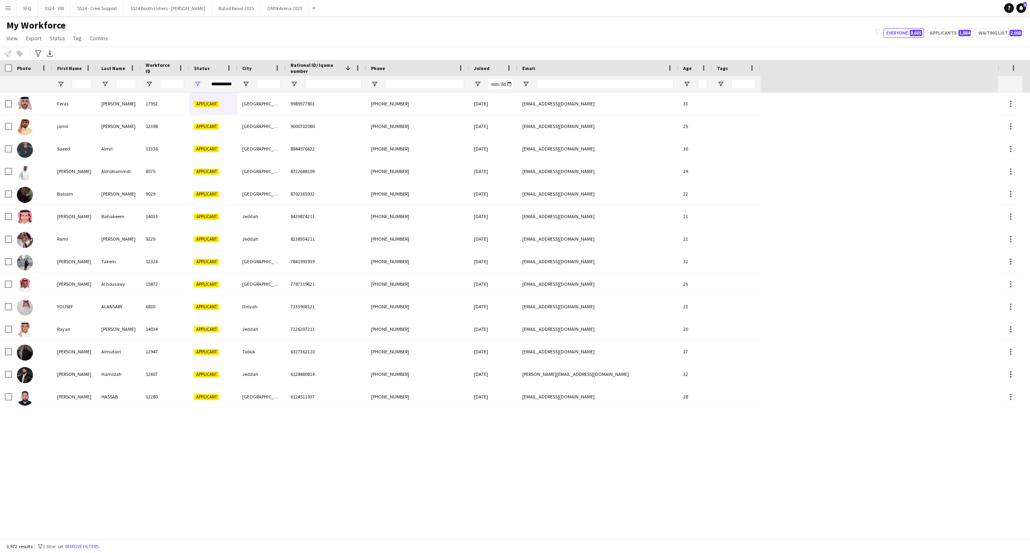
type input "**********"
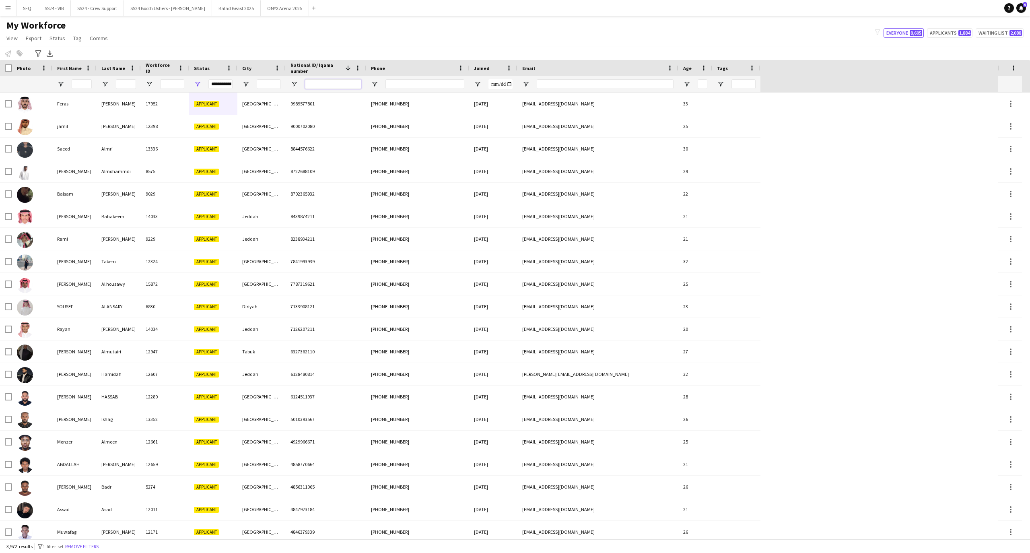
click at [330, 81] on input "National ID/ Iqama number Filter Input" at bounding box center [333, 84] width 56 height 10
paste input "**********"
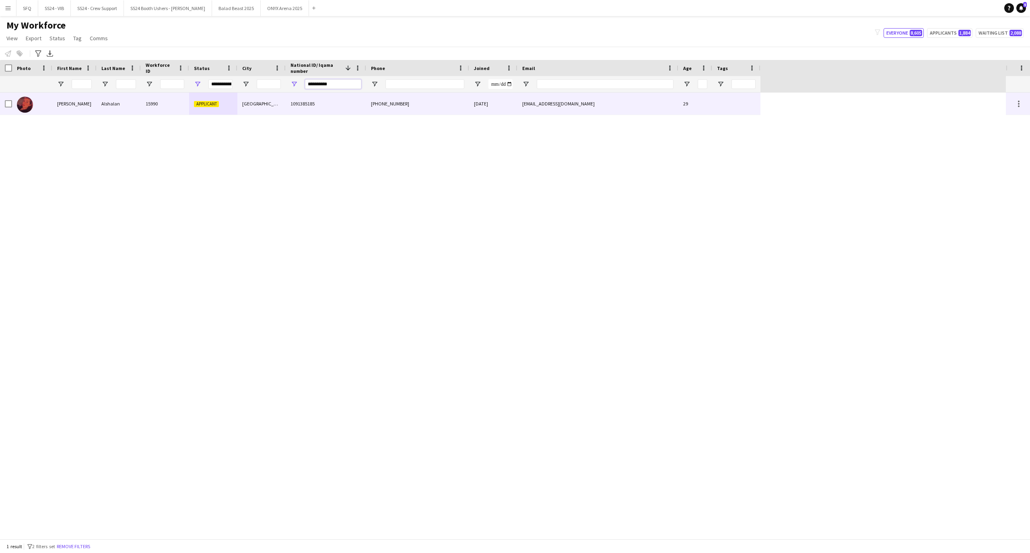
type input "**********"
click at [52, 99] on div "Madhawi" at bounding box center [74, 104] width 44 height 22
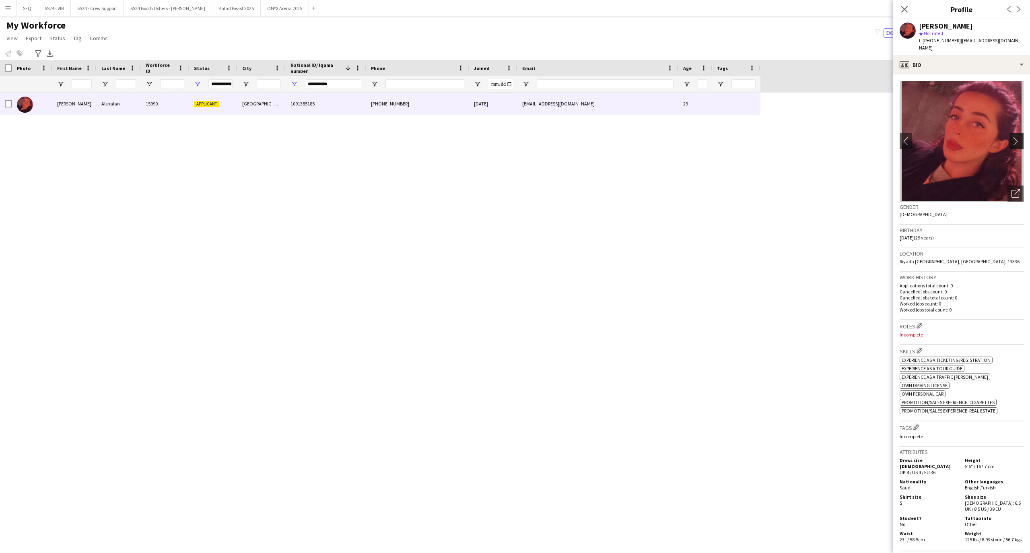
click at [1011, 137] on app-icon "chevron-right" at bounding box center [1017, 141] width 12 height 8
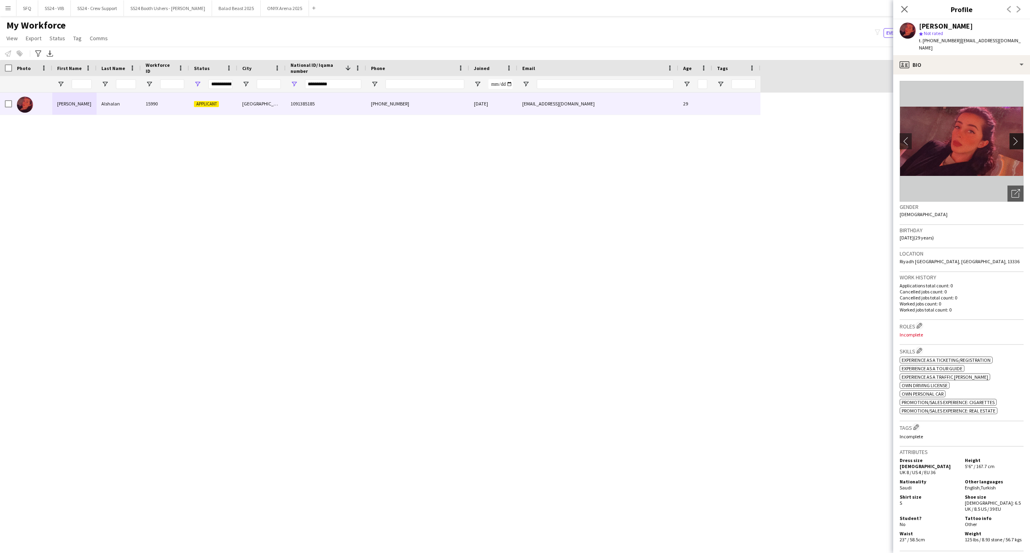
click at [1011, 137] on app-icon "chevron-right" at bounding box center [1017, 141] width 12 height 8
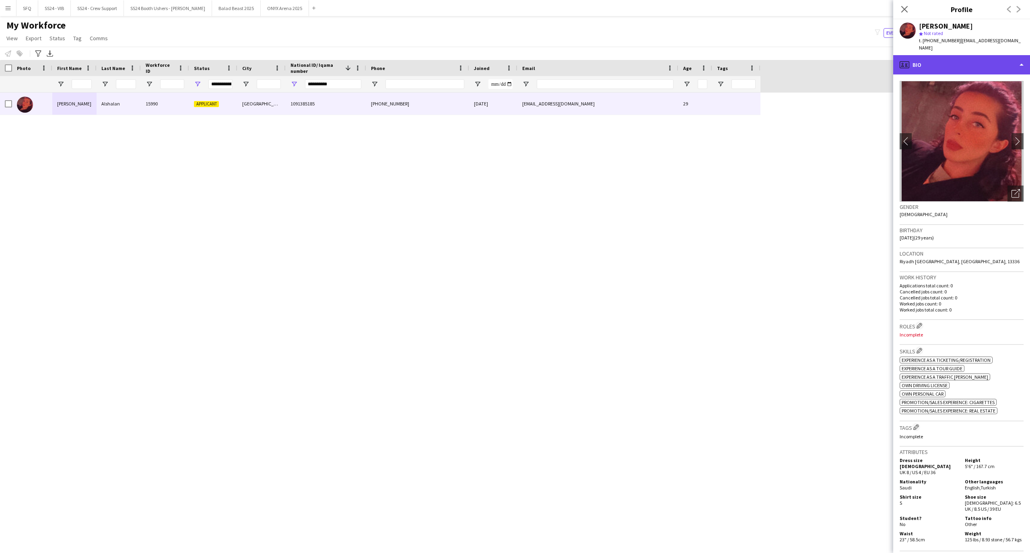
click at [994, 60] on div "profile Bio" at bounding box center [961, 64] width 137 height 19
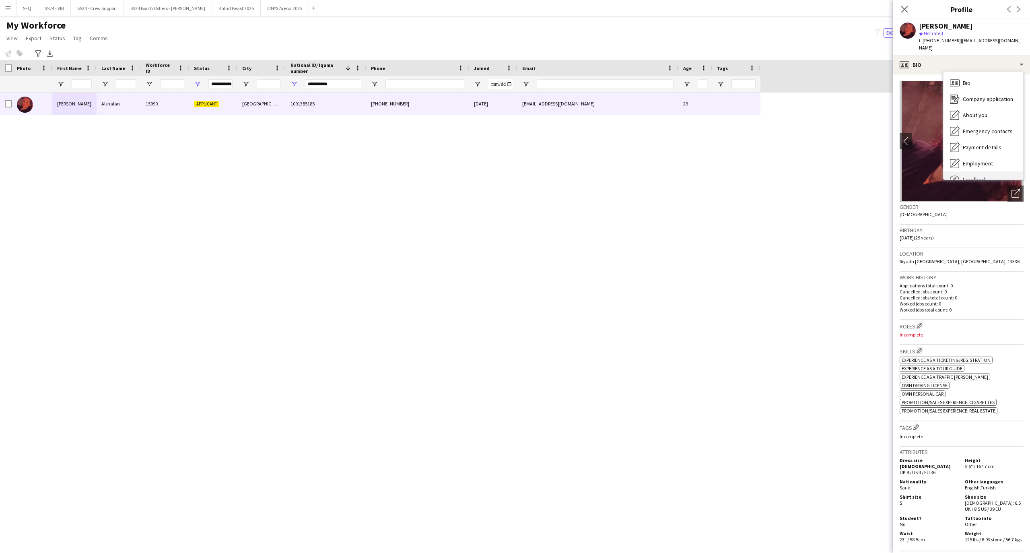
click at [995, 171] on div "Feedback Feedback" at bounding box center [983, 179] width 80 height 16
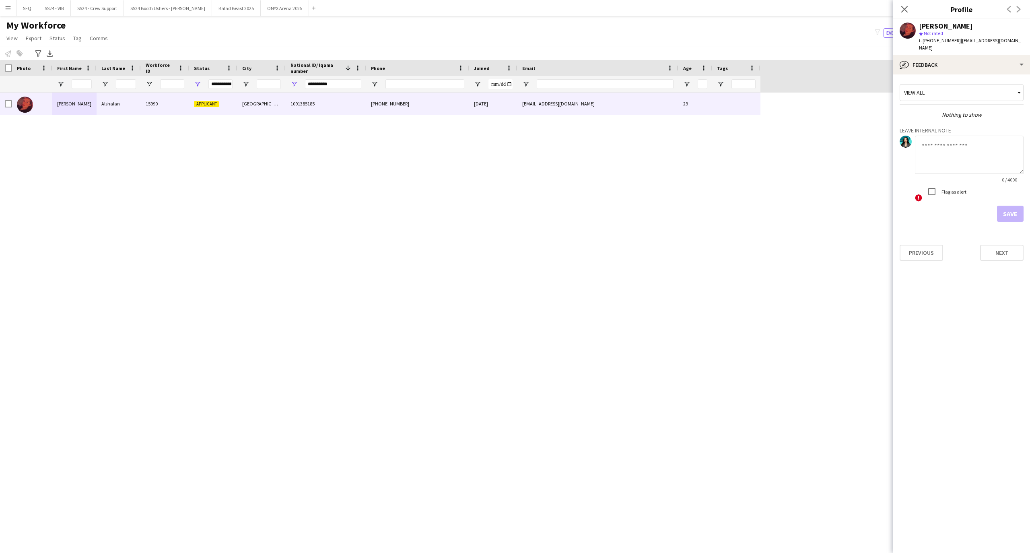
click at [946, 146] on textarea at bounding box center [969, 155] width 109 height 38
type textarea "*******"
